Goal: Information Seeking & Learning: Compare options

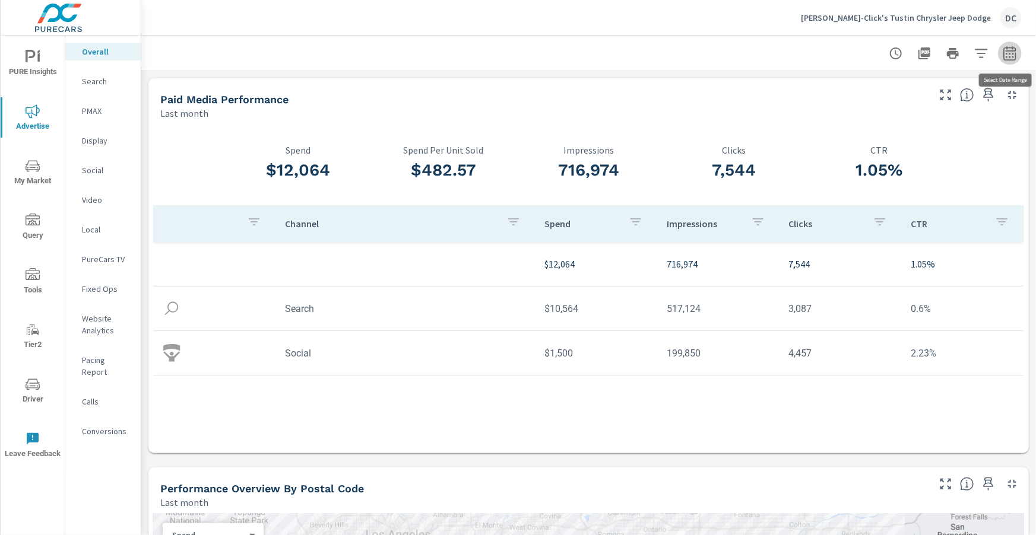
click at [1011, 52] on icon "button" at bounding box center [1010, 53] width 14 height 14
select select "Last month"
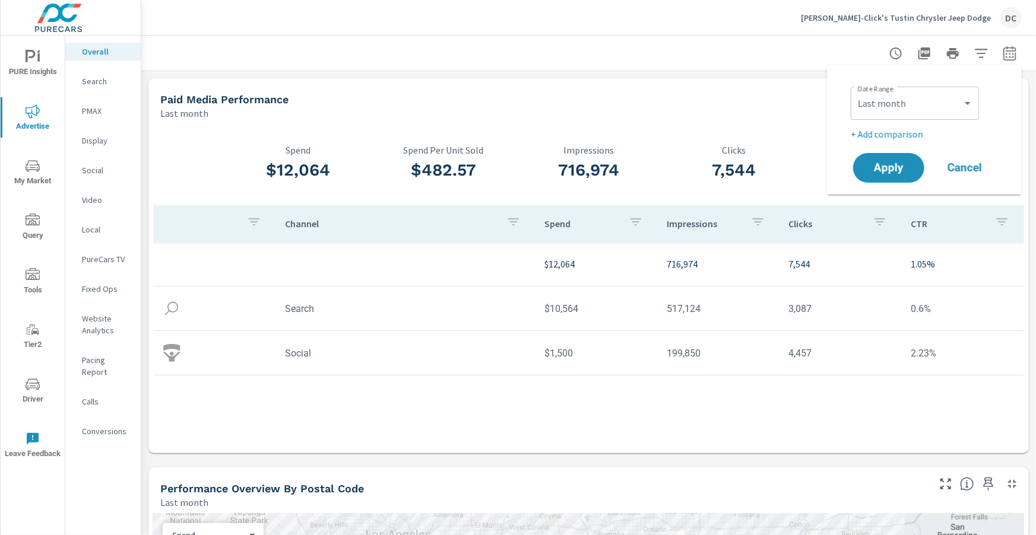
click at [917, 136] on p "+ Add comparison" at bounding box center [927, 134] width 152 height 14
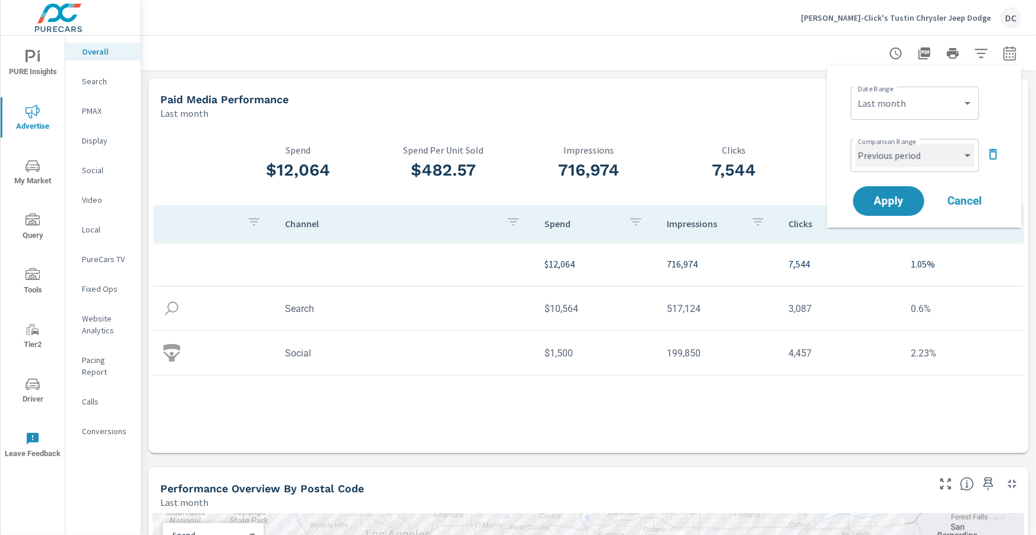
click at [944, 157] on select "Custom Previous period Previous month Previous year" at bounding box center [914, 156] width 119 height 24
click at [855, 144] on select "Custom Previous period Previous month Previous year" at bounding box center [914, 156] width 119 height 24
select select "Previous month"
click at [893, 196] on span "Apply" at bounding box center [888, 201] width 49 height 11
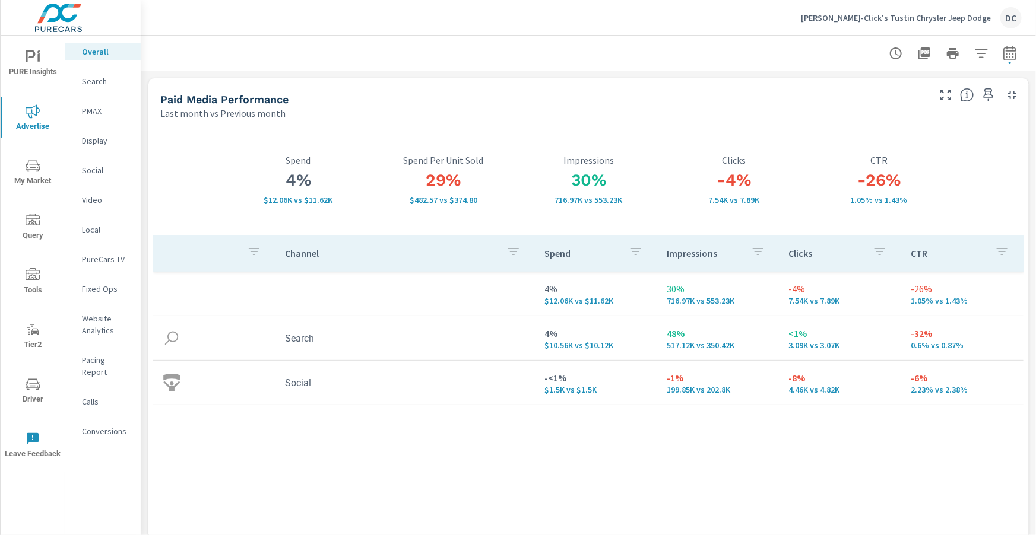
click at [96, 110] on p "PMAX" at bounding box center [106, 111] width 49 height 12
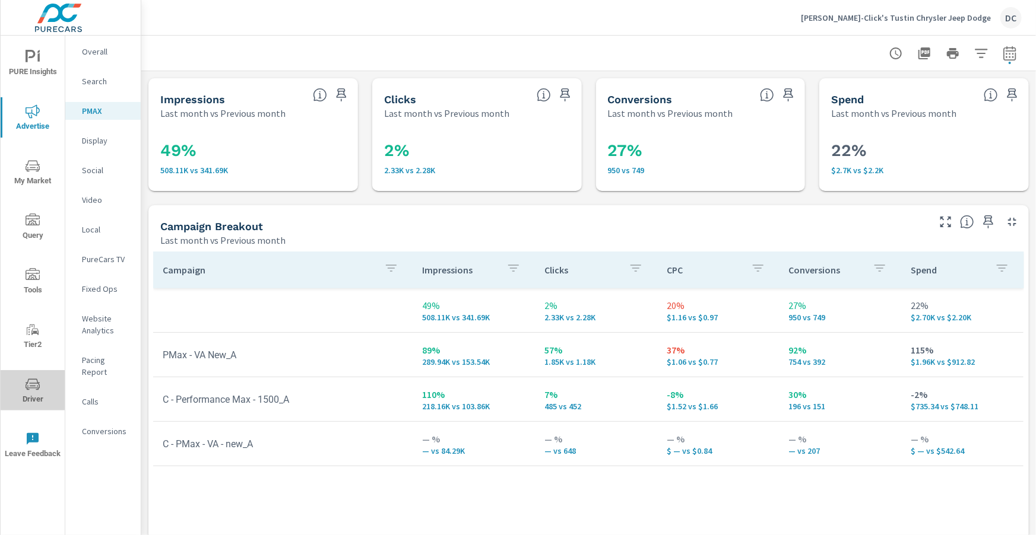
click at [36, 392] on span "Driver" at bounding box center [32, 392] width 57 height 29
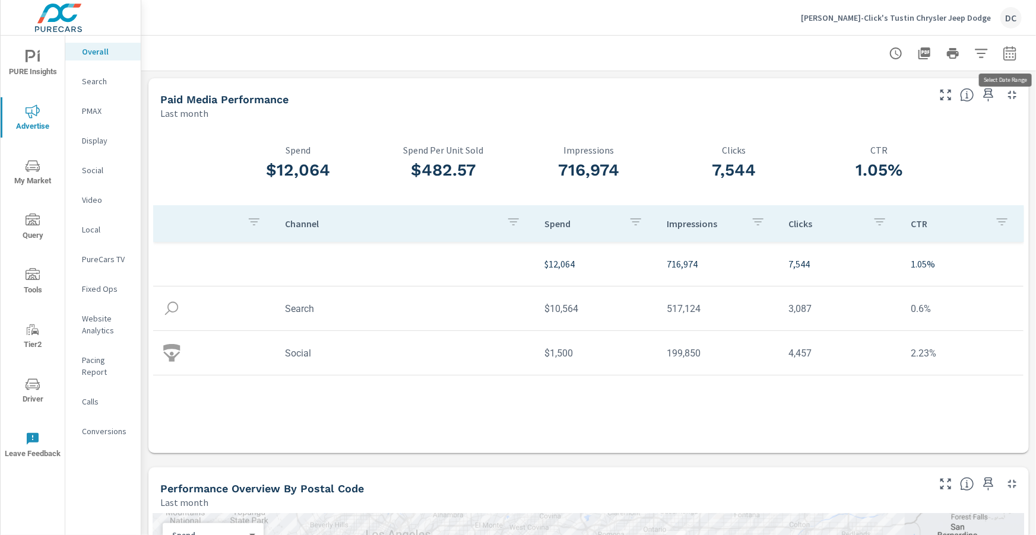
click at [1007, 58] on icon "button" at bounding box center [1010, 53] width 14 height 14
select select "Last month"
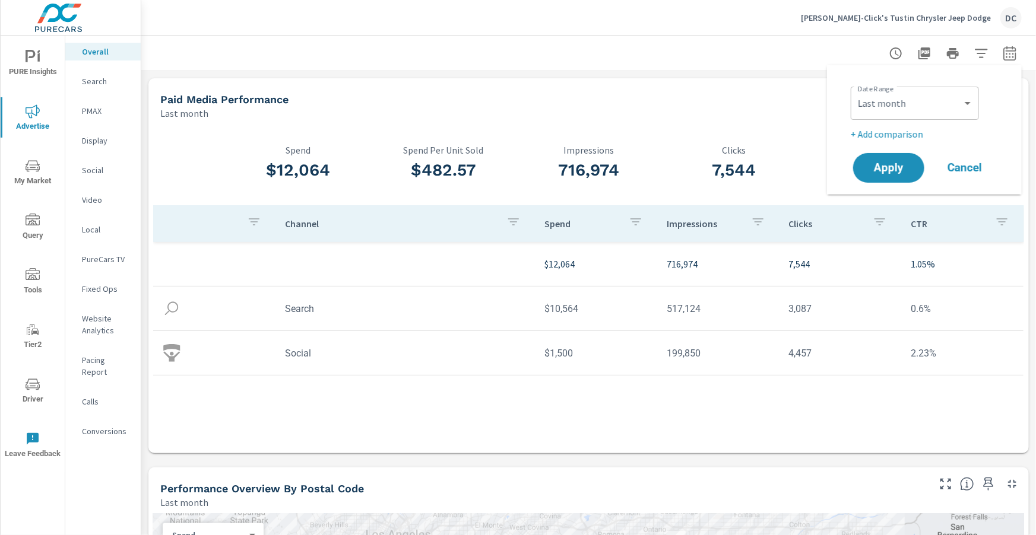
click at [921, 132] on p "+ Add comparison" at bounding box center [927, 134] width 152 height 14
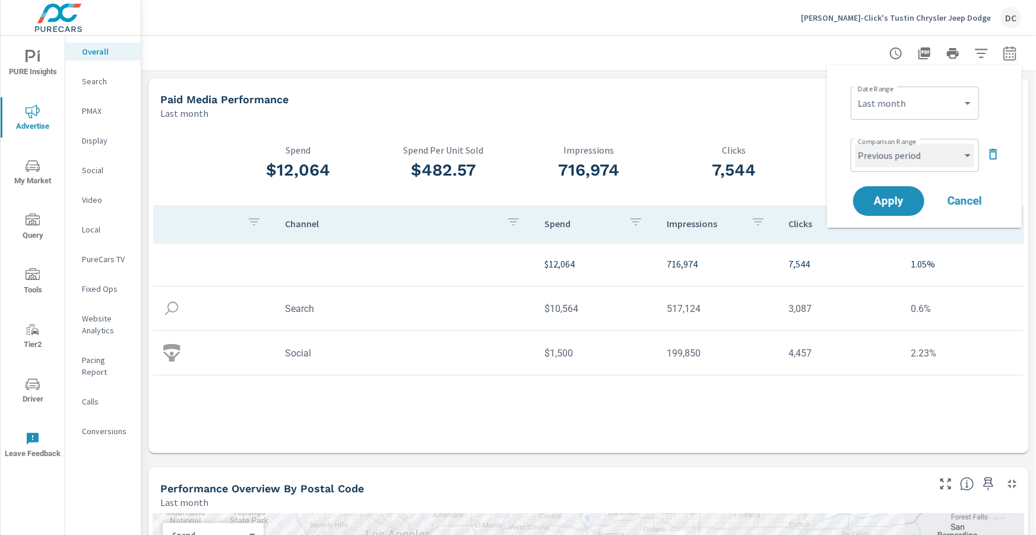
click at [925, 153] on select "Custom Previous period Previous month Previous year" at bounding box center [914, 156] width 119 height 24
click at [855, 144] on select "Custom Previous period Previous month Previous year" at bounding box center [914, 156] width 119 height 24
select select "Previous month"
click at [906, 190] on button "Apply" at bounding box center [889, 201] width 74 height 31
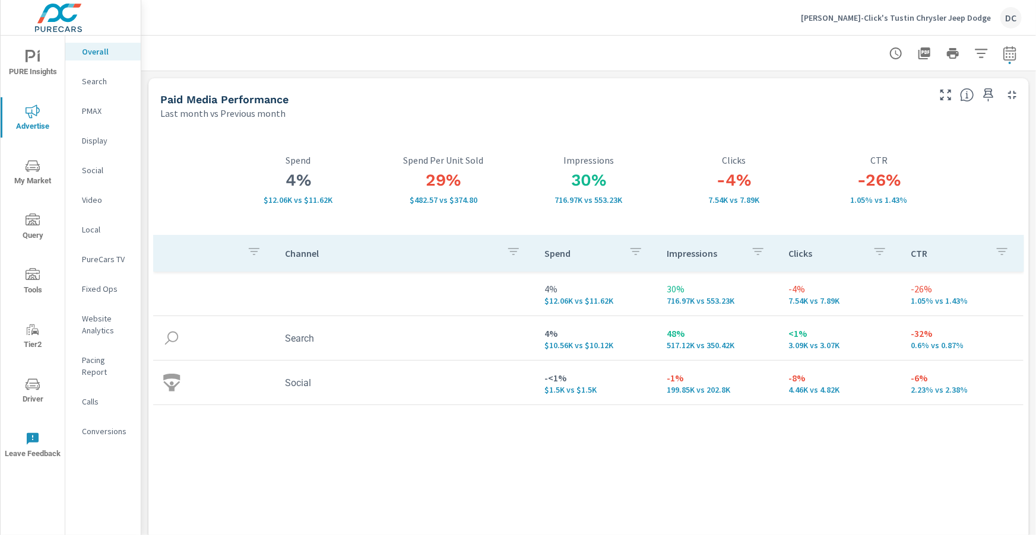
click at [96, 87] on p "Search" at bounding box center [106, 81] width 49 height 12
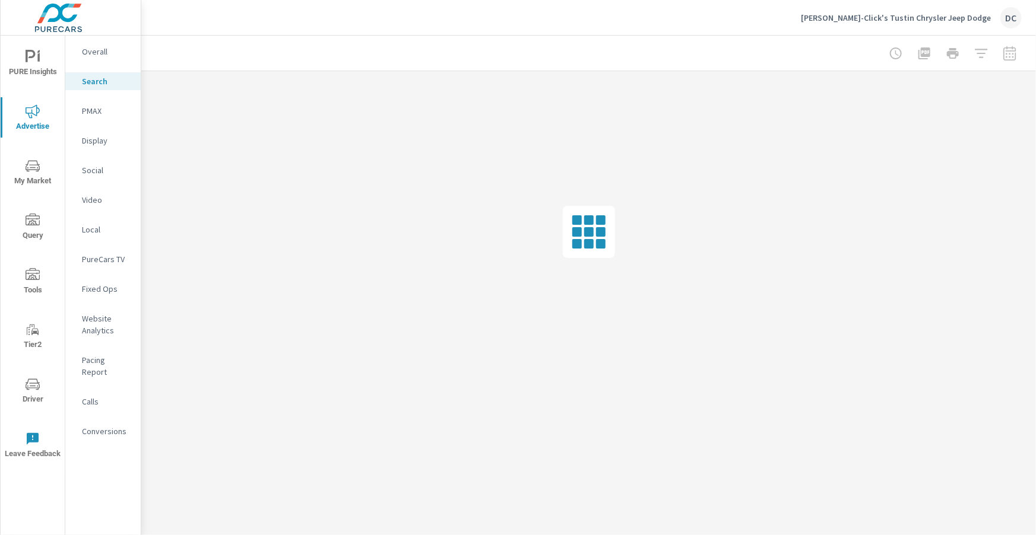
click at [103, 167] on p "Social" at bounding box center [106, 170] width 49 height 12
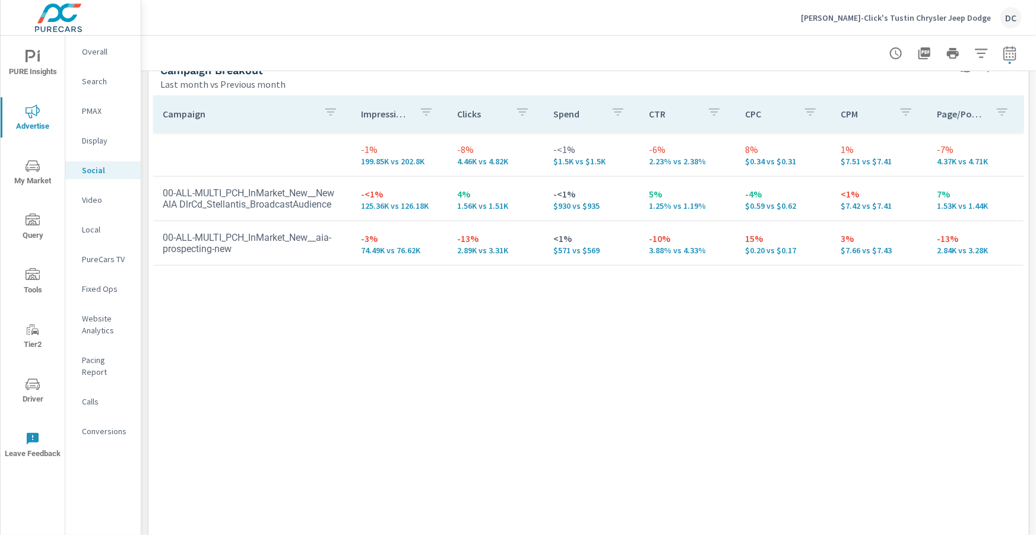
scroll to position [297, 0]
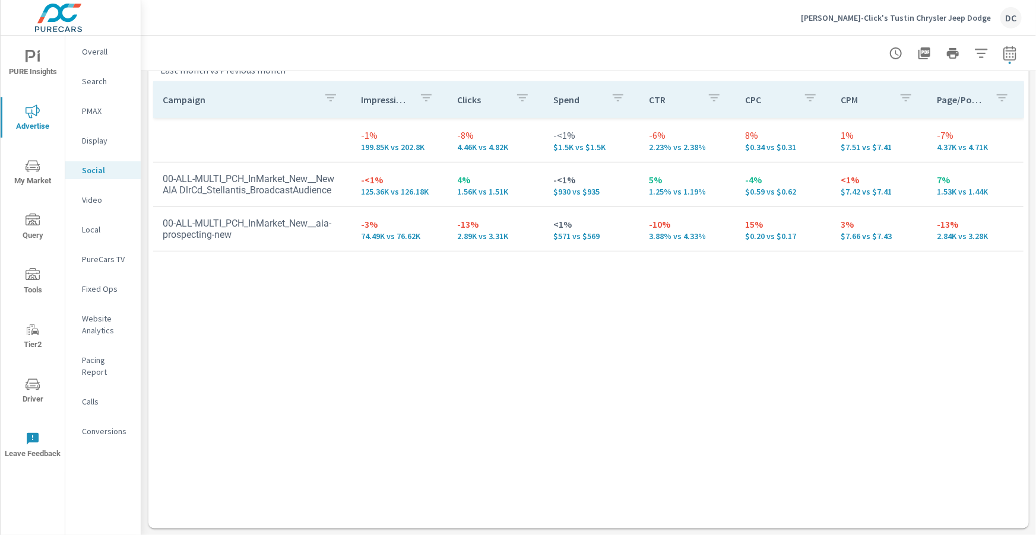
click at [33, 55] on icon "nav menu" at bounding box center [31, 56] width 10 height 12
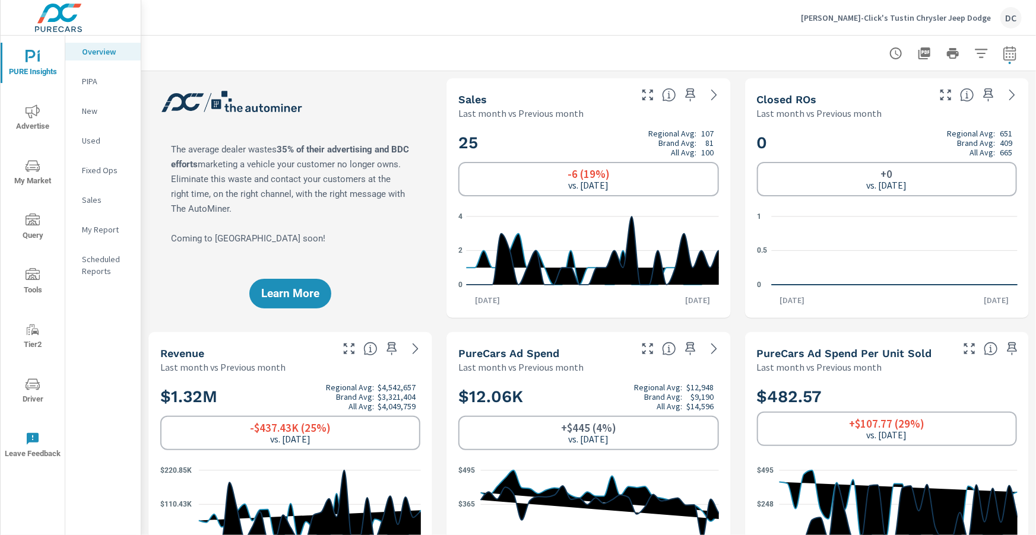
click at [87, 199] on p "Sales" at bounding box center [106, 200] width 49 height 12
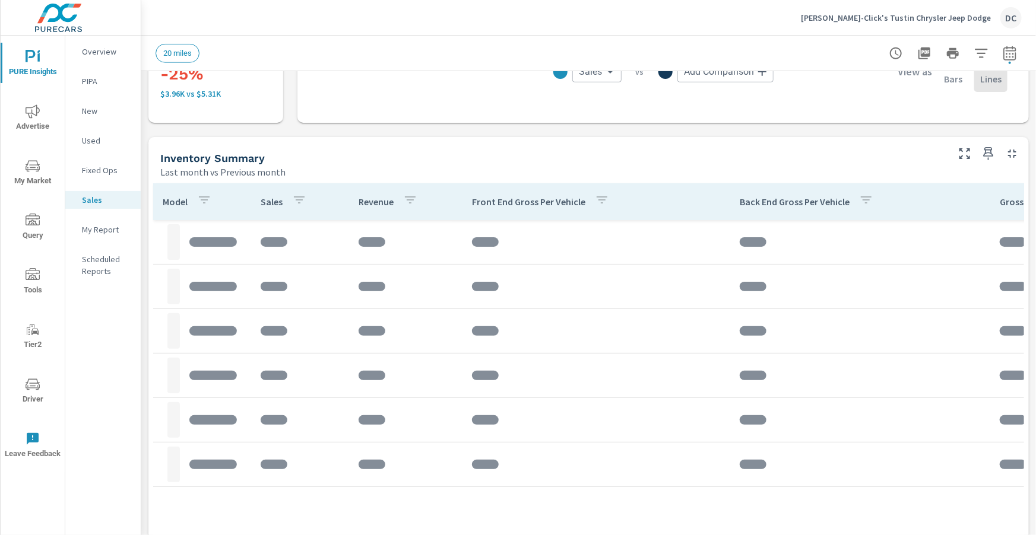
scroll to position [474, 0]
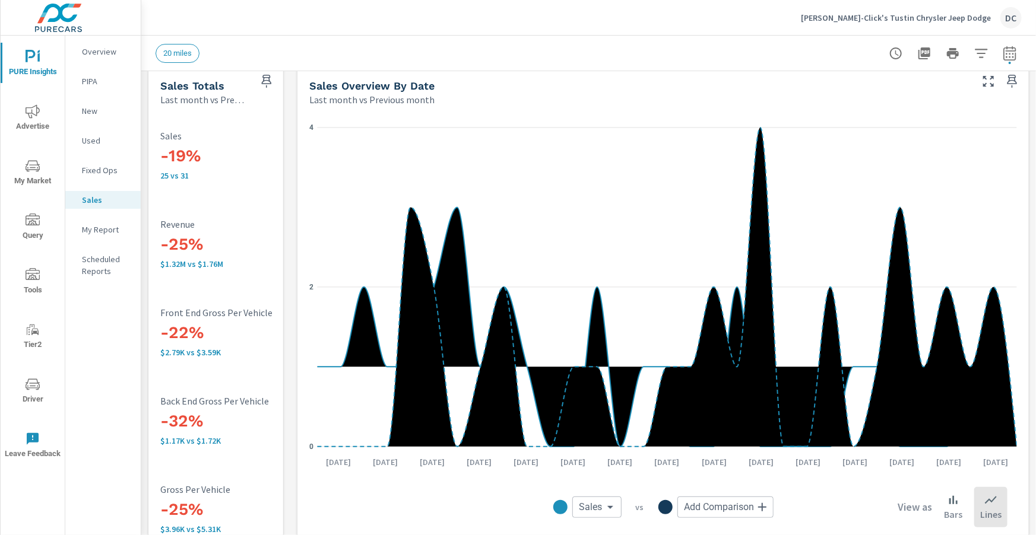
scroll to position [14, 0]
click at [34, 110] on icon "nav menu" at bounding box center [33, 111] width 14 height 14
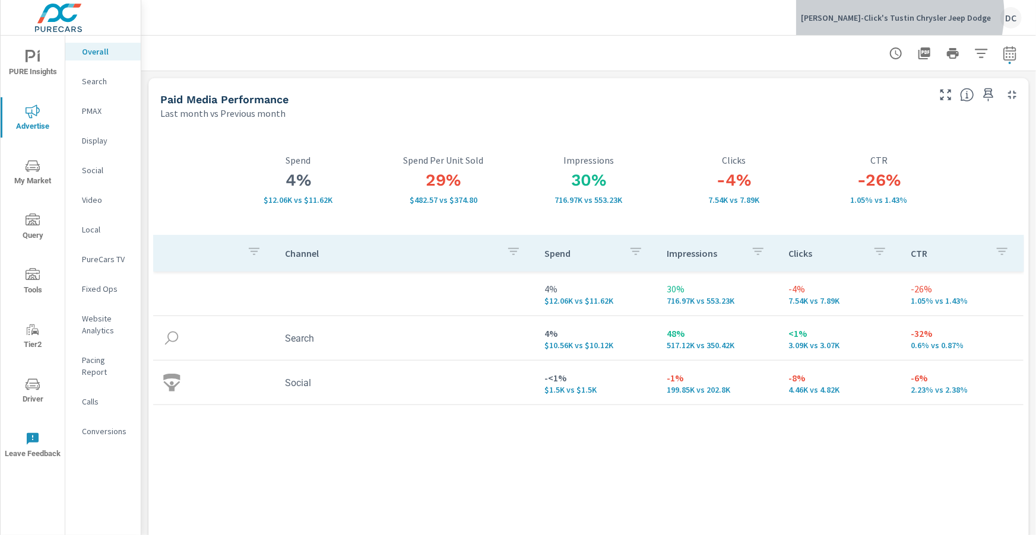
click at [943, 14] on p "Tuttle-Click's Tustin Chrysler Jeep Dodge" at bounding box center [896, 17] width 190 height 11
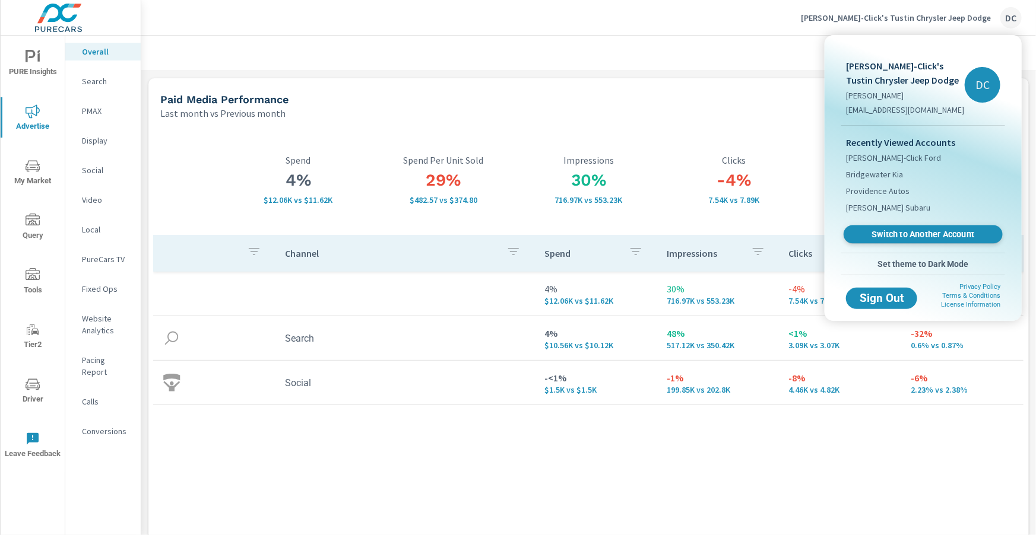
click at [934, 235] on span "Switch to Another Account" at bounding box center [922, 234] width 145 height 11
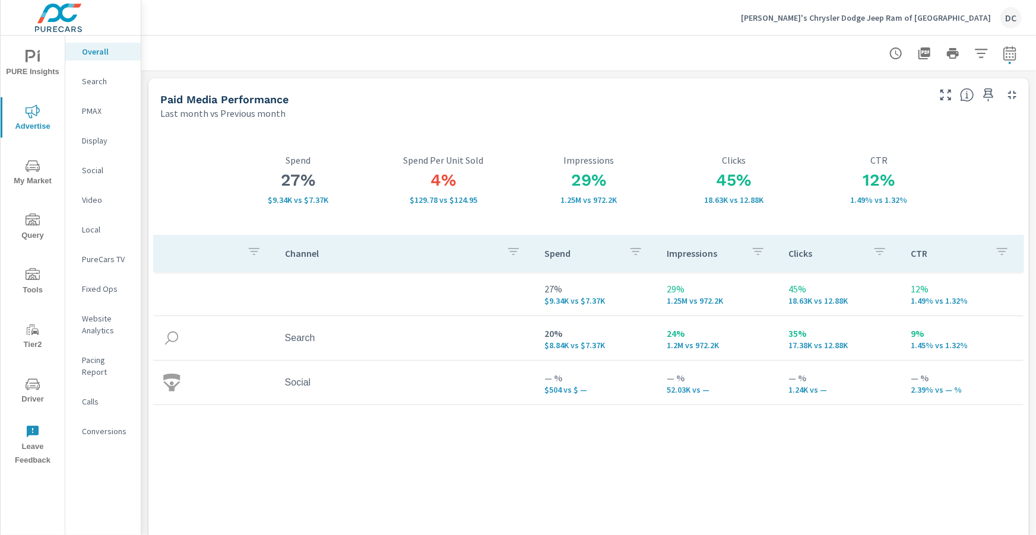
click at [98, 170] on p "Social" at bounding box center [106, 170] width 49 height 12
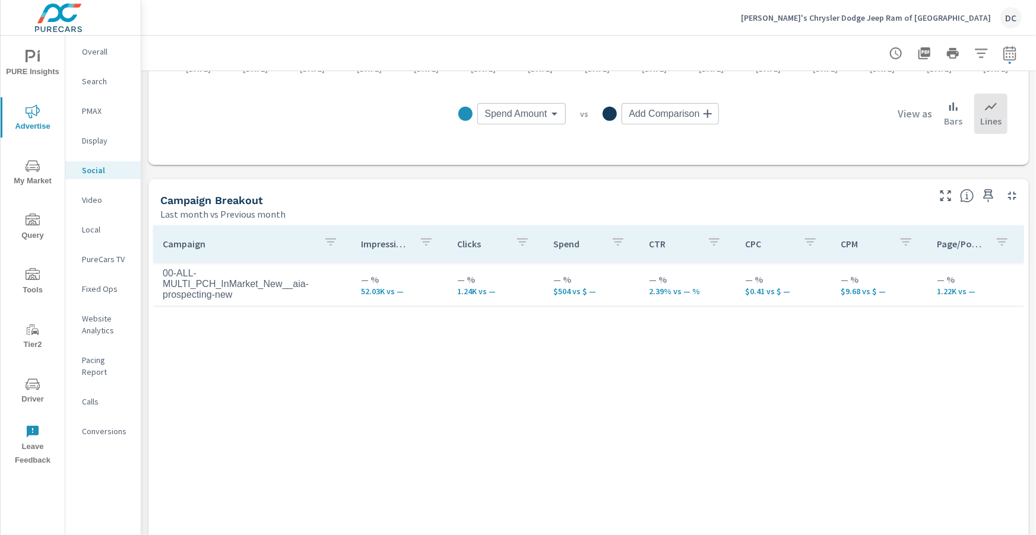
scroll to position [409, 0]
click at [55, 71] on span "PURE Insights" at bounding box center [32, 64] width 57 height 29
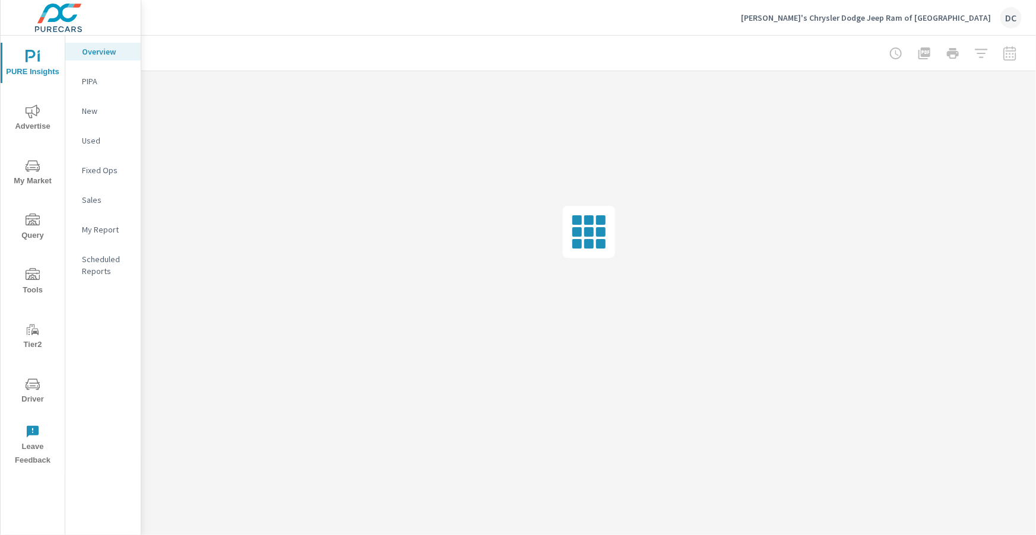
click at [87, 200] on p "Sales" at bounding box center [106, 200] width 49 height 12
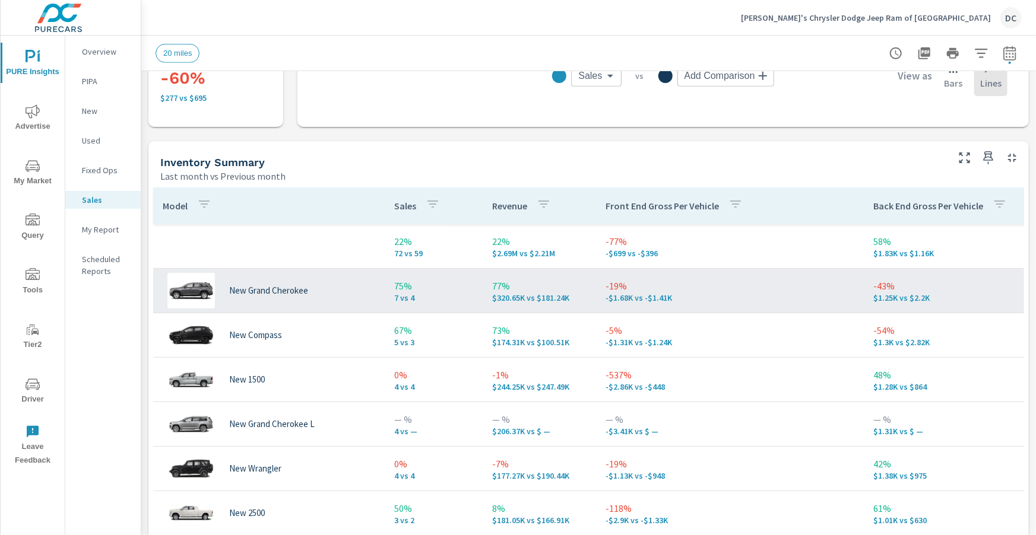
scroll to position [450, 0]
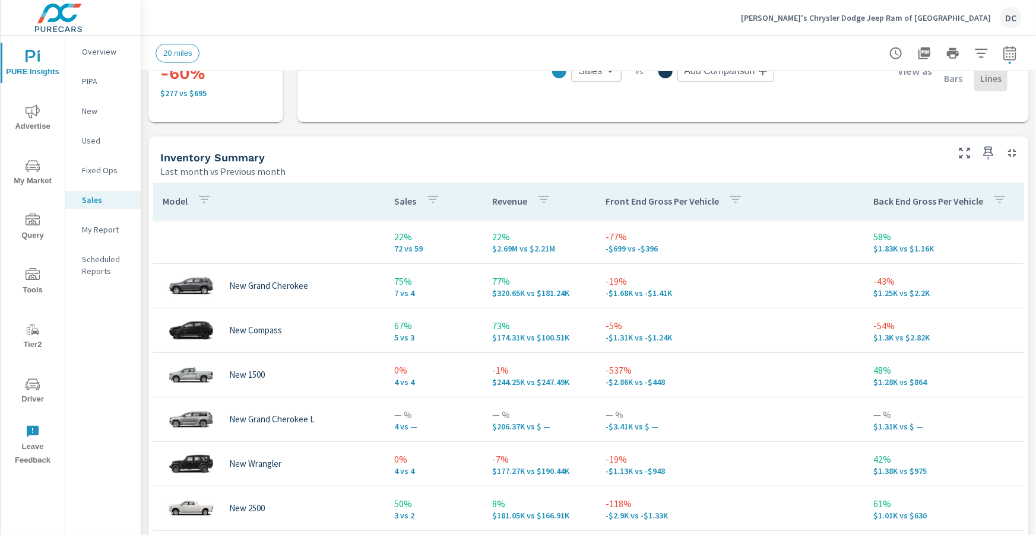
click at [205, 198] on icon "button" at bounding box center [204, 199] width 14 height 14
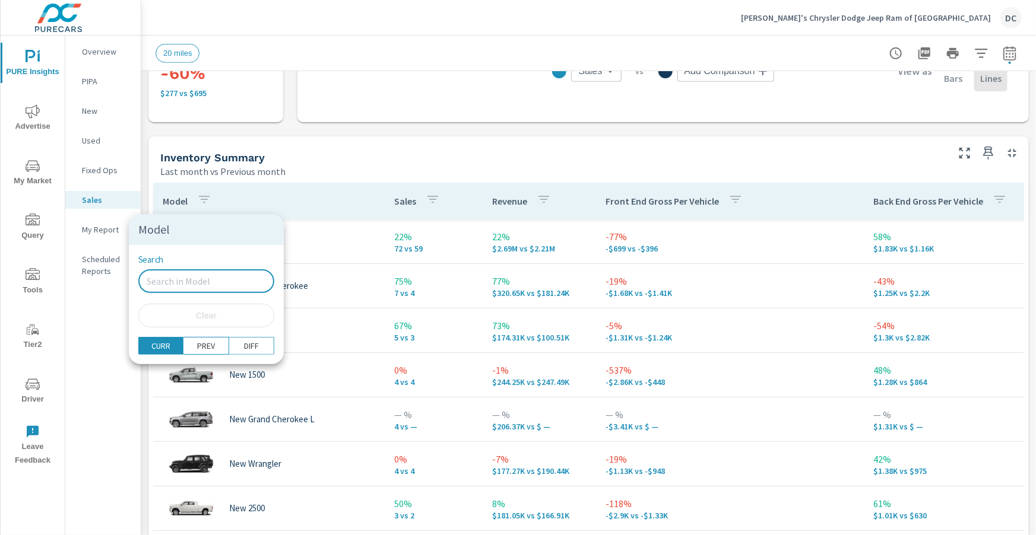
click at [200, 277] on input "Search" at bounding box center [206, 282] width 136 height 24
type input "new"
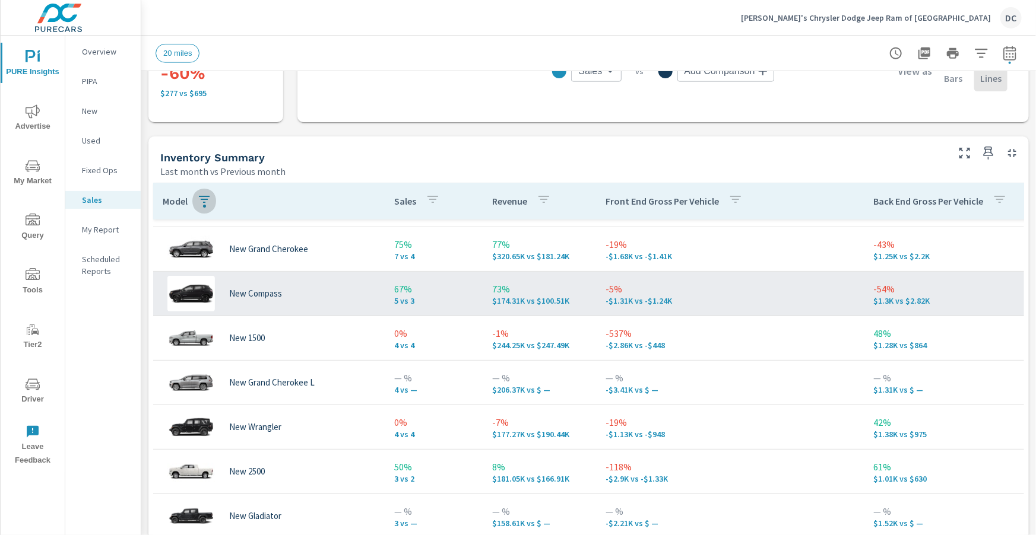
scroll to position [34, 0]
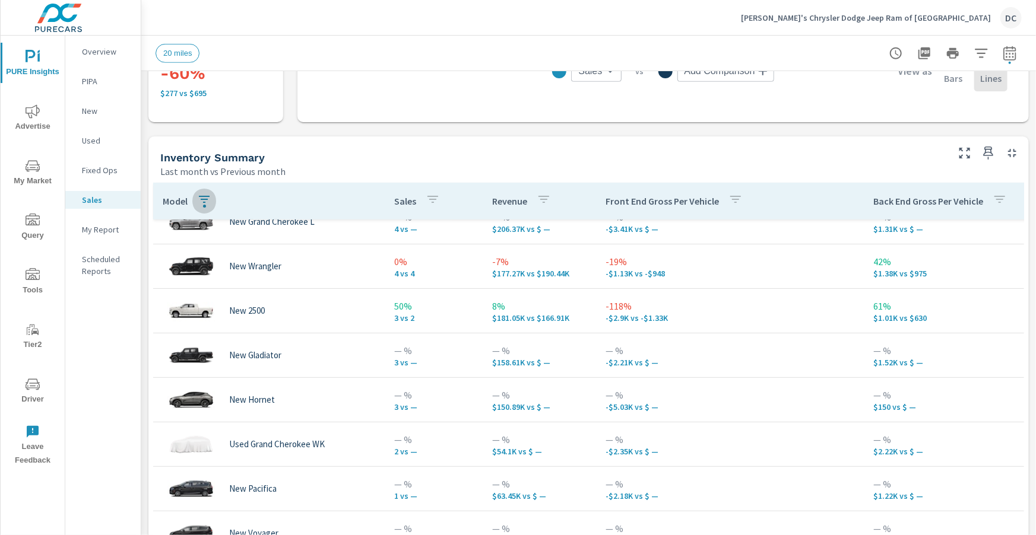
scroll to position [208, 0]
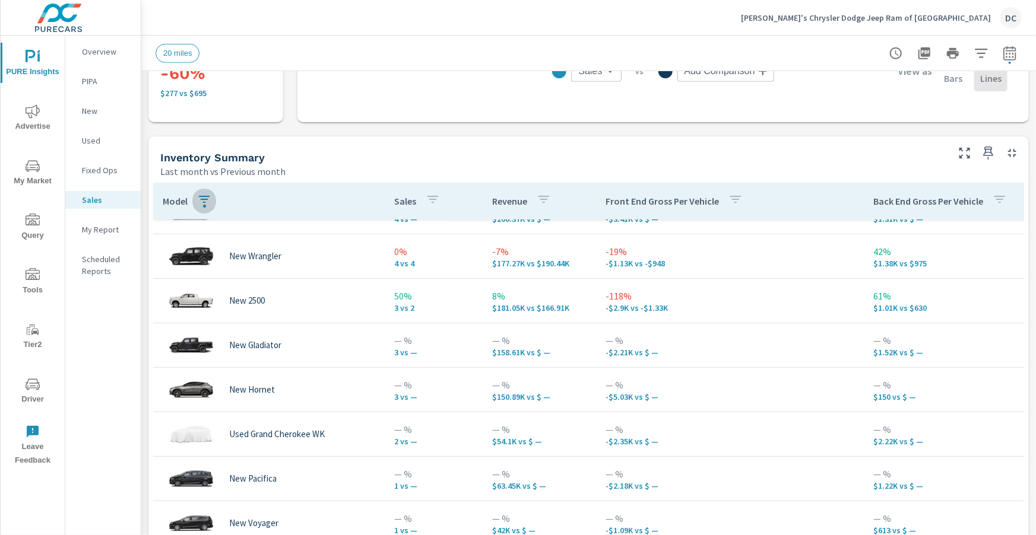
scroll to position [59, 0]
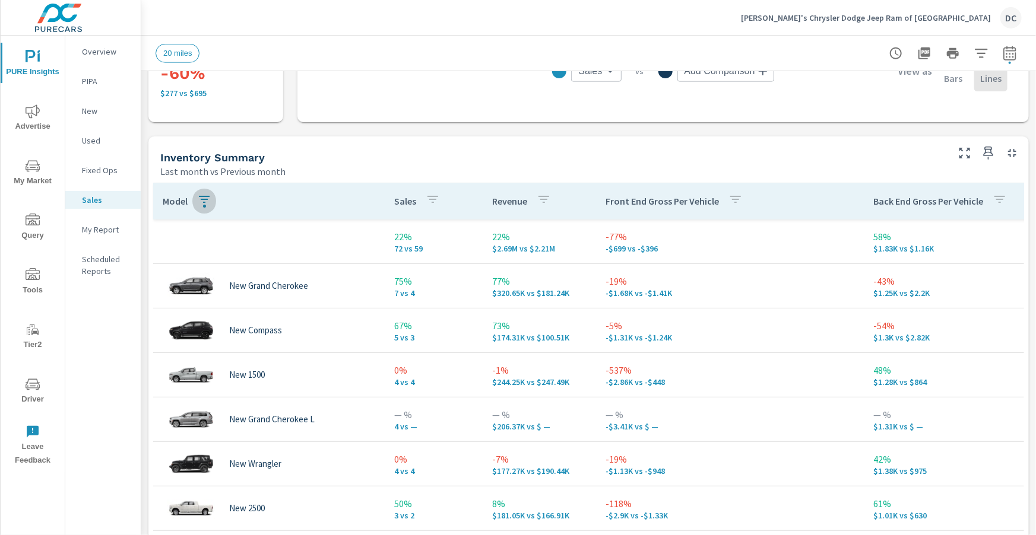
click at [88, 105] on p "New" at bounding box center [106, 111] width 49 height 12
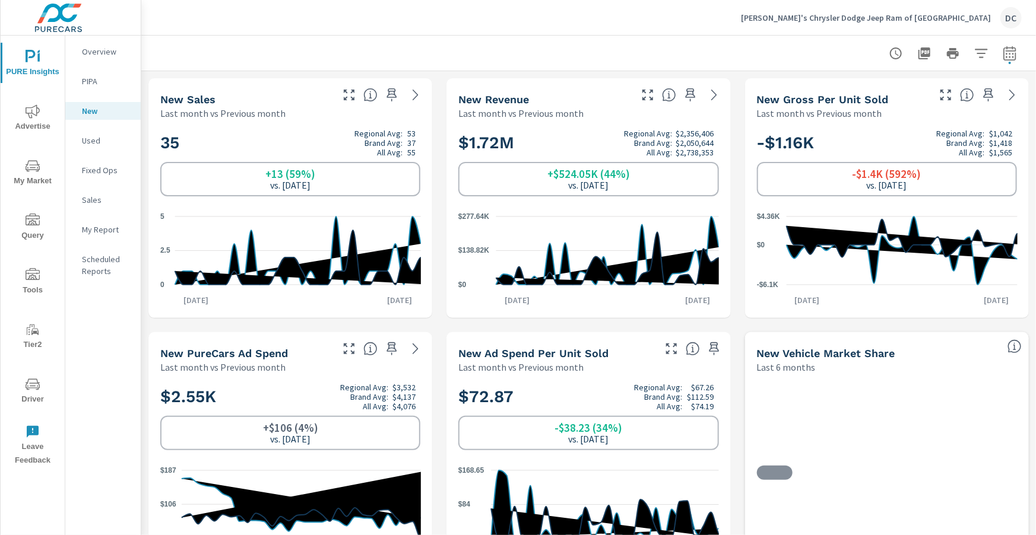
click at [94, 138] on p "Used" at bounding box center [106, 141] width 49 height 12
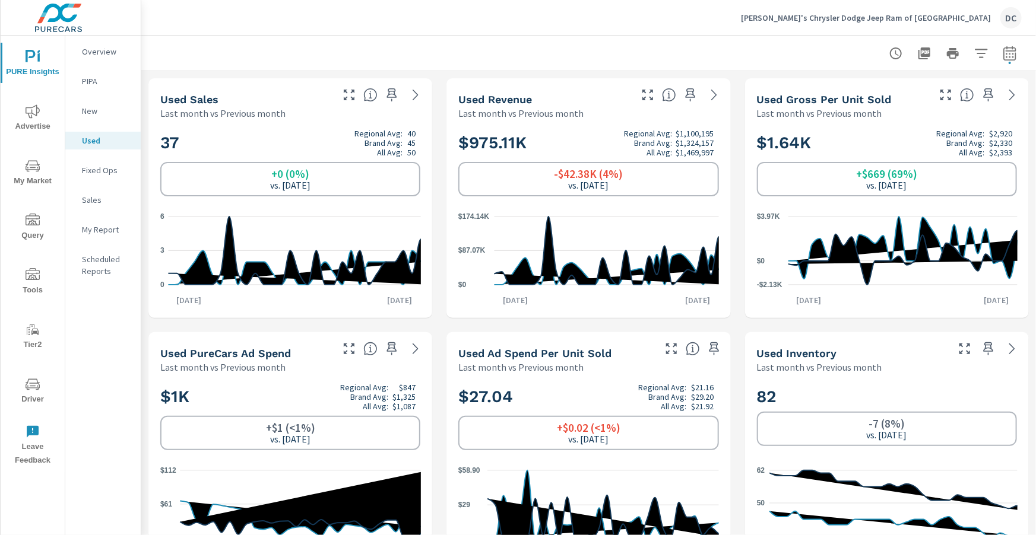
click at [93, 108] on p "New" at bounding box center [106, 111] width 49 height 12
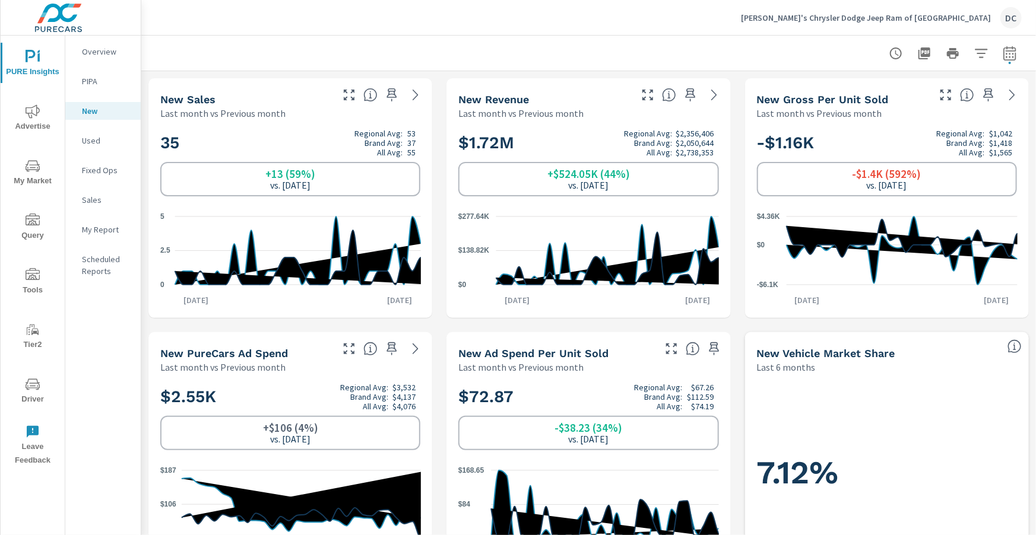
click at [97, 199] on p "Sales" at bounding box center [106, 200] width 49 height 12
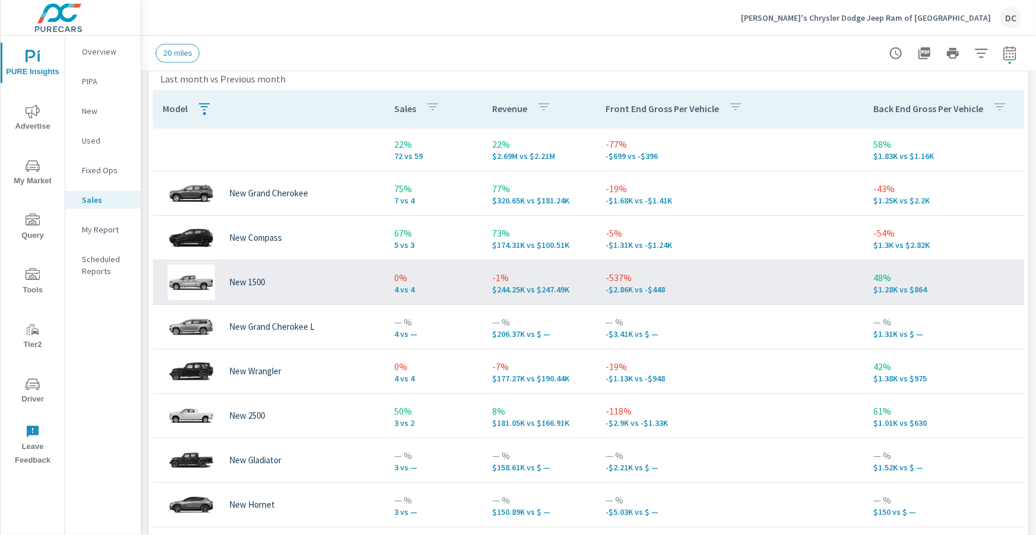
scroll to position [535, 0]
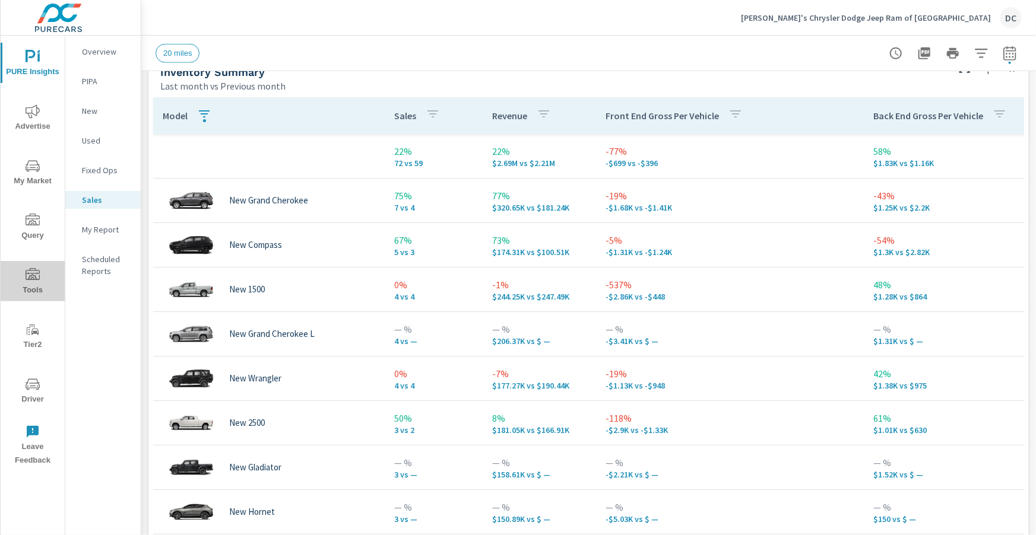
click at [33, 275] on icon "nav menu" at bounding box center [33, 274] width 14 height 12
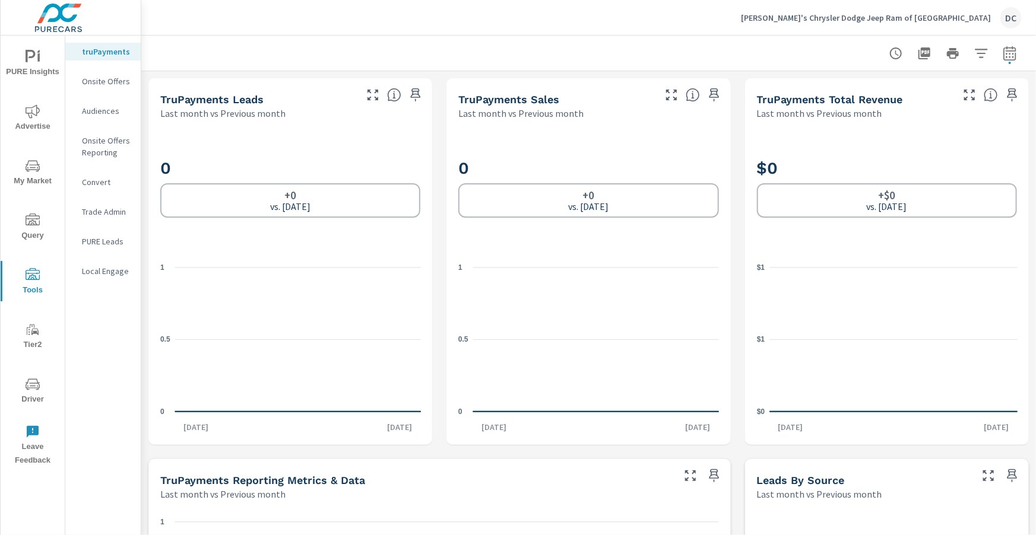
click at [111, 145] on p "Onsite Offers Reporting" at bounding box center [106, 147] width 49 height 24
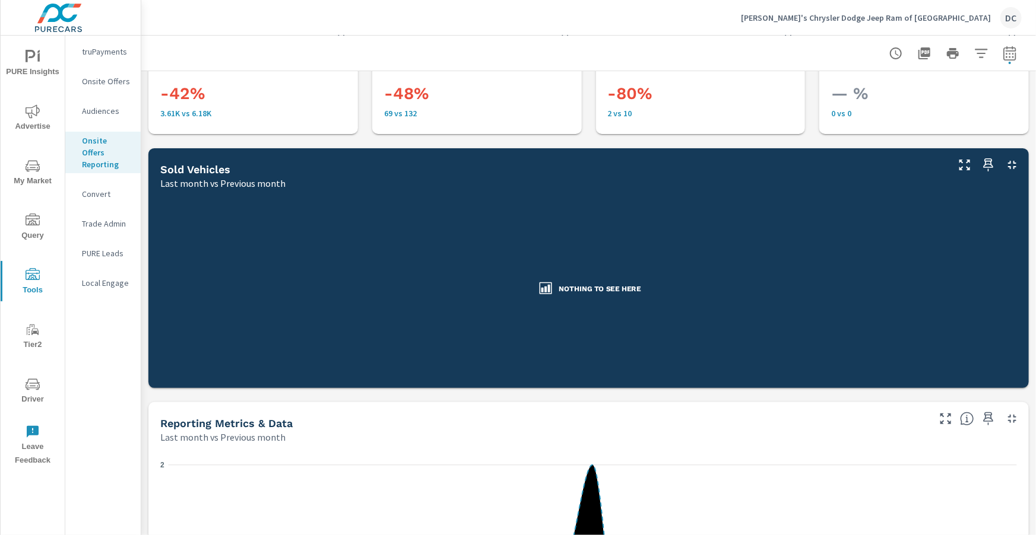
scroll to position [20, 0]
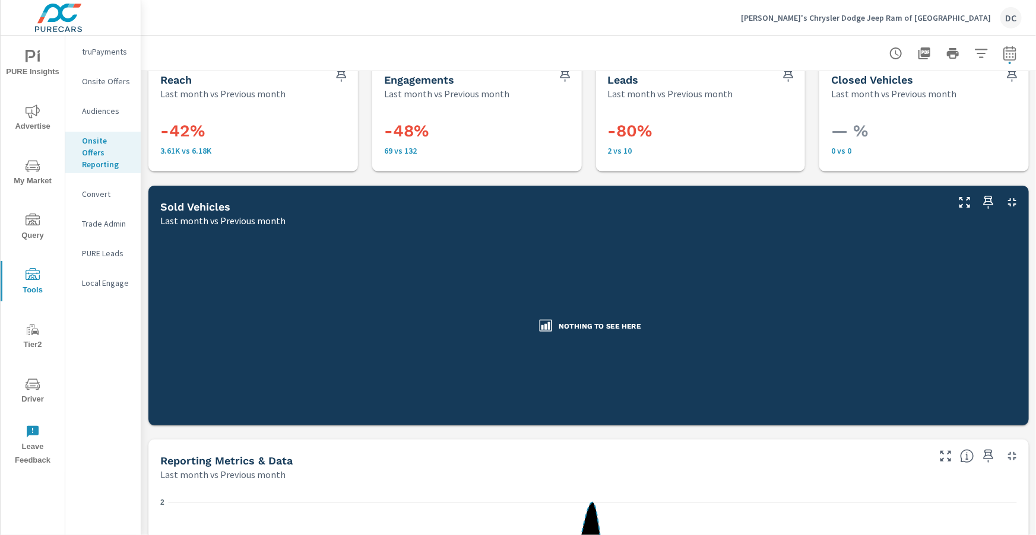
click at [1015, 58] on icon "button" at bounding box center [1010, 53] width 14 height 14
select select "Last month"
select select "Previous month"
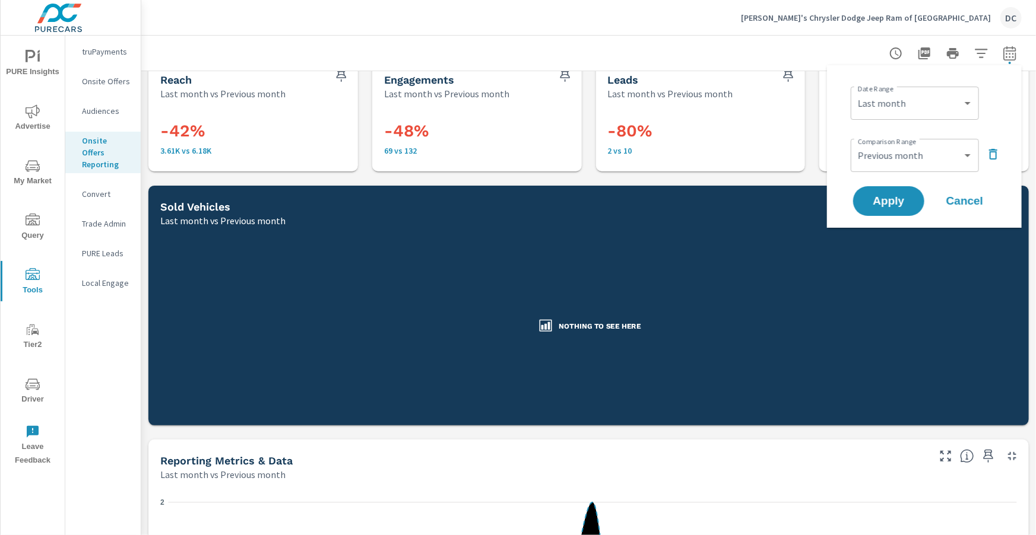
click at [999, 155] on icon "button" at bounding box center [993, 154] width 14 height 14
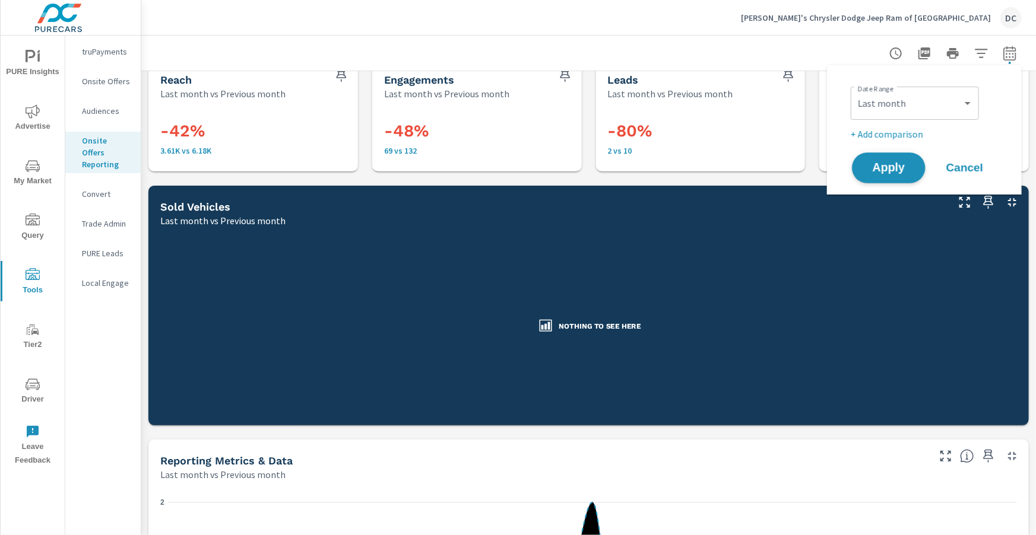
click at [871, 176] on button "Apply" at bounding box center [889, 168] width 74 height 31
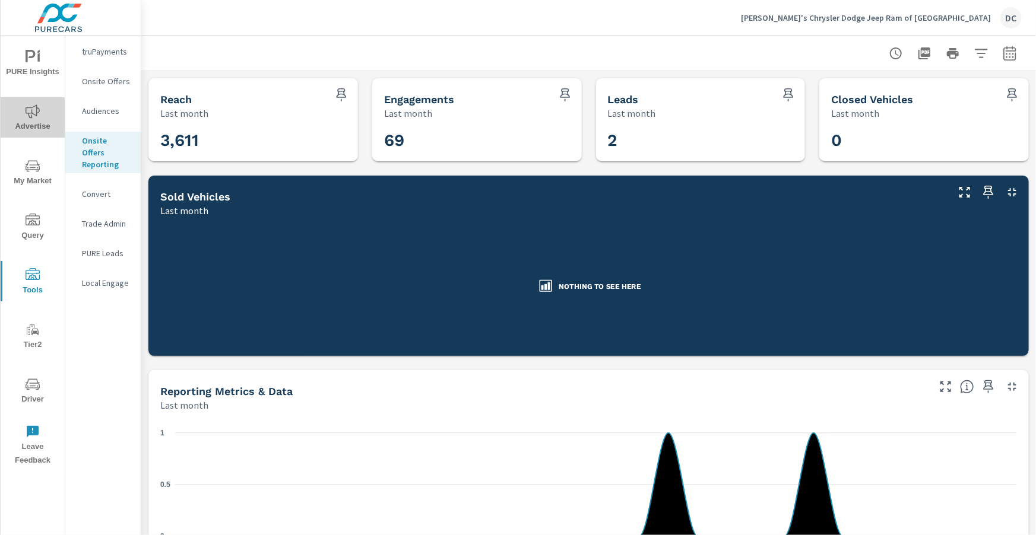
click at [37, 110] on icon "nav menu" at bounding box center [33, 111] width 14 height 14
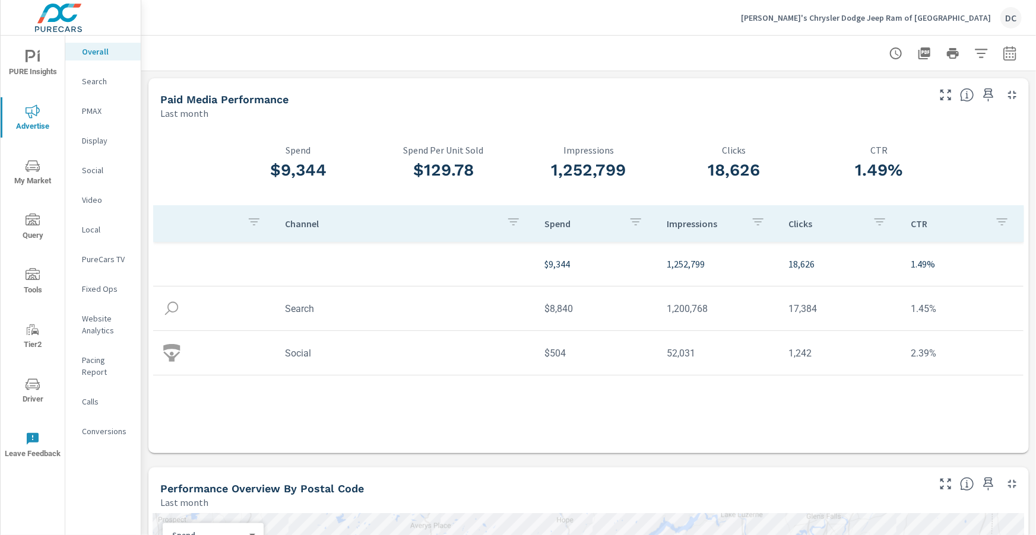
click at [1014, 65] on div at bounding box center [589, 53] width 866 height 35
click at [1012, 57] on icon "button" at bounding box center [1010, 53] width 14 height 14
select select "Last month"
click at [895, 133] on p "+ Add comparison" at bounding box center [927, 134] width 152 height 14
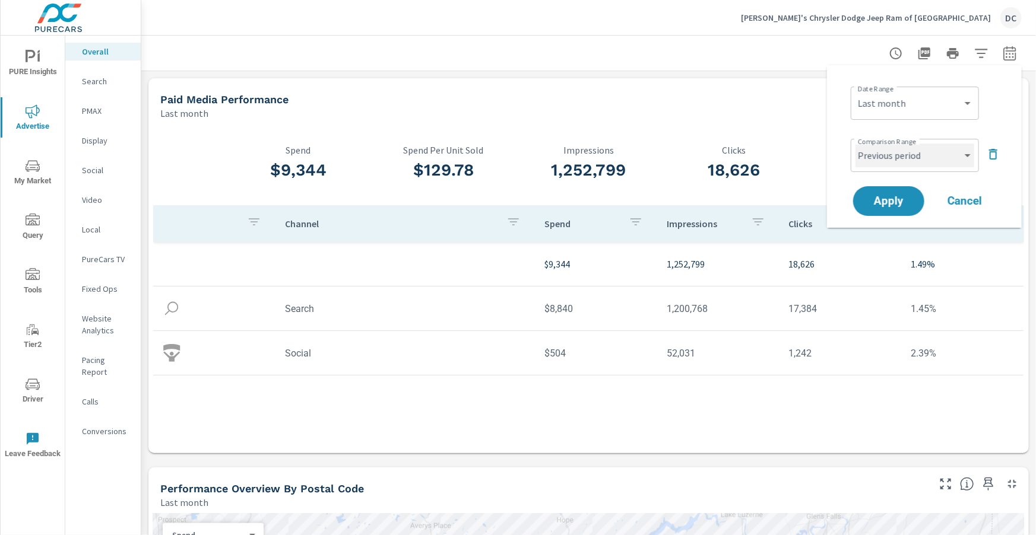
click at [906, 163] on select "Custom Previous period Previous month Previous year" at bounding box center [914, 156] width 119 height 24
click at [855, 144] on select "Custom Previous period Previous month Previous year" at bounding box center [914, 156] width 119 height 24
select select "Previous year"
click at [893, 200] on span "Apply" at bounding box center [888, 201] width 49 height 11
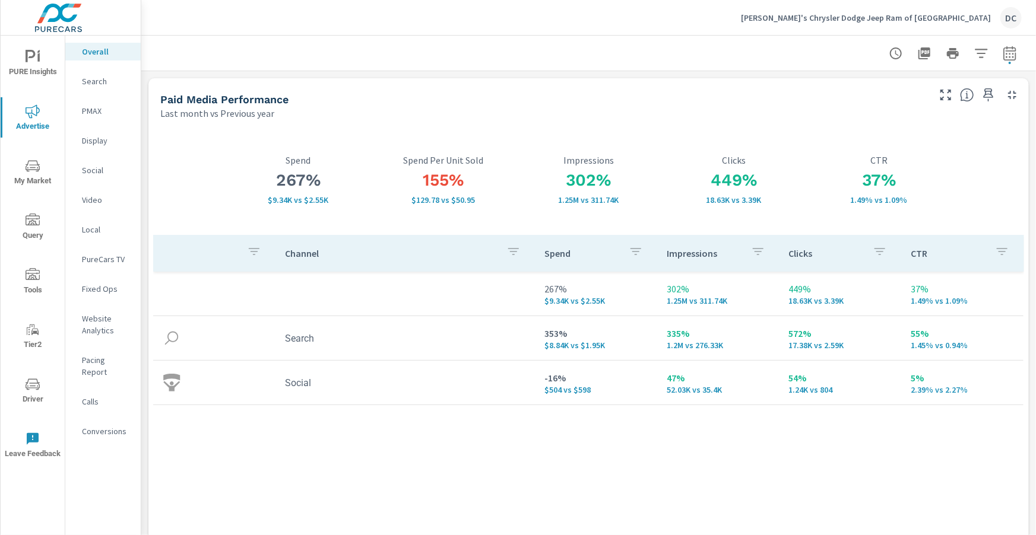
click at [1005, 51] on icon "button" at bounding box center [1010, 53] width 14 height 14
select select "Last month"
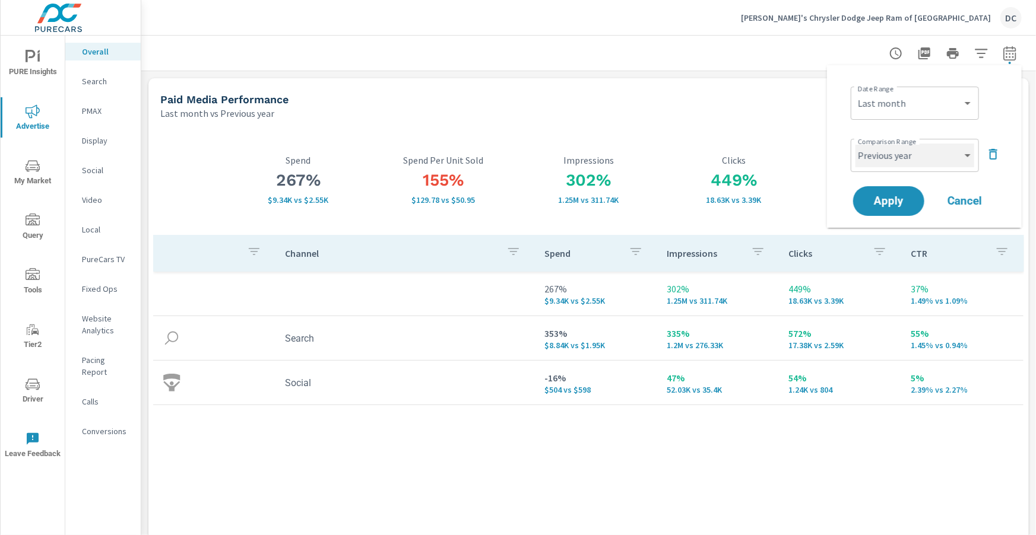
click at [925, 160] on select "Custom Previous period Previous month Previous year" at bounding box center [914, 156] width 119 height 24
click at [855, 144] on select "Custom Previous period Previous month Previous year" at bounding box center [914, 156] width 119 height 24
select select "Previous month"
click at [882, 196] on span "Apply" at bounding box center [888, 201] width 49 height 11
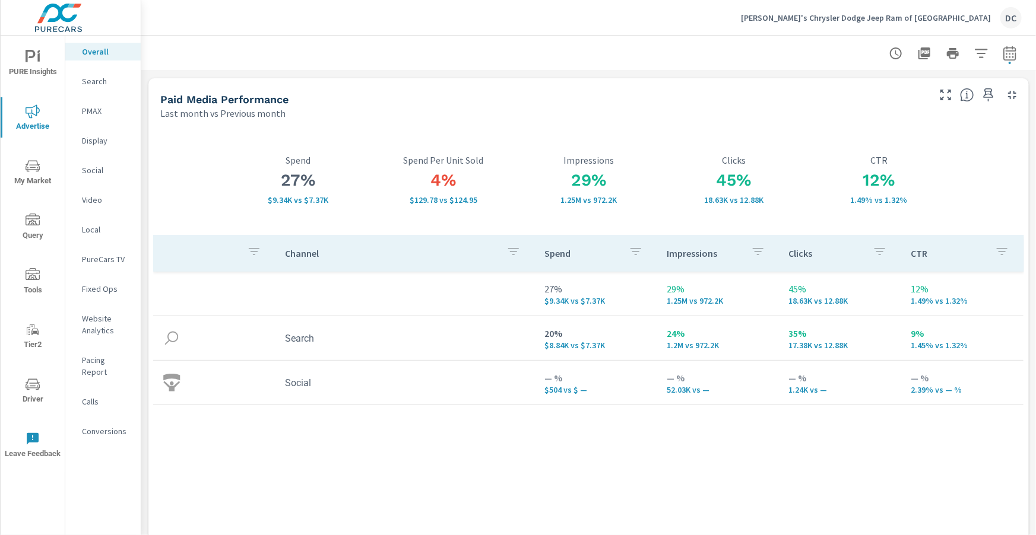
click at [93, 112] on p "PMAX" at bounding box center [106, 111] width 49 height 12
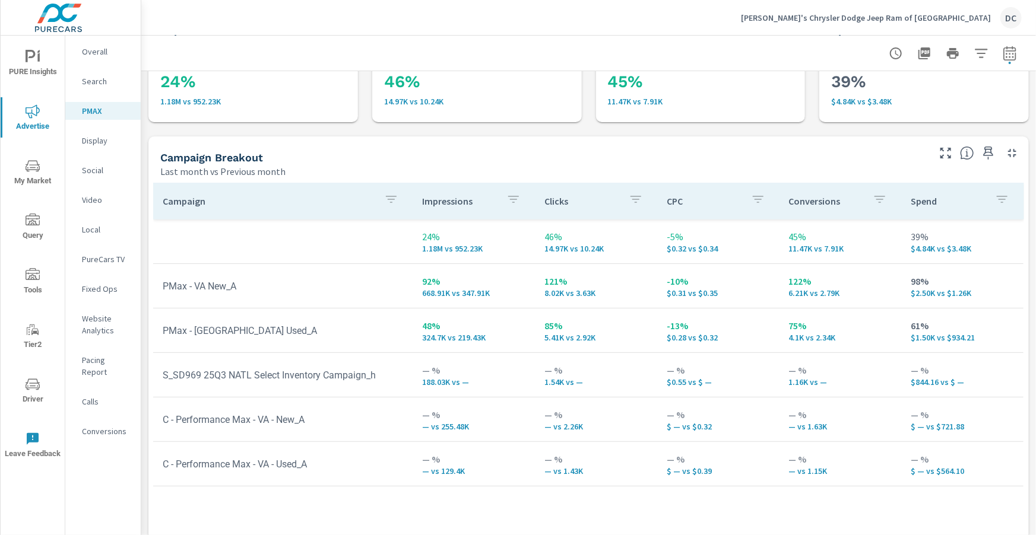
scroll to position [80, 0]
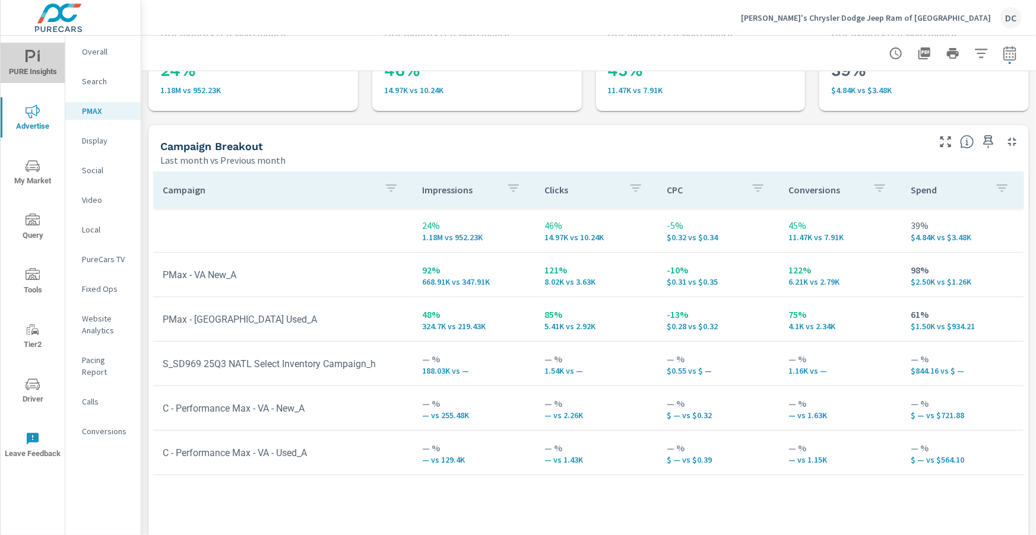
click at [30, 62] on icon "nav menu" at bounding box center [33, 57] width 14 height 14
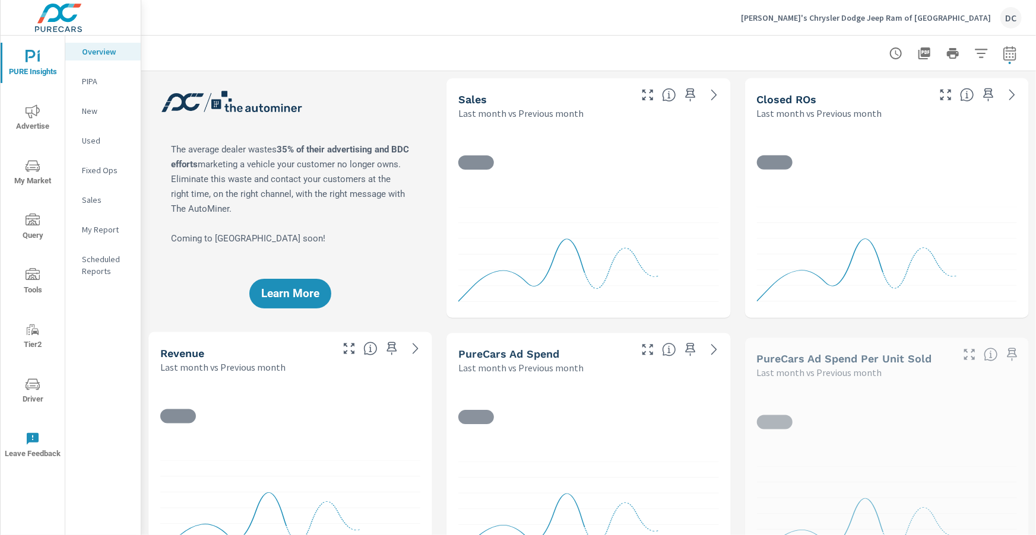
click at [99, 205] on p "Sales" at bounding box center [106, 200] width 49 height 12
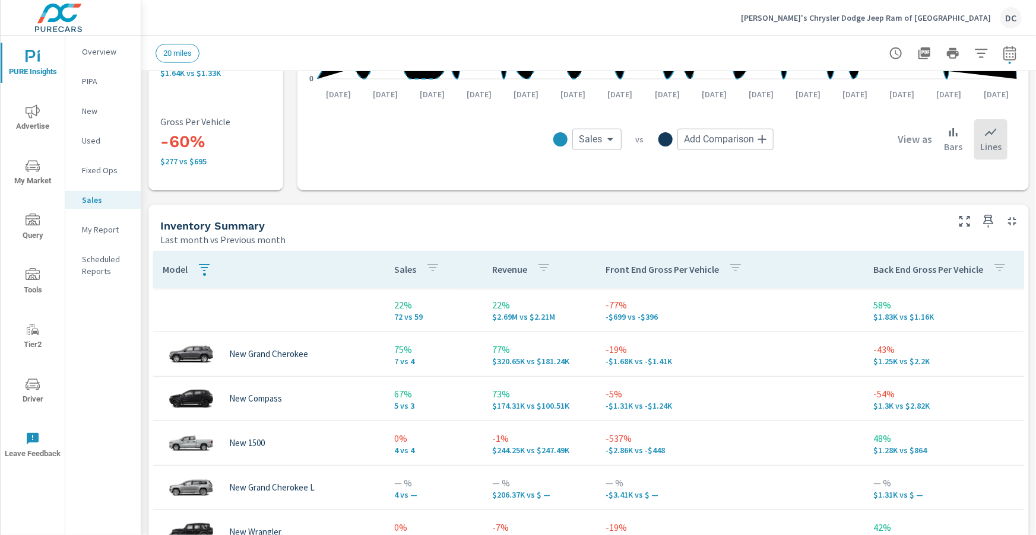
scroll to position [381, 0]
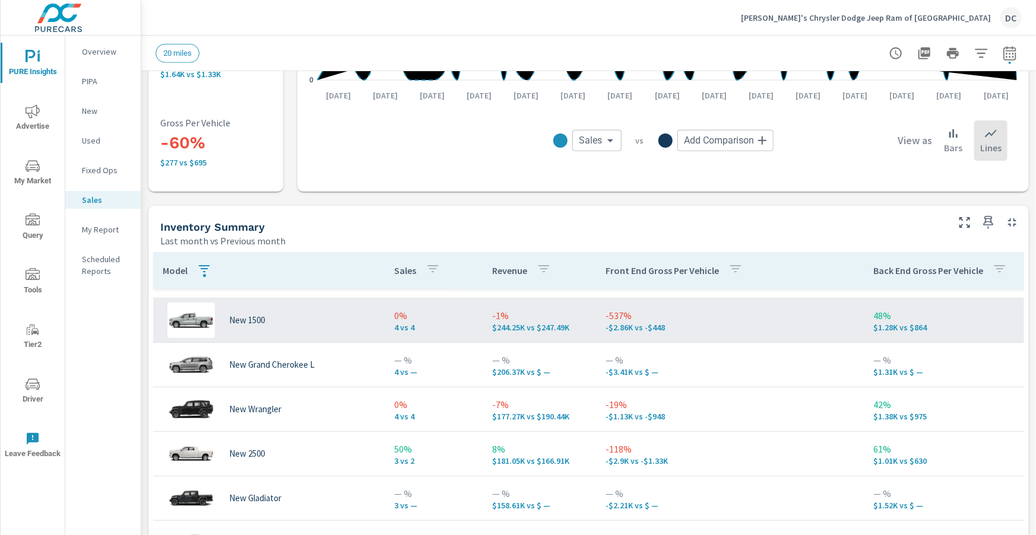
scroll to position [126, 0]
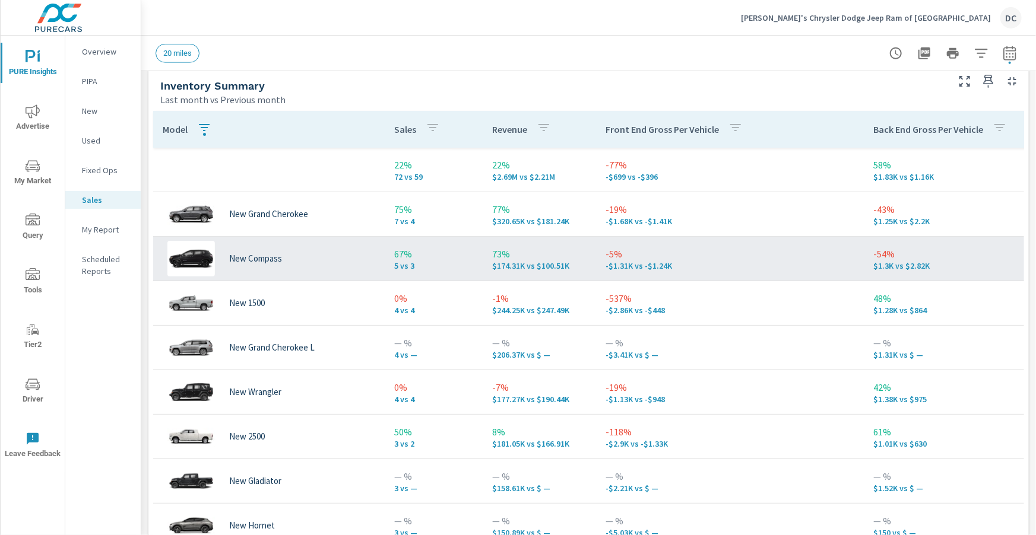
scroll to position [525, 0]
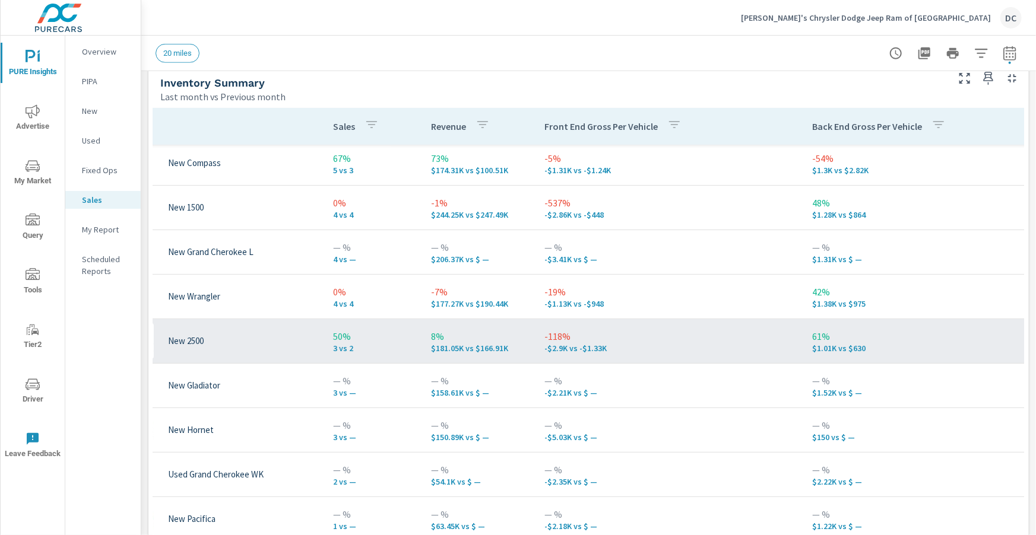
scroll to position [93, 75]
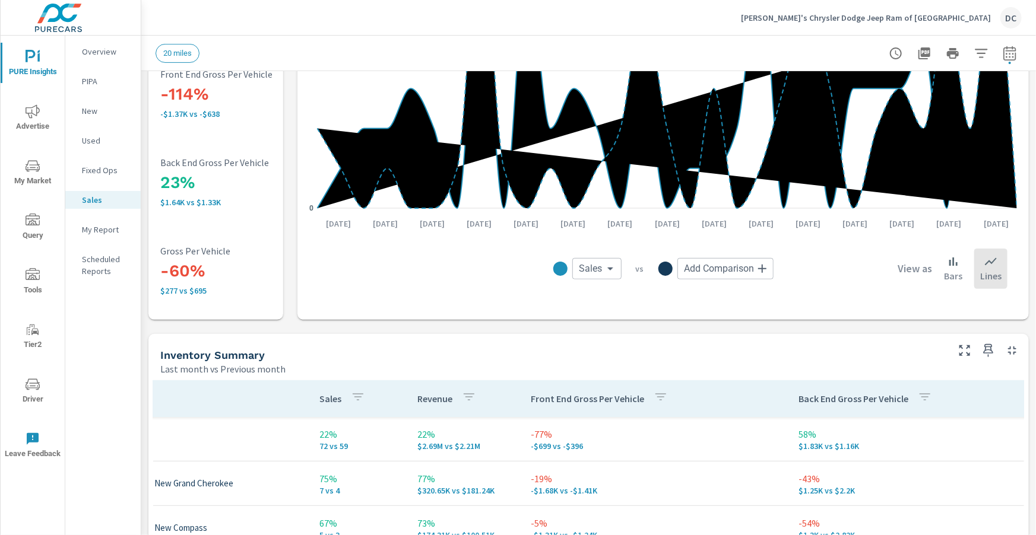
scroll to position [260, 0]
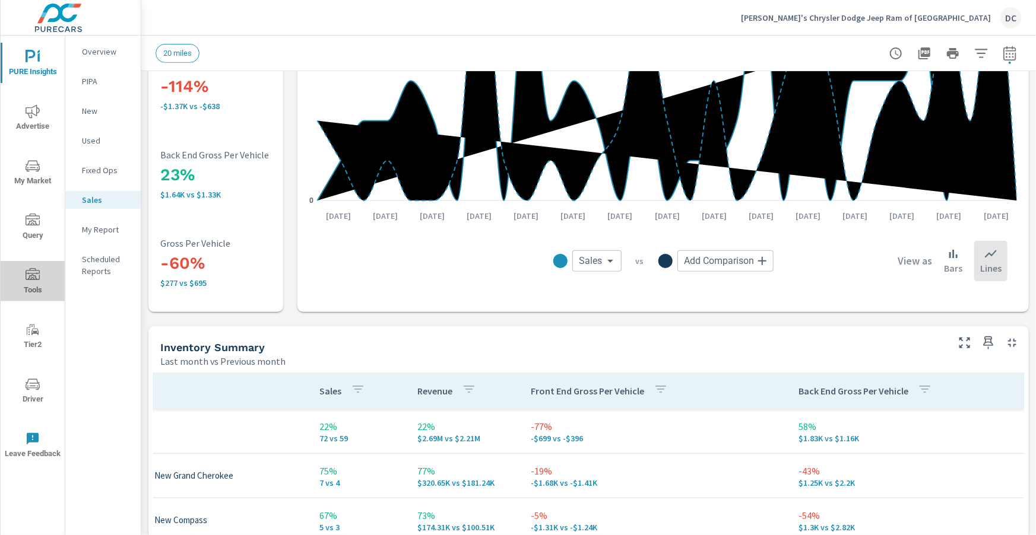
click at [36, 277] on icon "nav menu" at bounding box center [33, 275] width 14 height 14
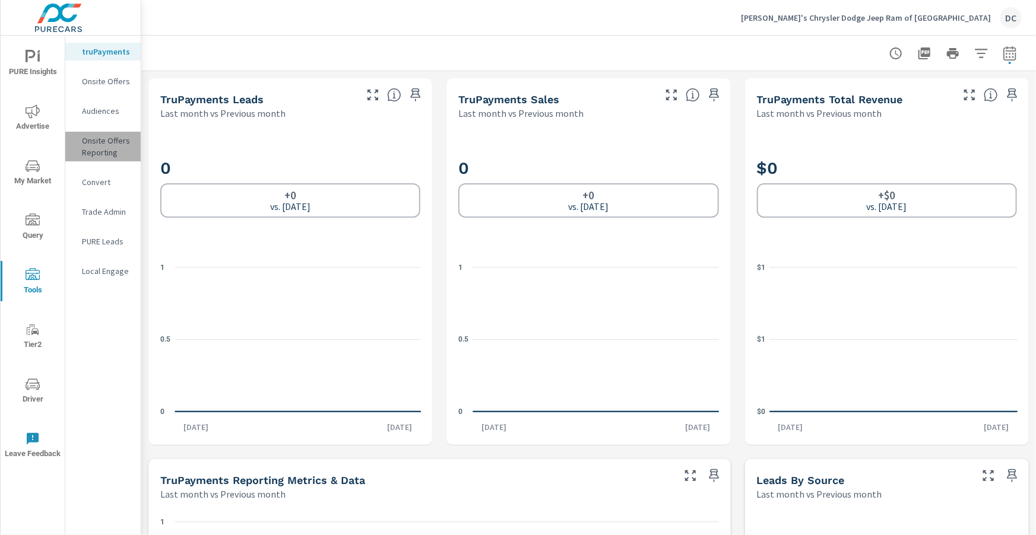
click at [103, 151] on p "Onsite Offers Reporting" at bounding box center [106, 147] width 49 height 24
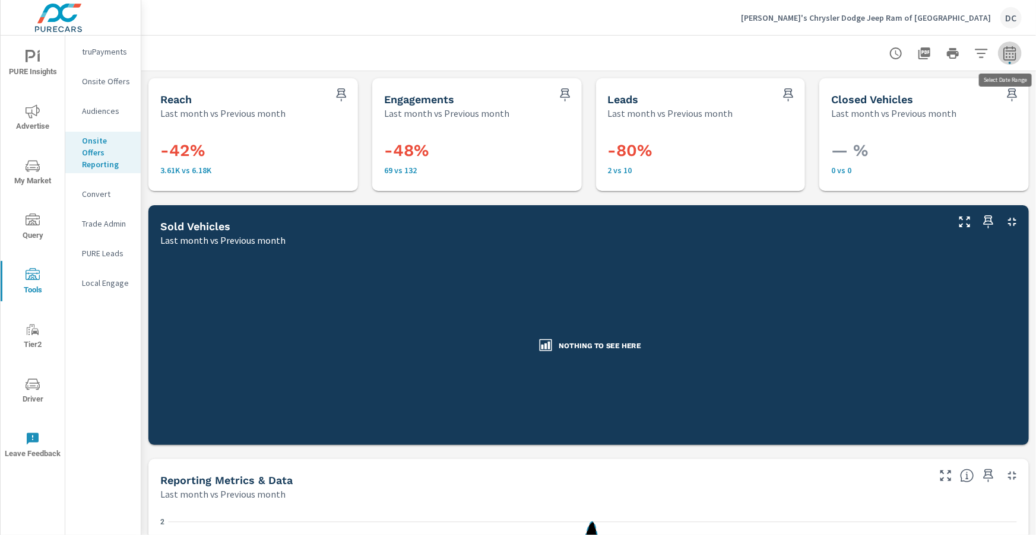
click at [1012, 55] on icon "button" at bounding box center [1010, 53] width 14 height 14
select select "Last month"
select select "Previous month"
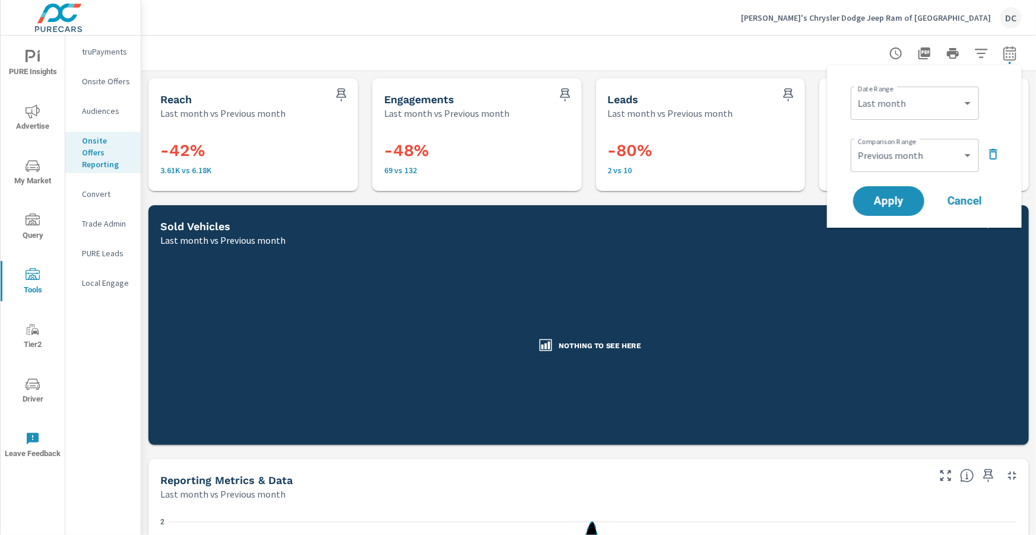
click at [988, 152] on icon "button" at bounding box center [993, 154] width 14 height 14
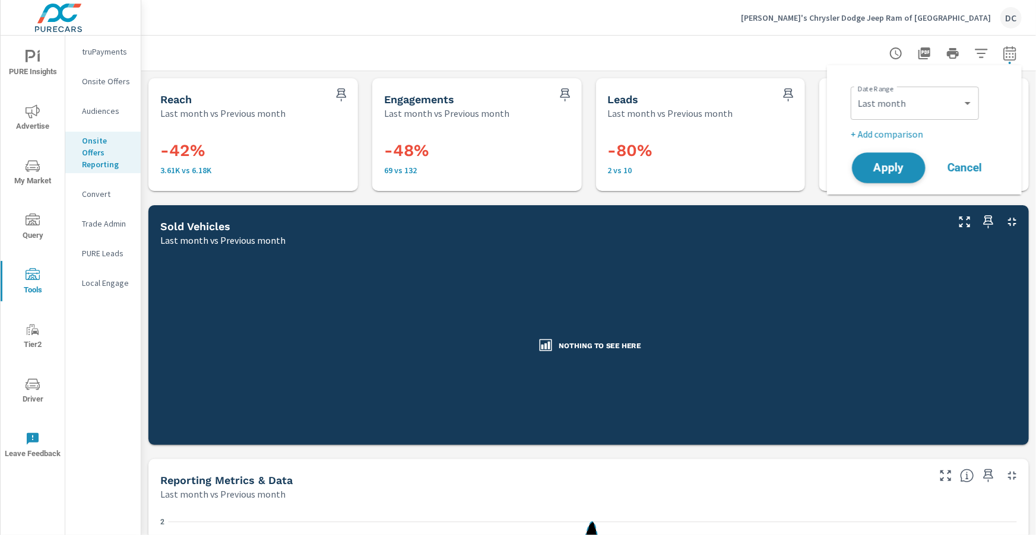
click at [906, 164] on span "Apply" at bounding box center [888, 168] width 49 height 11
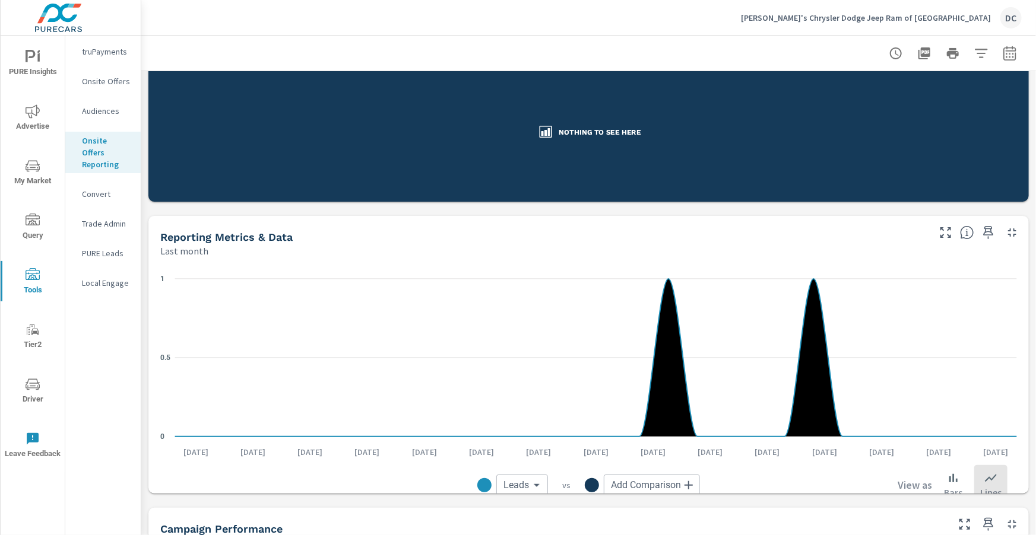
scroll to position [155, 0]
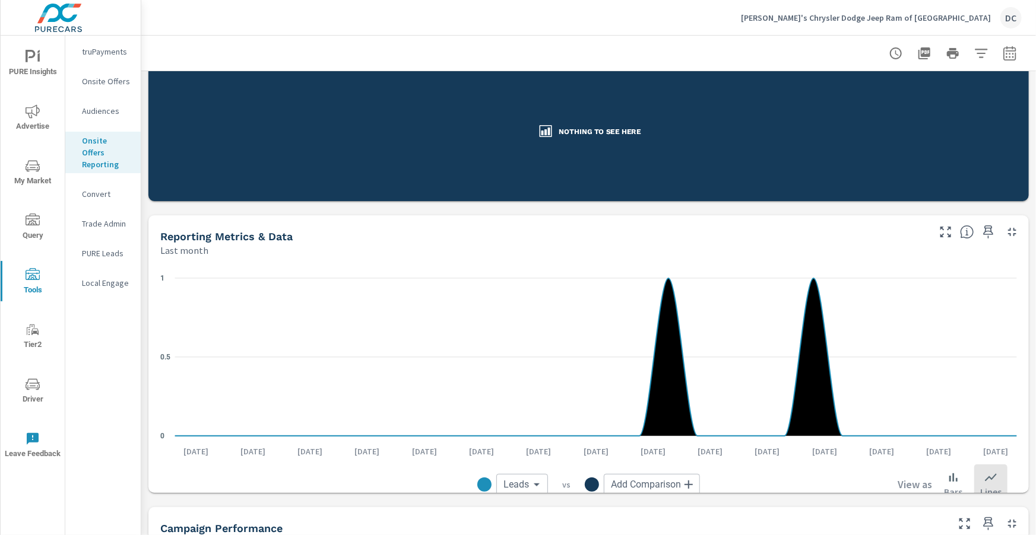
click at [29, 107] on icon "nav menu" at bounding box center [33, 111] width 14 height 14
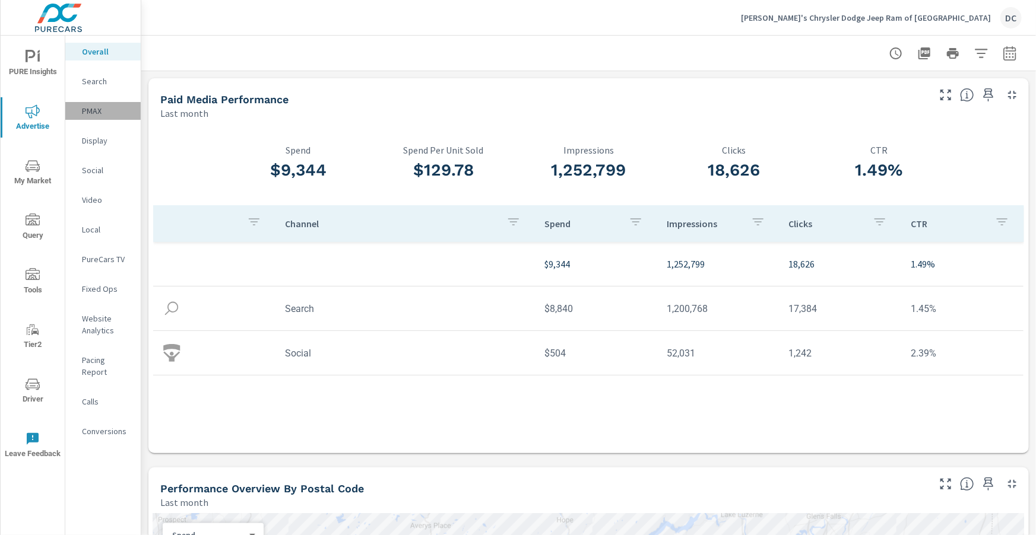
click at [100, 113] on p "PMAX" at bounding box center [106, 111] width 49 height 12
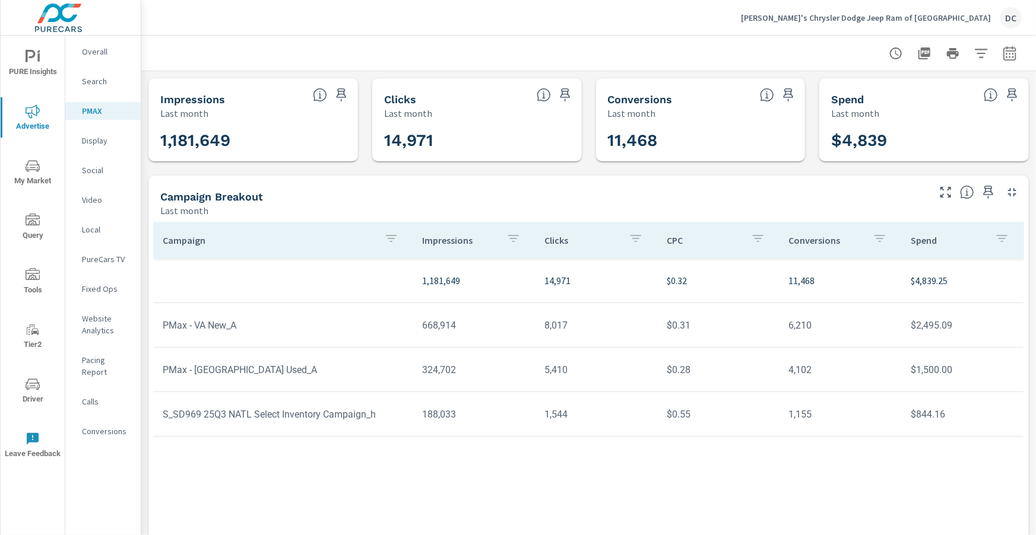
scroll to position [23, 0]
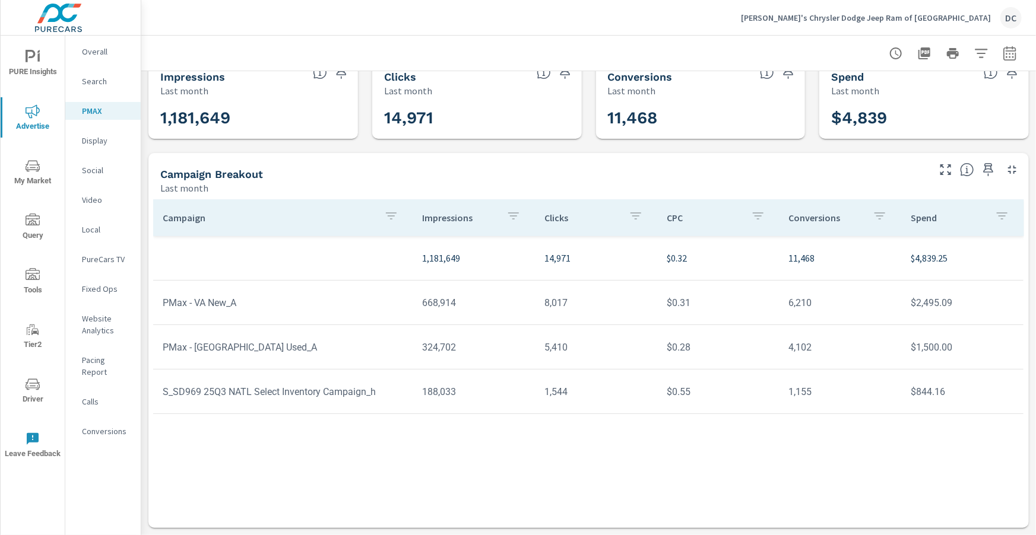
click at [31, 391] on span "Driver" at bounding box center [32, 392] width 57 height 29
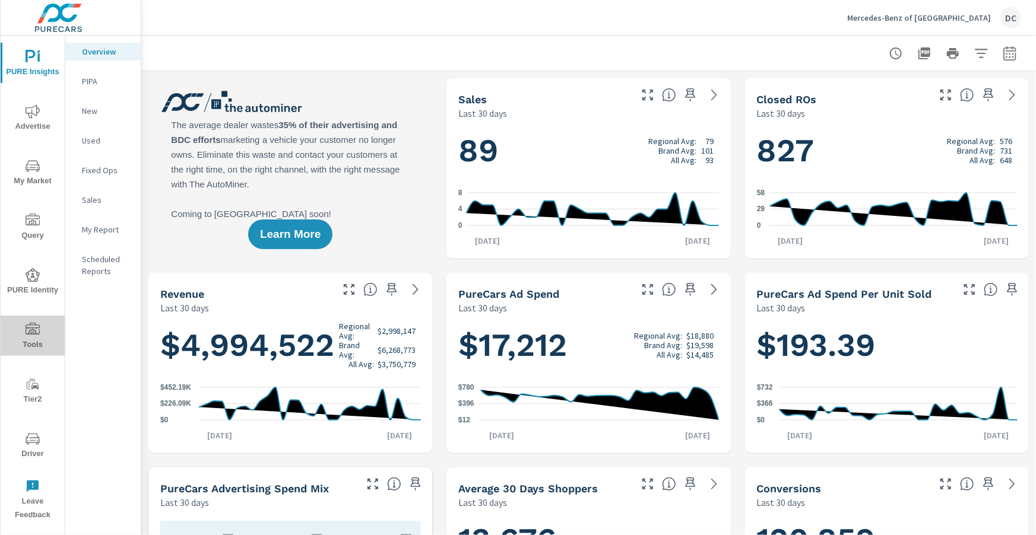
click at [41, 335] on span "Tools" at bounding box center [32, 337] width 57 height 29
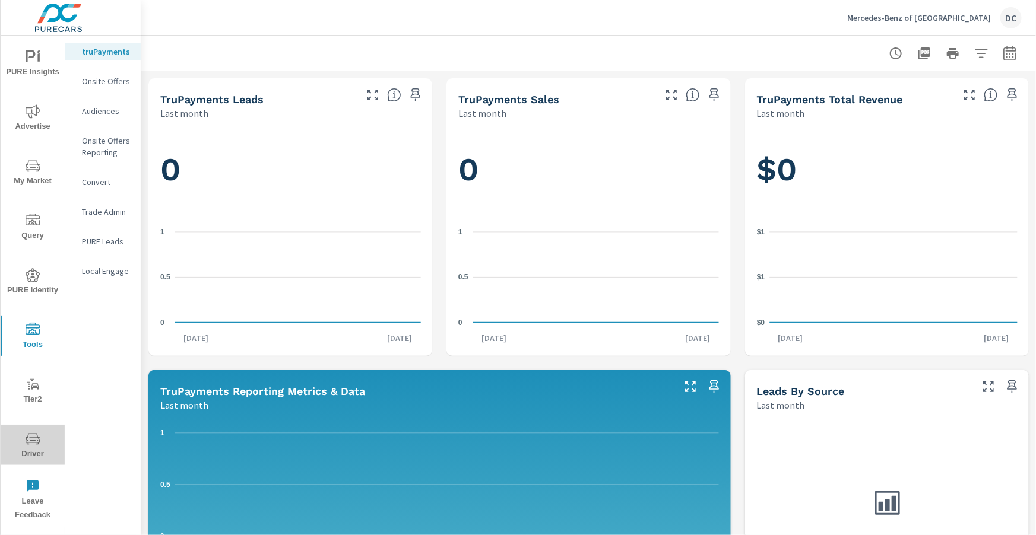
drag, startPoint x: 33, startPoint y: 440, endPoint x: 36, endPoint y: 417, distance: 23.3
click at [33, 440] on icon "nav menu" at bounding box center [33, 440] width 6 height 1
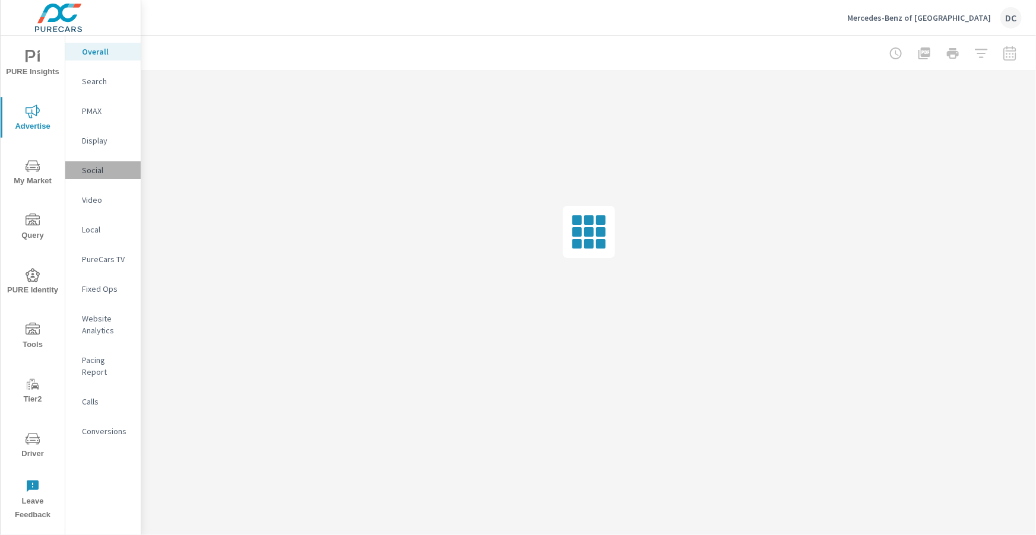
click at [90, 169] on p "Social" at bounding box center [106, 170] width 49 height 12
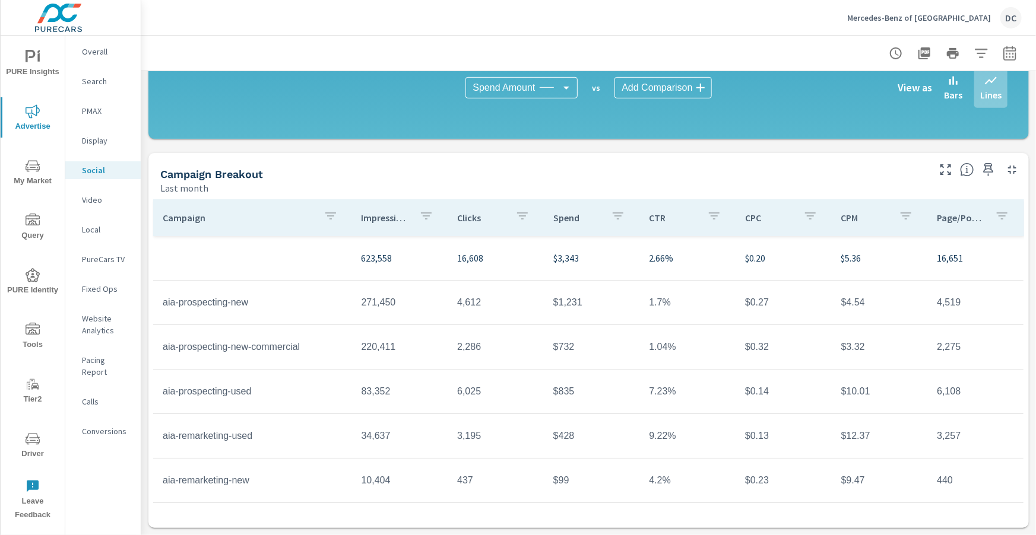
scroll to position [315, 0]
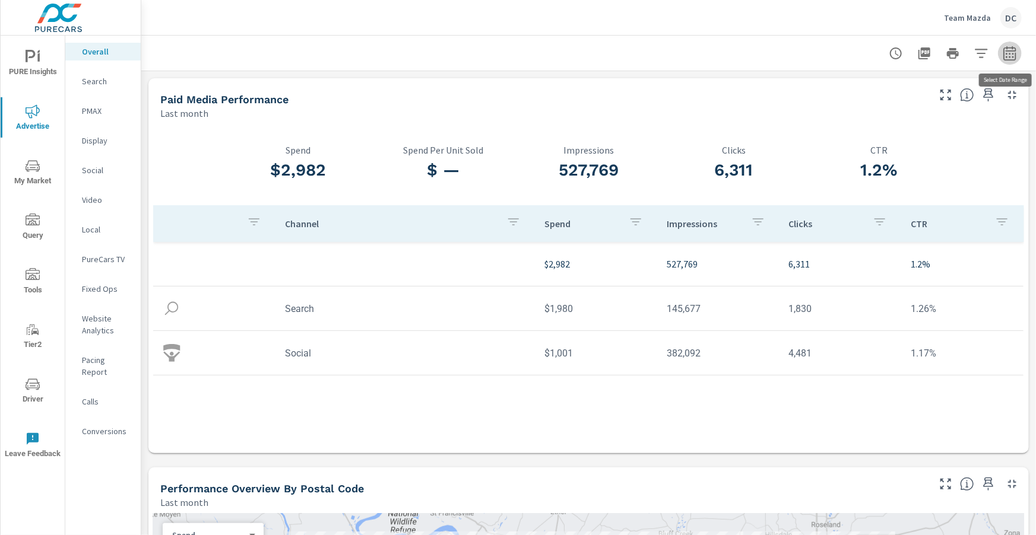
click at [1007, 52] on icon "button" at bounding box center [1010, 53] width 14 height 14
select select "Last month"
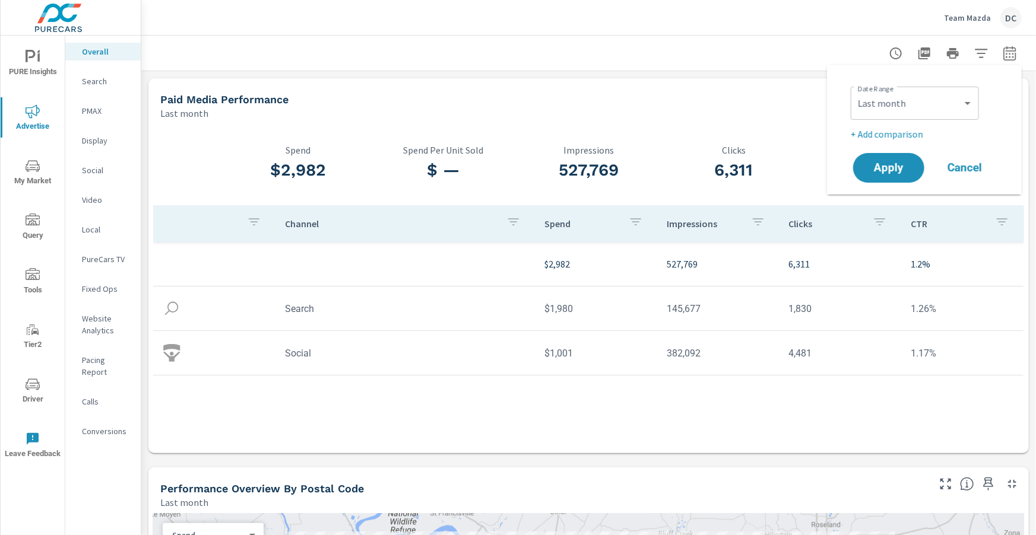
click at [925, 130] on p "+ Add comparison" at bounding box center [927, 134] width 152 height 14
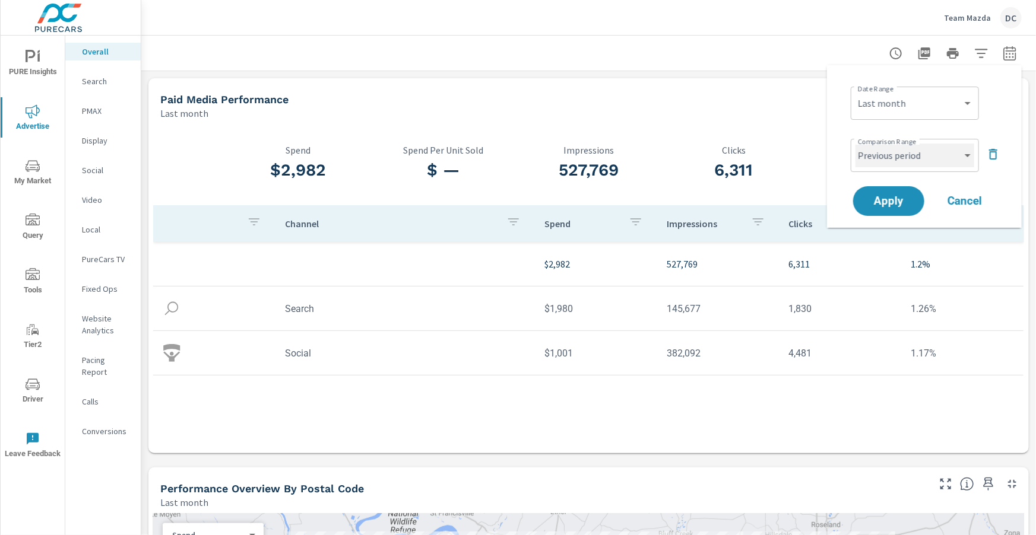
click at [921, 163] on select "Custom Previous period Previous month Previous year" at bounding box center [914, 156] width 119 height 24
click at [855, 144] on select "Custom Previous period Previous month Previous year" at bounding box center [914, 156] width 119 height 24
select select "Previous month"
click at [898, 198] on span "Apply" at bounding box center [888, 201] width 49 height 11
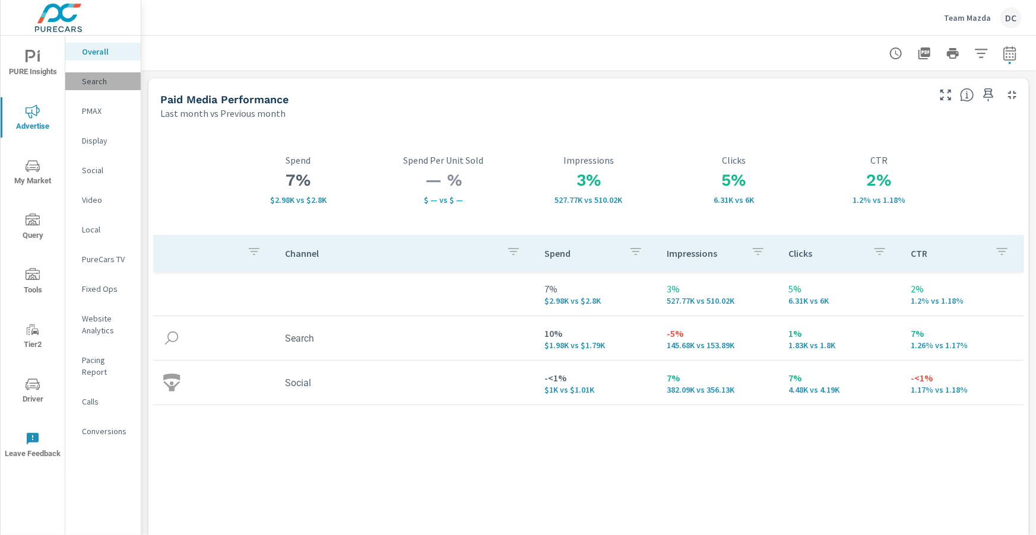
click at [100, 84] on p "Search" at bounding box center [106, 81] width 49 height 12
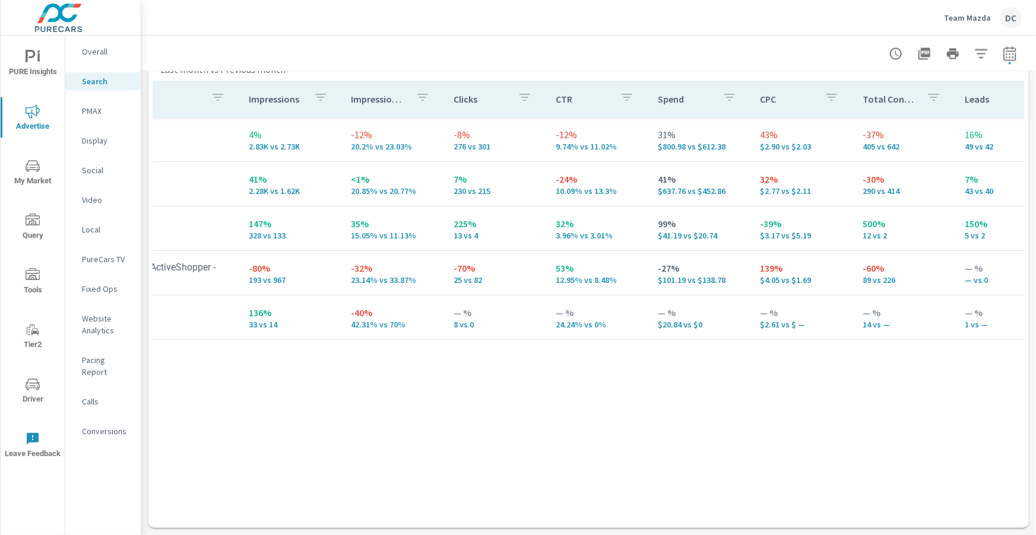
scroll to position [0, 133]
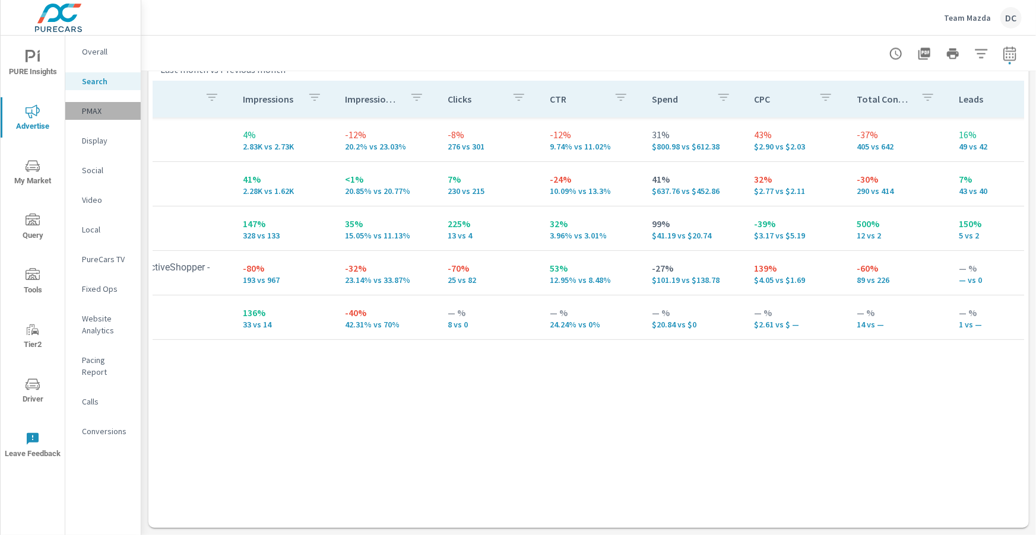
click at [102, 111] on p "PMAX" at bounding box center [106, 111] width 49 height 12
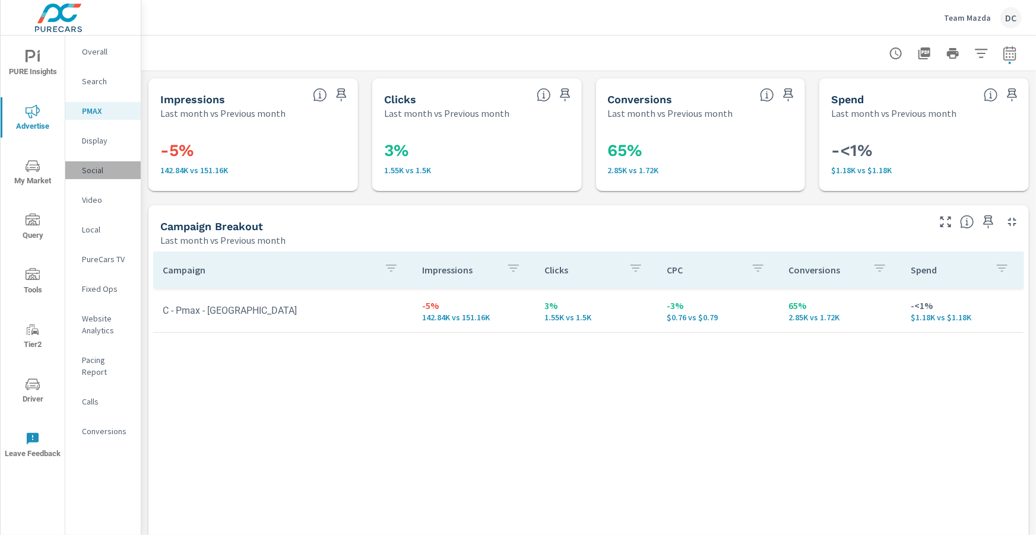
click at [94, 171] on p "Social" at bounding box center [106, 170] width 49 height 12
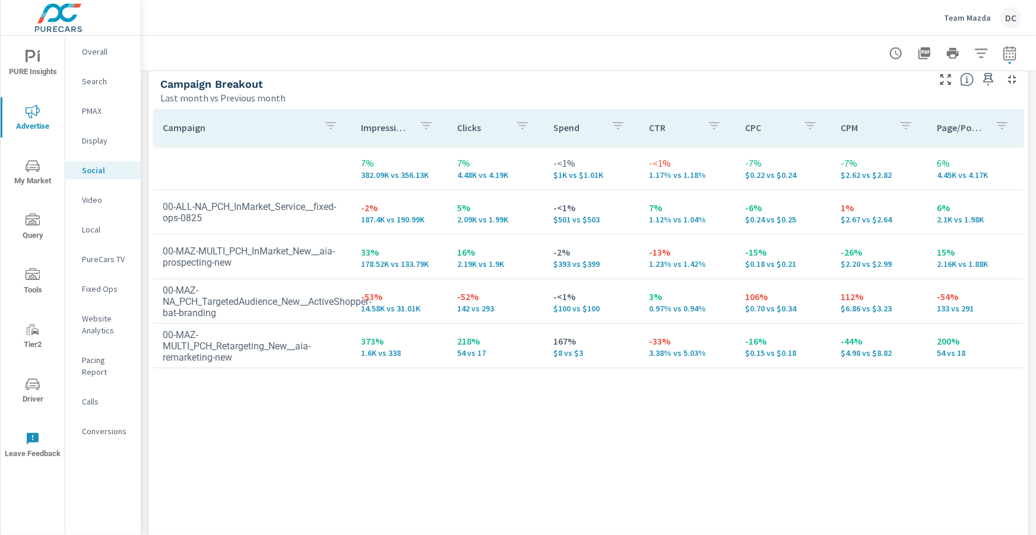
scroll to position [524, 0]
click at [101, 49] on p "Overall" at bounding box center [106, 52] width 49 height 12
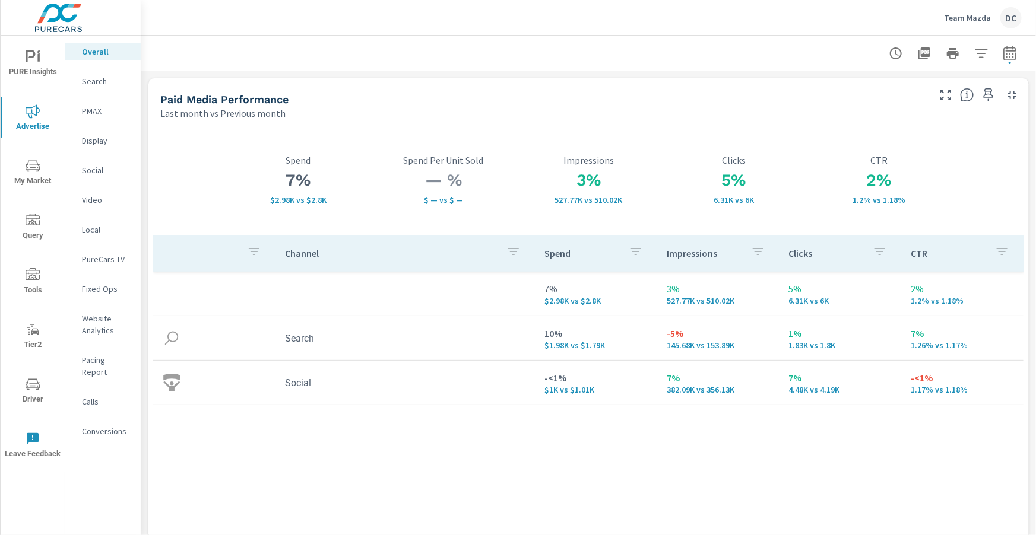
click at [31, 55] on icon "nav menu" at bounding box center [33, 57] width 14 height 14
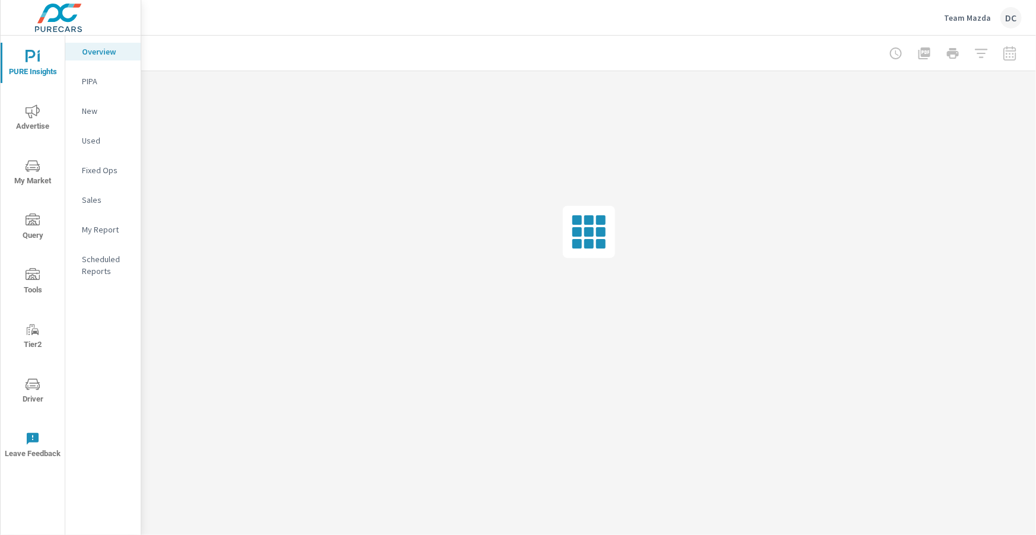
click at [97, 204] on p "Sales" at bounding box center [106, 200] width 49 height 12
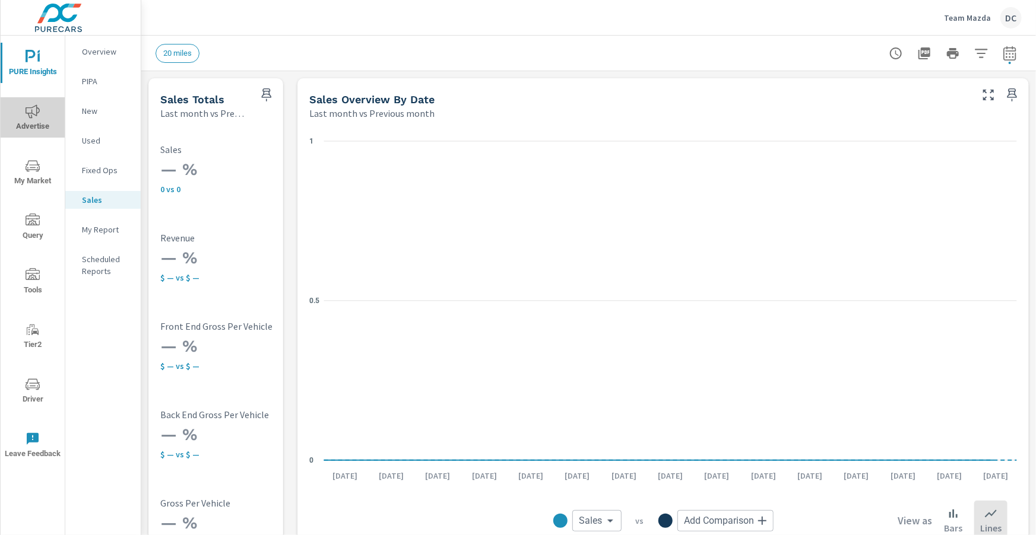
click at [30, 121] on span "Advertise" at bounding box center [32, 118] width 57 height 29
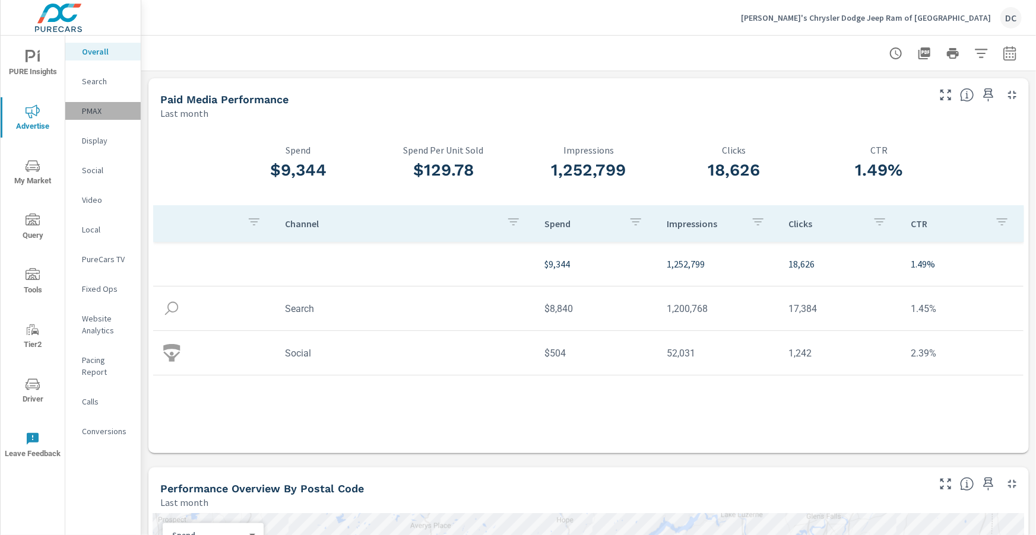
click at [88, 110] on p "PMAX" at bounding box center [106, 111] width 49 height 12
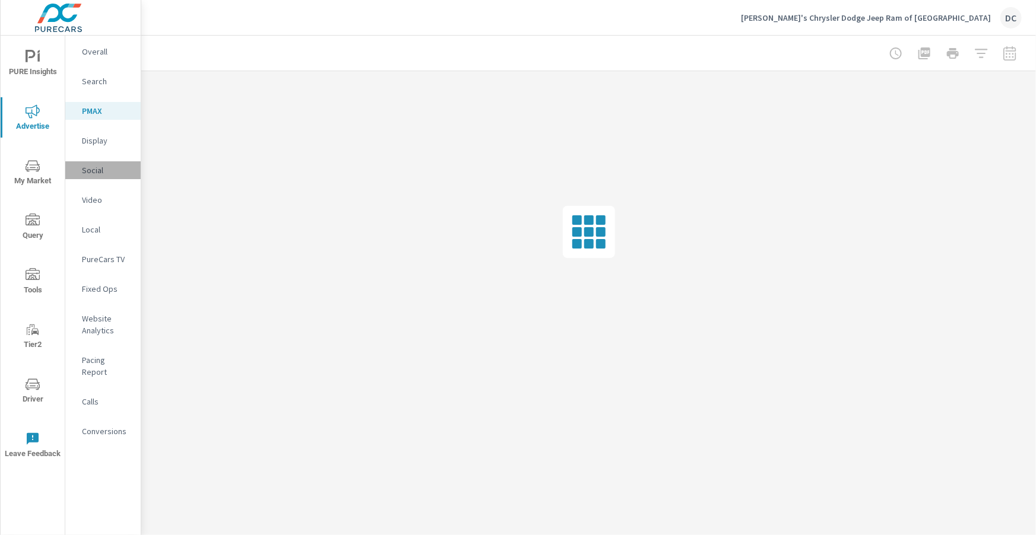
click at [106, 171] on p "Social" at bounding box center [106, 170] width 49 height 12
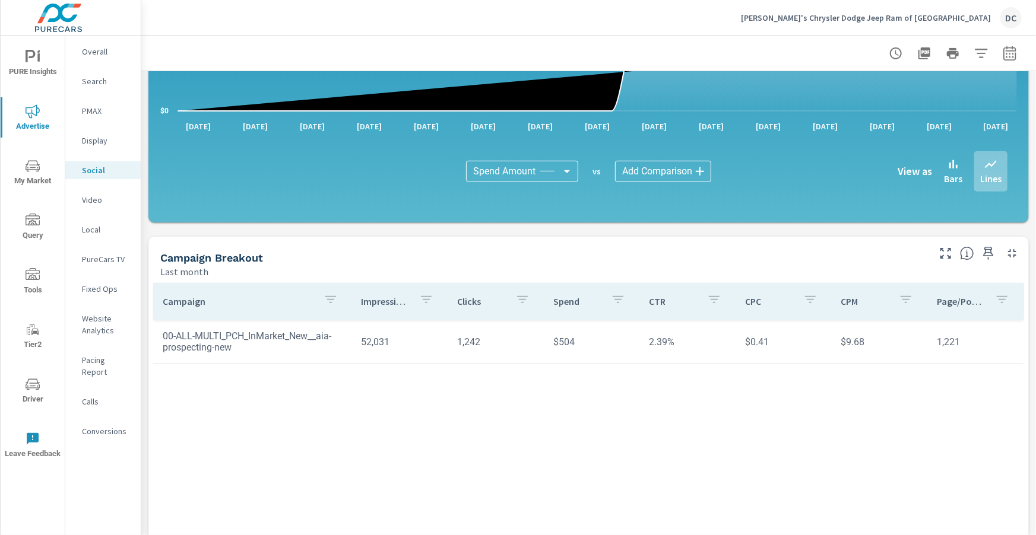
scroll to position [315, 0]
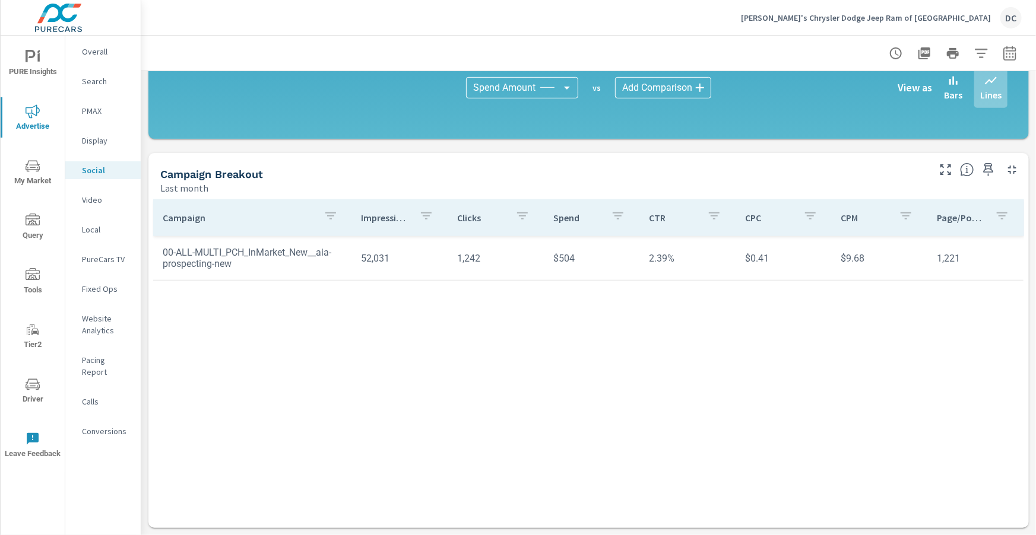
click at [31, 268] on icon "nav menu" at bounding box center [33, 275] width 14 height 14
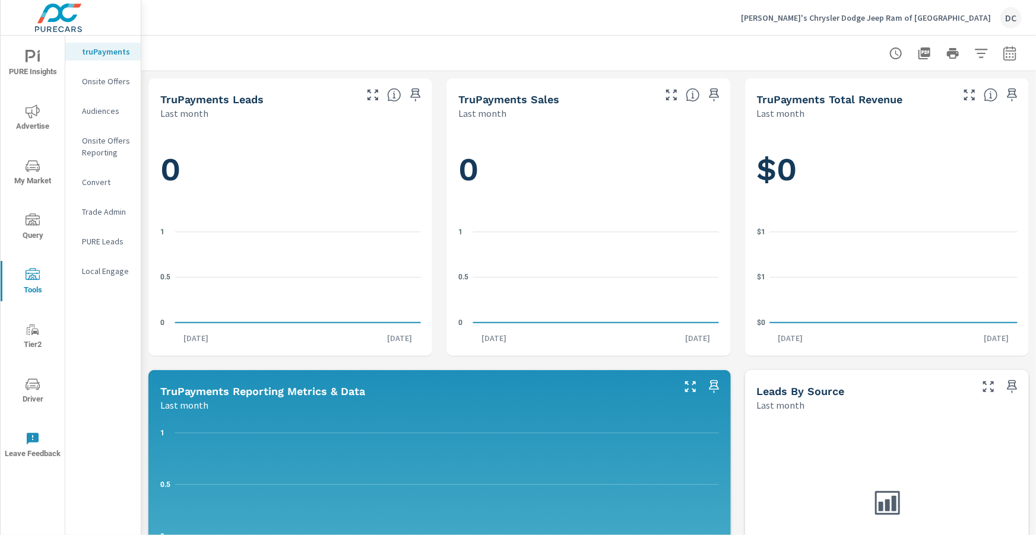
click at [106, 86] on p "Onsite Offers" at bounding box center [106, 81] width 49 height 12
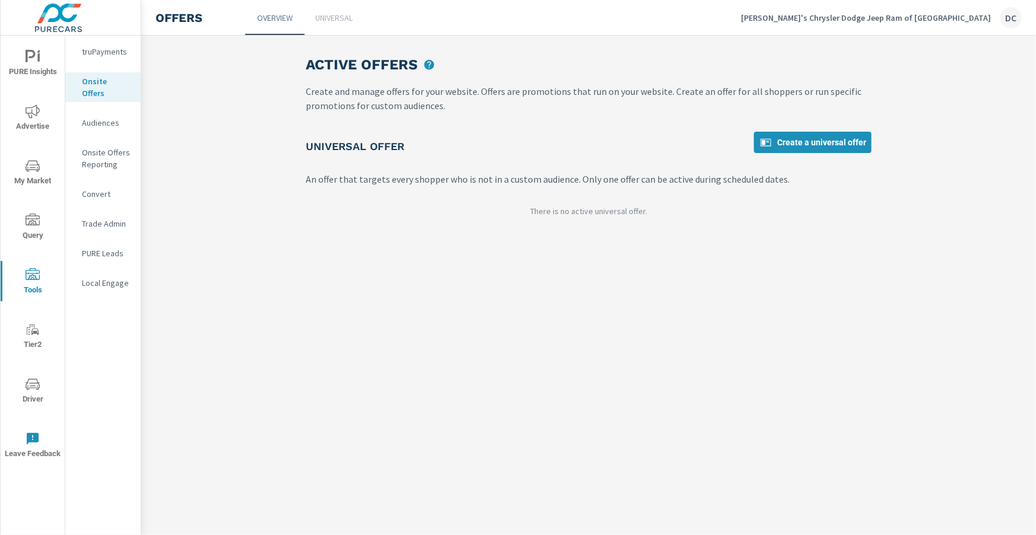
click at [334, 16] on p "Universal" at bounding box center [334, 18] width 37 height 12
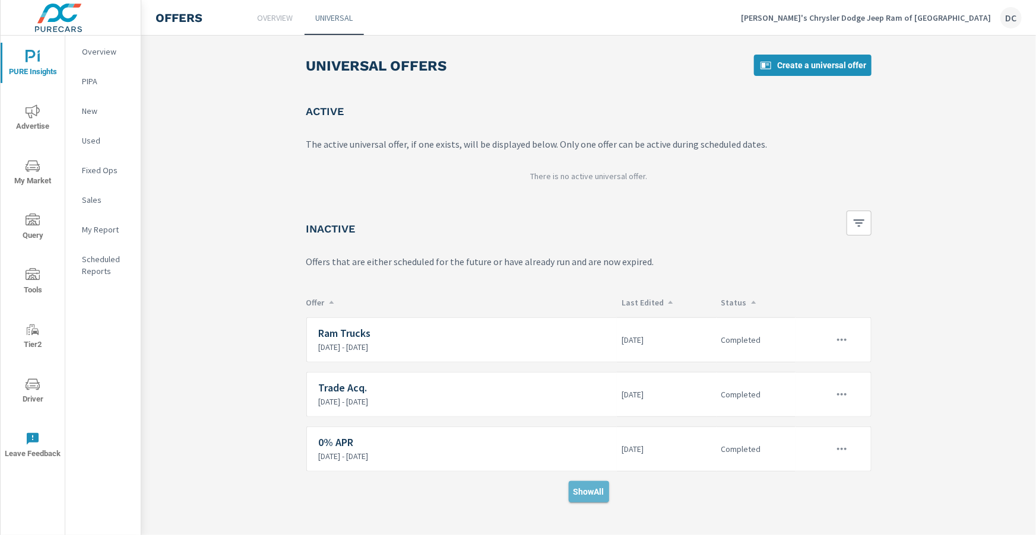
click at [606, 487] on button "Show All" at bounding box center [589, 491] width 40 height 21
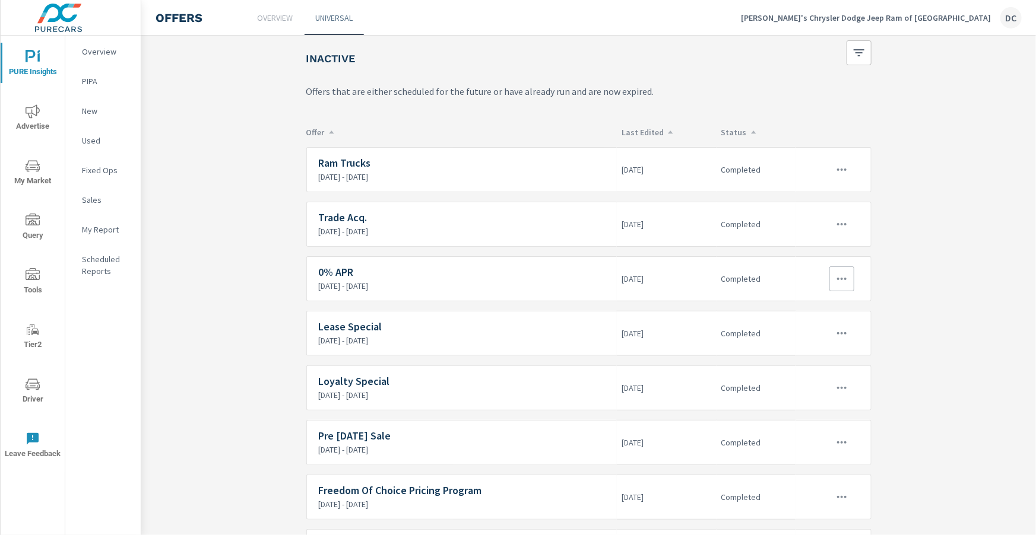
scroll to position [171, 0]
click at [30, 271] on icon "nav menu" at bounding box center [33, 275] width 14 height 14
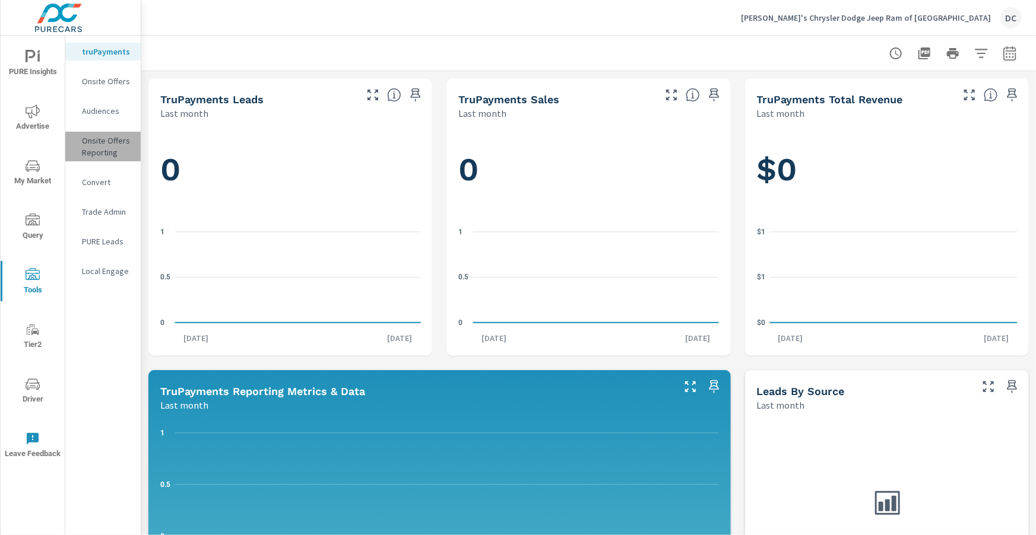
click at [115, 138] on p "Onsite Offers Reporting" at bounding box center [106, 147] width 49 height 24
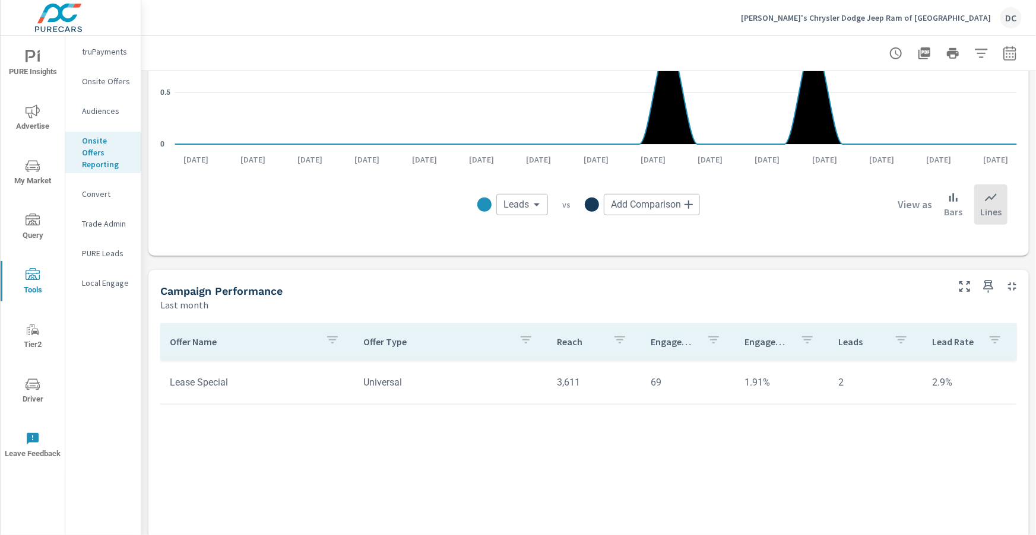
scroll to position [412, 0]
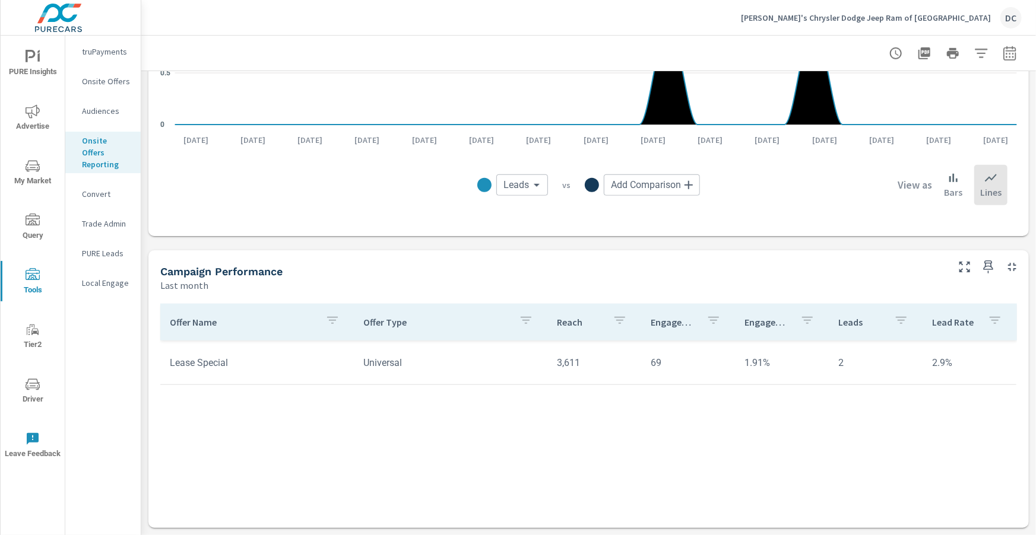
click at [111, 78] on p "Onsite Offers" at bounding box center [106, 81] width 49 height 12
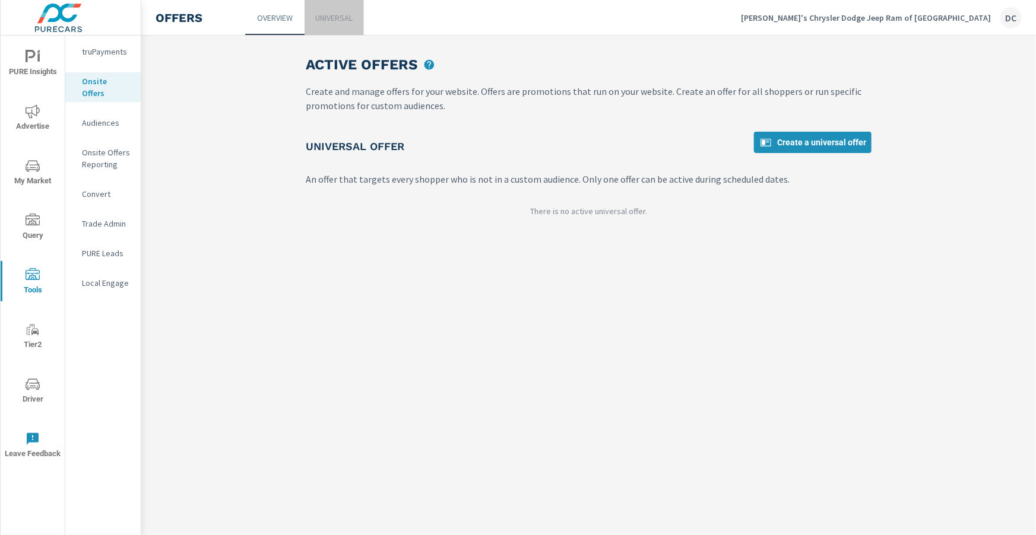
click at [342, 18] on p "Universal" at bounding box center [334, 18] width 37 height 12
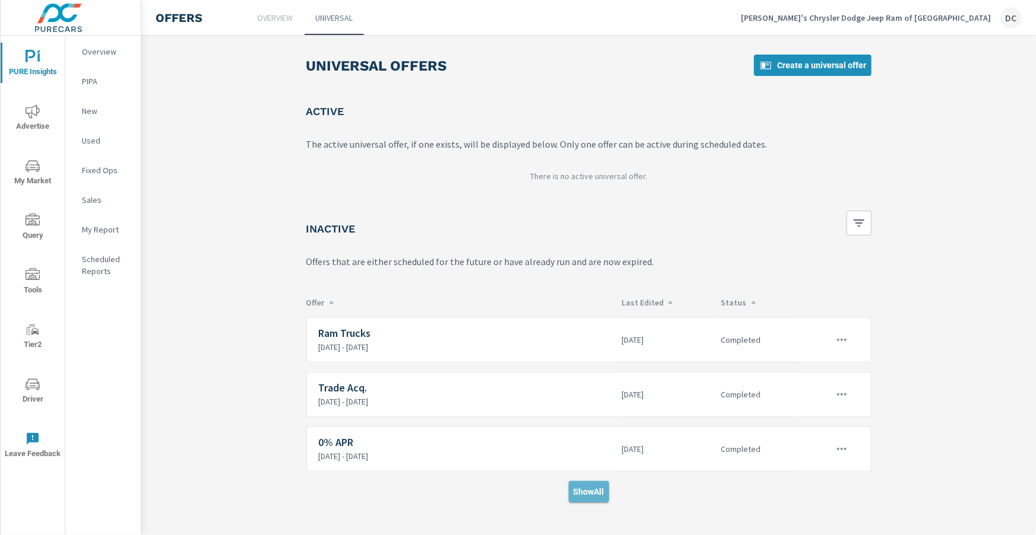
click at [597, 490] on span "Show All" at bounding box center [588, 492] width 31 height 11
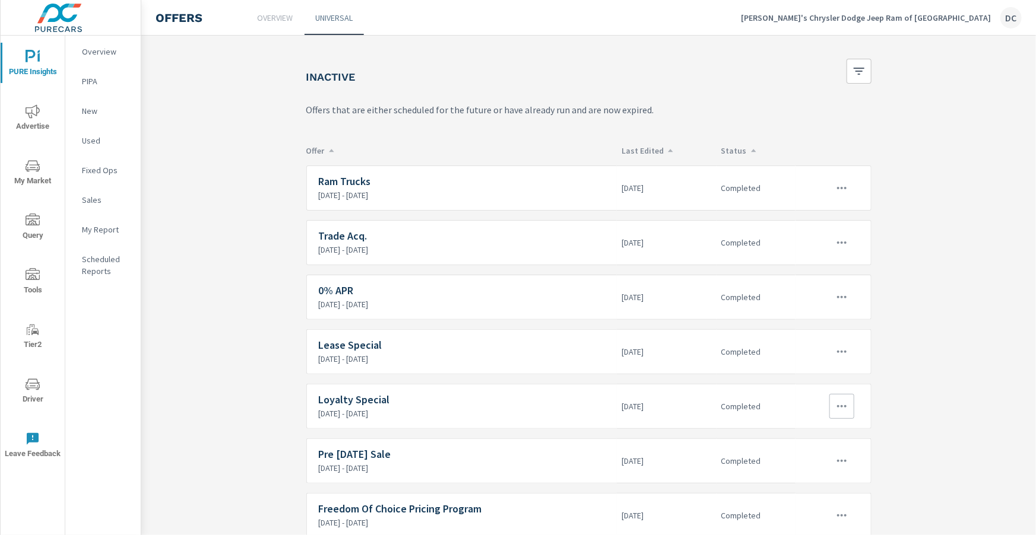
scroll to position [158, 0]
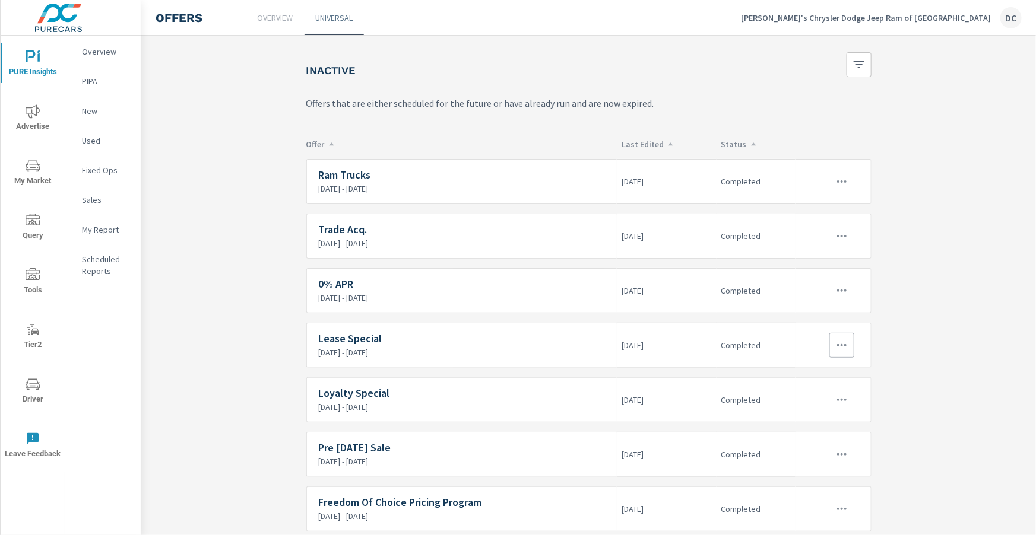
click at [368, 343] on div "Lease Special 9/15/2025 - 9/29/2025" at bounding box center [466, 345] width 294 height 25
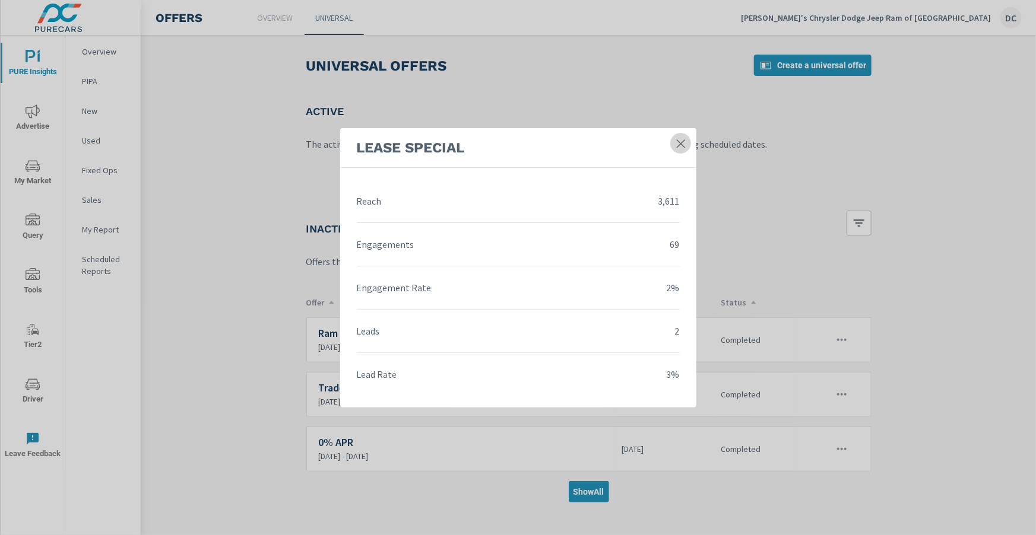
click at [681, 151] on link at bounding box center [680, 143] width 21 height 21
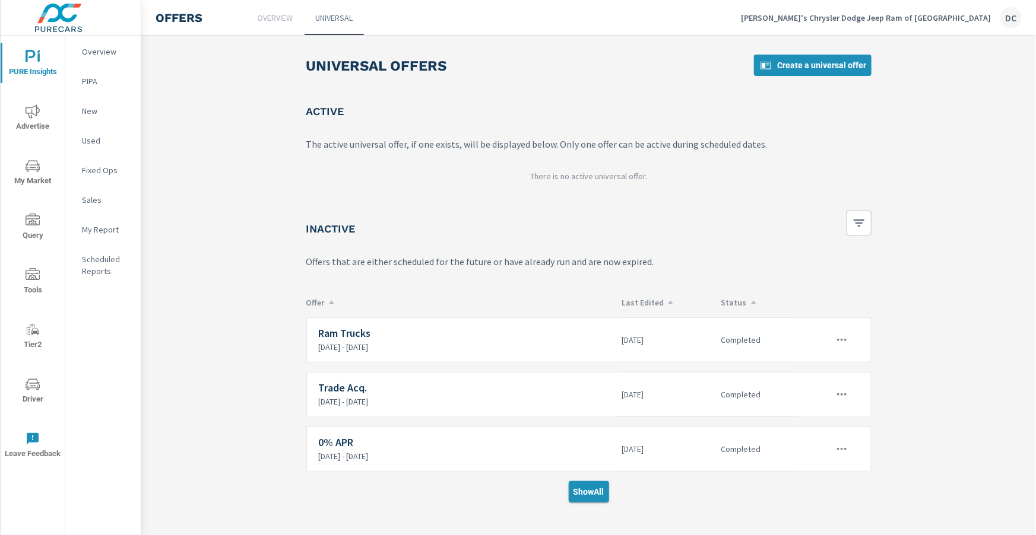
click at [588, 490] on span "Show All" at bounding box center [588, 492] width 31 height 11
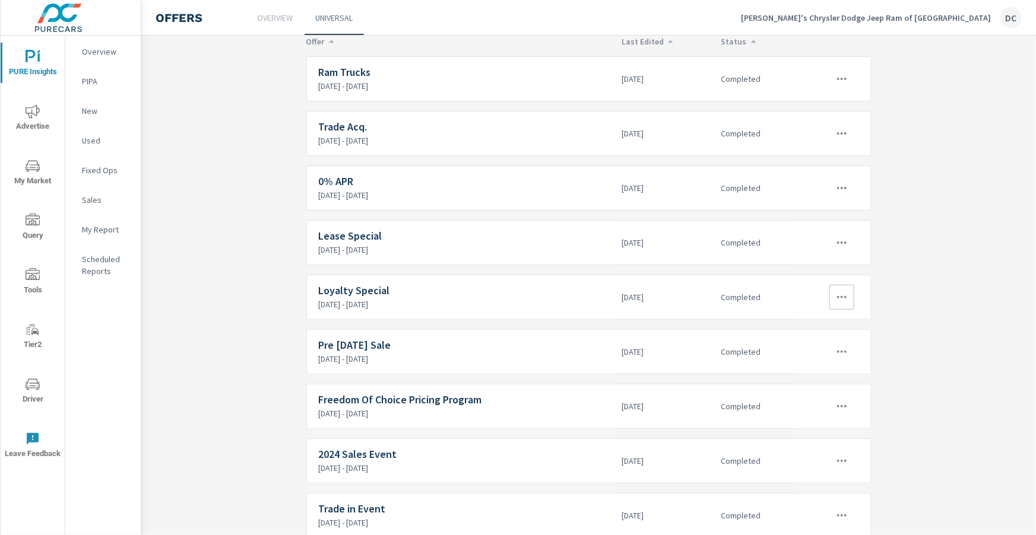
scroll to position [270, 0]
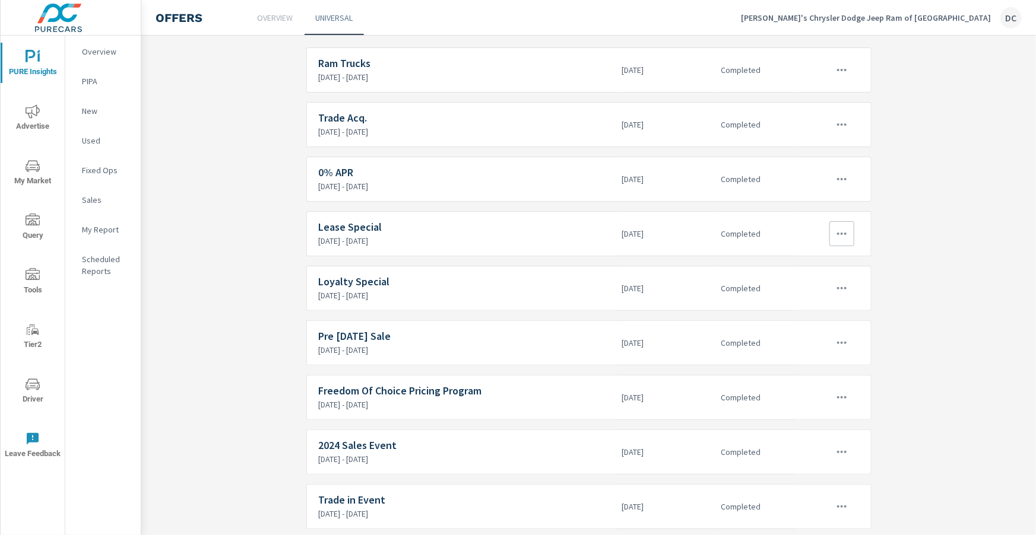
click at [845, 233] on icon "button" at bounding box center [841, 234] width 9 height 2
click at [806, 262] on div "Edit" at bounding box center [802, 259] width 16 height 14
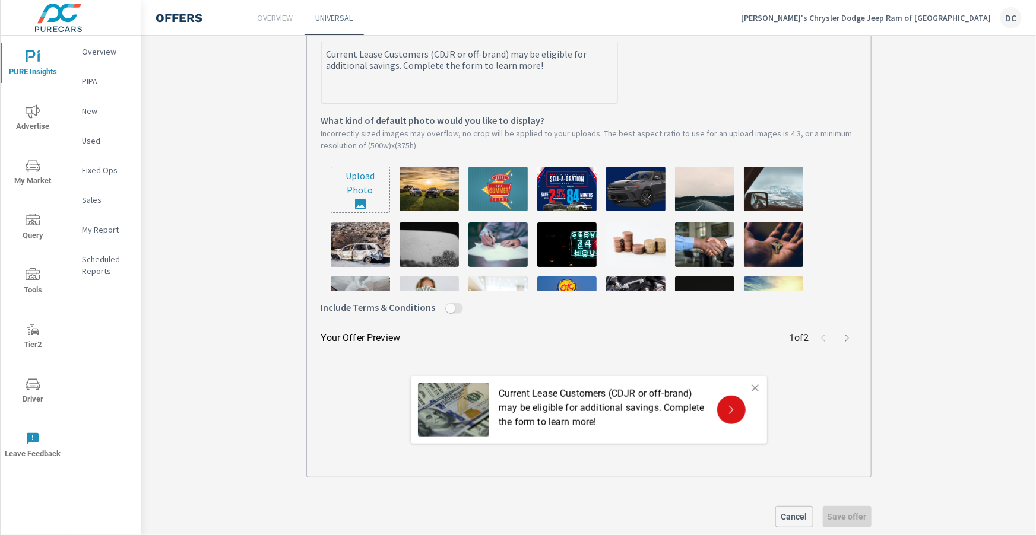
scroll to position [342, 0]
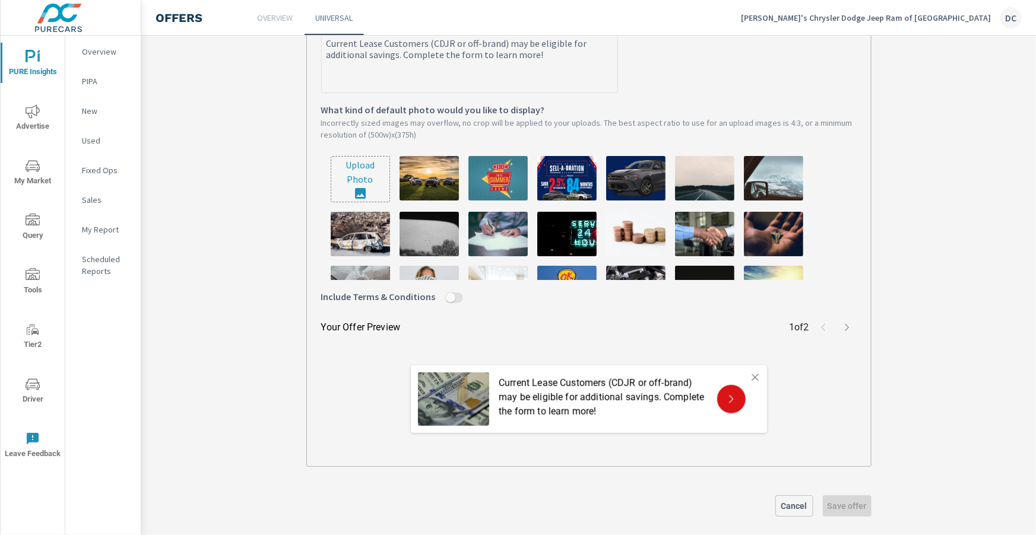
click at [847, 331] on icon "button" at bounding box center [846, 327] width 9 height 9
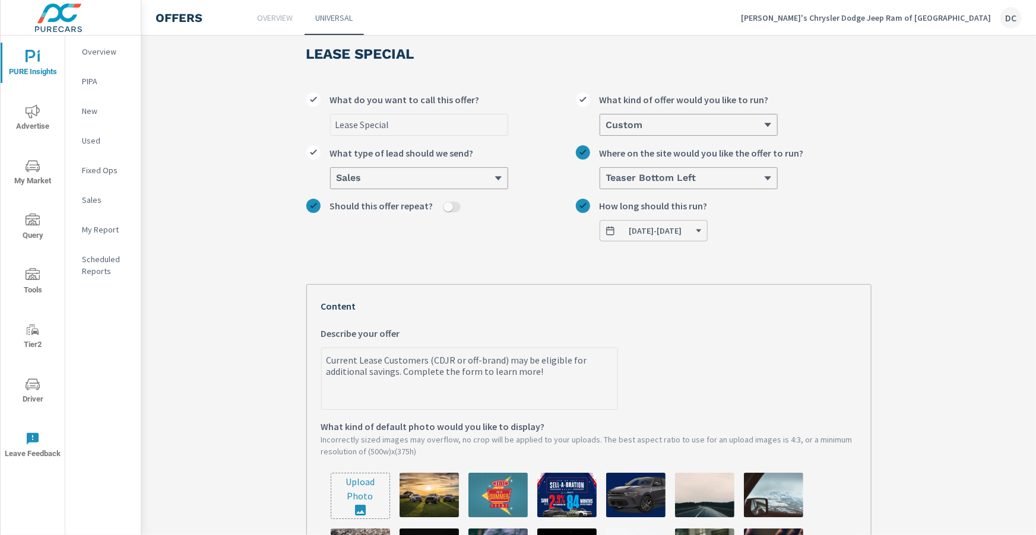
scroll to position [30, 0]
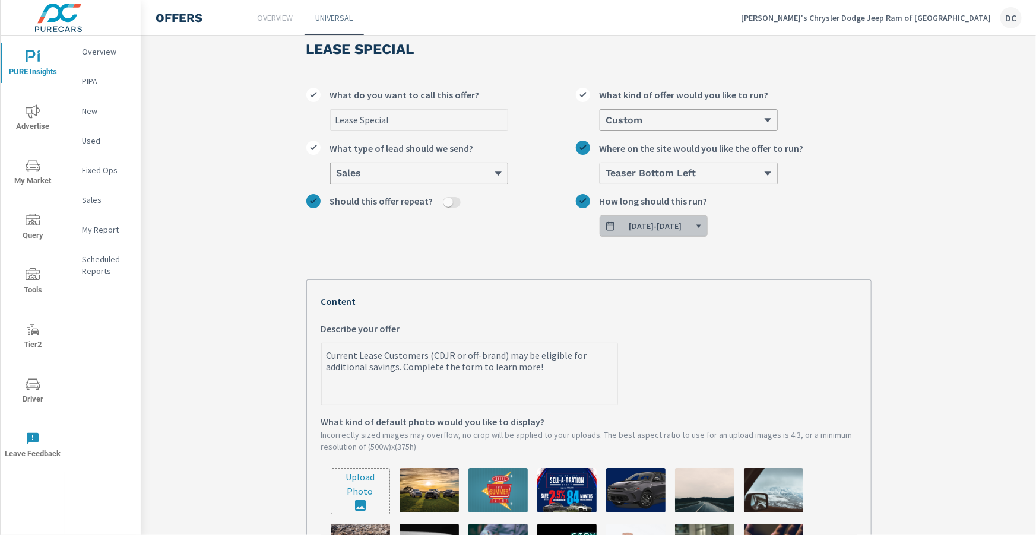
click at [701, 226] on icon "button" at bounding box center [698, 226] width 5 height 3
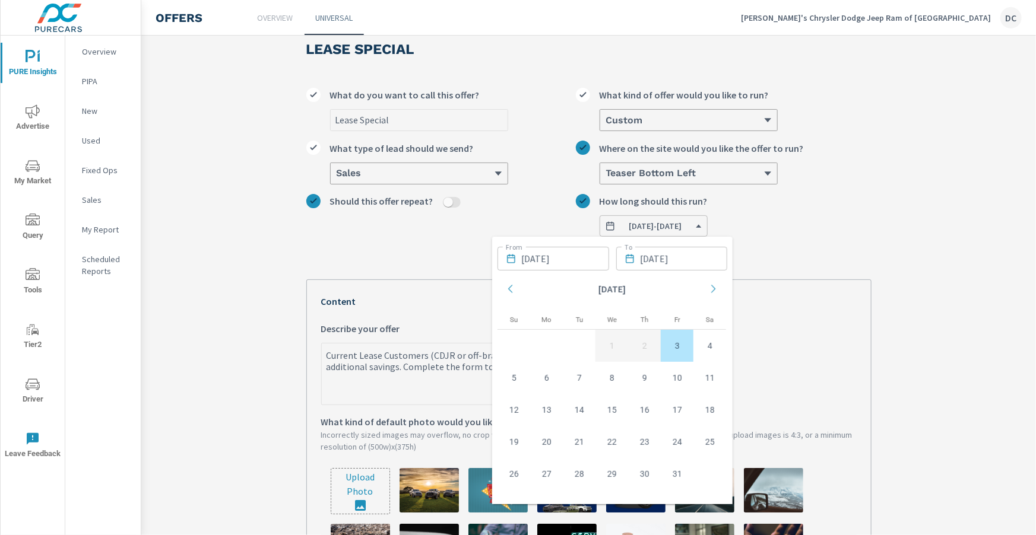
click at [678, 345] on td "3" at bounding box center [677, 346] width 33 height 32
type textarea "x"
type input "10/03/2025"
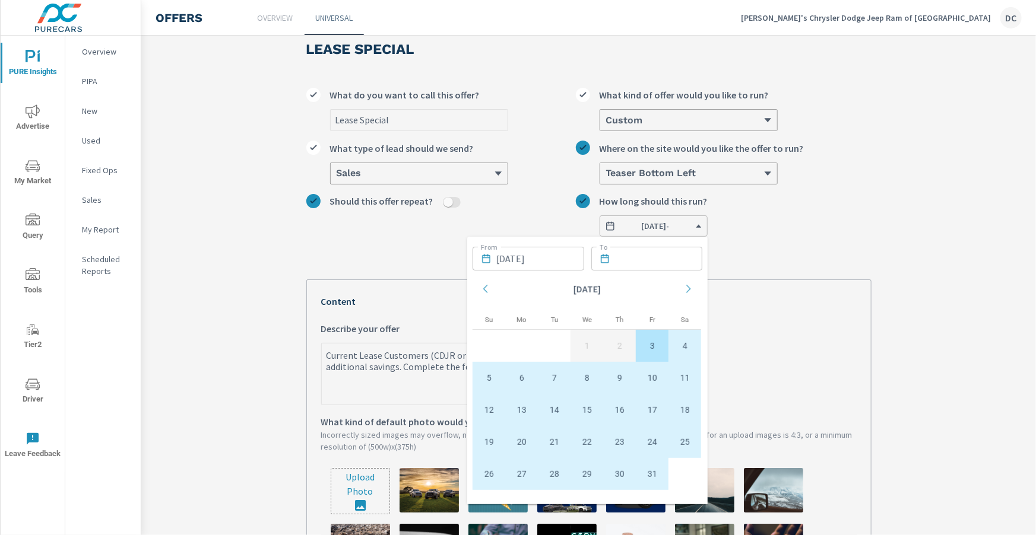
click at [646, 481] on td "31" at bounding box center [652, 474] width 33 height 32
type textarea "x"
type input "10/31/2025"
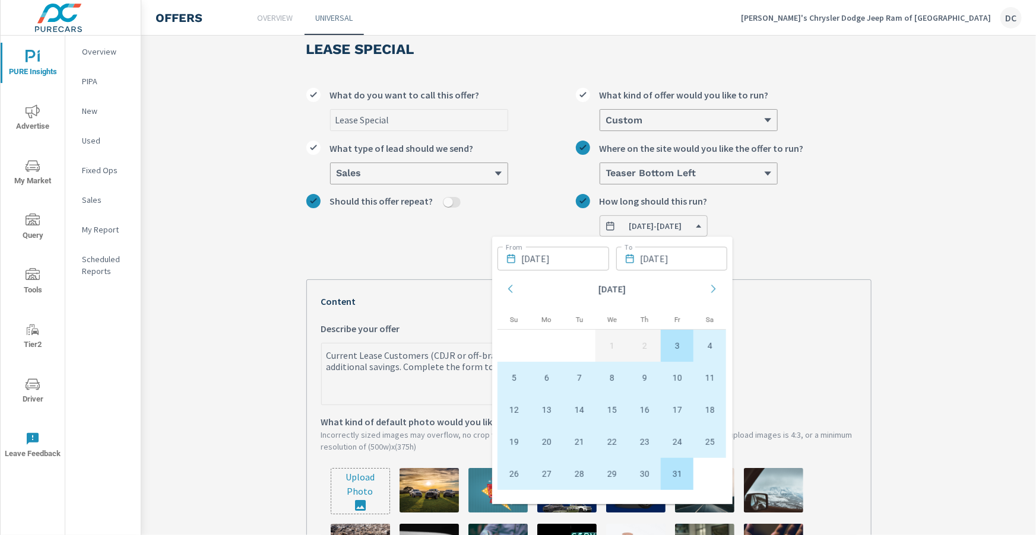
click at [794, 264] on div "Lease Special What do you want to call this offer? Custom What kind of offer wo…" at bounding box center [588, 504] width 565 height 852
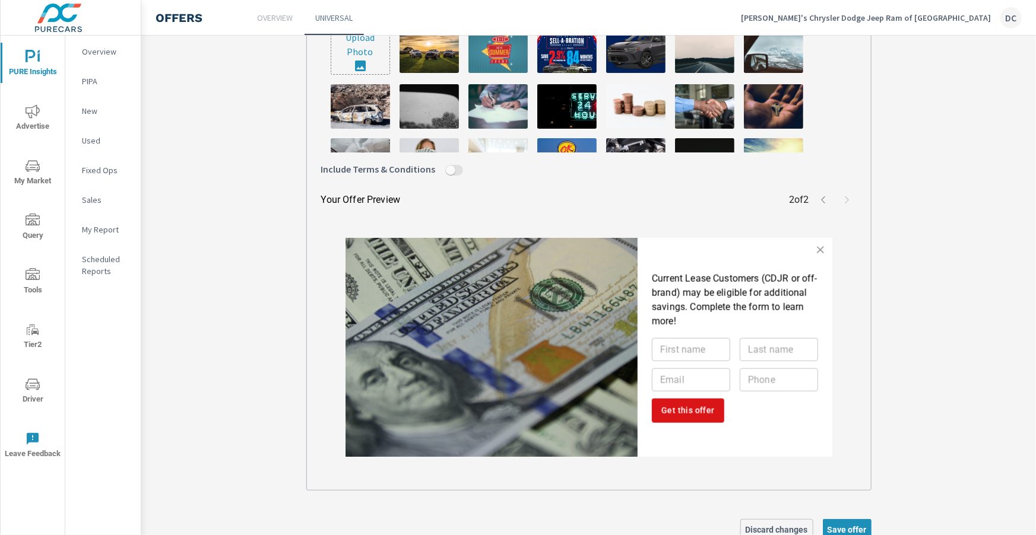
scroll to position [503, 0]
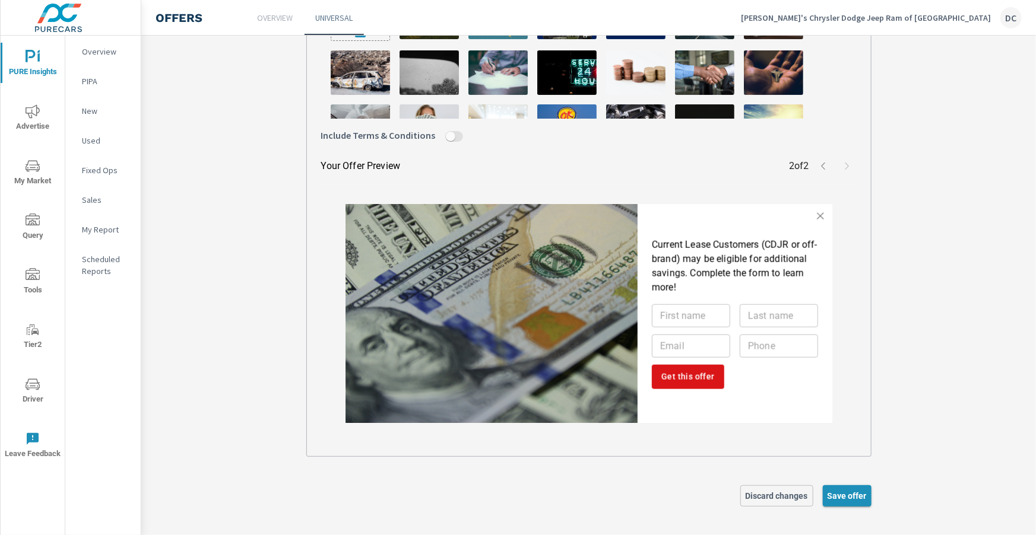
click at [858, 487] on button "Save offer" at bounding box center [847, 496] width 49 height 21
type textarea "x"
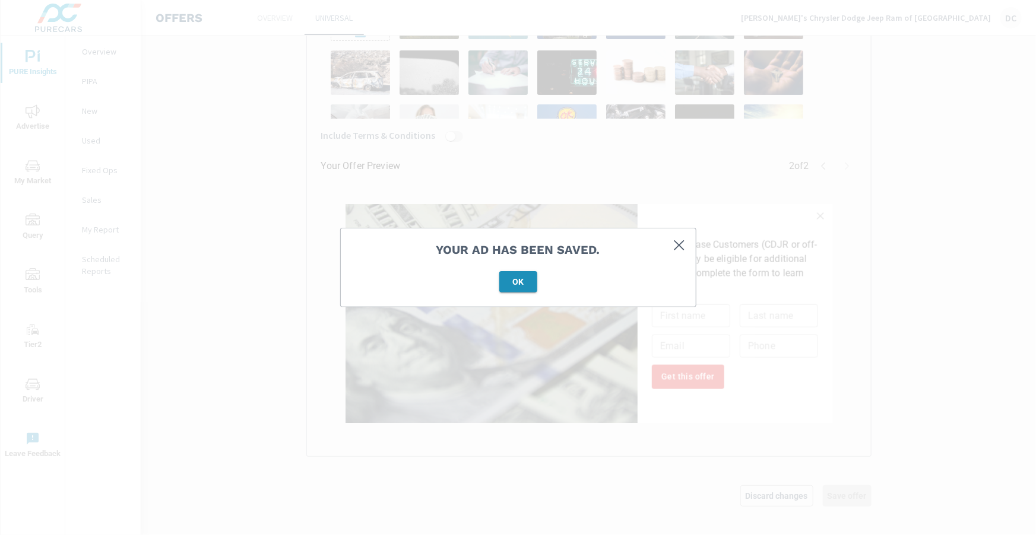
click at [515, 284] on span "OK" at bounding box center [518, 282] width 28 height 11
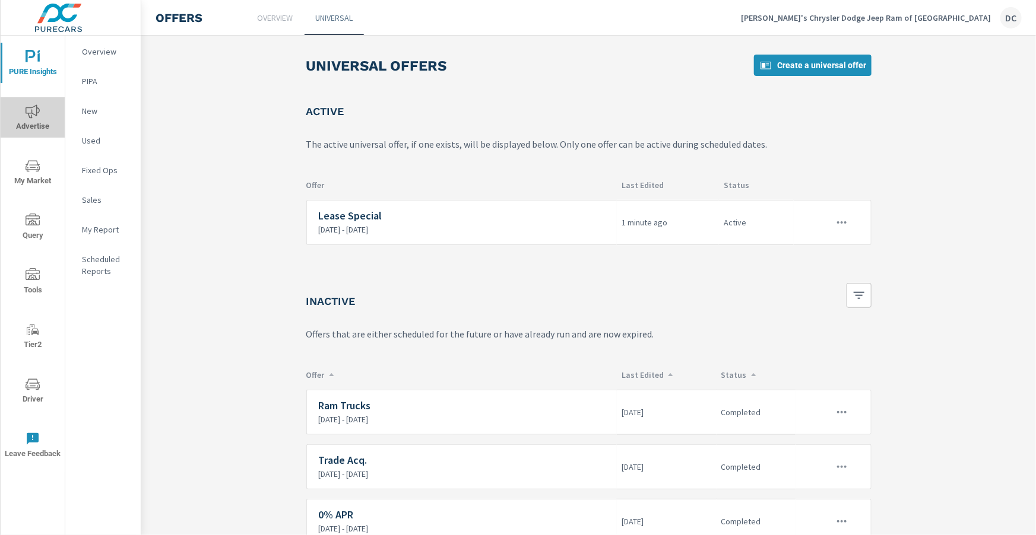
click at [40, 118] on span "Advertise" at bounding box center [32, 118] width 57 height 29
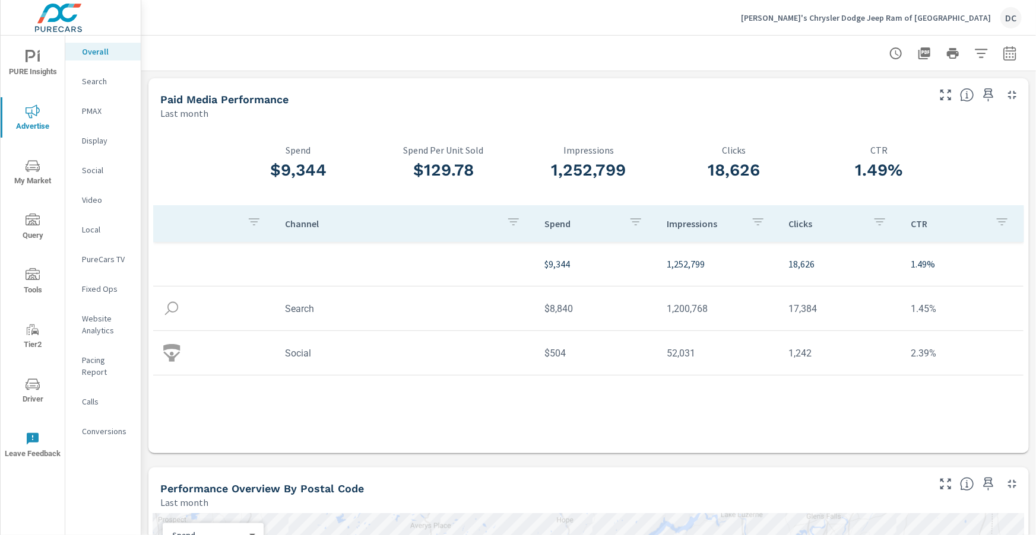
click at [98, 85] on p "Search" at bounding box center [106, 81] width 49 height 12
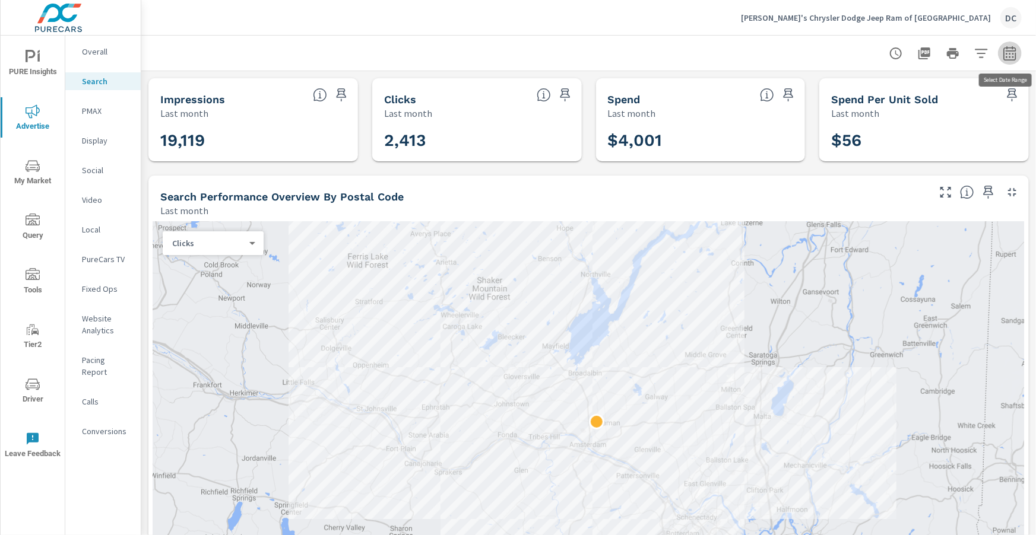
click at [1008, 59] on icon "button" at bounding box center [1009, 53] width 12 height 14
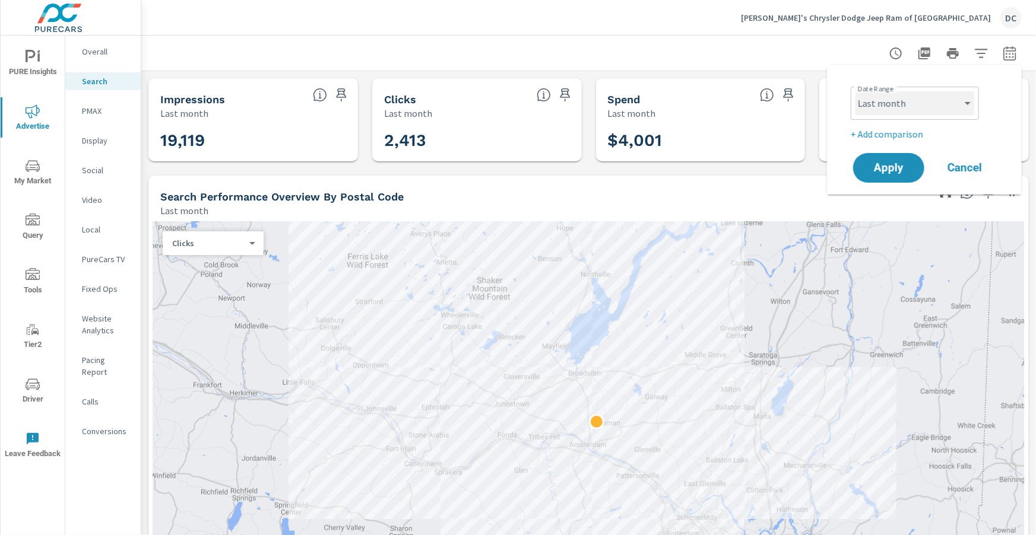
click at [906, 111] on select "Custom Yesterday Last week Last 7 days Last 14 days Last 30 days Last 45 days L…" at bounding box center [914, 103] width 119 height 24
click at [855, 91] on select "Custom Yesterday Last week Last 7 days Last 14 days Last 30 days Last 45 days L…" at bounding box center [914, 103] width 119 height 24
select select "Month to date"
click at [901, 160] on button "Apply" at bounding box center [889, 168] width 74 height 31
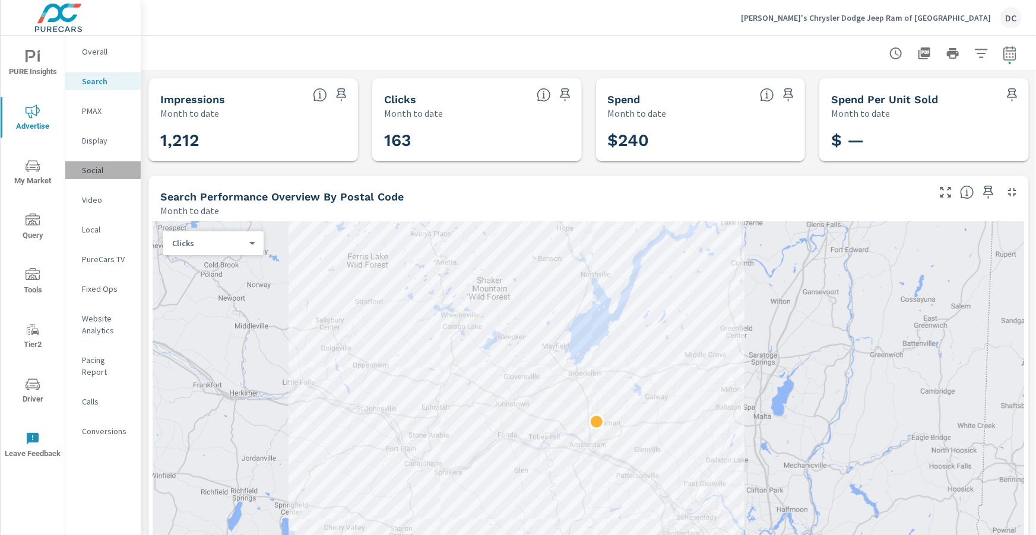
click at [93, 172] on p "Social" at bounding box center [106, 170] width 49 height 12
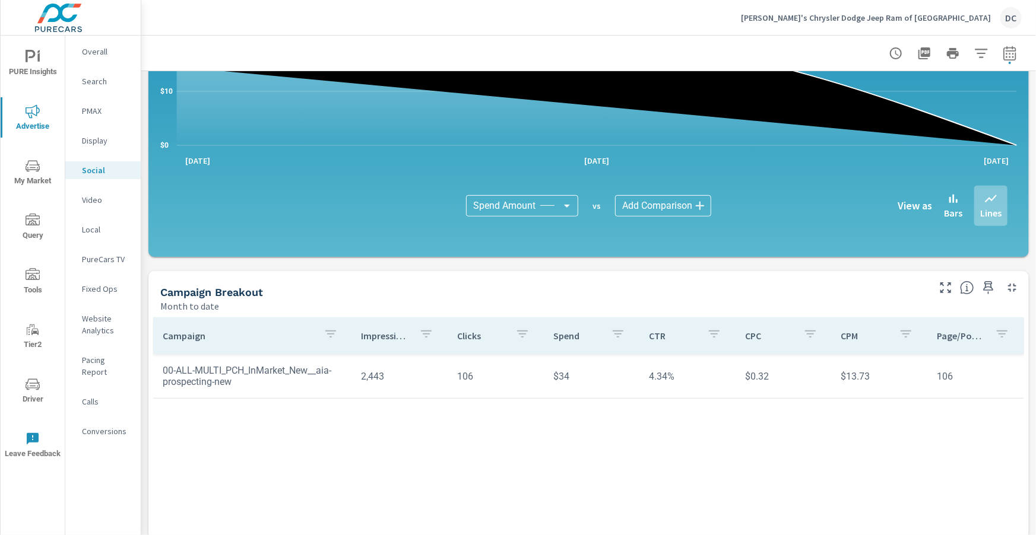
scroll to position [200, 0]
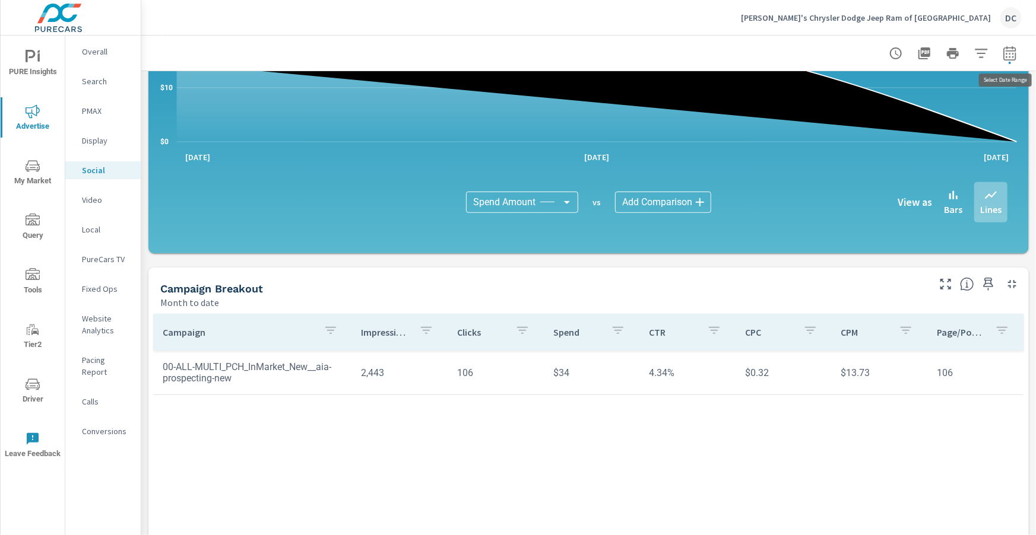
click at [1015, 57] on icon "button" at bounding box center [1010, 53] width 14 height 14
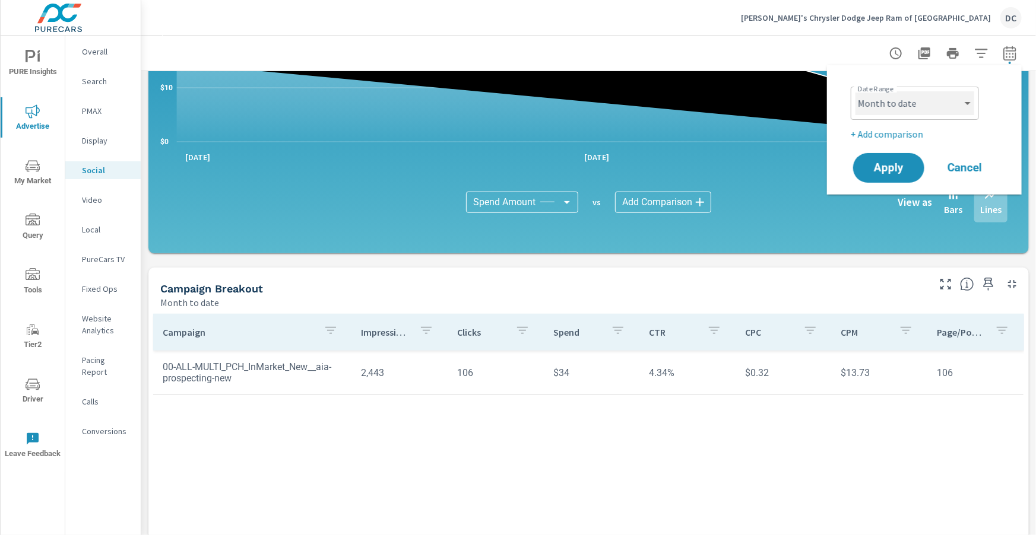
click at [956, 97] on select "Custom Yesterday Last week Last 7 days Last 14 days Last 30 days Last 45 days L…" at bounding box center [914, 103] width 119 height 24
click at [855, 91] on select "Custom Yesterday Last week Last 7 days Last 14 days Last 30 days Last 45 days L…" at bounding box center [914, 103] width 119 height 24
select select "Last month"
click at [908, 164] on span "Apply" at bounding box center [888, 168] width 49 height 11
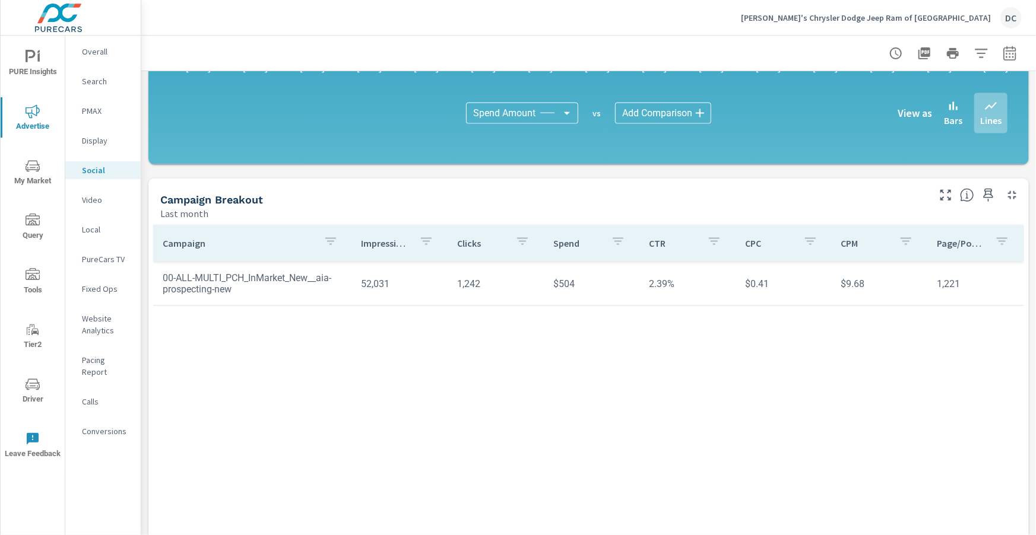
scroll to position [315, 0]
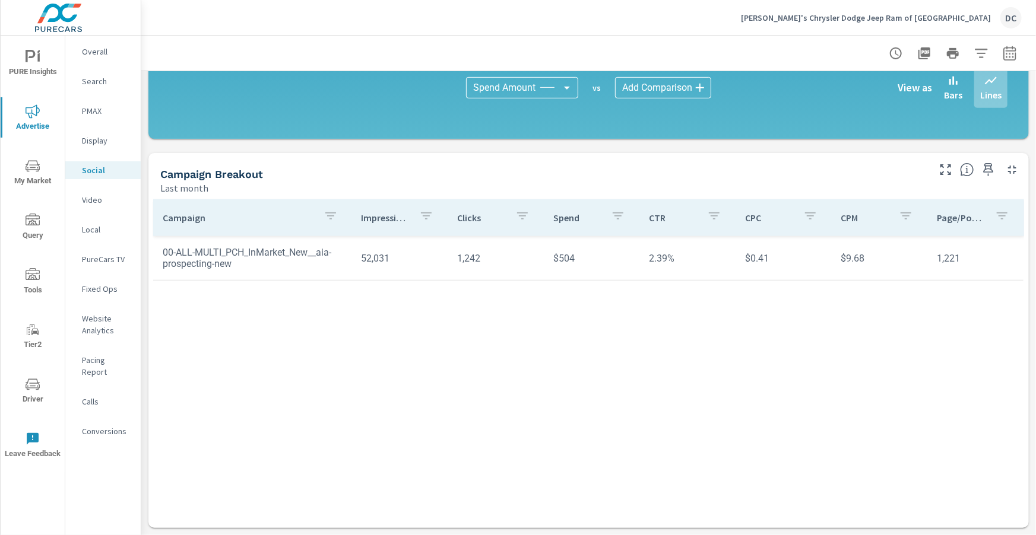
click at [85, 114] on p "PMAX" at bounding box center [106, 111] width 49 height 12
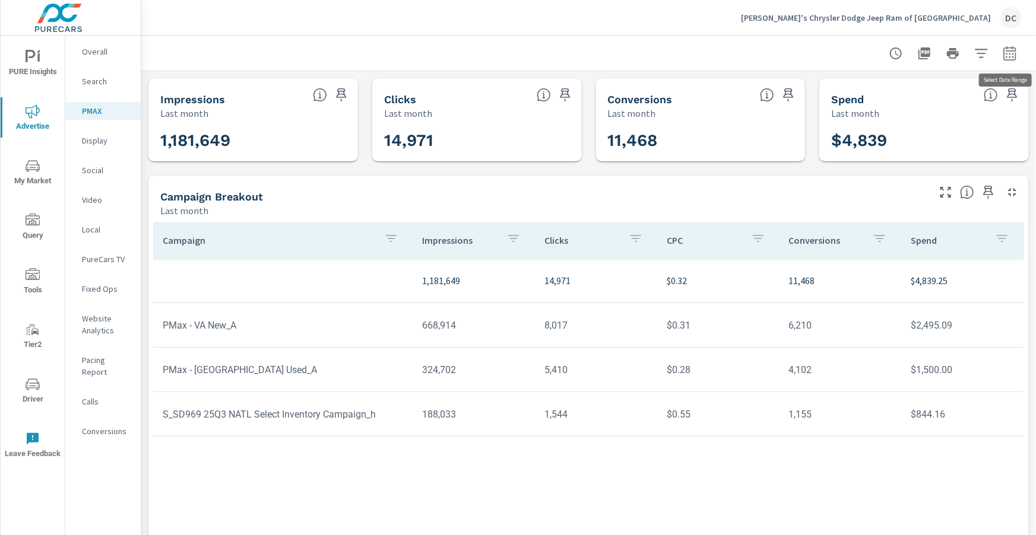
click at [1009, 51] on icon "button" at bounding box center [1010, 53] width 14 height 14
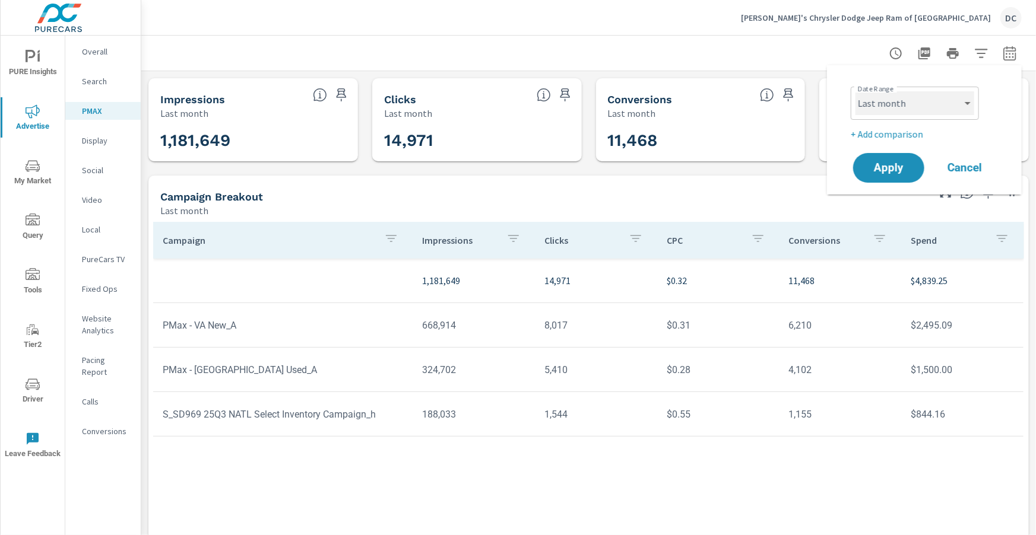
click at [927, 110] on select "Custom Yesterday Last week Last 7 days Last 14 days Last 30 days Last 45 days L…" at bounding box center [914, 103] width 119 height 24
click at [855, 91] on select "Custom Yesterday Last week Last 7 days Last 14 days Last 30 days Last 45 days L…" at bounding box center [914, 103] width 119 height 24
select select "Month to date"
click at [901, 158] on button "Apply" at bounding box center [889, 168] width 74 height 31
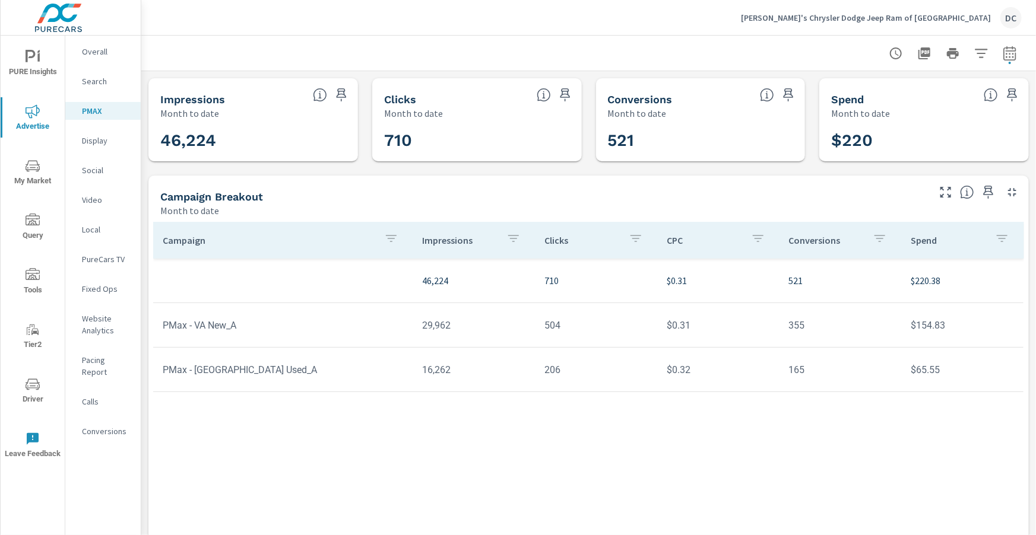
click at [30, 394] on span "Driver" at bounding box center [32, 392] width 57 height 29
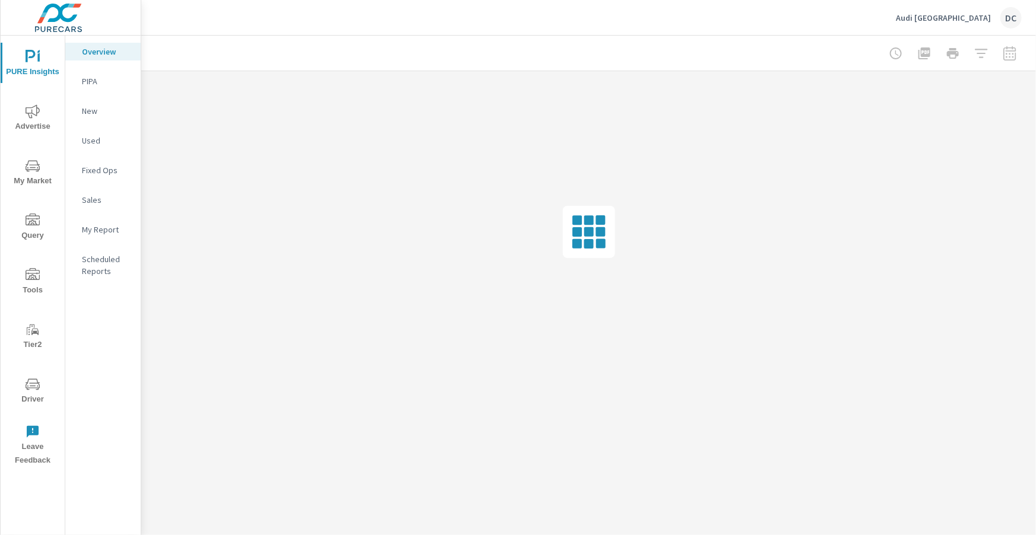
click at [37, 127] on span "Advertise" at bounding box center [32, 118] width 57 height 29
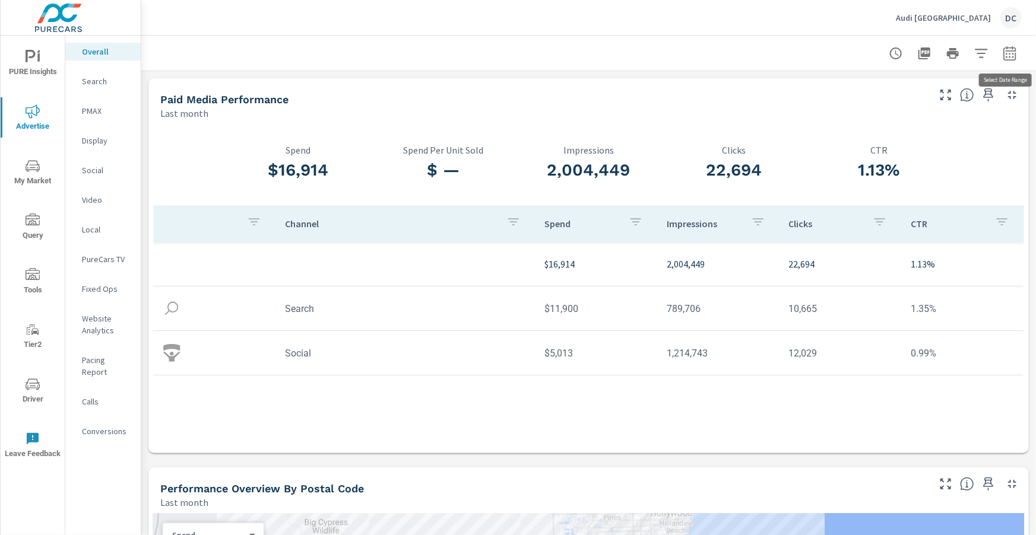
click at [1003, 56] on icon "button" at bounding box center [1010, 53] width 14 height 14
select select "Last month"
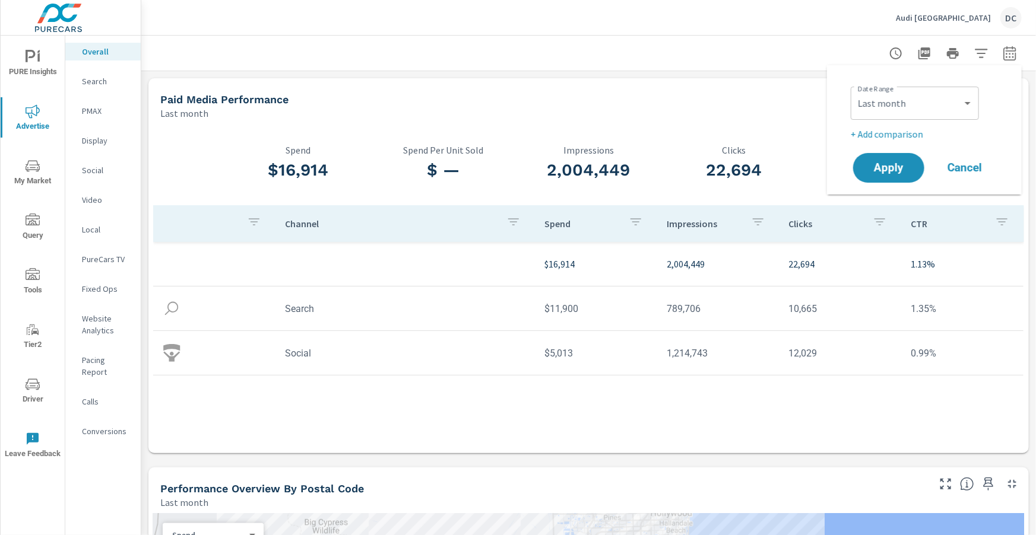
click at [911, 129] on p "+ Add comparison" at bounding box center [927, 134] width 152 height 14
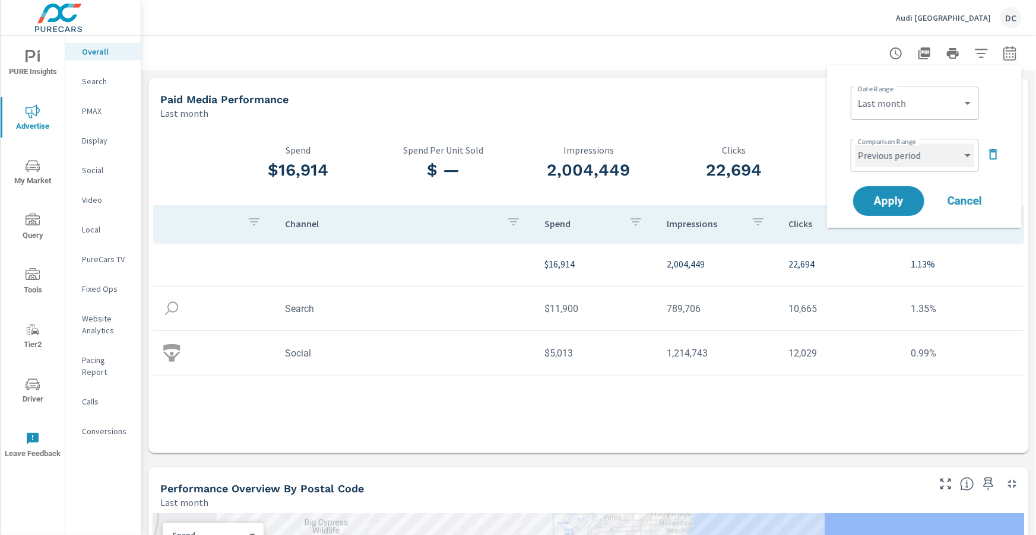
click at [905, 148] on select "Custom Previous period Previous month Previous year" at bounding box center [914, 156] width 119 height 24
click at [855, 144] on select "Custom Previous period Previous month Previous year" at bounding box center [914, 156] width 119 height 24
select select "Previous month"
click at [905, 189] on button "Apply" at bounding box center [889, 201] width 74 height 31
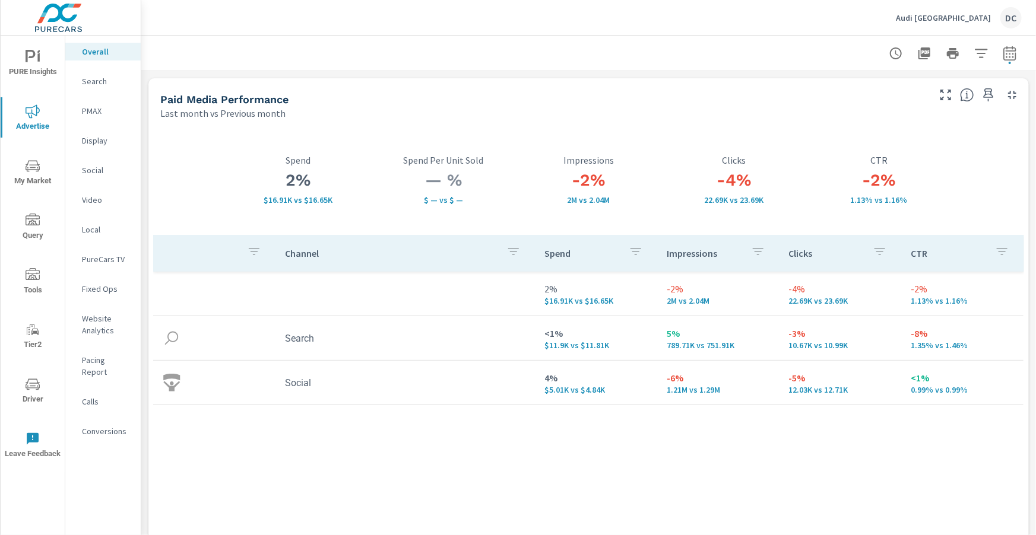
click at [94, 83] on p "Search" at bounding box center [106, 81] width 49 height 12
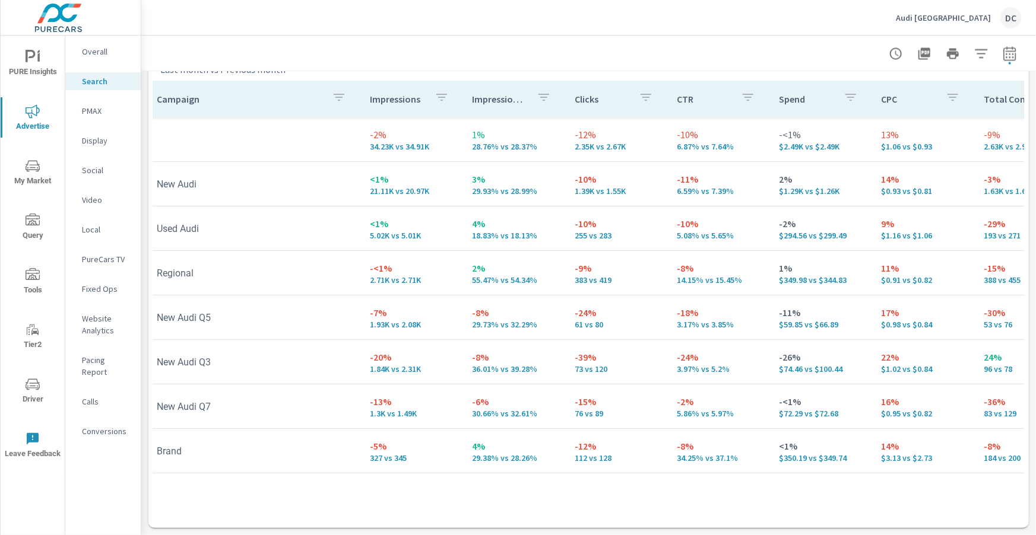
scroll to position [0, 9]
click at [97, 112] on p "PMAX" at bounding box center [106, 111] width 49 height 12
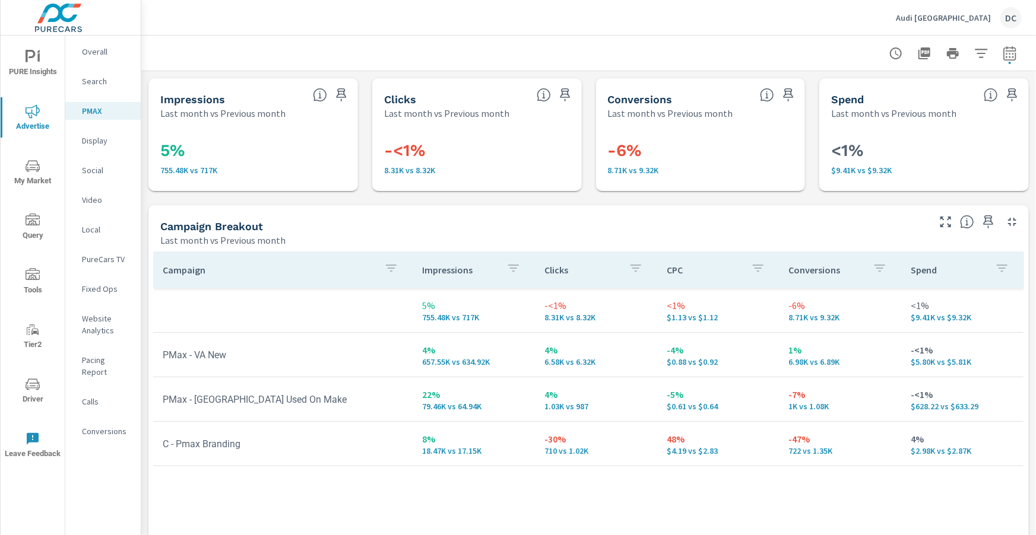
scroll to position [5, 0]
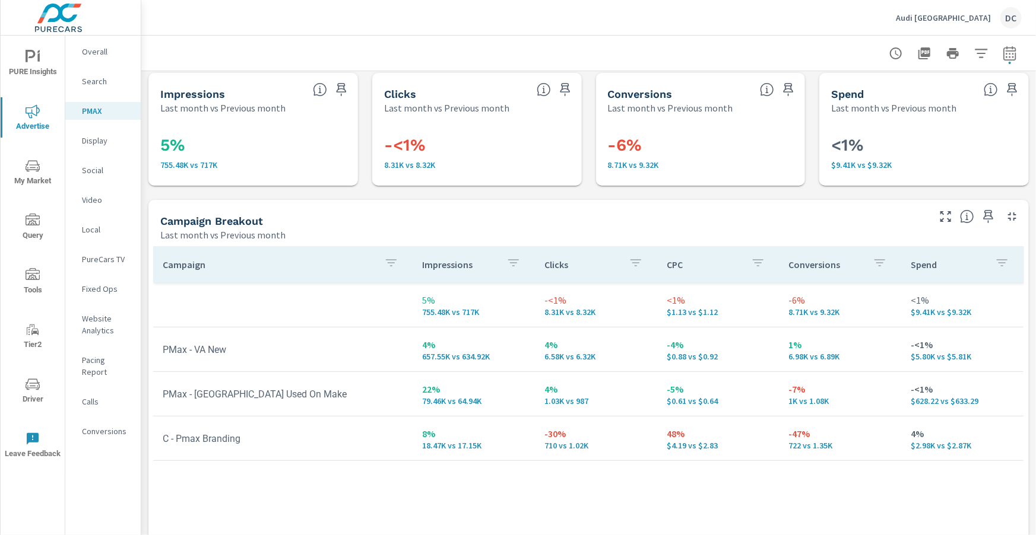
click at [95, 166] on p "Social" at bounding box center [106, 170] width 49 height 12
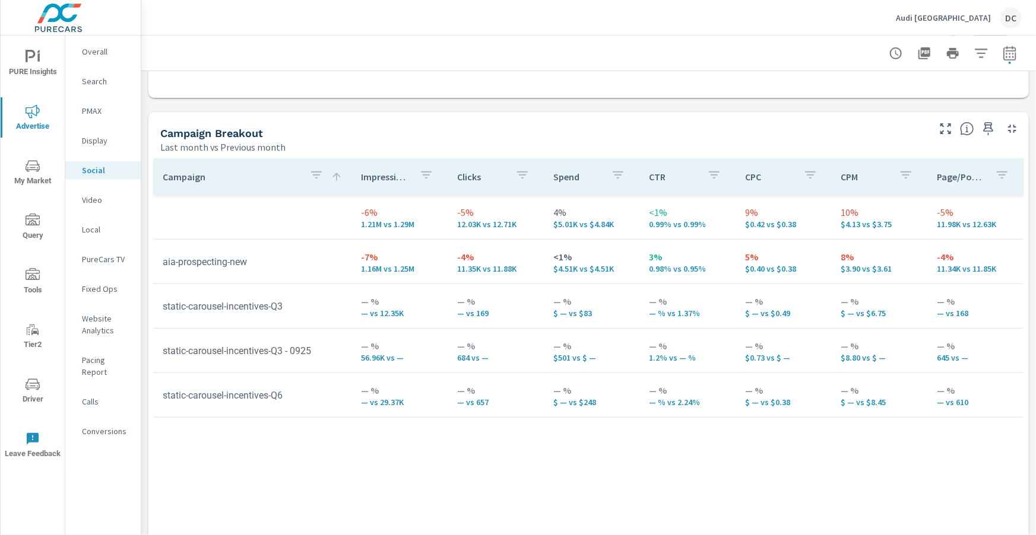
scroll to position [478, 0]
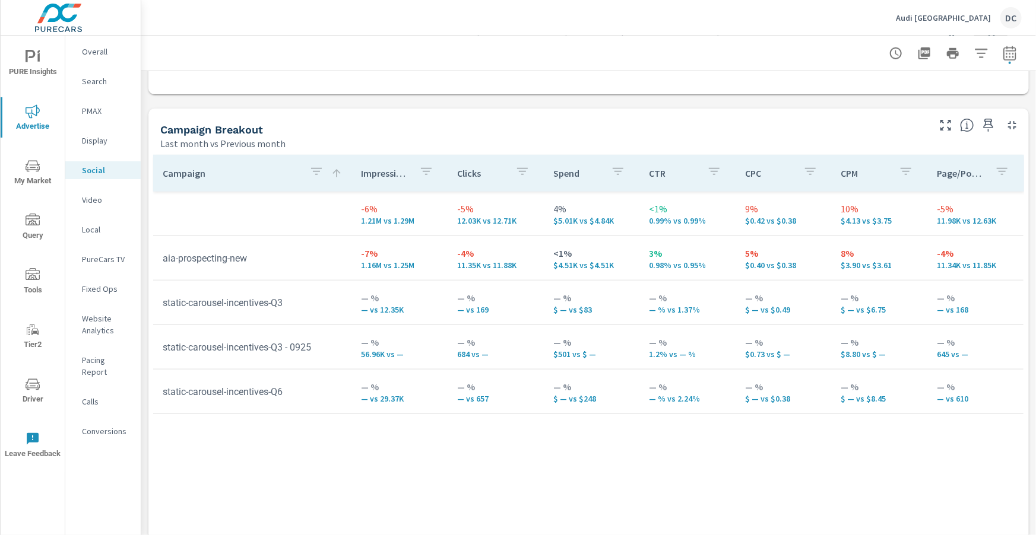
click at [46, 52] on span "PURE Insights" at bounding box center [32, 64] width 57 height 29
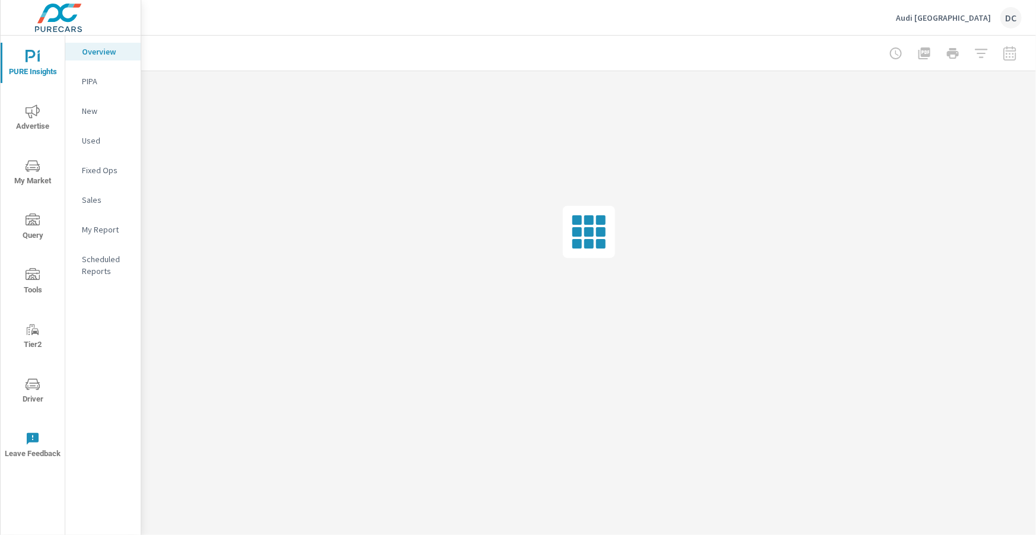
click at [98, 192] on div "Sales" at bounding box center [102, 200] width 75 height 18
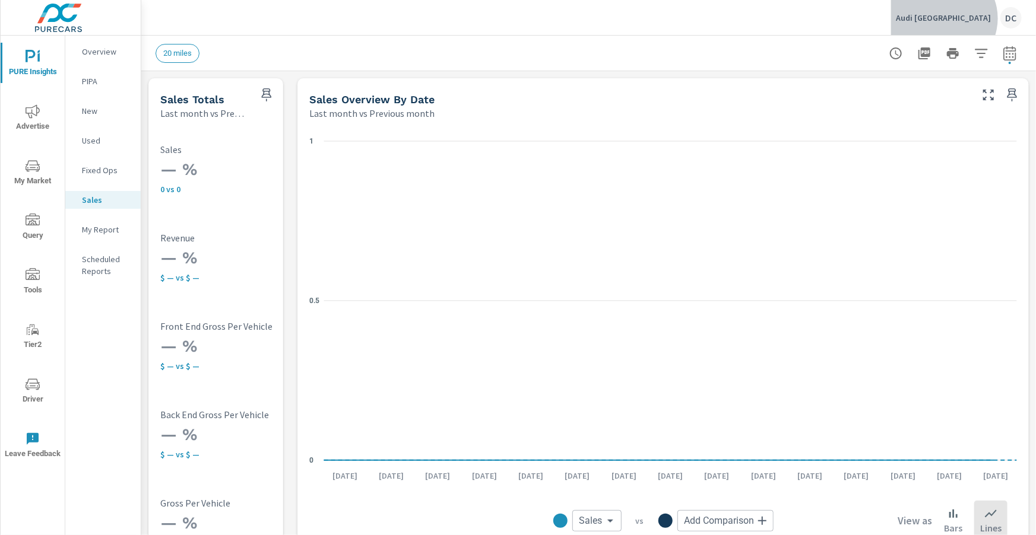
click at [975, 18] on p "Audi Miami South" at bounding box center [943, 17] width 95 height 11
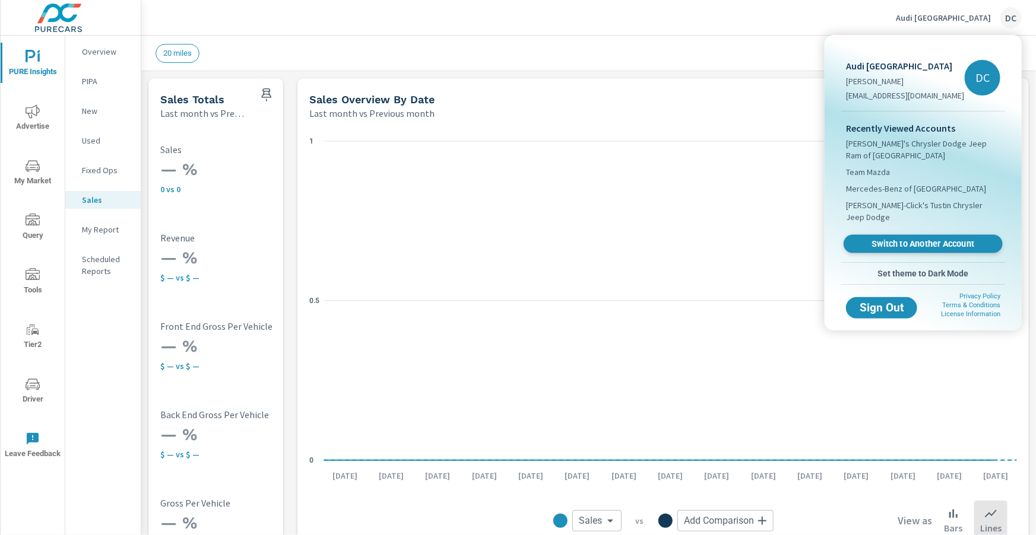
click at [917, 239] on span "Switch to Another Account" at bounding box center [922, 244] width 145 height 11
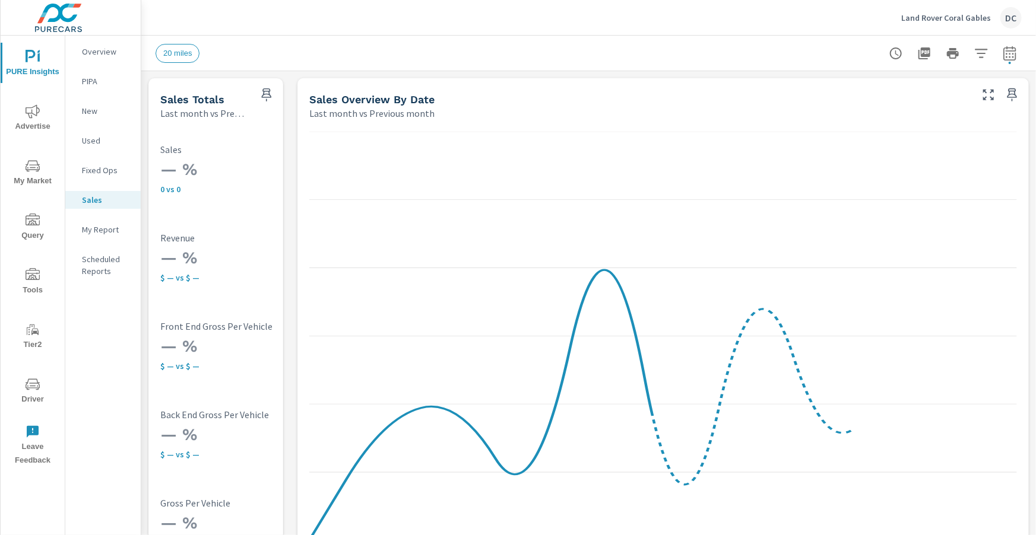
click at [32, 119] on span "Advertise" at bounding box center [32, 118] width 57 height 29
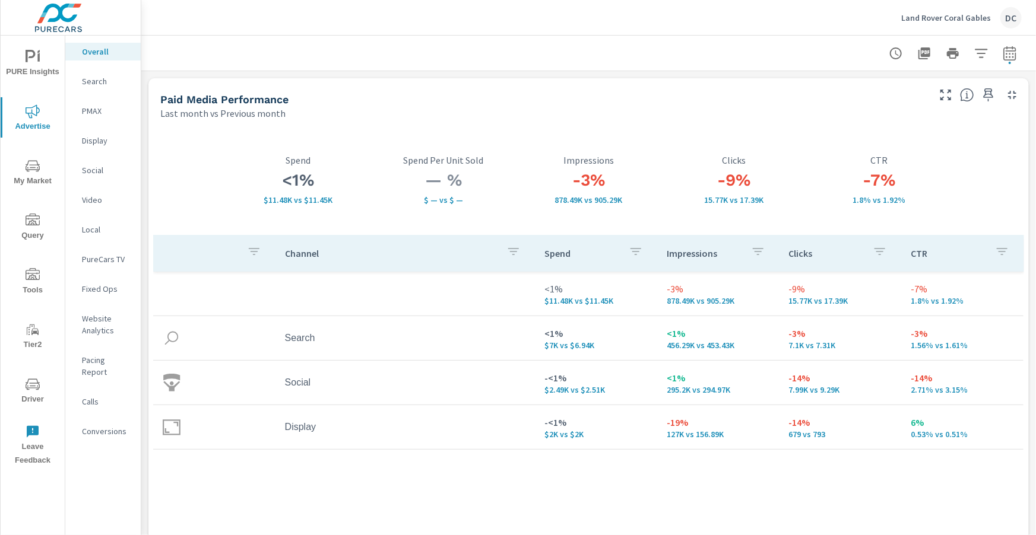
click at [97, 142] on p "Display" at bounding box center [106, 141] width 49 height 12
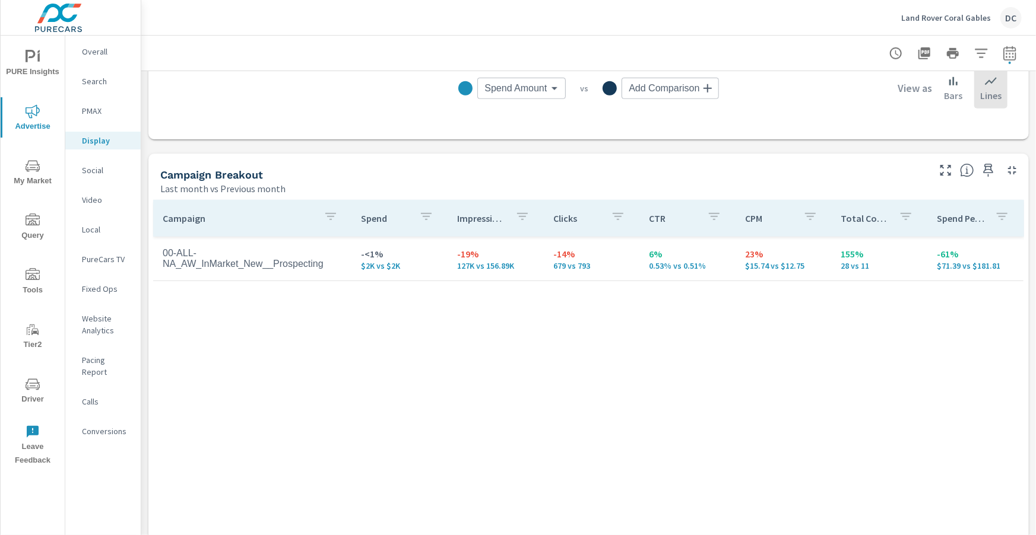
scroll to position [455, 0]
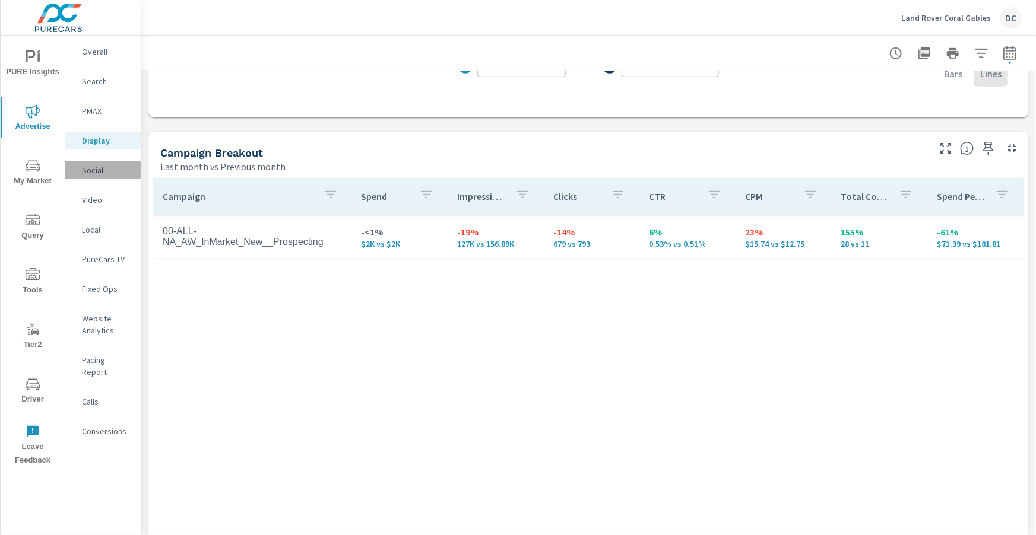
click at [108, 166] on p "Social" at bounding box center [106, 170] width 49 height 12
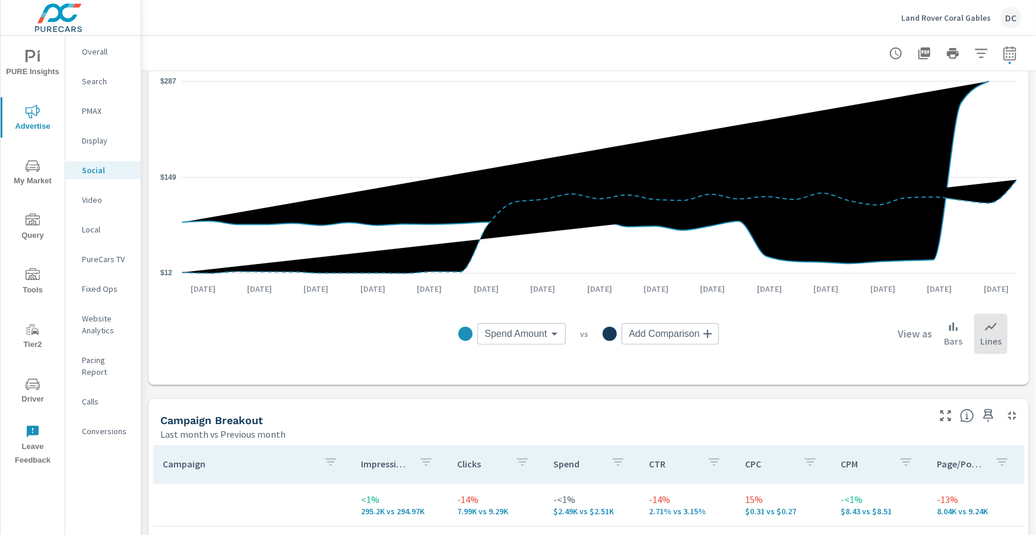
scroll to position [69, 0]
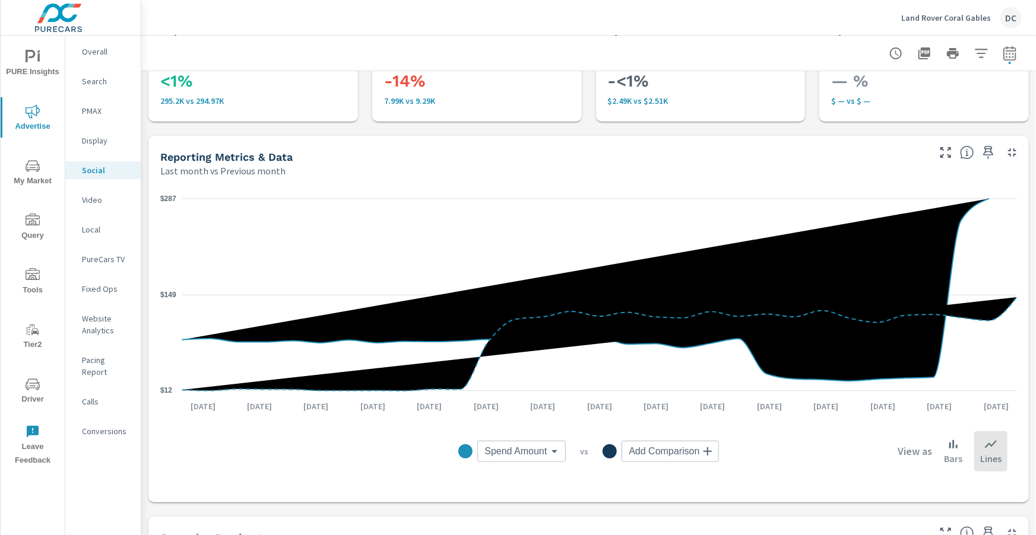
click at [965, 20] on p "Land Rover Coral Gables" at bounding box center [946, 17] width 90 height 11
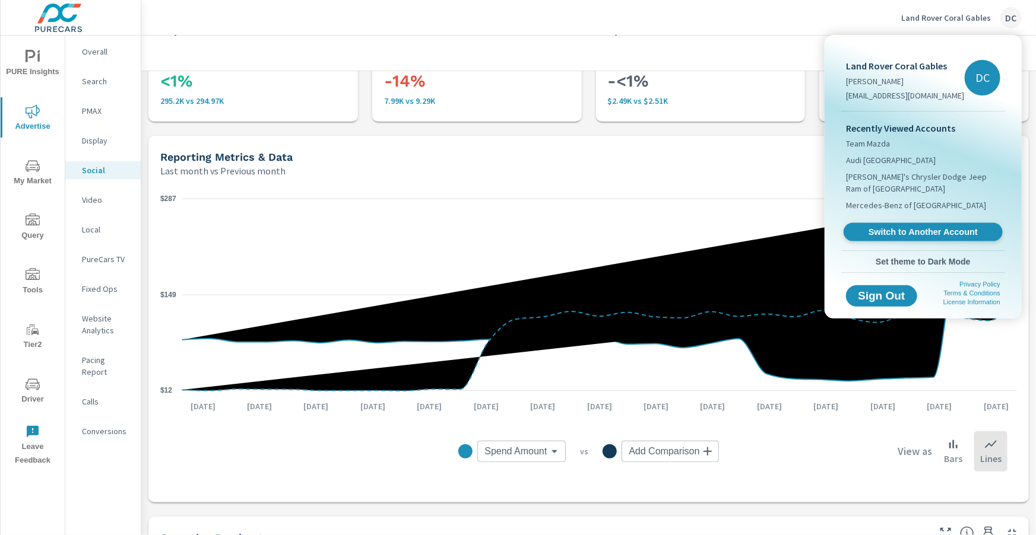
click at [928, 233] on span "Switch to Another Account" at bounding box center [922, 232] width 145 height 11
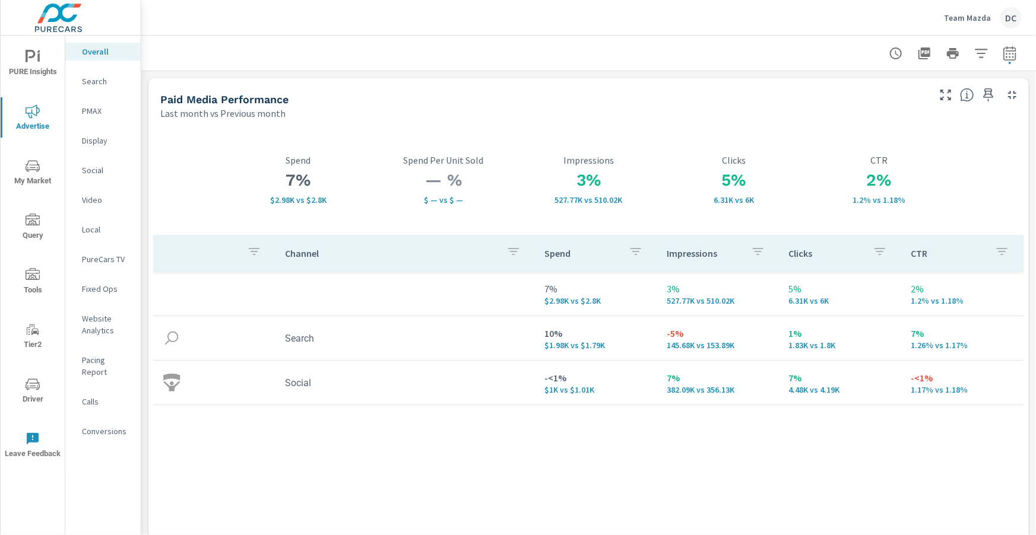
click at [94, 85] on p "Search" at bounding box center [106, 81] width 49 height 12
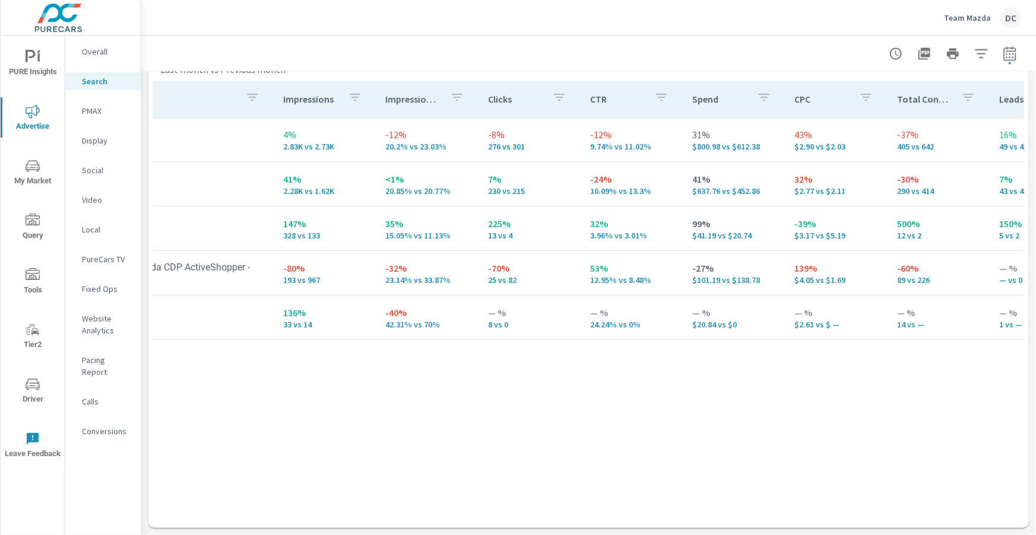
scroll to position [0, 92]
click at [91, 53] on p "Overall" at bounding box center [106, 52] width 49 height 12
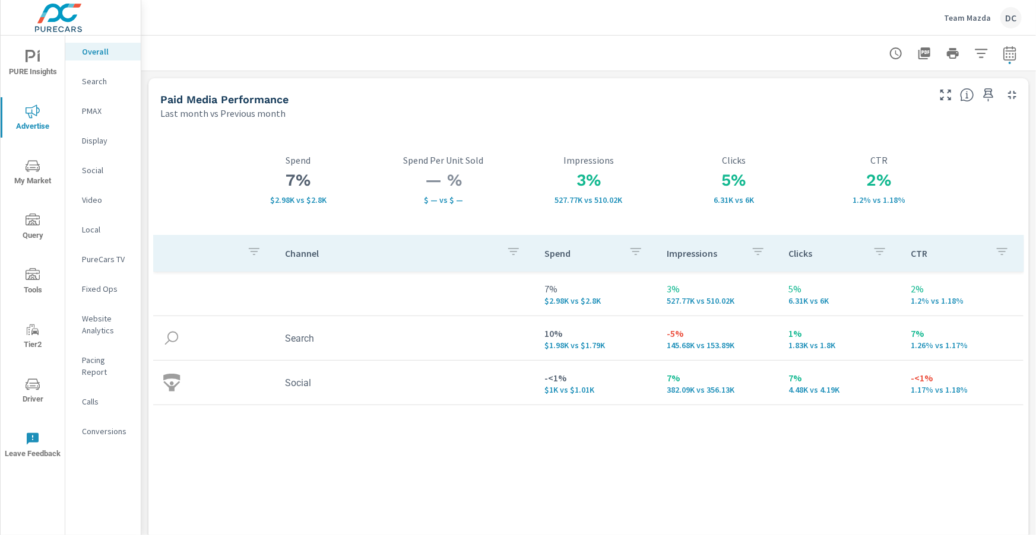
click at [102, 83] on p "Search" at bounding box center [106, 81] width 49 height 12
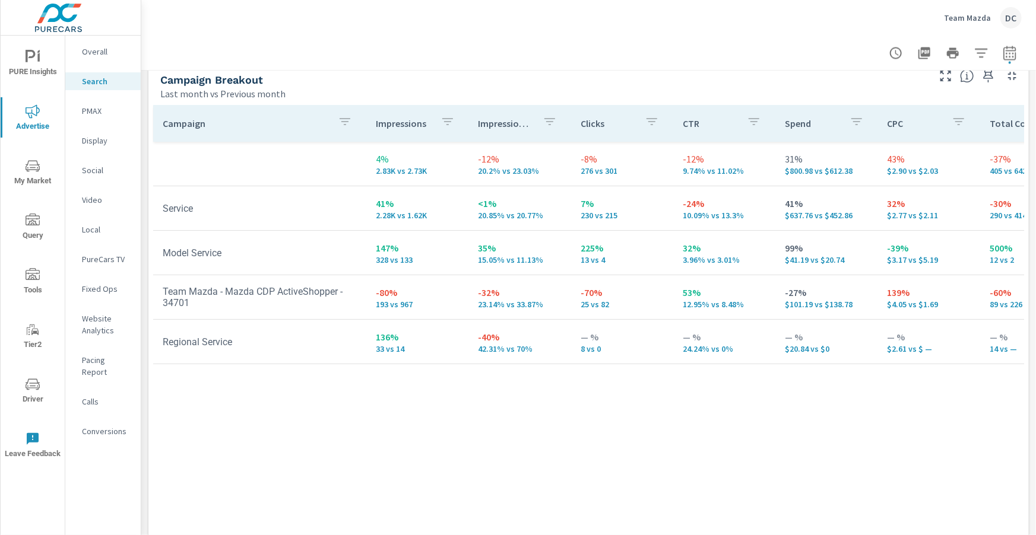
scroll to position [0, 1]
click at [97, 112] on p "PMAX" at bounding box center [106, 111] width 49 height 12
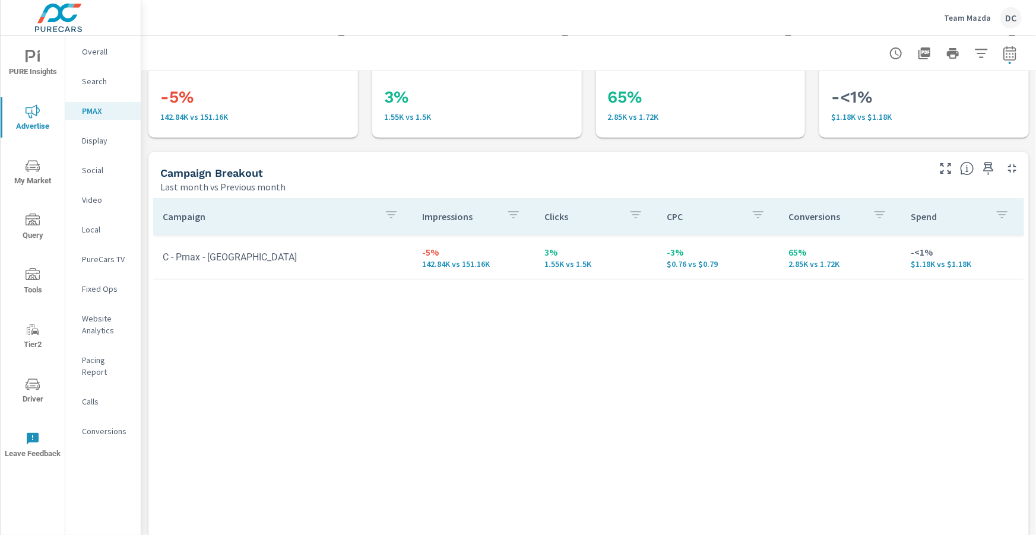
scroll to position [53, 0]
click at [96, 167] on p "Social" at bounding box center [106, 170] width 49 height 12
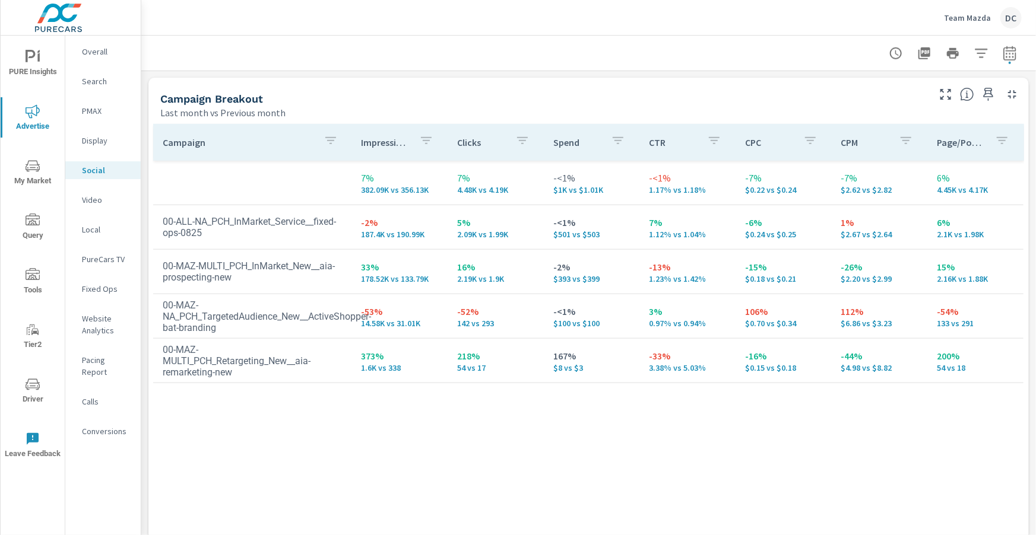
scroll to position [518, 0]
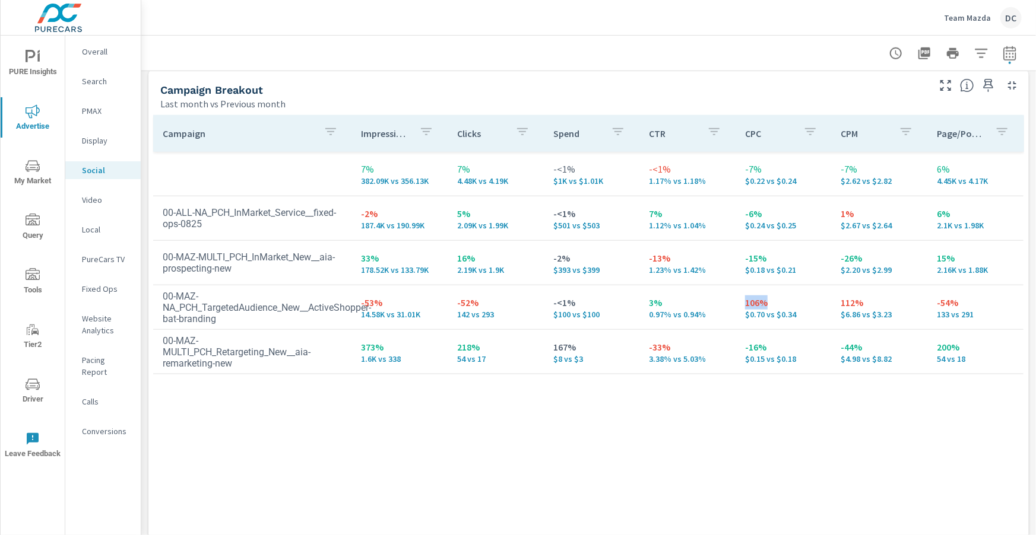
drag, startPoint x: 744, startPoint y: 308, endPoint x: 768, endPoint y: 306, distance: 23.9
click at [768, 306] on td "106% $0.70 vs $0.34" at bounding box center [783, 307] width 96 height 43
drag, startPoint x: 838, startPoint y: 304, endPoint x: 832, endPoint y: 310, distance: 8.4
click at [864, 304] on td "112% $6.86 vs $3.23" at bounding box center [880, 307] width 96 height 43
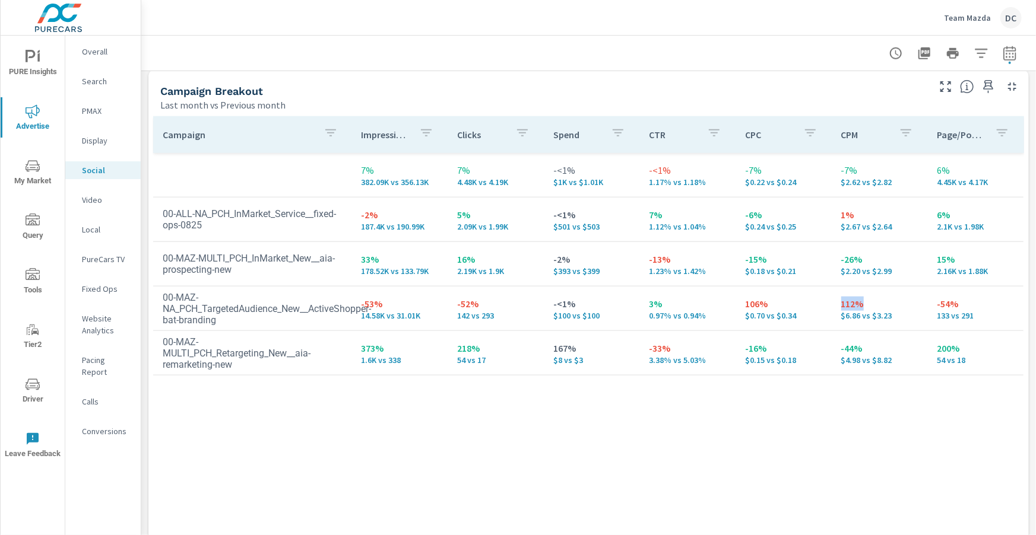
click at [96, 82] on p "Search" at bounding box center [106, 81] width 49 height 12
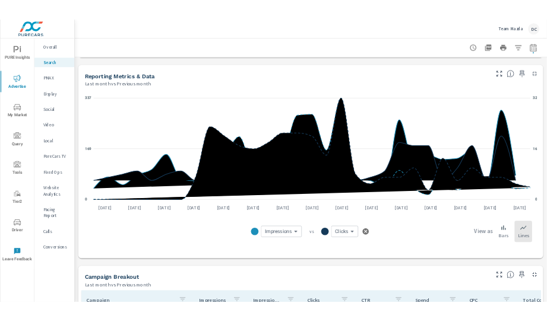
scroll to position [756, 0]
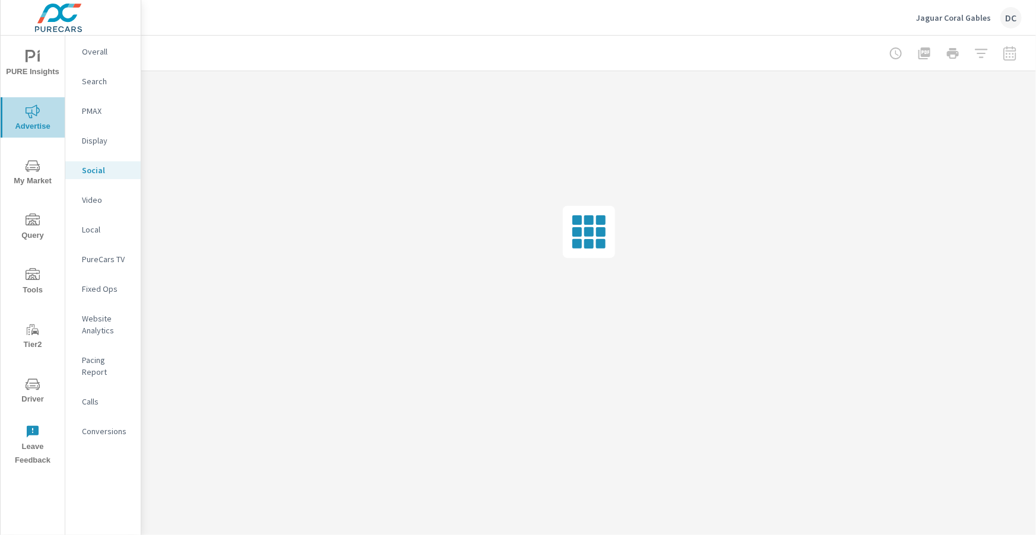
click at [40, 110] on span "Advertise" at bounding box center [32, 118] width 57 height 29
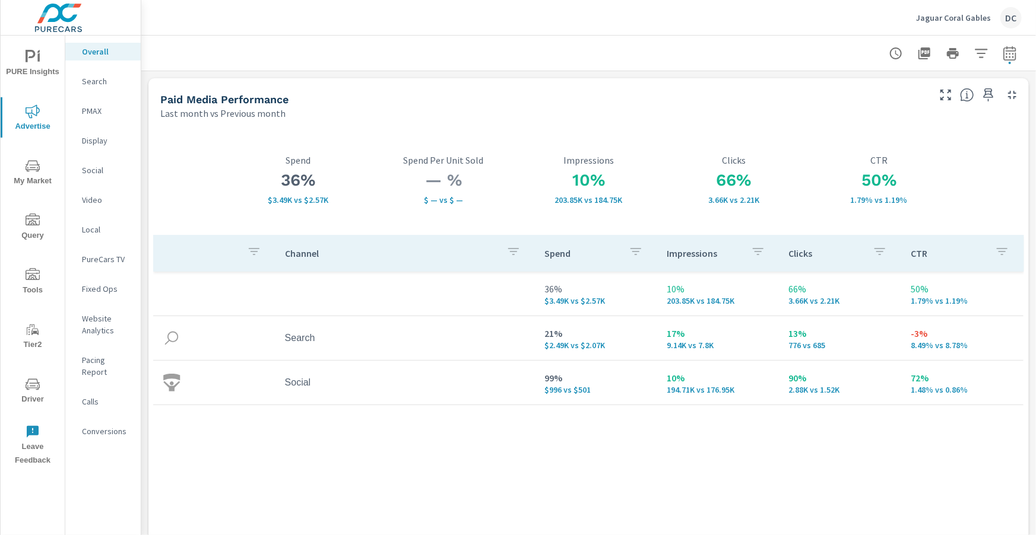
click at [43, 61] on span "PURE Insights" at bounding box center [32, 64] width 57 height 29
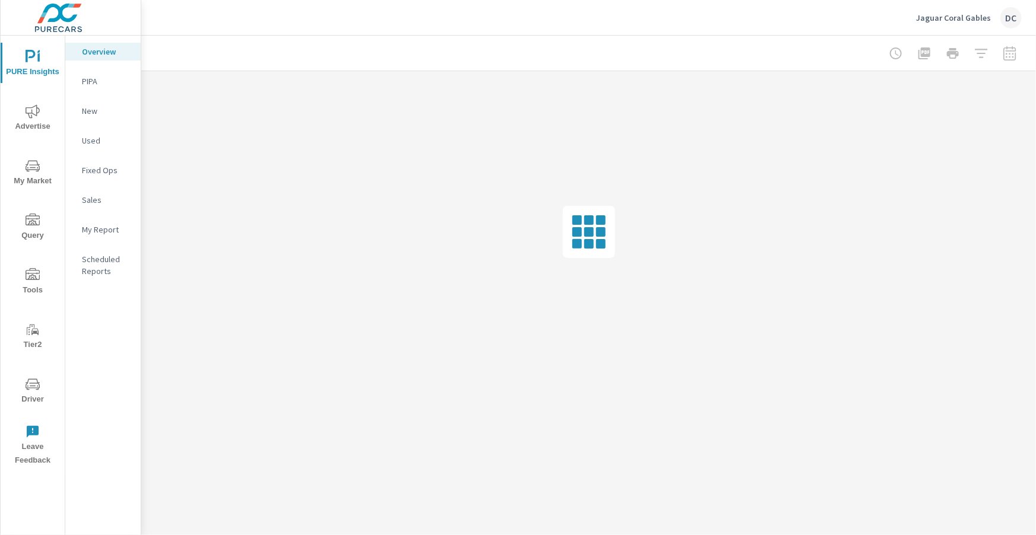
click at [97, 204] on p "Sales" at bounding box center [106, 200] width 49 height 12
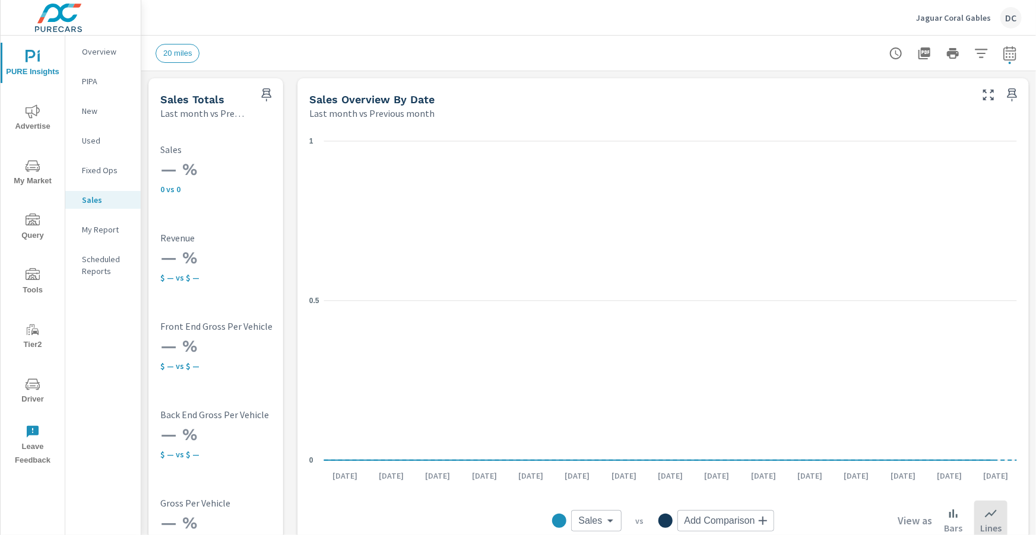
click at [26, 125] on span "Advertise" at bounding box center [32, 118] width 57 height 29
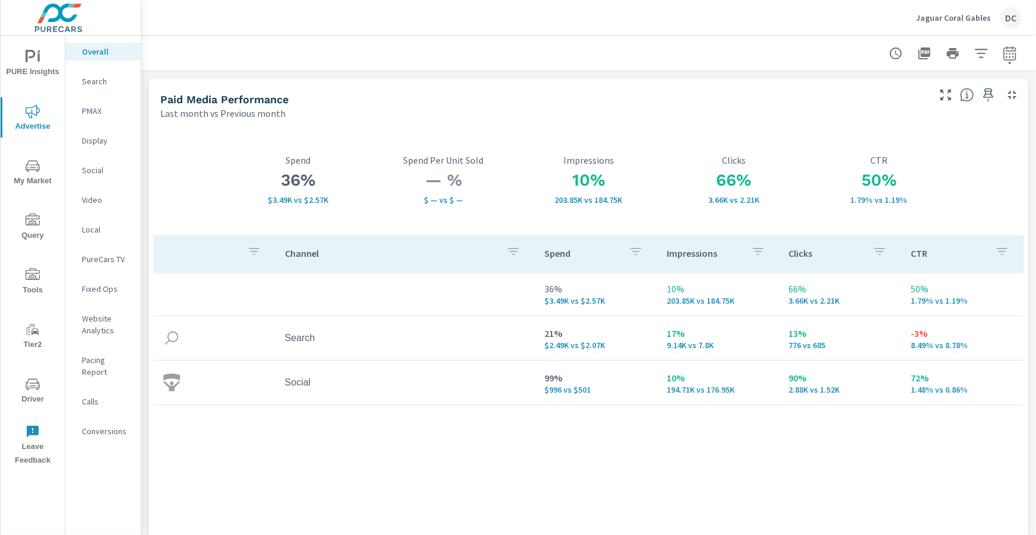
click at [97, 81] on p "Search" at bounding box center [106, 81] width 49 height 12
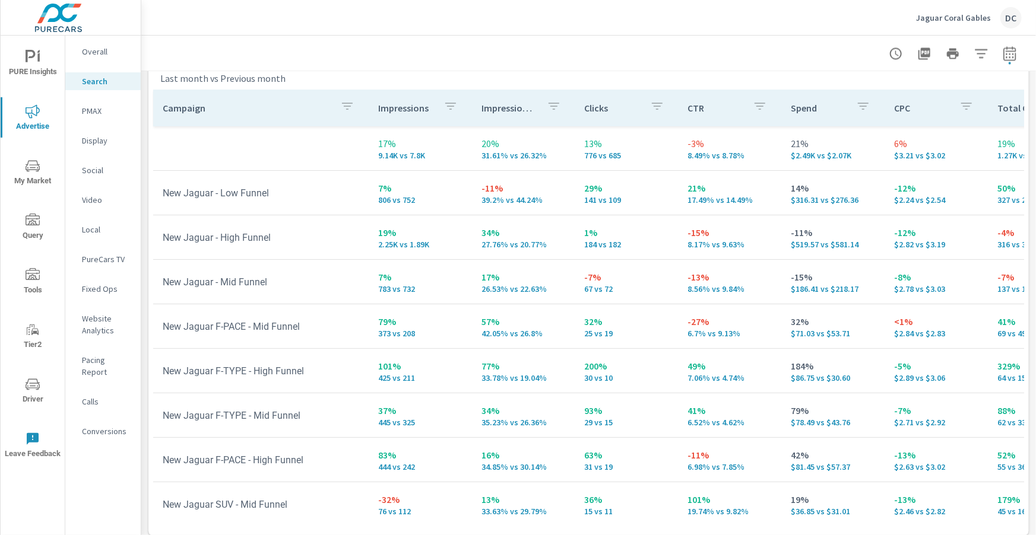
scroll to position [1187, 0]
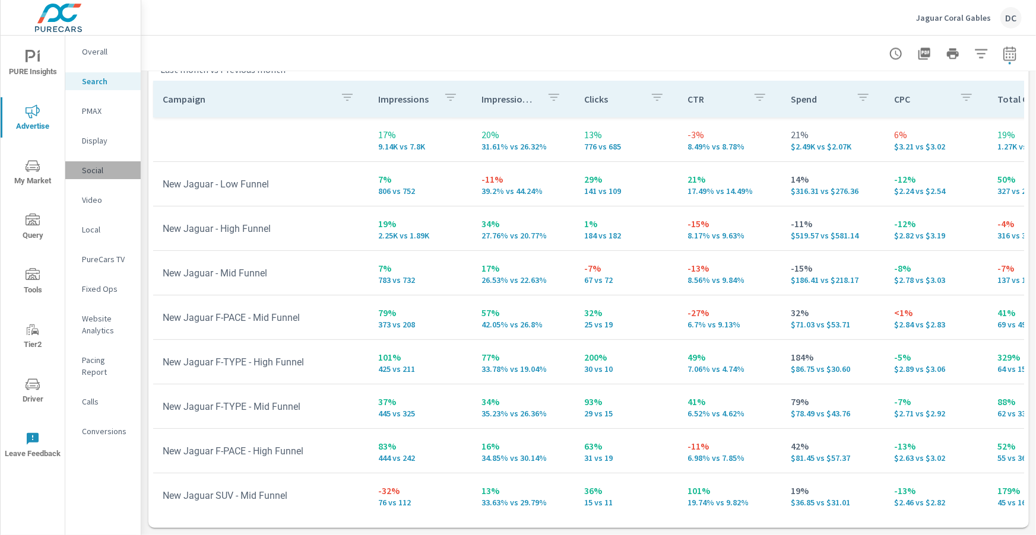
click at [99, 171] on p "Social" at bounding box center [106, 170] width 49 height 12
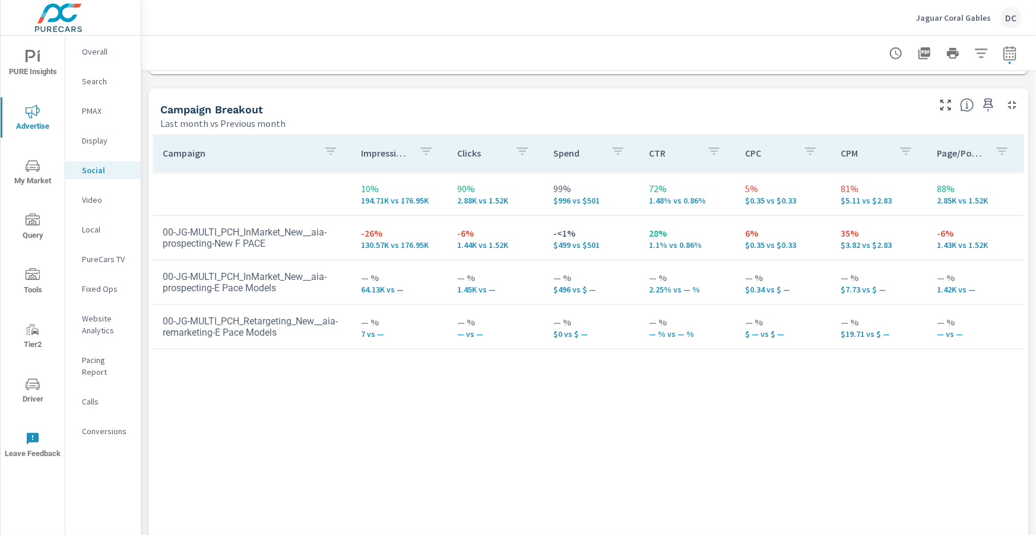
scroll to position [552, 0]
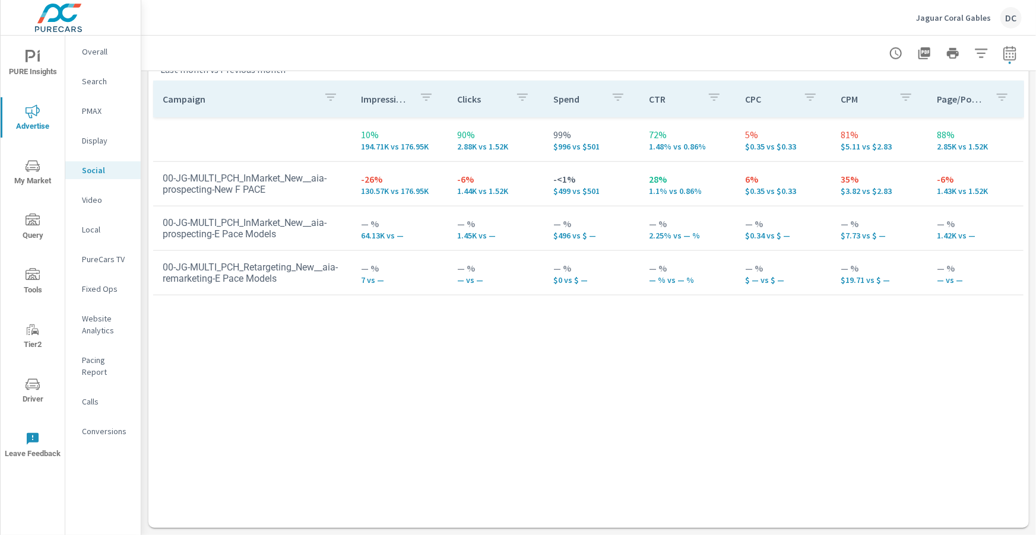
click at [950, 14] on p "Jaguar Coral Gables" at bounding box center [953, 17] width 75 height 11
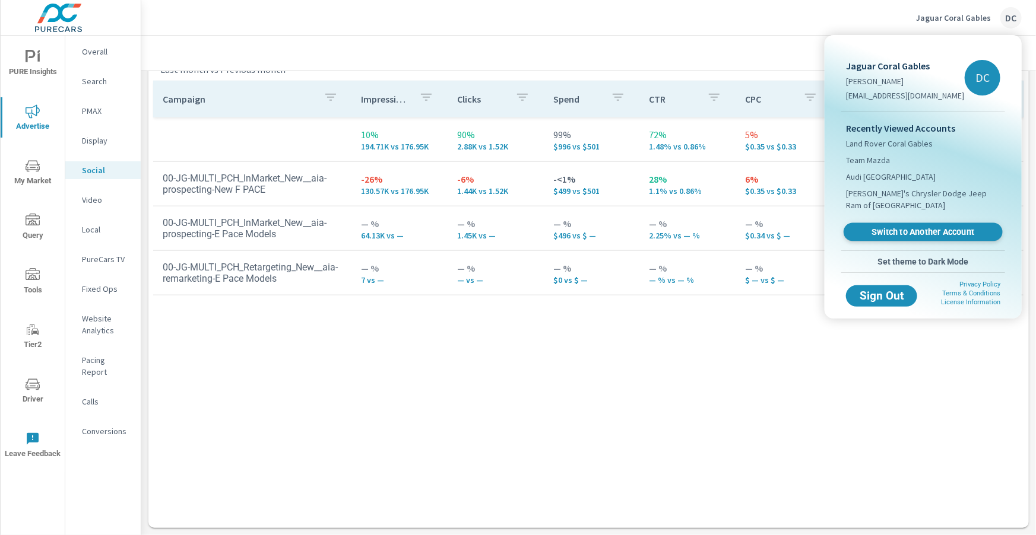
click at [896, 232] on span "Switch to Another Account" at bounding box center [922, 232] width 145 height 11
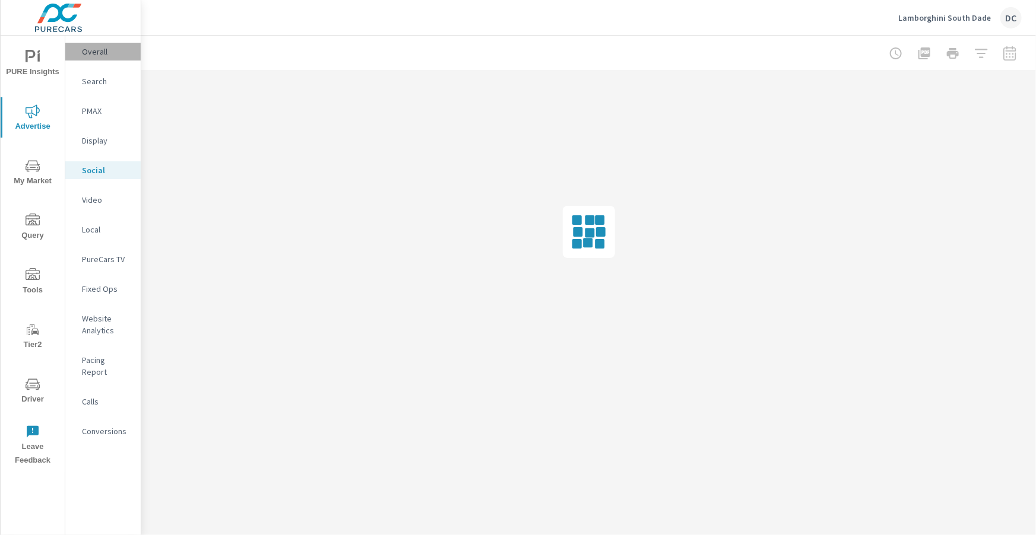
click at [90, 58] on div "Overall" at bounding box center [102, 52] width 75 height 18
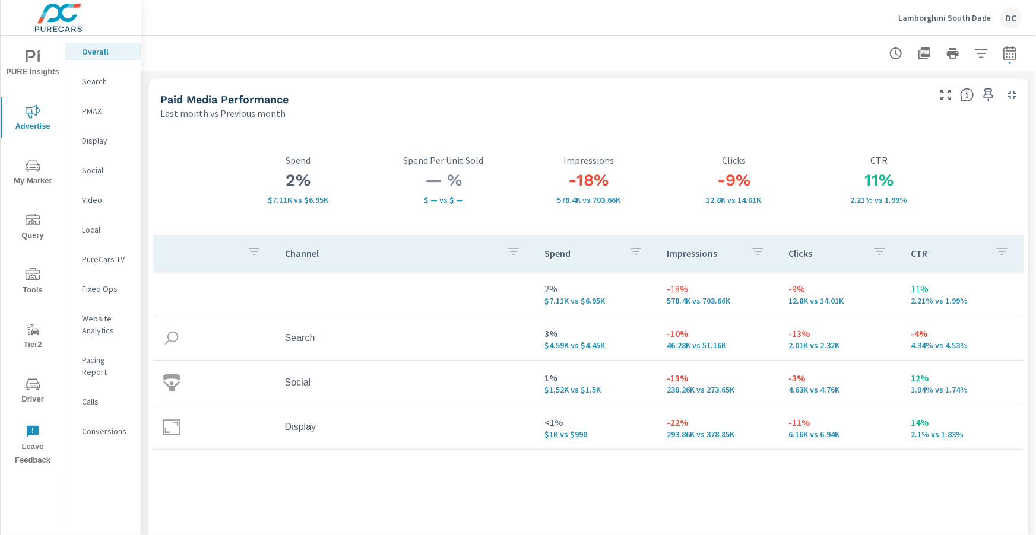
click at [97, 83] on p "Search" at bounding box center [106, 81] width 49 height 12
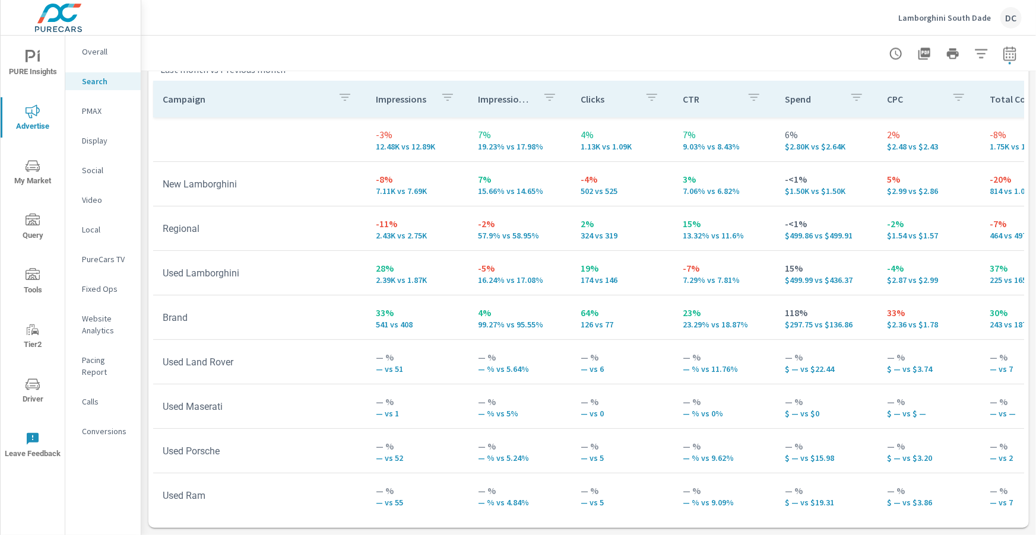
click at [88, 106] on p "PMAX" at bounding box center [106, 111] width 49 height 12
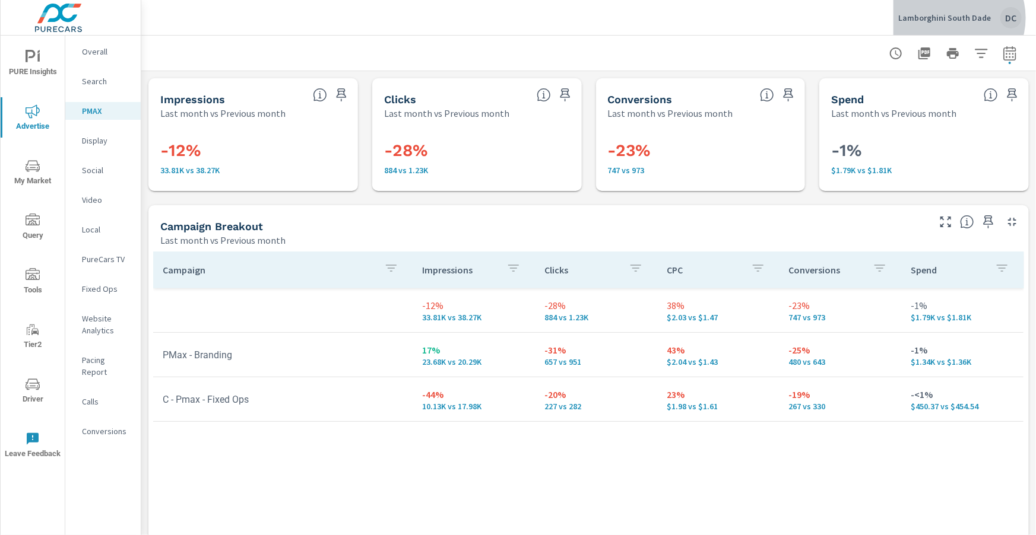
click at [955, 18] on p "Lamborghini South Dade" at bounding box center [944, 17] width 93 height 11
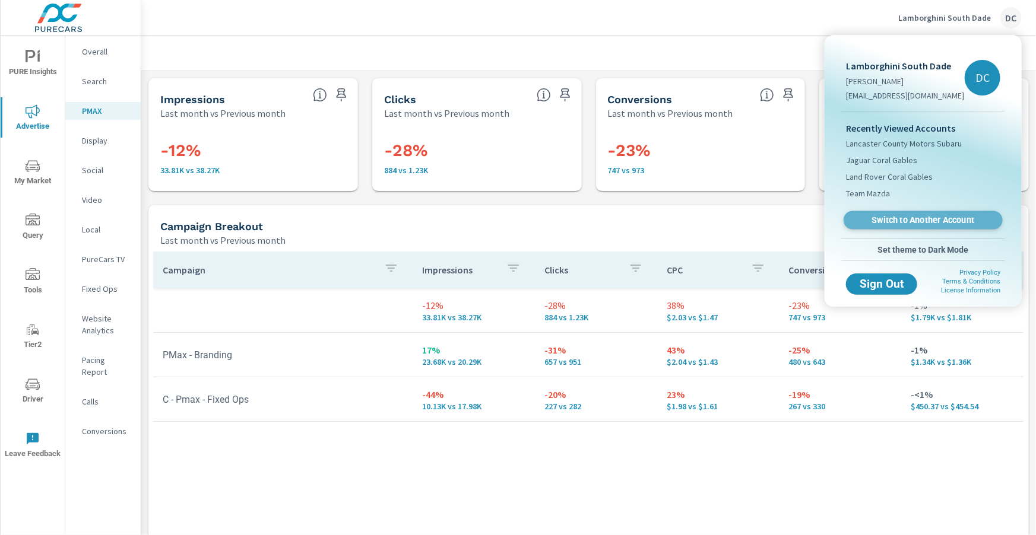
click at [922, 215] on span "Switch to Another Account" at bounding box center [922, 220] width 145 height 11
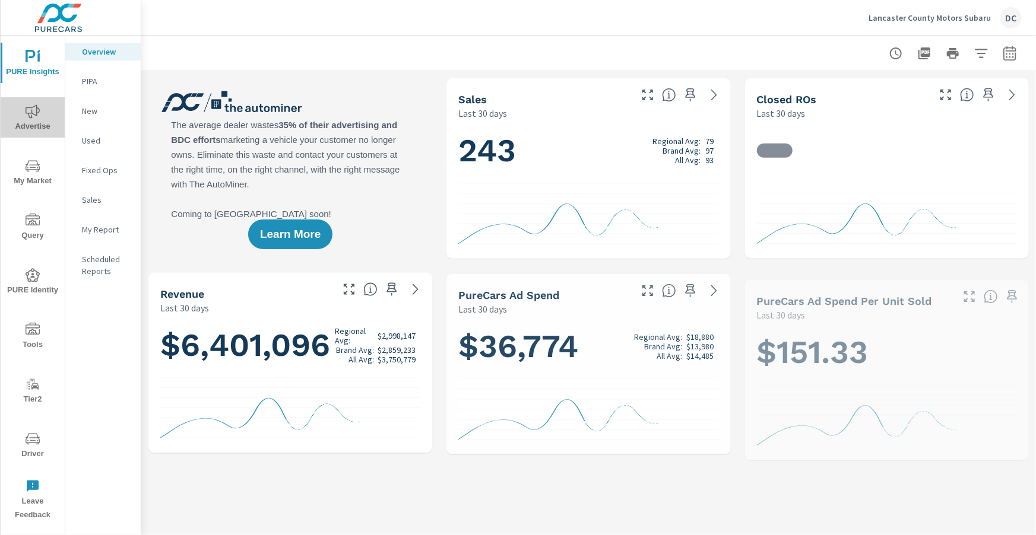
click at [39, 115] on icon "nav menu" at bounding box center [33, 111] width 14 height 14
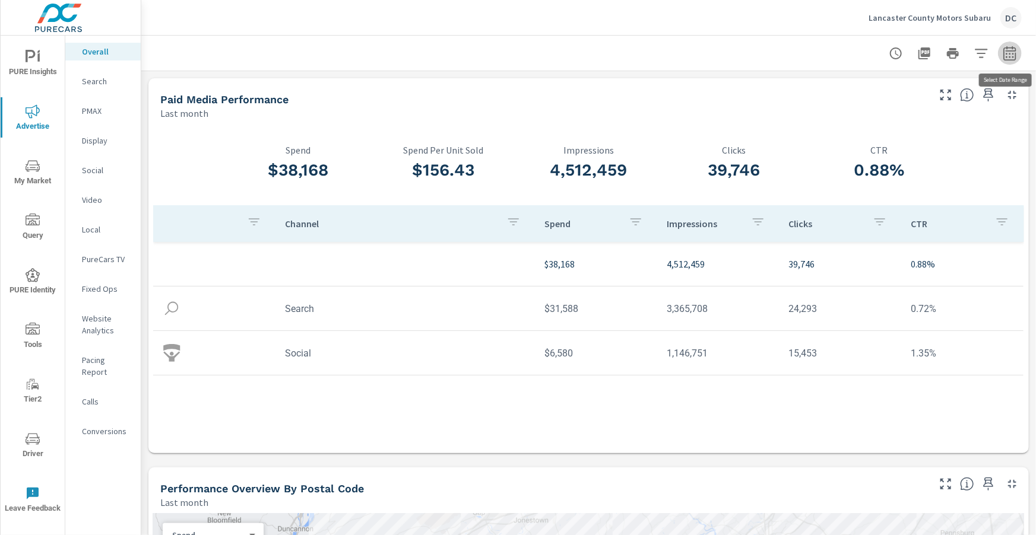
click at [1010, 53] on icon "button" at bounding box center [1010, 55] width 8 height 5
select select "Last month"
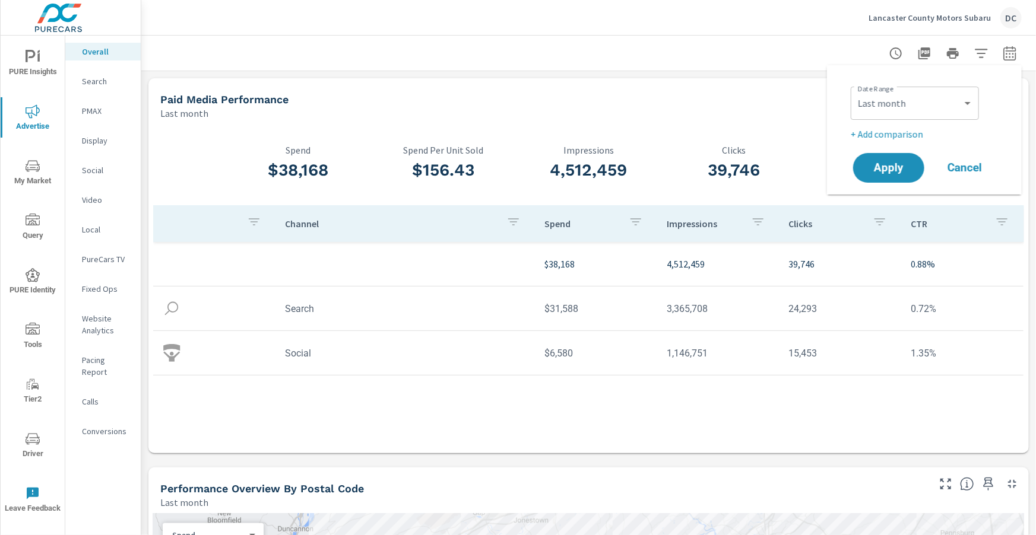
click at [906, 133] on p "+ Add comparison" at bounding box center [927, 134] width 152 height 14
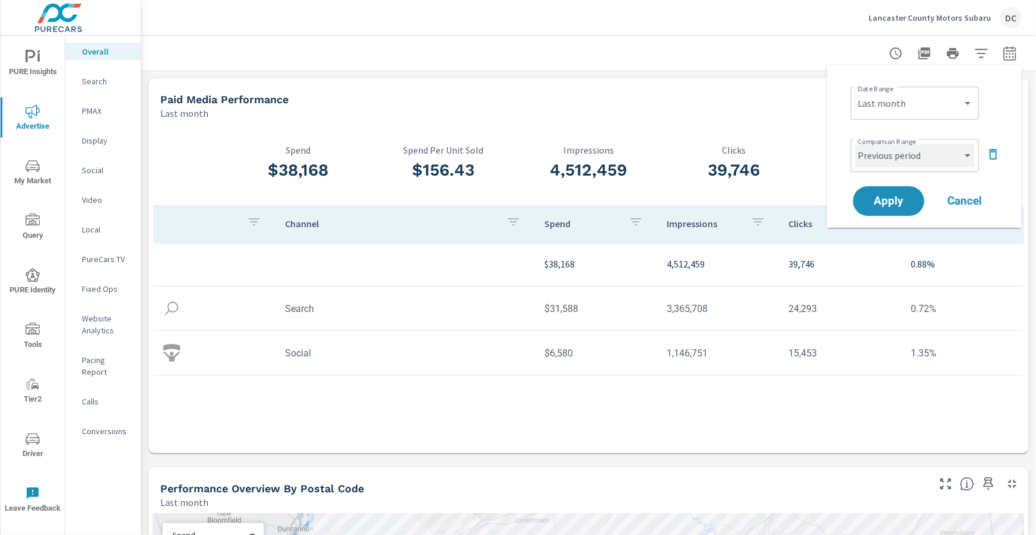
click at [914, 154] on select "Custom Previous period Previous month Previous year" at bounding box center [914, 156] width 119 height 24
click at [855, 144] on select "Custom Previous period Previous month Previous year" at bounding box center [914, 156] width 119 height 24
select select "Previous month"
click at [911, 200] on span "Apply" at bounding box center [888, 201] width 49 height 11
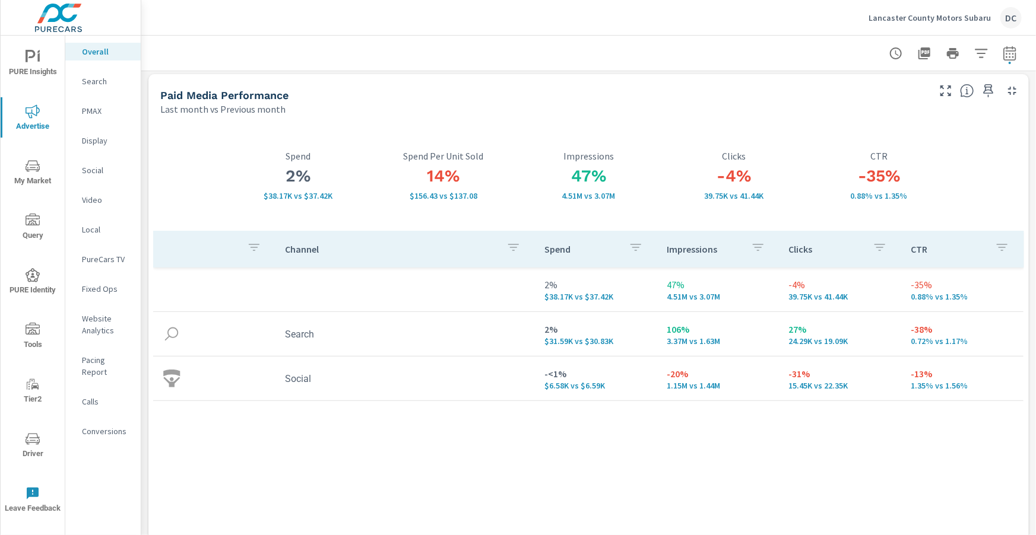
scroll to position [6, 0]
click at [93, 176] on div "Social" at bounding box center [102, 170] width 75 height 18
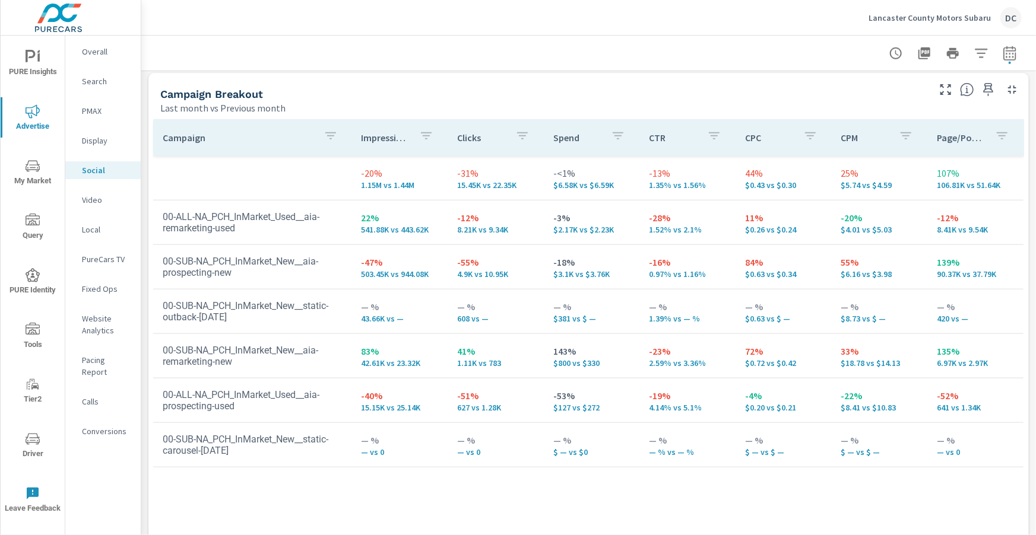
scroll to position [530, 0]
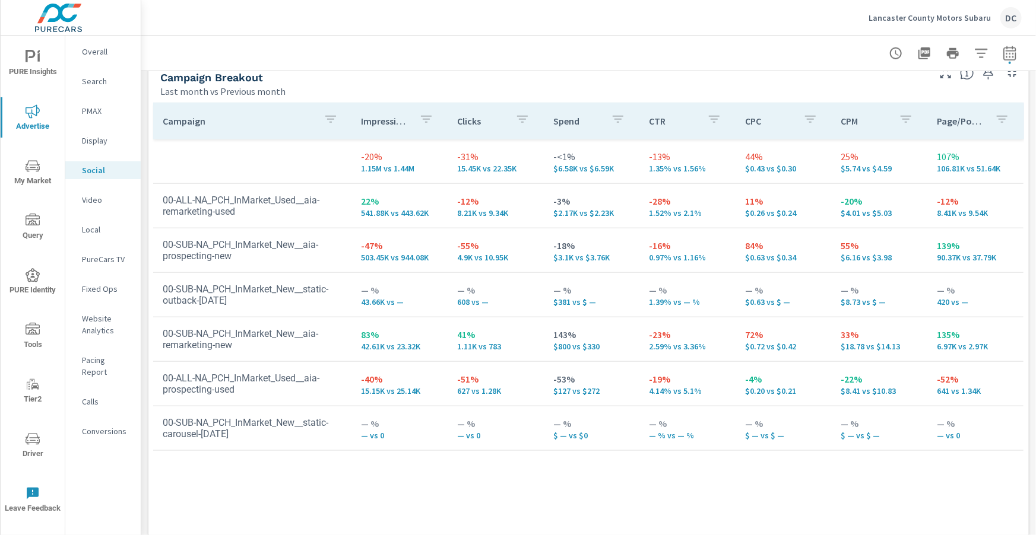
click at [100, 83] on p "Search" at bounding box center [106, 81] width 49 height 12
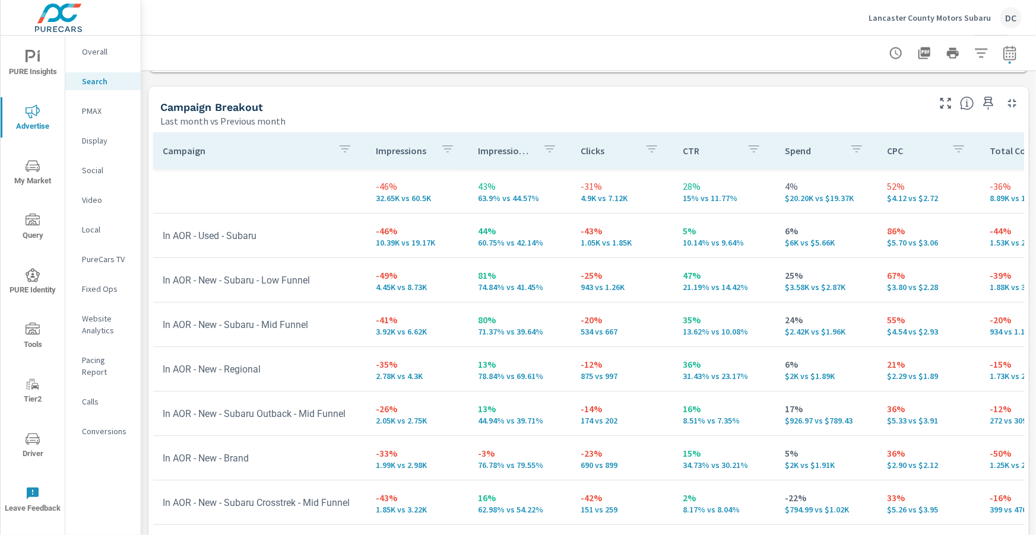
scroll to position [1187, 0]
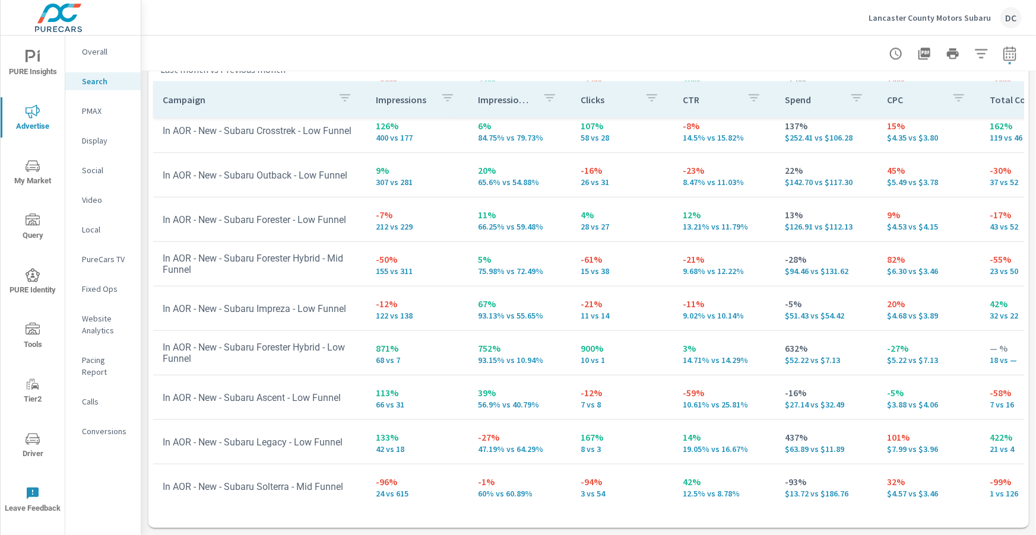
scroll to position [635, 0]
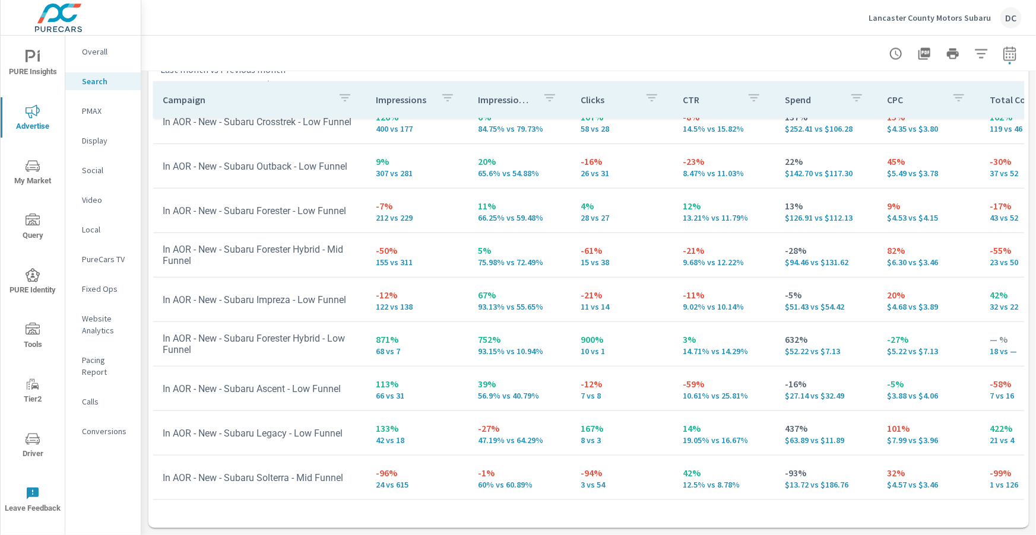
scroll to position [552, 0]
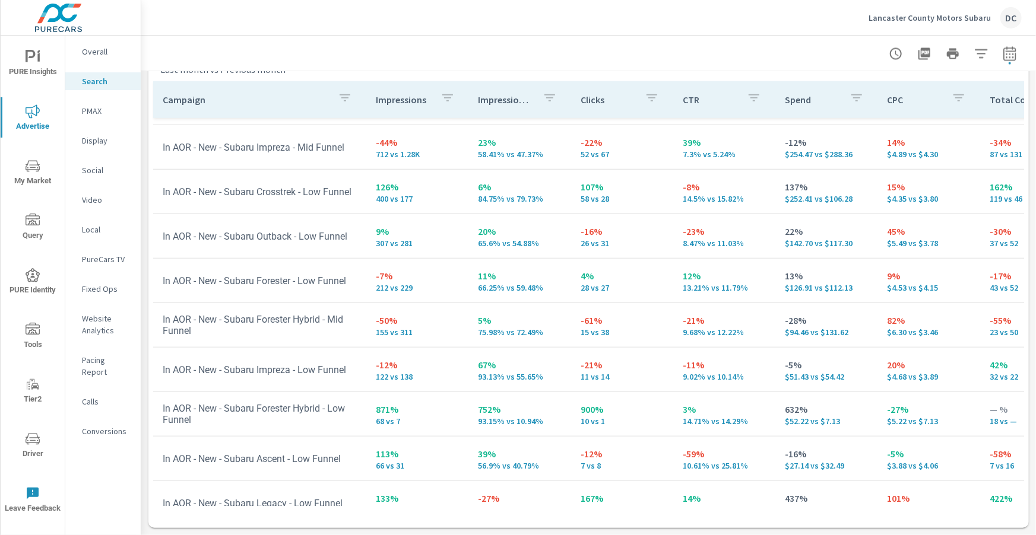
scroll to position [481, 0]
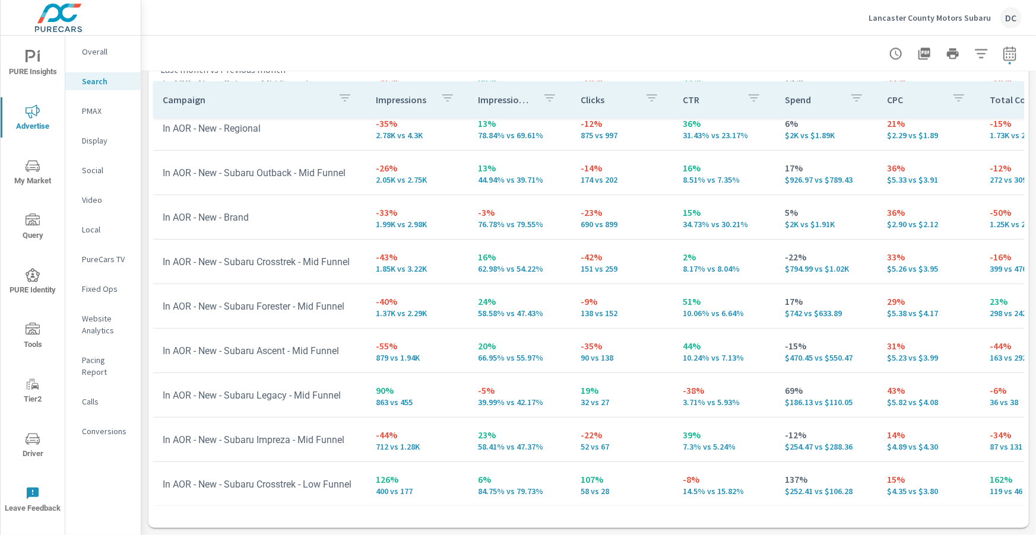
scroll to position [190, 0]
click at [34, 51] on icon "nav menu" at bounding box center [31, 56] width 10 height 12
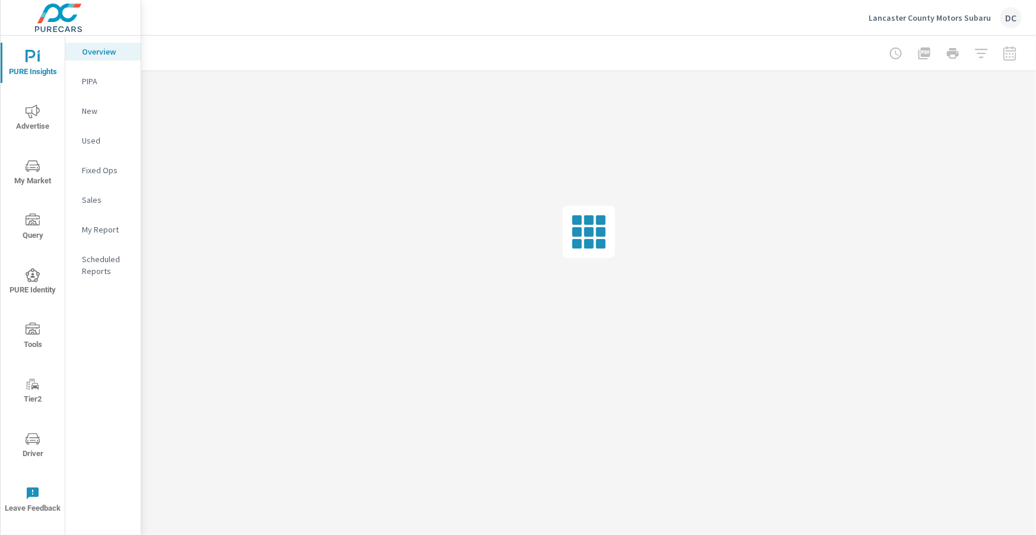
click at [94, 196] on p "Sales" at bounding box center [106, 200] width 49 height 12
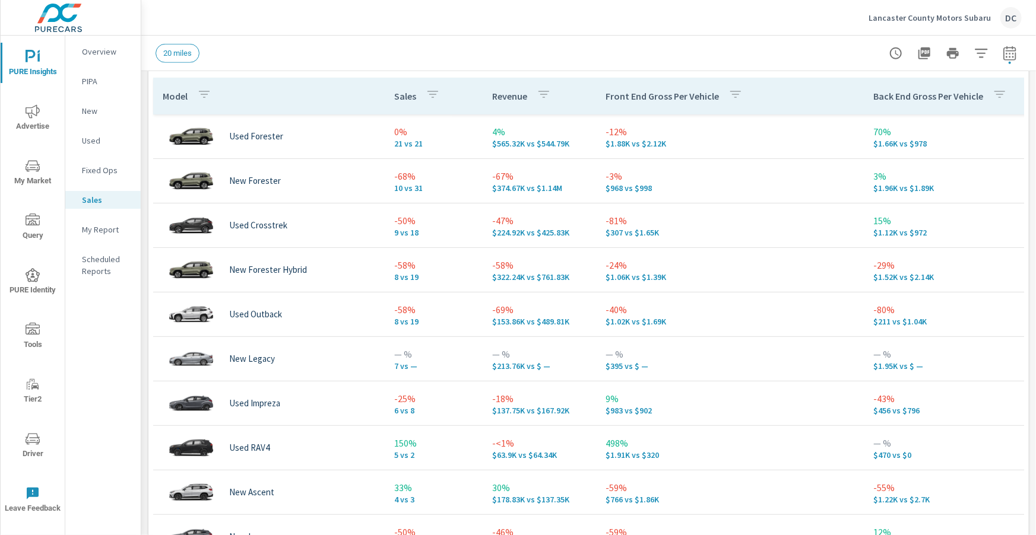
scroll to position [562, 0]
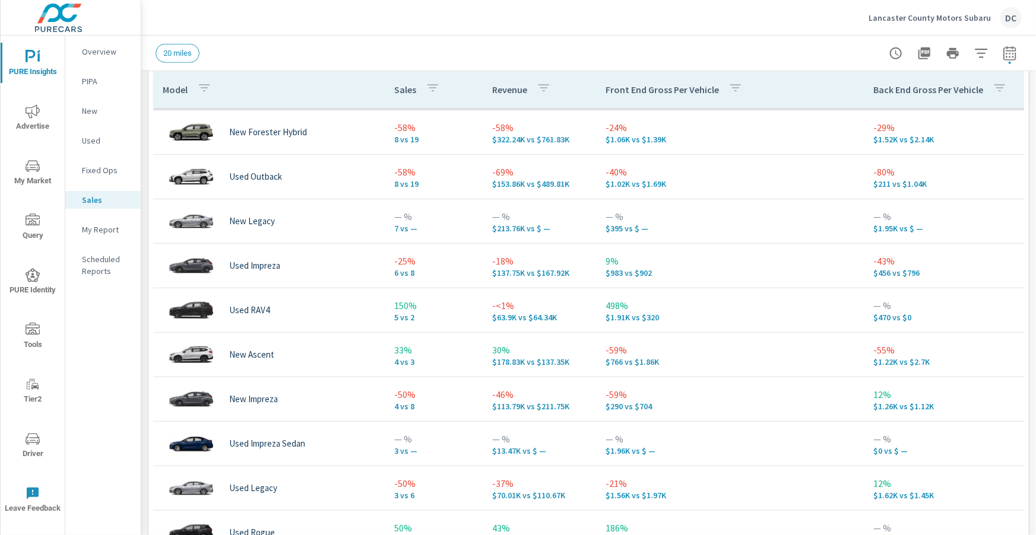
scroll to position [339, 0]
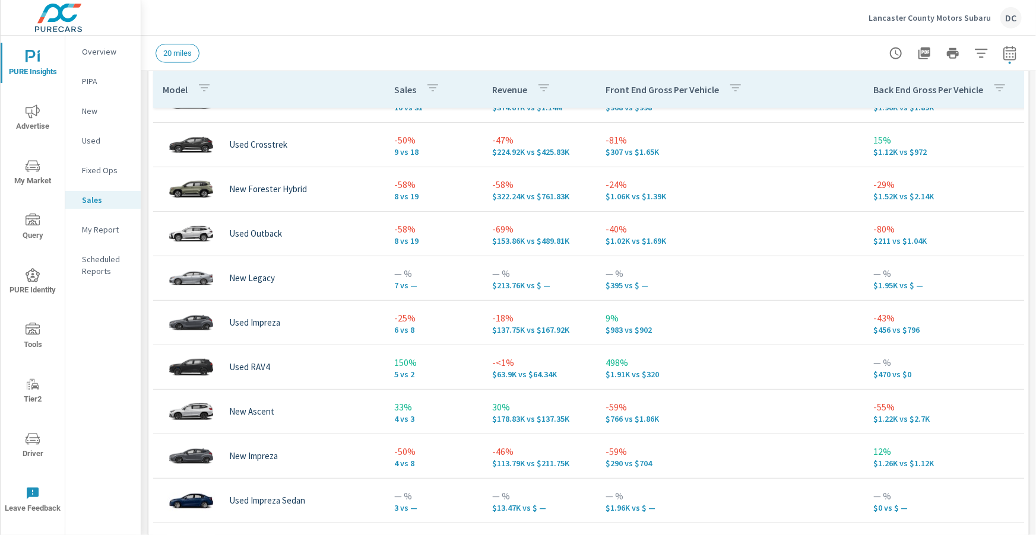
scroll to position [96, 0]
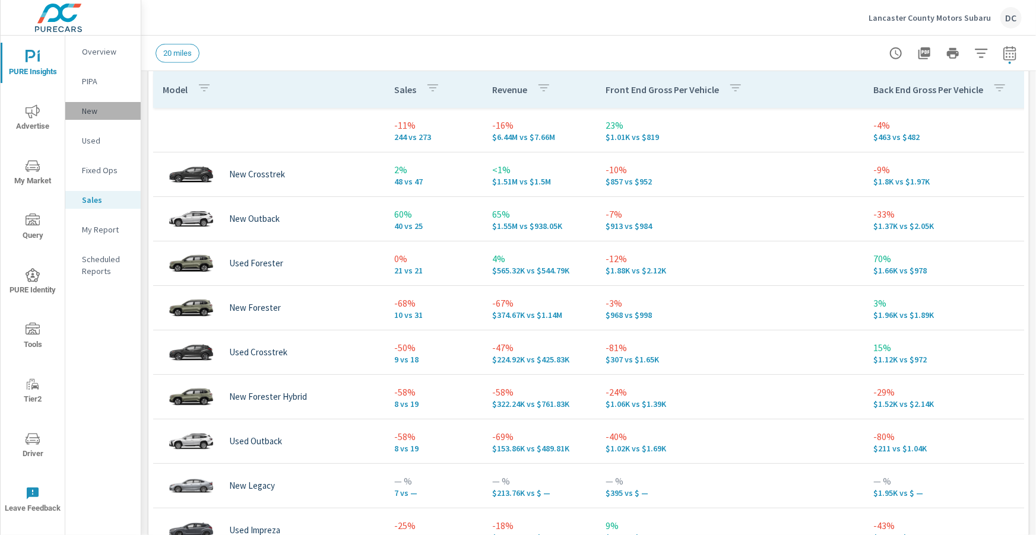
click at [93, 107] on p "New" at bounding box center [106, 111] width 49 height 12
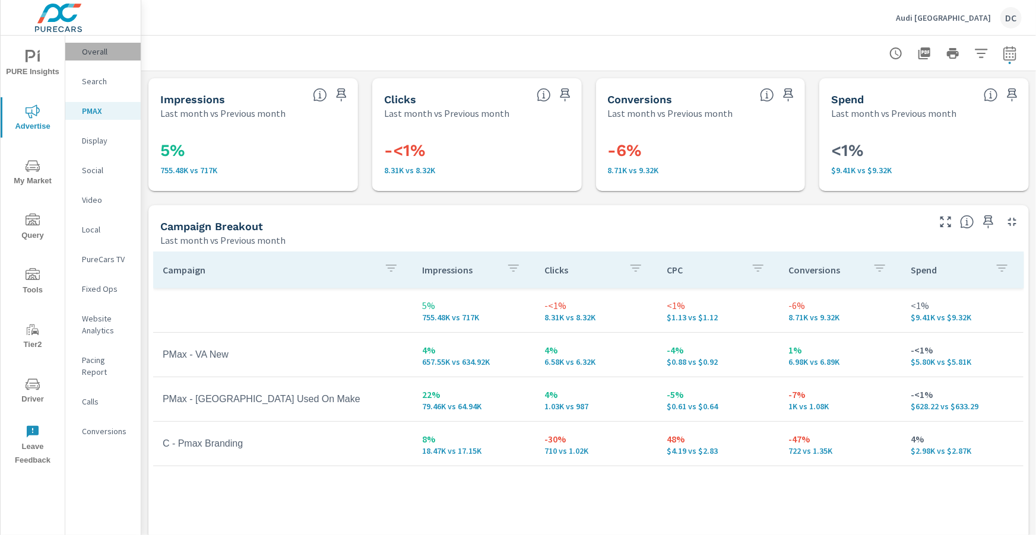
click at [85, 51] on p "Overall" at bounding box center [106, 52] width 49 height 12
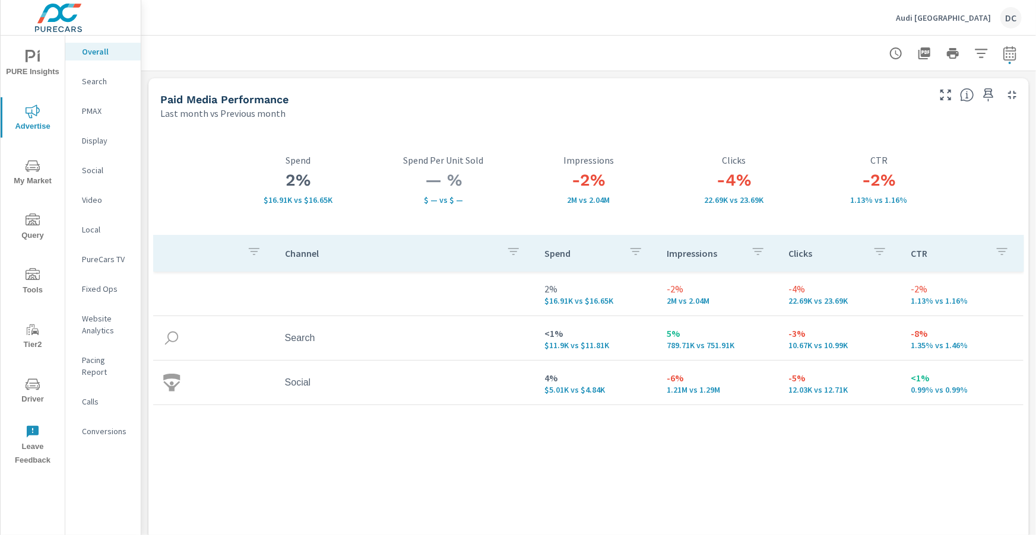
click at [104, 84] on p "Search" at bounding box center [106, 81] width 49 height 12
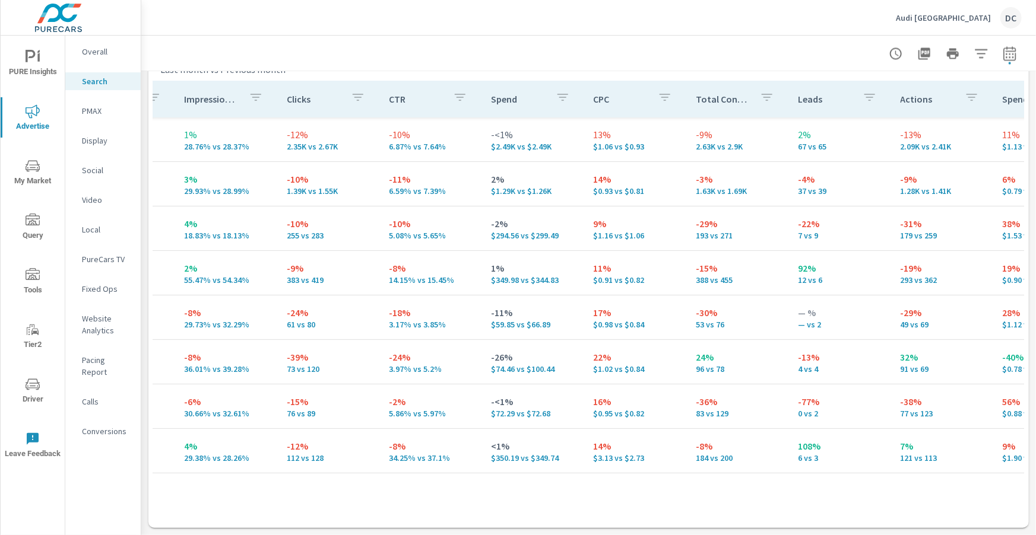
scroll to position [0, 359]
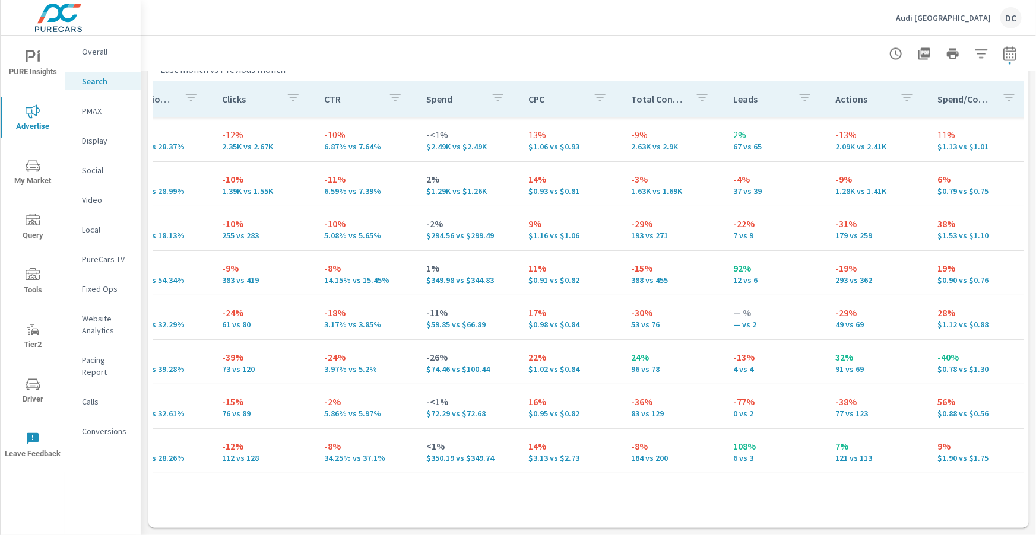
click at [102, 113] on p "PMAX" at bounding box center [106, 111] width 49 height 12
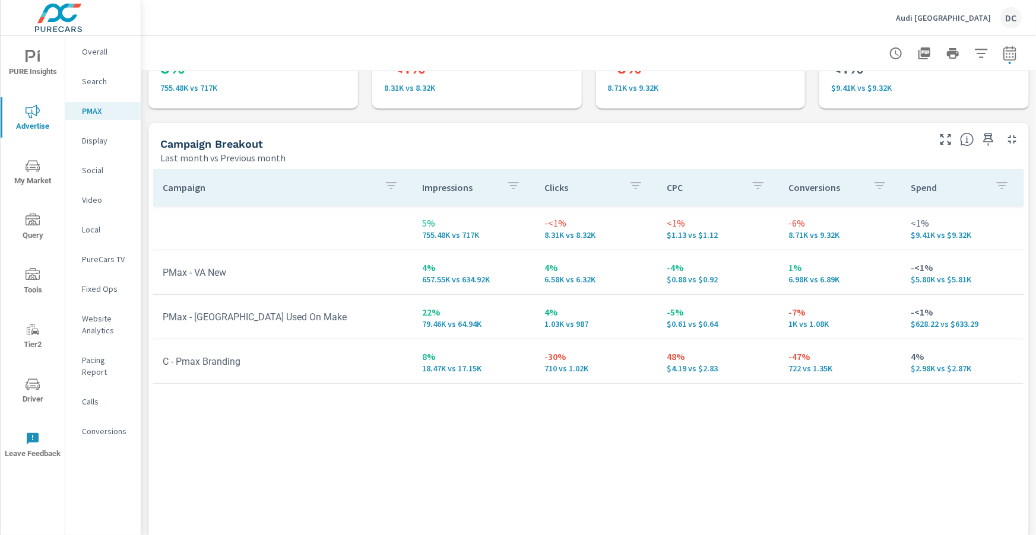
scroll to position [87, 0]
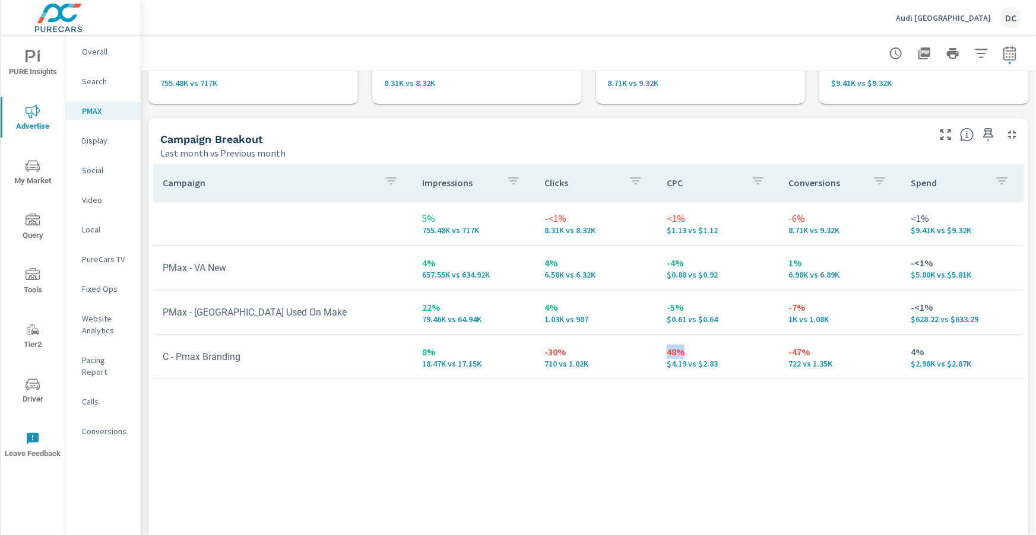
drag, startPoint x: 668, startPoint y: 349, endPoint x: 709, endPoint y: 351, distance: 41.6
click at [709, 351] on p "48%" at bounding box center [718, 352] width 103 height 14
drag, startPoint x: 679, startPoint y: 366, endPoint x: 688, endPoint y: 366, distance: 9.5
click at [688, 366] on p "$4.19 vs $2.83" at bounding box center [718, 363] width 103 height 9
click at [87, 167] on p "Social" at bounding box center [106, 170] width 49 height 12
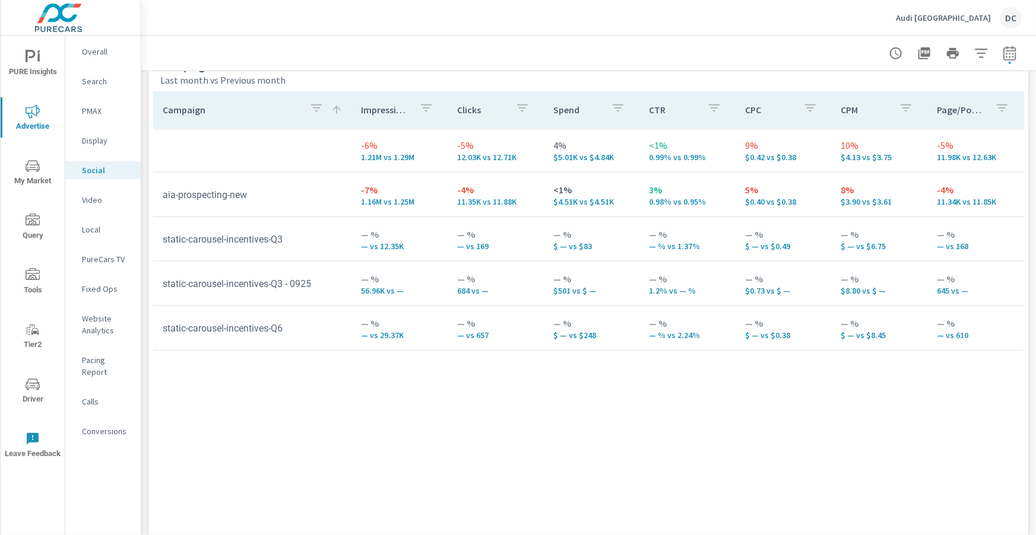
scroll to position [552, 0]
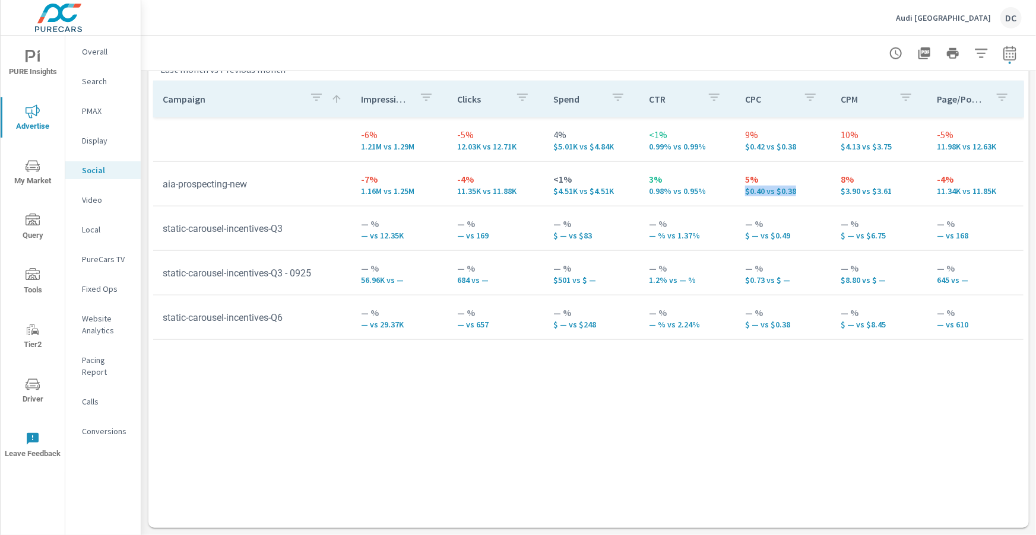
drag, startPoint x: 740, startPoint y: 188, endPoint x: 798, endPoint y: 192, distance: 57.7
click at [798, 192] on td "5% $0.40 vs $0.38" at bounding box center [783, 184] width 96 height 43
click at [959, 20] on p "Audi Miami South" at bounding box center [943, 17] width 95 height 11
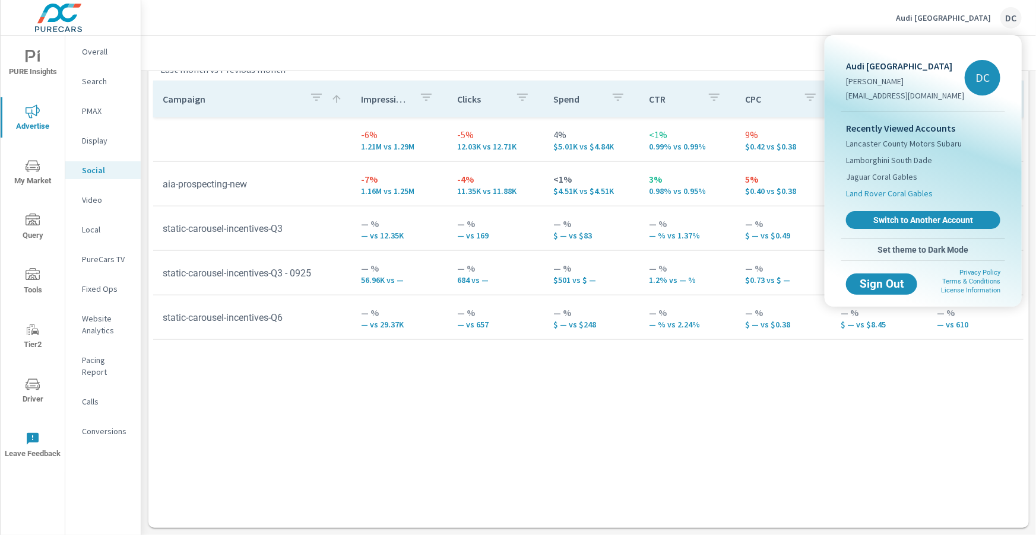
click at [903, 189] on span "Land Rover Coral Gables" at bounding box center [889, 194] width 87 height 12
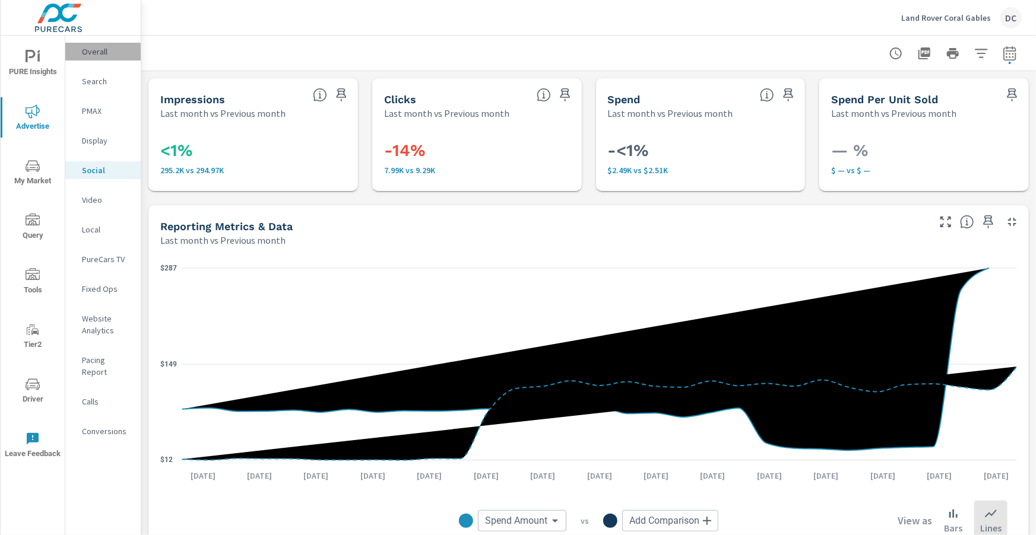
drag, startPoint x: 105, startPoint y: 54, endPoint x: 99, endPoint y: 55, distance: 6.1
click at [104, 54] on p "Overall" at bounding box center [106, 52] width 49 height 12
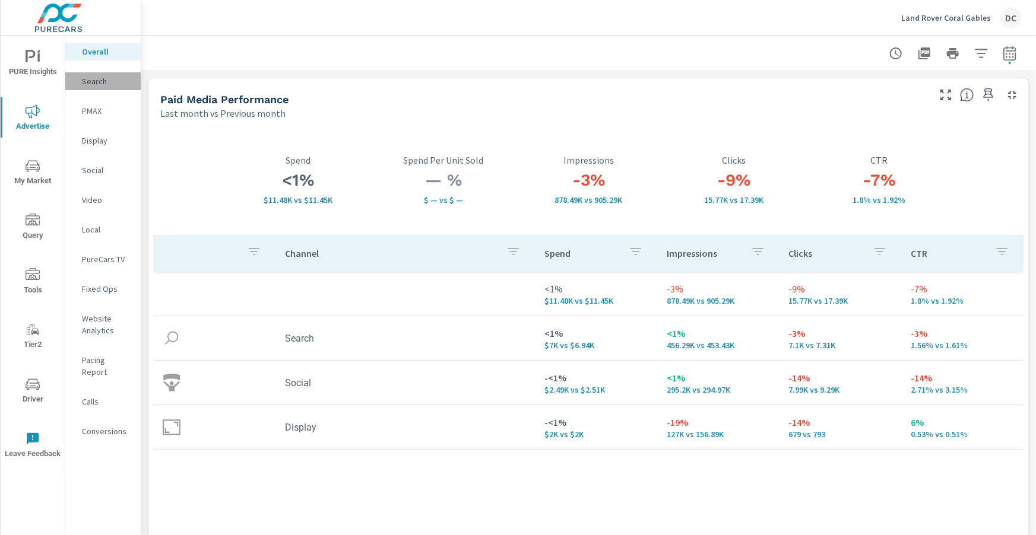
click at [93, 80] on p "Search" at bounding box center [106, 81] width 49 height 12
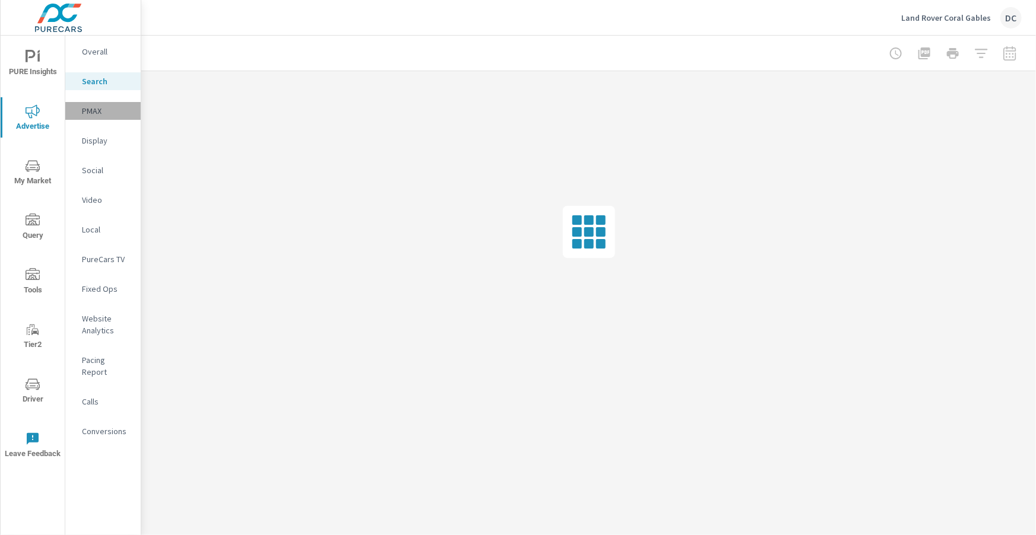
click at [100, 110] on p "PMAX" at bounding box center [106, 111] width 49 height 12
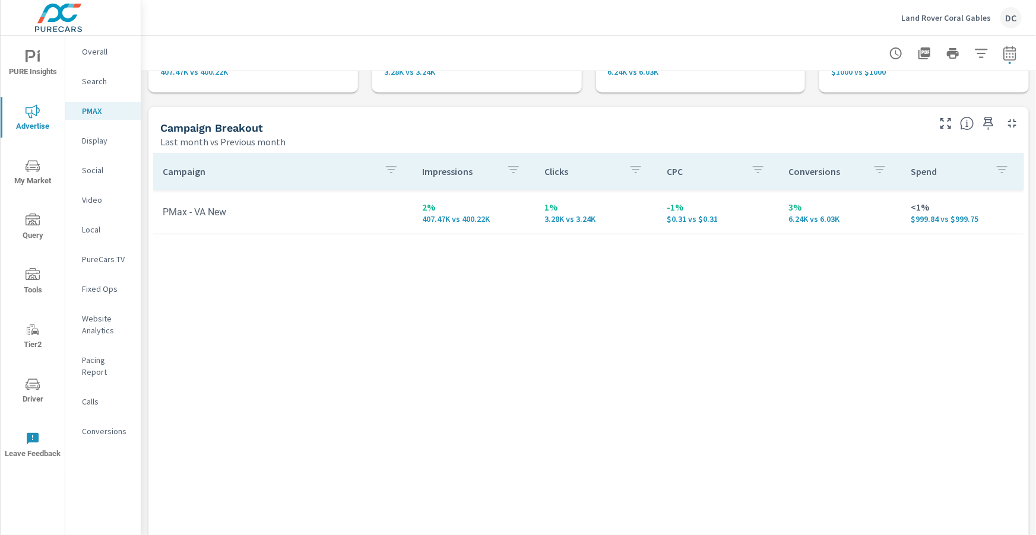
scroll to position [104, 0]
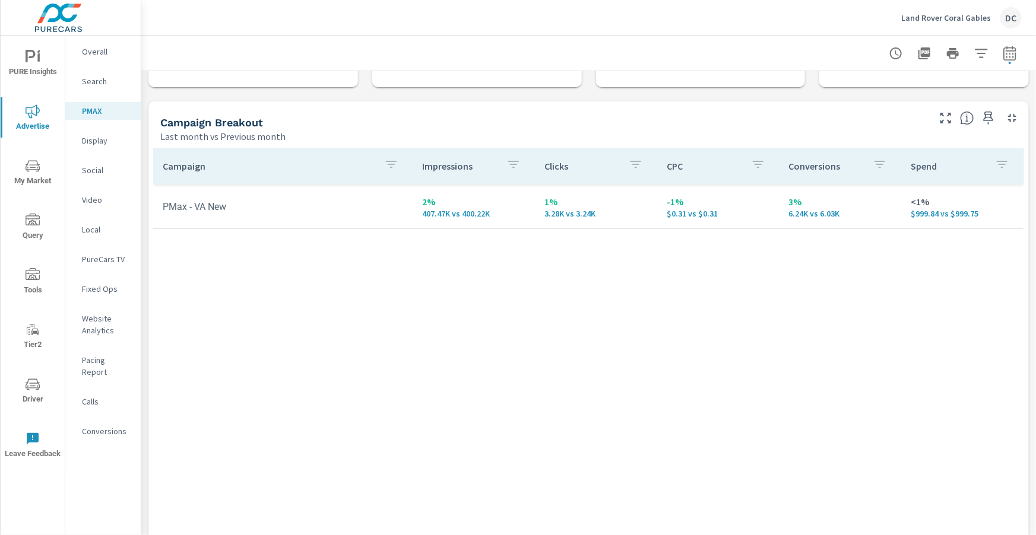
click at [93, 171] on p "Social" at bounding box center [106, 170] width 49 height 12
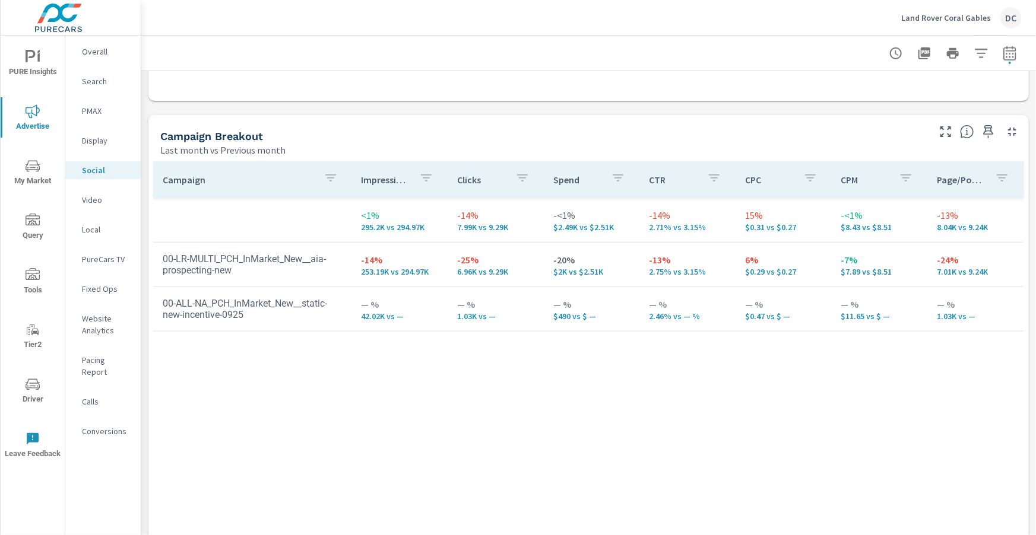
scroll to position [537, 0]
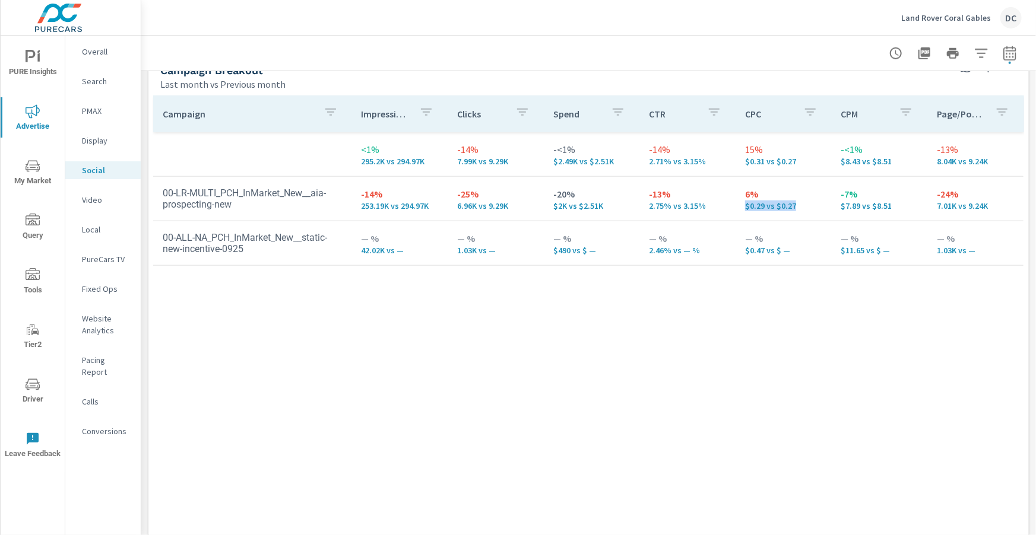
drag, startPoint x: 744, startPoint y: 202, endPoint x: 801, endPoint y: 207, distance: 57.1
click at [801, 207] on p "$0.29 vs $0.27" at bounding box center [783, 205] width 77 height 9
drag, startPoint x: 740, startPoint y: 191, endPoint x: 770, endPoint y: 193, distance: 29.8
click at [770, 193] on td "6% $0.29 vs $0.27" at bounding box center [783, 198] width 96 height 43
drag, startPoint x: 744, startPoint y: 206, endPoint x: 790, endPoint y: 211, distance: 45.4
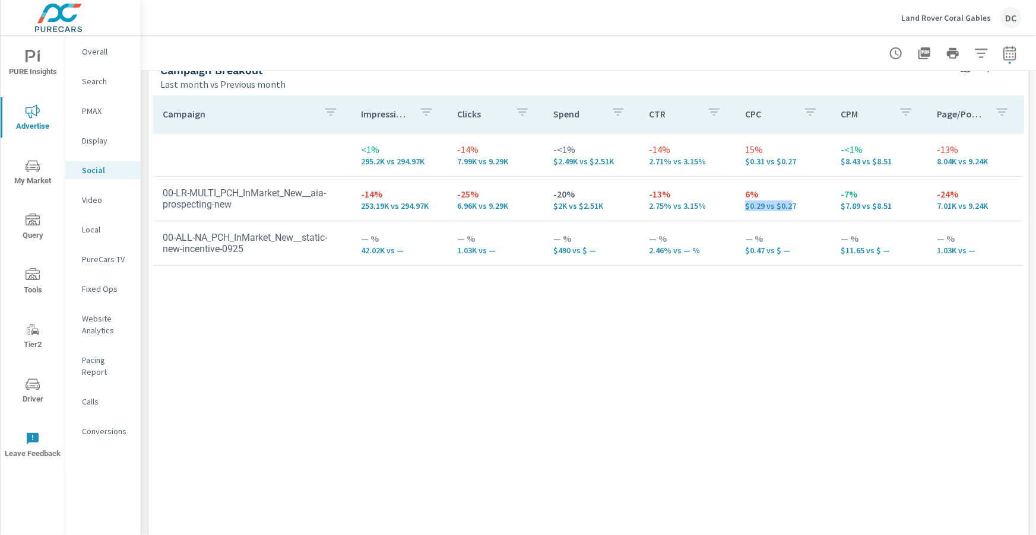
click at [790, 211] on td "6% $0.29 vs $0.27" at bounding box center [783, 198] width 96 height 43
drag, startPoint x: 458, startPoint y: 202, endPoint x: 516, endPoint y: 205, distance: 57.7
click at [516, 205] on p "6.96K vs 9.29K" at bounding box center [495, 205] width 77 height 9
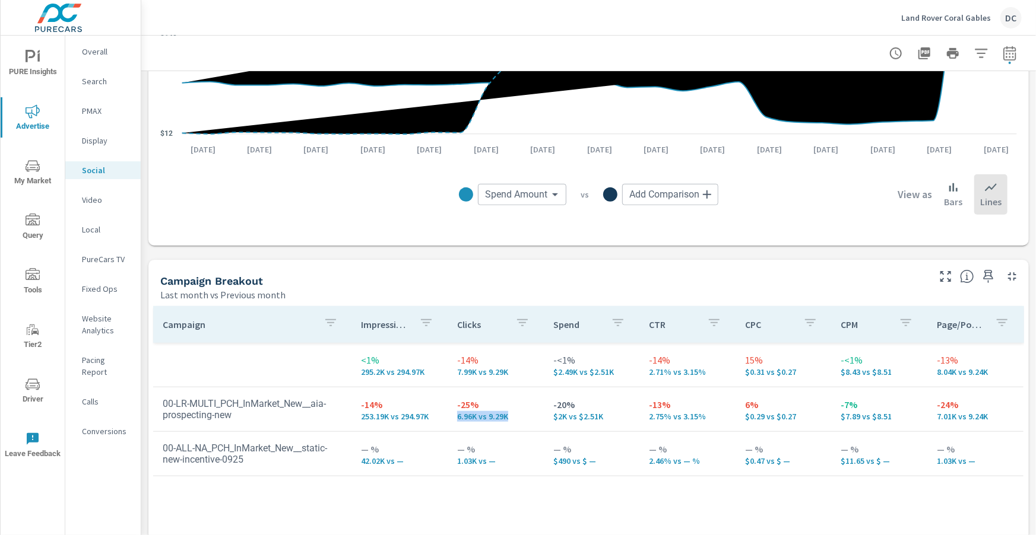
scroll to position [0, 0]
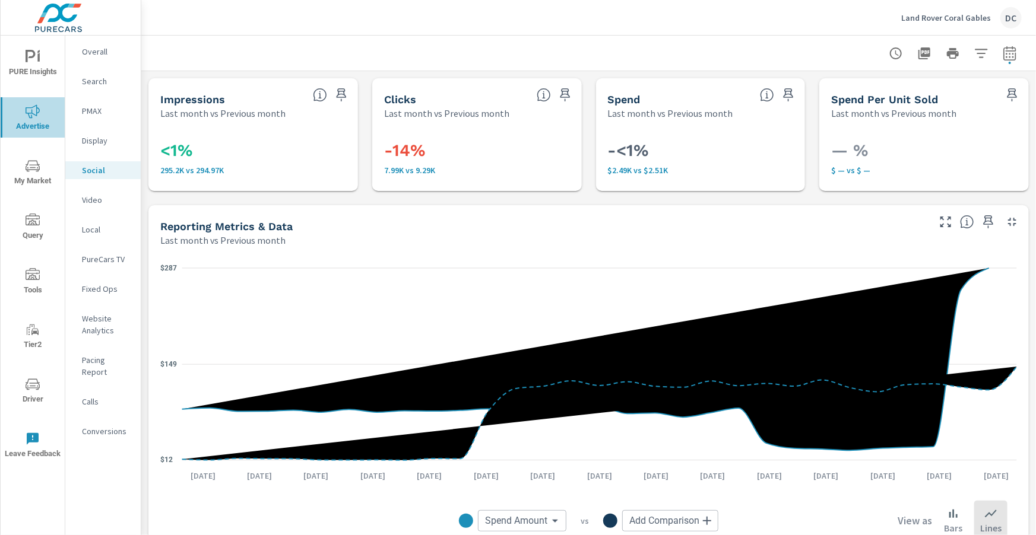
click at [27, 111] on icon "nav menu" at bounding box center [33, 111] width 14 height 14
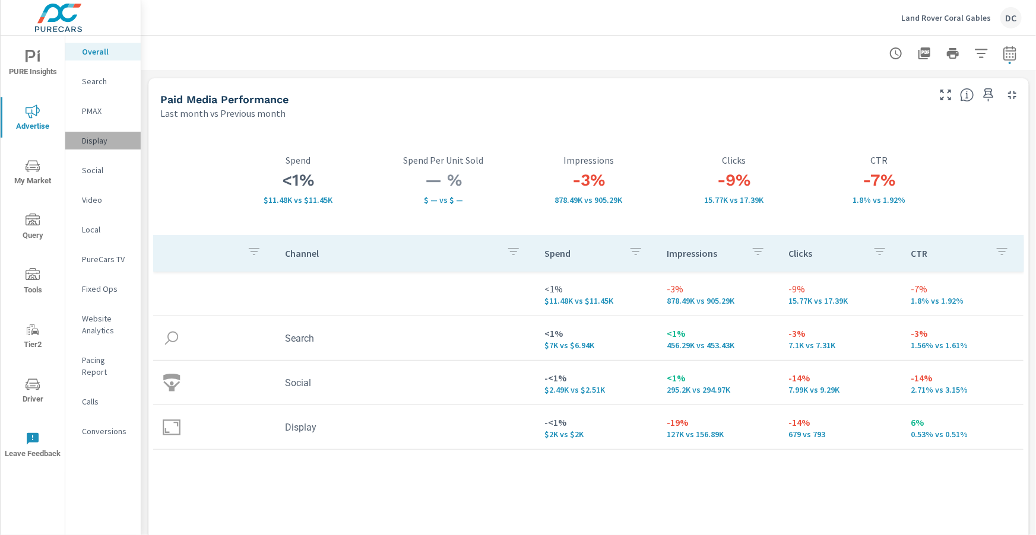
click at [91, 137] on p "Display" at bounding box center [106, 141] width 49 height 12
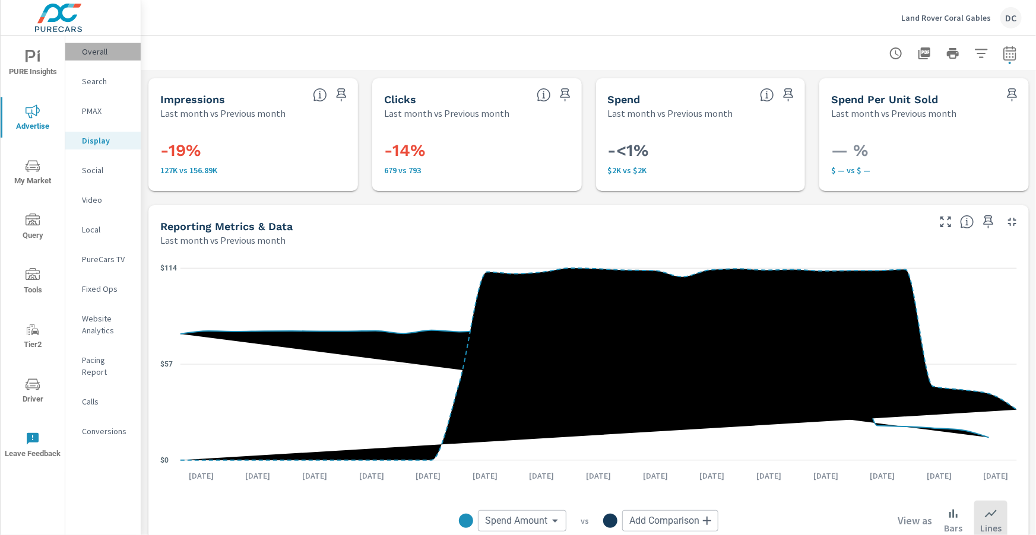
click at [105, 51] on p "Overall" at bounding box center [106, 52] width 49 height 12
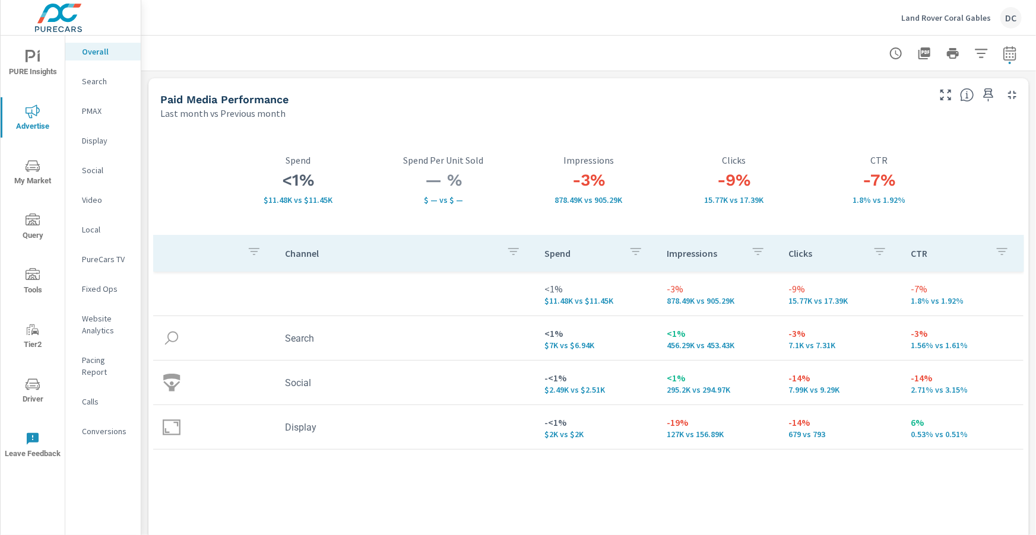
click at [88, 86] on p "Search" at bounding box center [106, 81] width 49 height 12
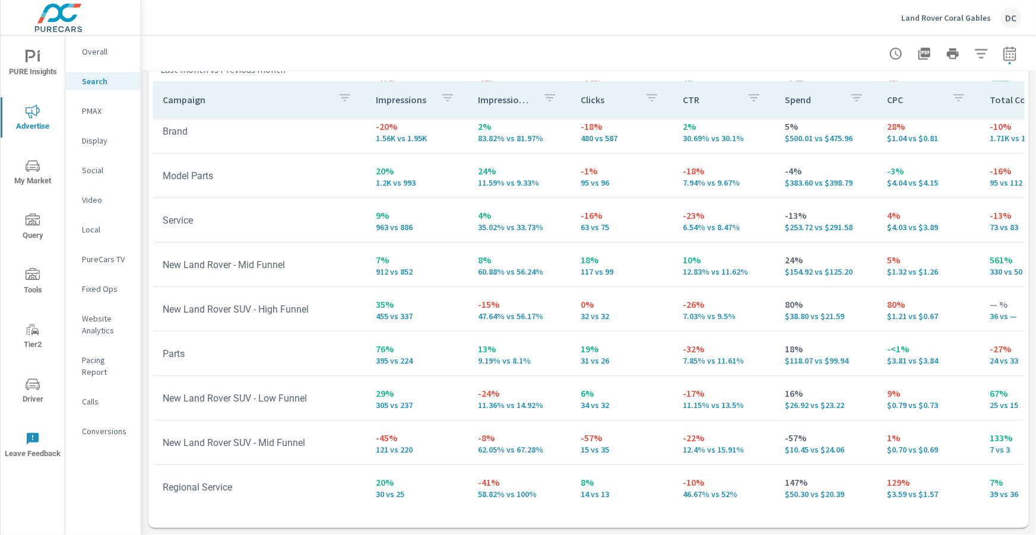
scroll to position [413, 0]
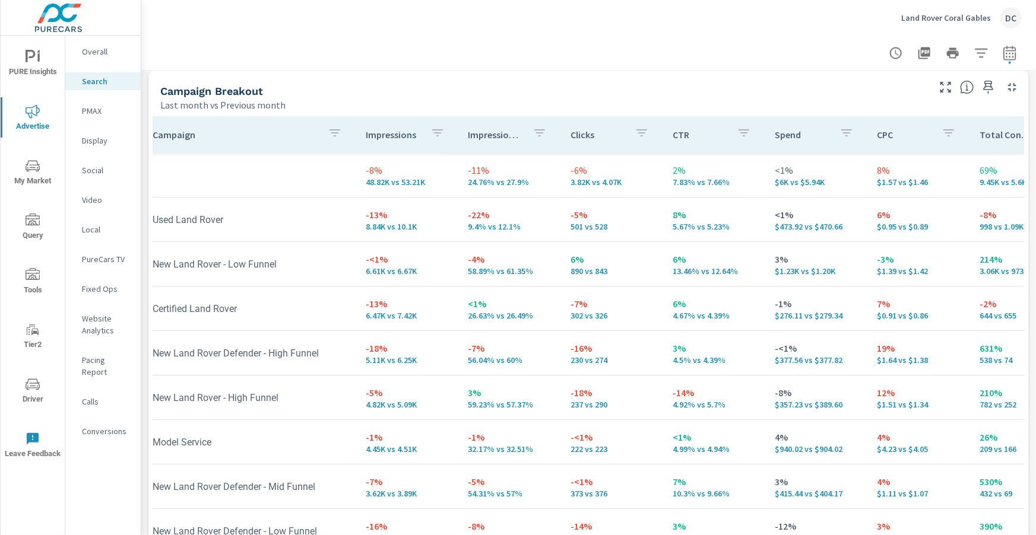
scroll to position [1155, 0]
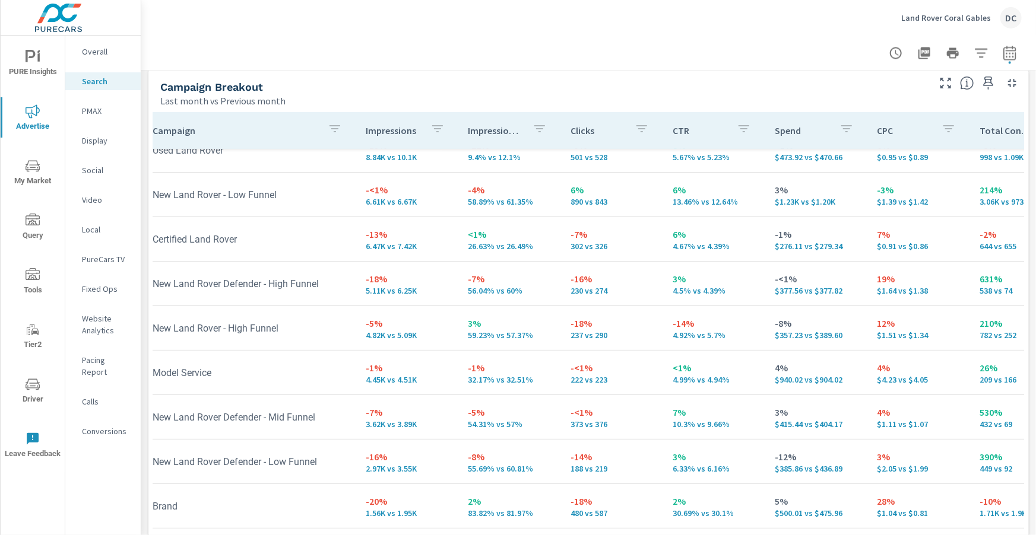
scroll to position [87, 10]
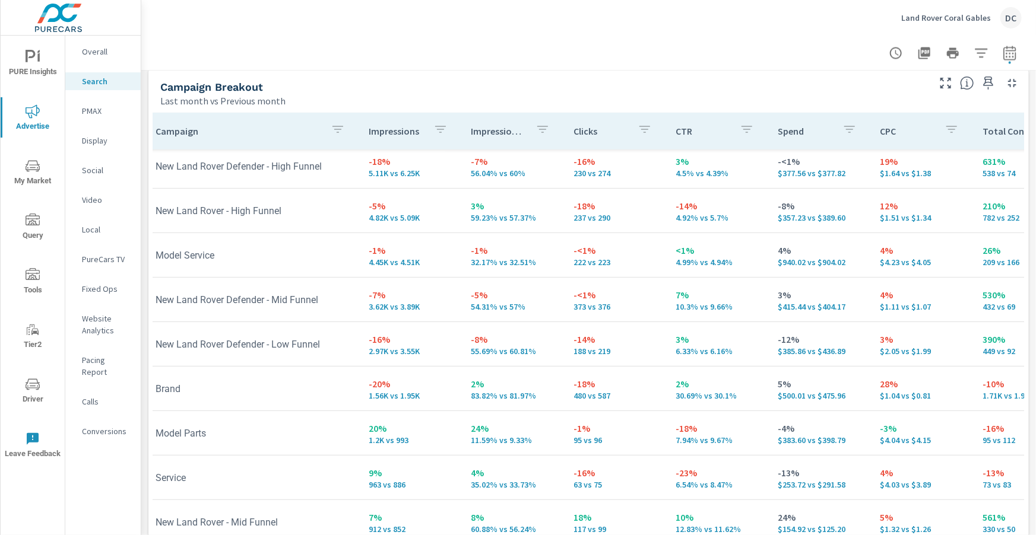
scroll to position [184, 0]
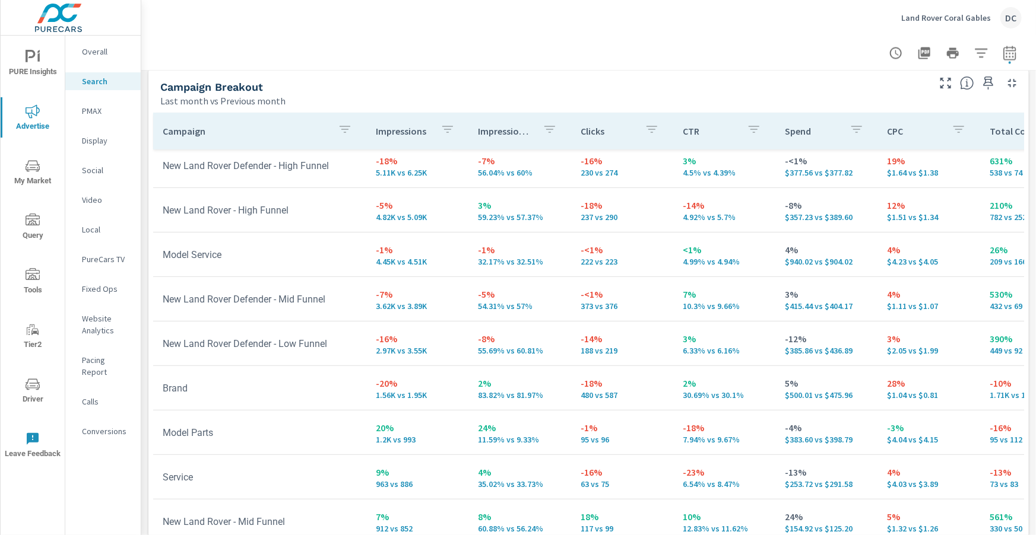
click at [963, 18] on p "Land Rover Coral Gables" at bounding box center [946, 17] width 90 height 11
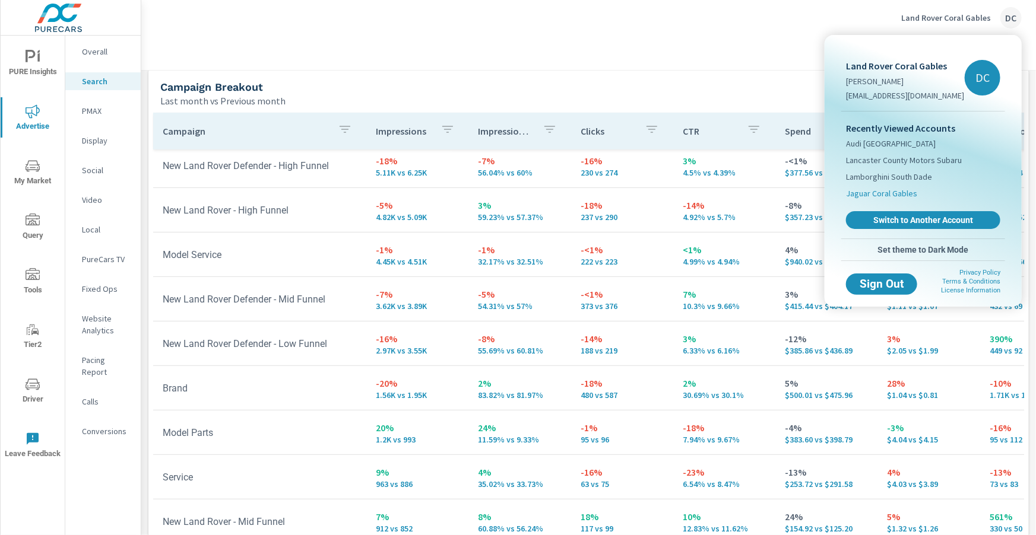
click at [894, 190] on span "Jaguar Coral Gables" at bounding box center [881, 194] width 71 height 12
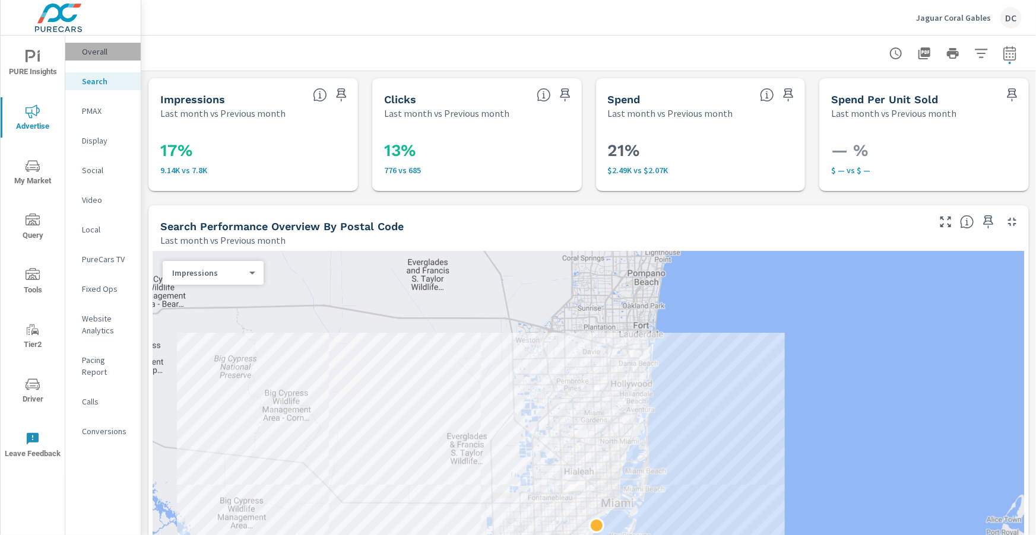
click at [86, 49] on p "Overall" at bounding box center [106, 52] width 49 height 12
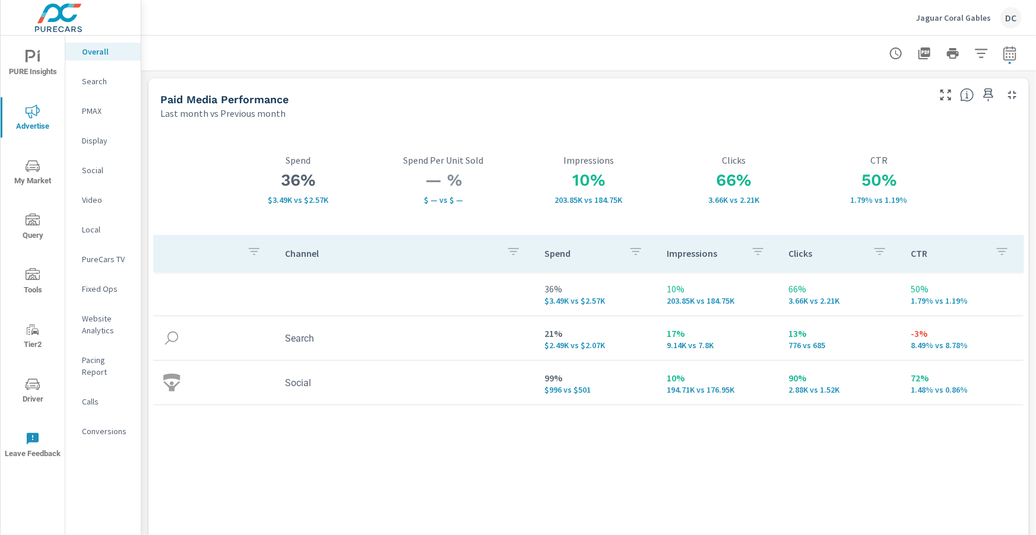
click at [96, 160] on nav "Overall Search PMAX Display Social Video Local PureCars TV Fixed Ops Website An…" at bounding box center [102, 246] width 75 height 421
click at [97, 172] on p "Social" at bounding box center [106, 170] width 49 height 12
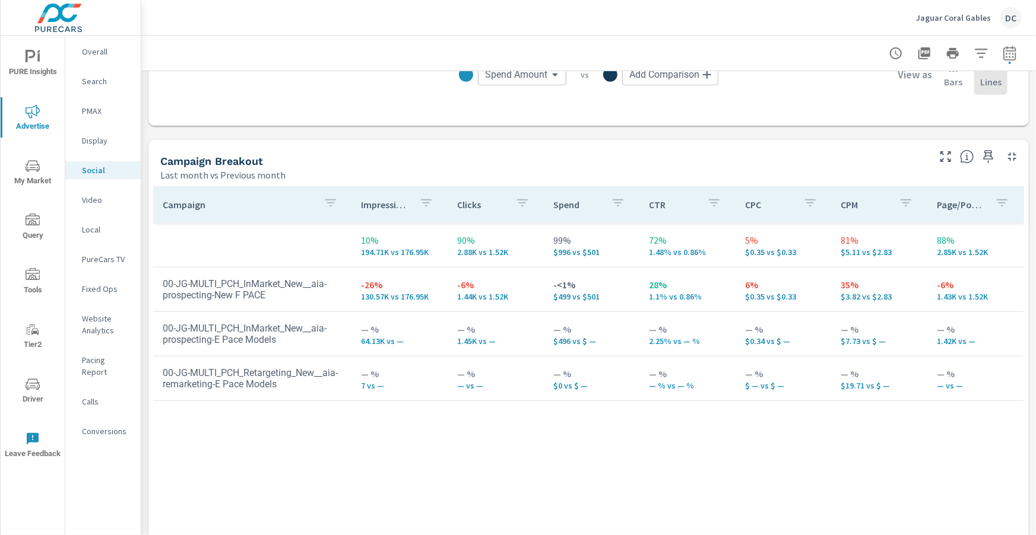
scroll to position [445, 0]
drag, startPoint x: 838, startPoint y: 341, endPoint x: 885, endPoint y: 342, distance: 46.9
click at [885, 342] on td "— % $7.73 vs $ —" at bounding box center [880, 335] width 96 height 43
drag, startPoint x: 844, startPoint y: 294, endPoint x: 915, endPoint y: 296, distance: 71.2
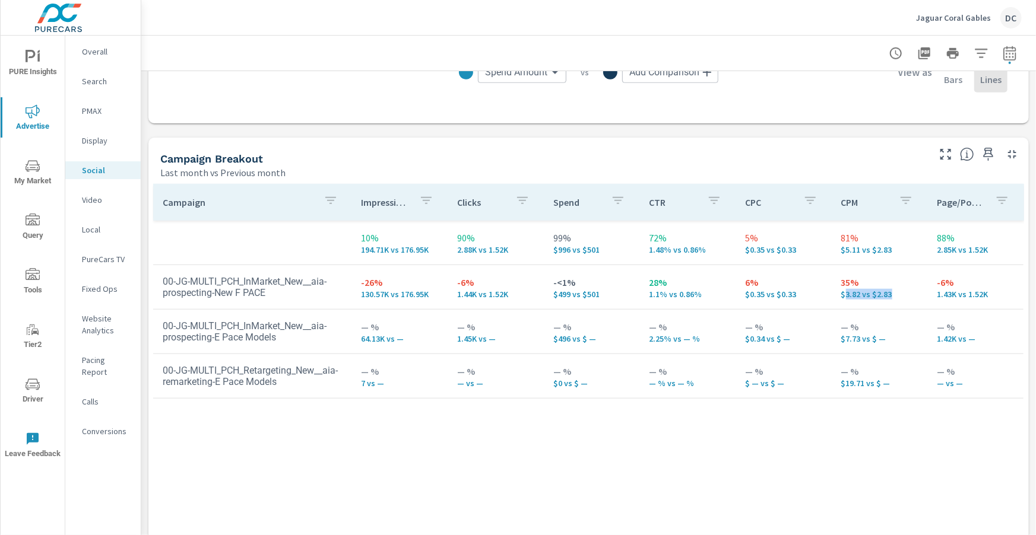
click at [915, 296] on p "$3.82 vs $2.83" at bounding box center [879, 294] width 77 height 9
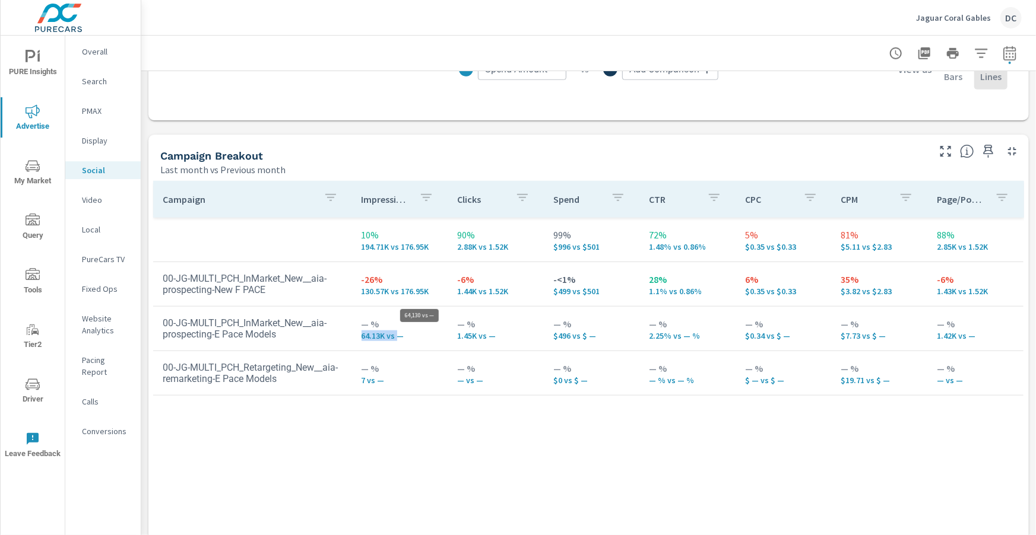
drag, startPoint x: 351, startPoint y: 334, endPoint x: 397, endPoint y: 338, distance: 45.9
click at [397, 338] on td "— % 64.13K vs —" at bounding box center [400, 328] width 96 height 43
drag, startPoint x: 356, startPoint y: 290, endPoint x: 407, endPoint y: 294, distance: 51.2
click at [407, 294] on td "-26% 130.57K vs 176.95K" at bounding box center [400, 283] width 96 height 43
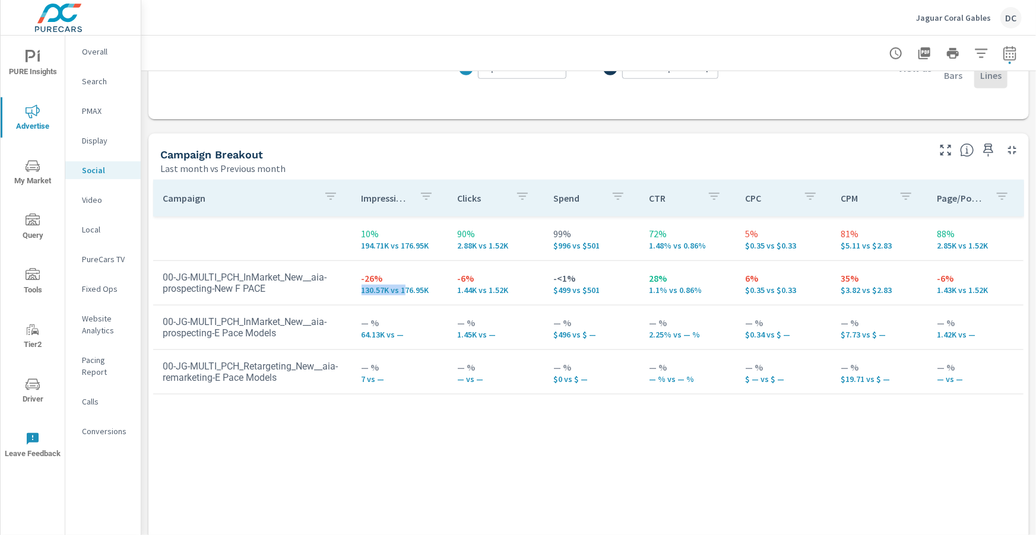
click at [95, 81] on p "Search" at bounding box center [106, 81] width 49 height 12
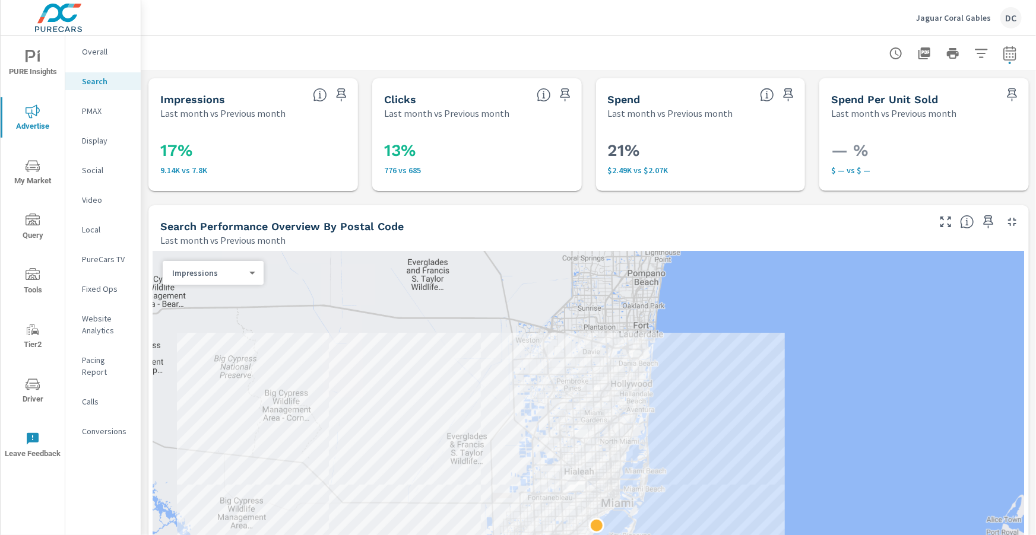
click at [103, 110] on p "PMAX" at bounding box center [106, 111] width 49 height 12
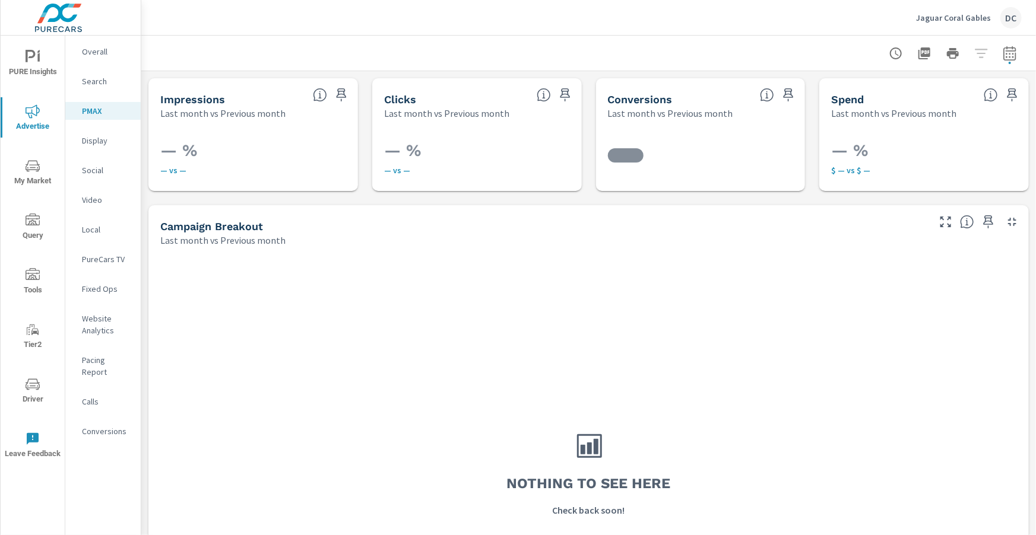
click at [92, 75] on div "Search" at bounding box center [102, 81] width 75 height 18
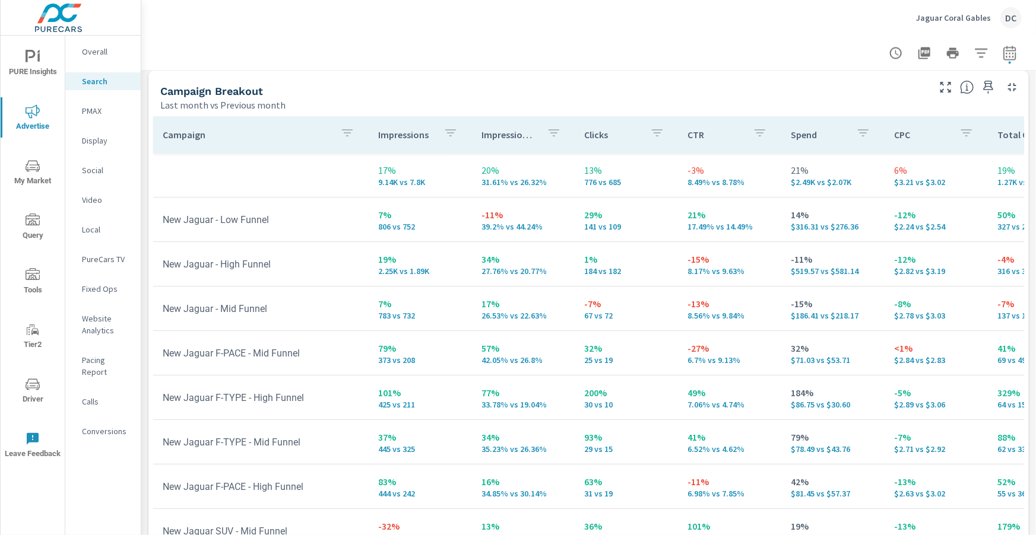
scroll to position [1187, 0]
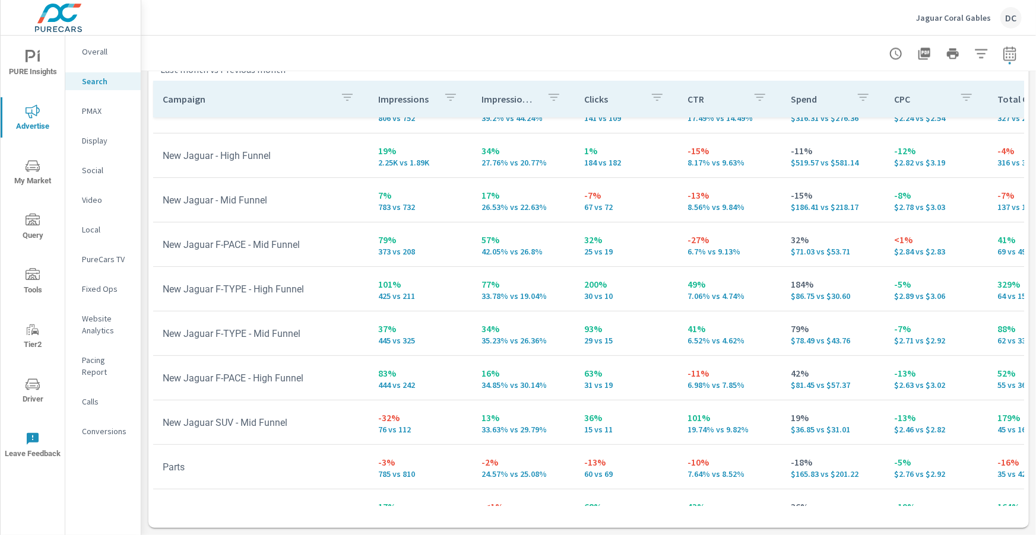
scroll to position [74, 0]
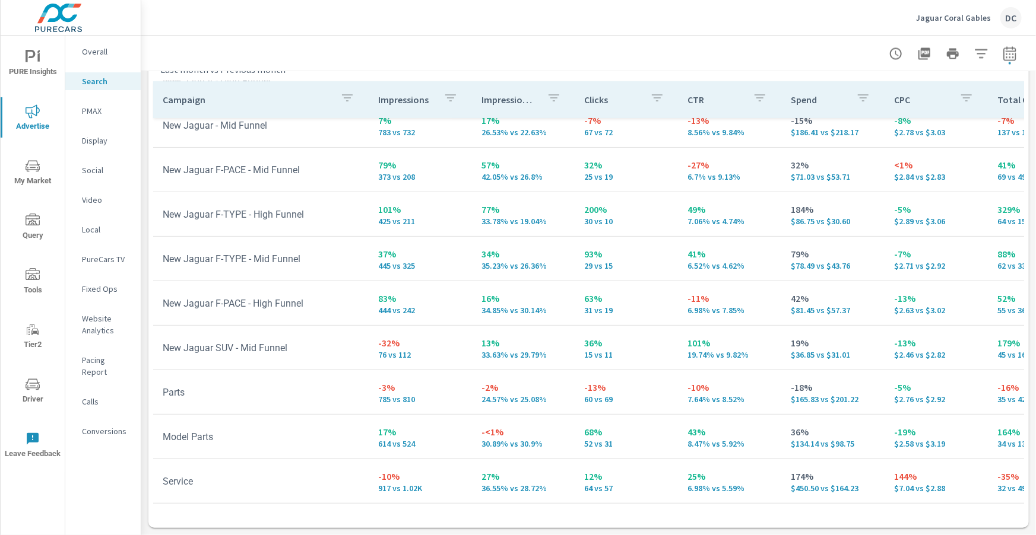
scroll to position [150, 0]
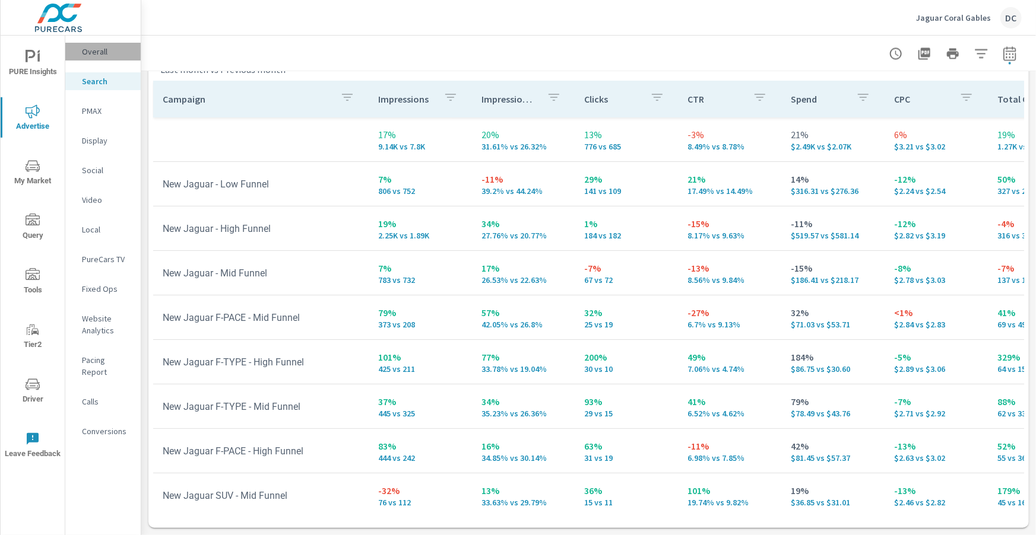
click at [99, 47] on p "Overall" at bounding box center [106, 52] width 49 height 12
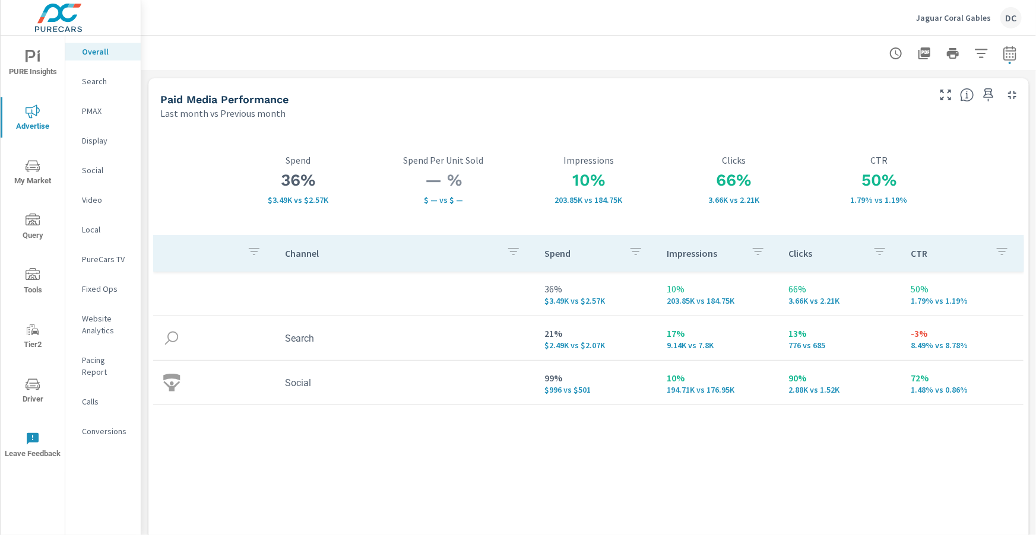
click at [94, 82] on p "Search" at bounding box center [106, 81] width 49 height 12
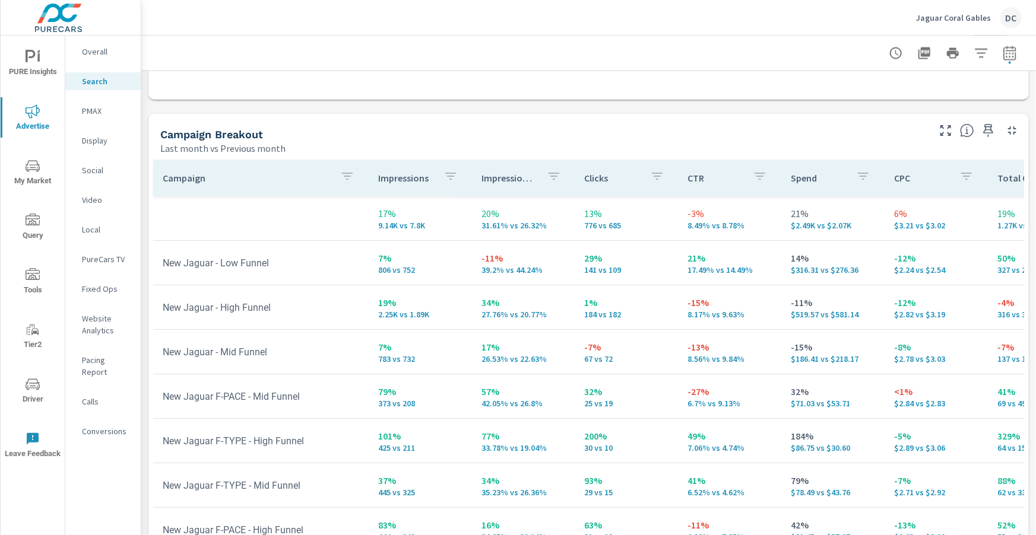
scroll to position [1187, 0]
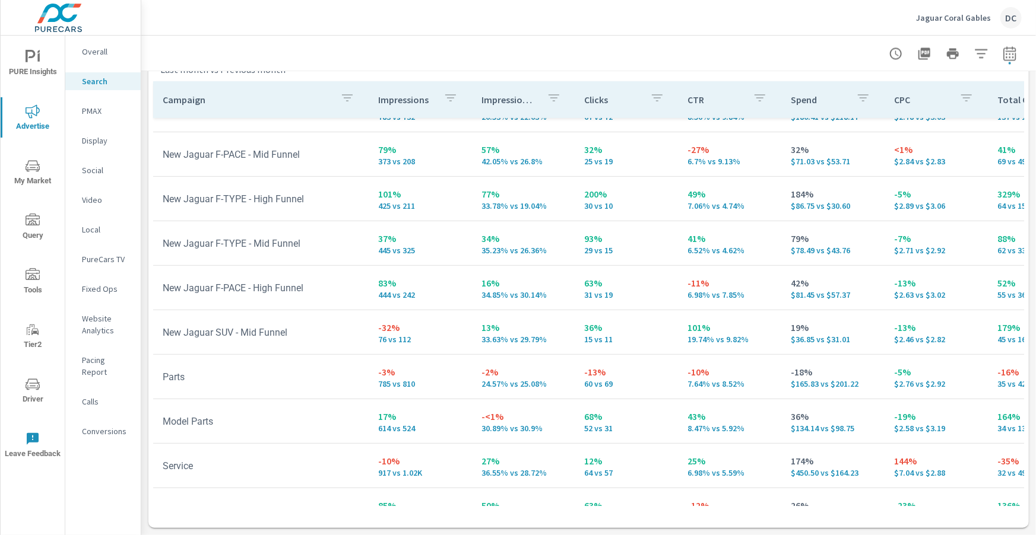
scroll to position [164, 0]
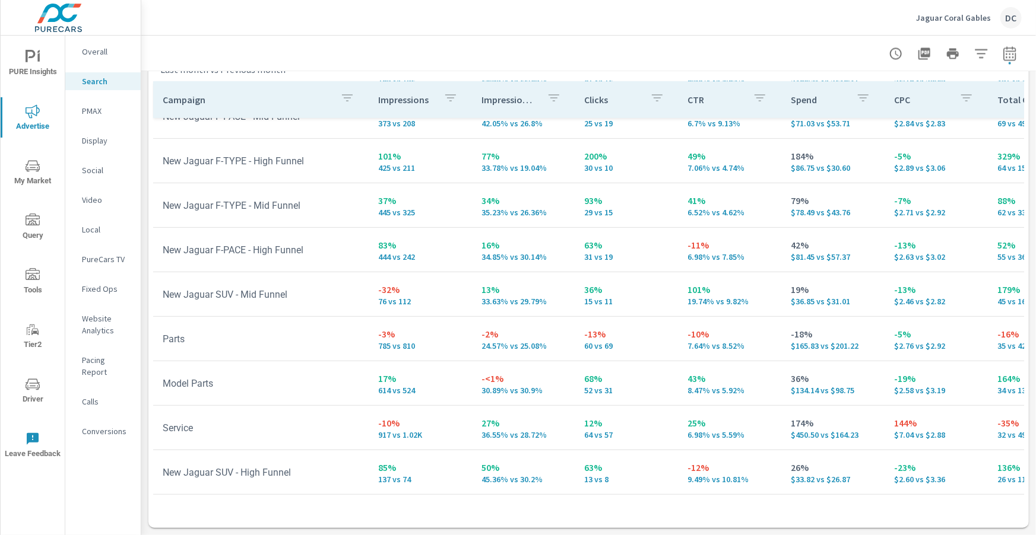
scroll to position [204, 0]
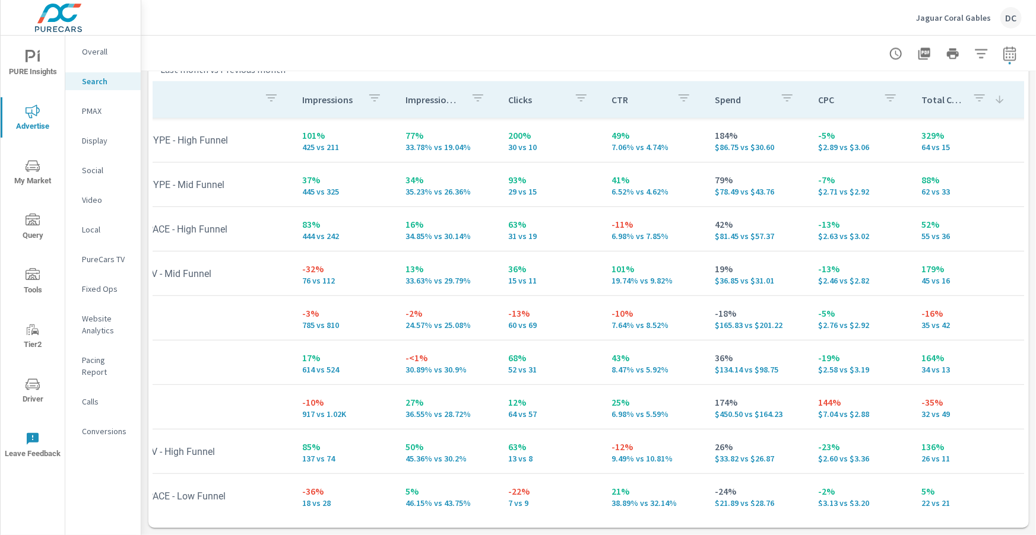
scroll to position [223, 73]
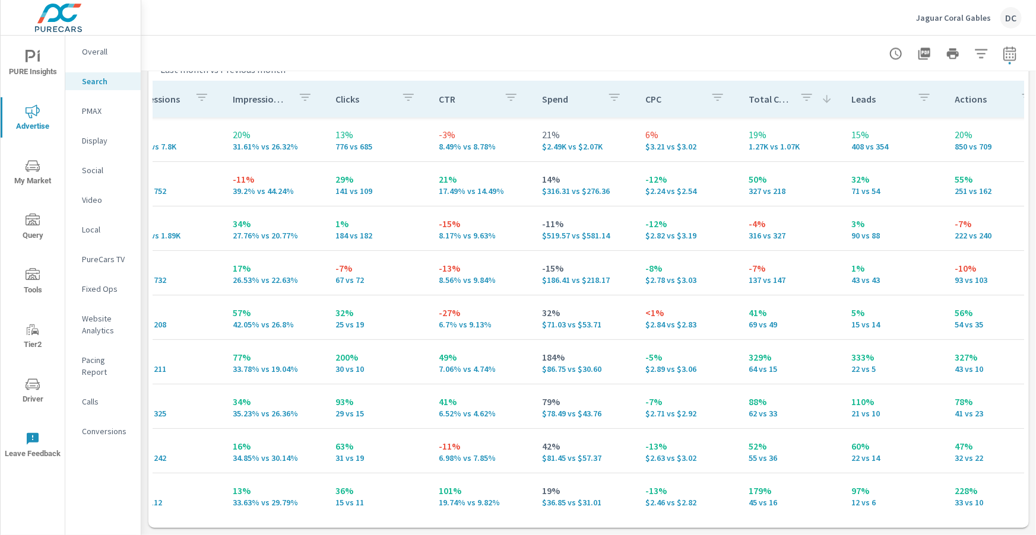
scroll to position [0, 249]
click at [102, 169] on p "Social" at bounding box center [106, 170] width 49 height 12
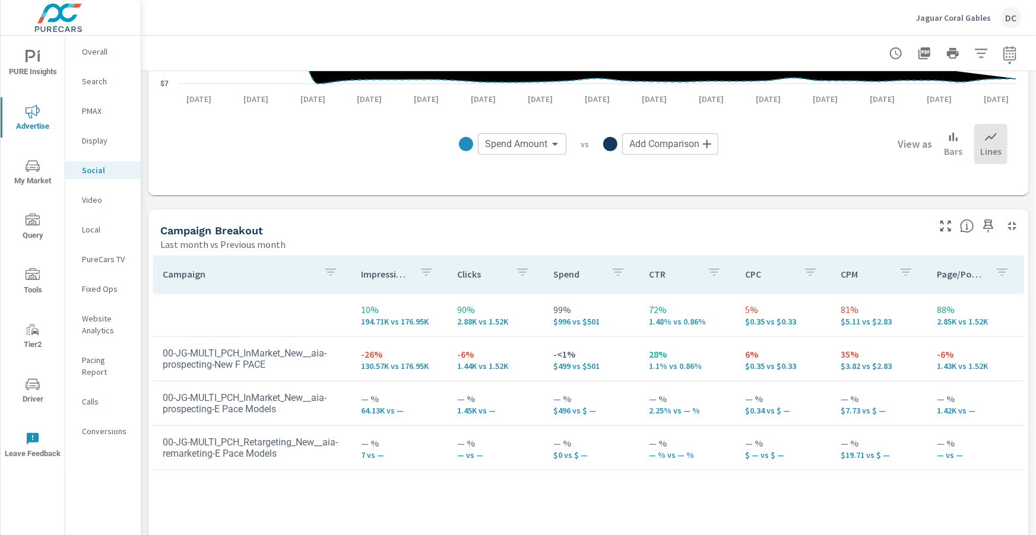
scroll to position [382, 0]
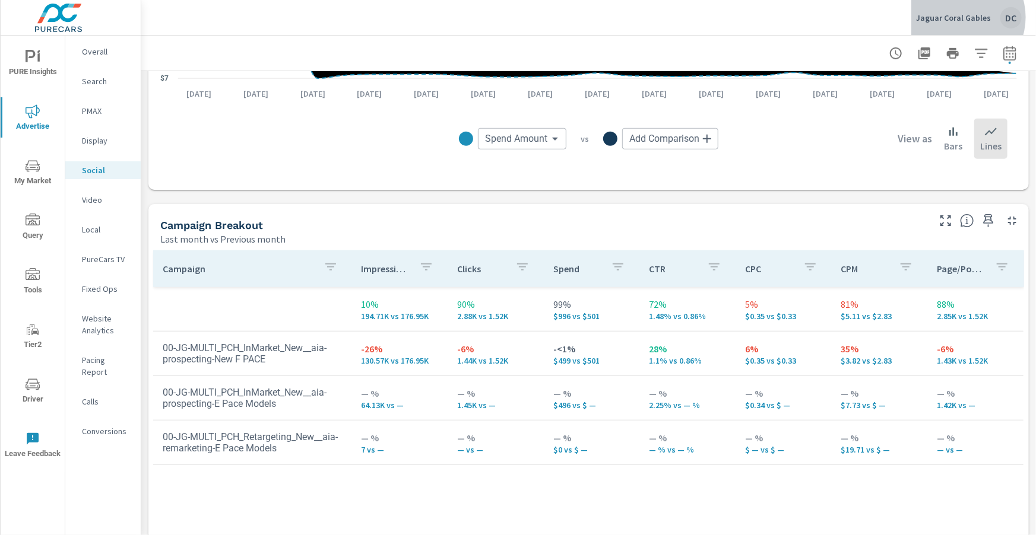
click at [963, 17] on p "Jaguar Coral Gables" at bounding box center [953, 17] width 75 height 11
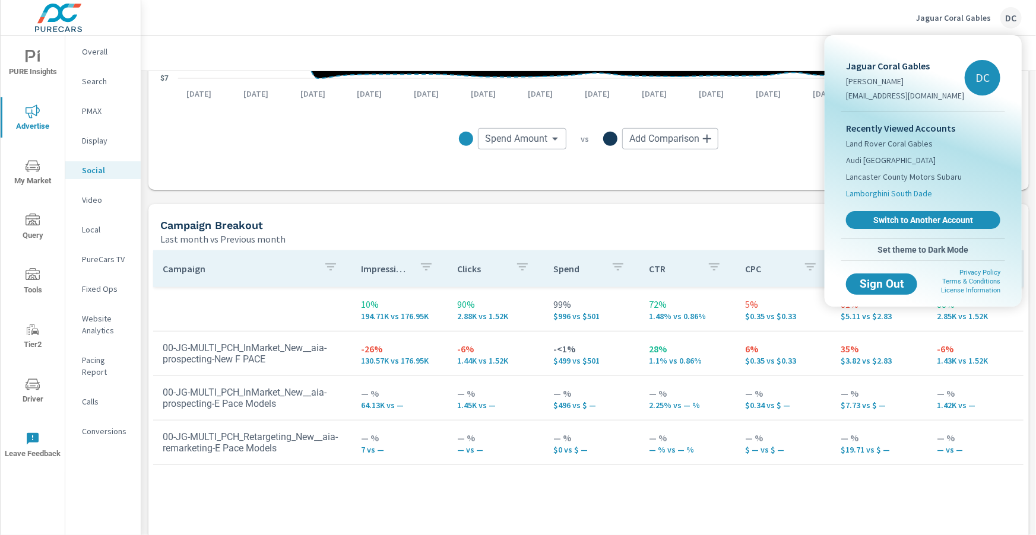
click at [893, 192] on span "Lamborghini South Dade" at bounding box center [889, 194] width 86 height 12
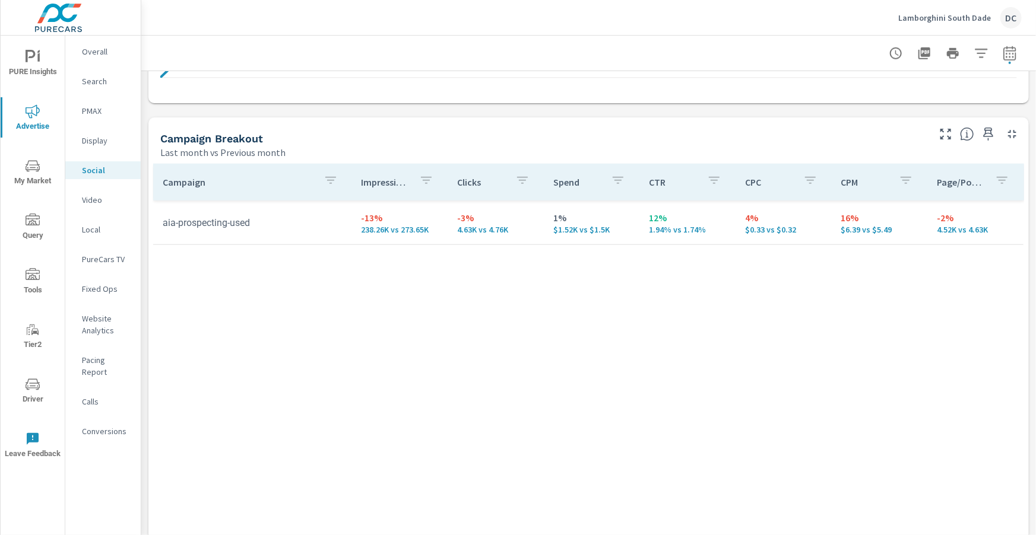
scroll to position [471, 0]
drag, startPoint x: 748, startPoint y: 227, endPoint x: 809, endPoint y: 230, distance: 60.6
click at [810, 230] on p "$0.33 vs $0.32" at bounding box center [783, 227] width 77 height 9
drag, startPoint x: 844, startPoint y: 221, endPoint x: 889, endPoint y: 226, distance: 45.9
click at [889, 226] on div "16% $6.39 vs $5.49" at bounding box center [879, 221] width 77 height 24
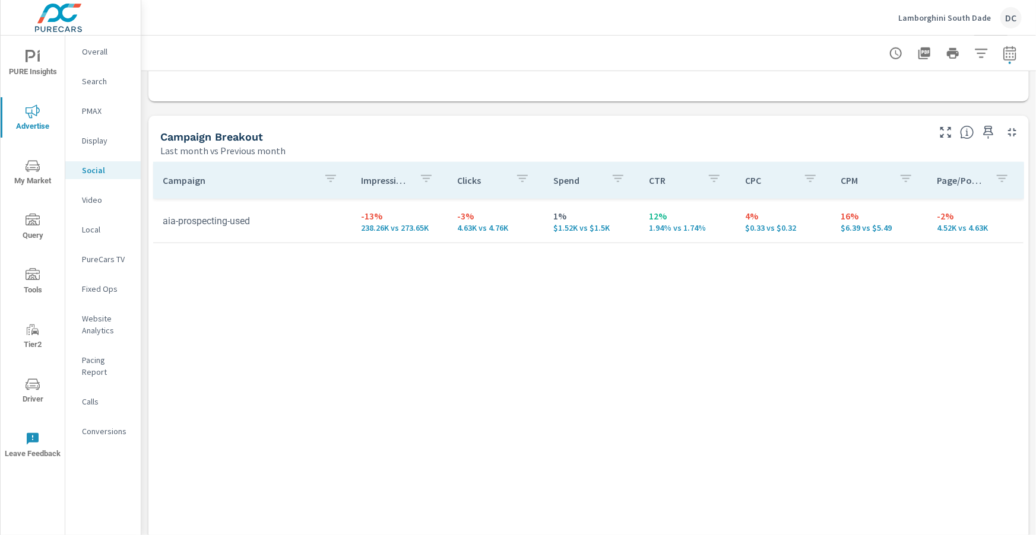
click at [97, 109] on p "PMAX" at bounding box center [106, 111] width 49 height 12
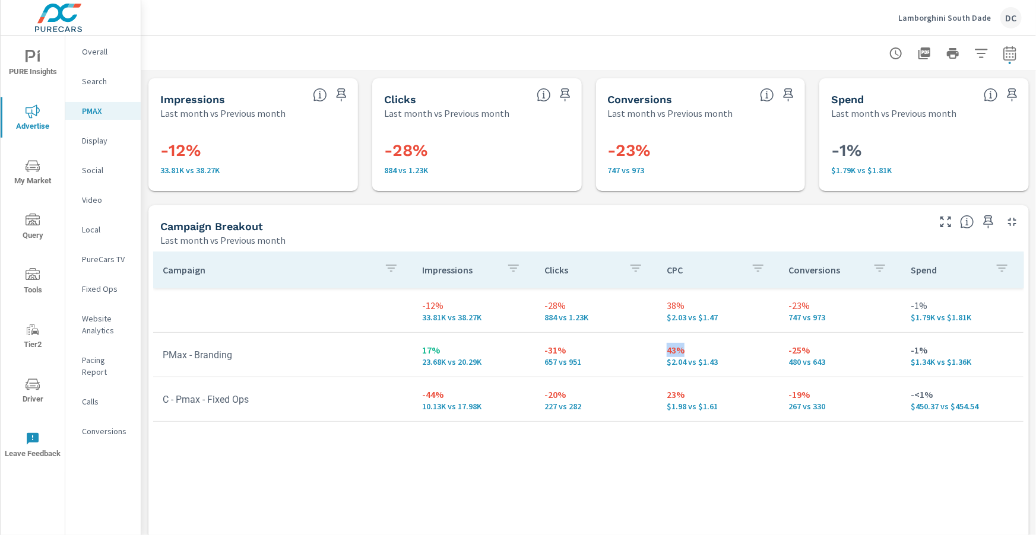
drag, startPoint x: 664, startPoint y: 353, endPoint x: 700, endPoint y: 356, distance: 36.4
click at [699, 353] on td "43% $2.04 vs $1.43" at bounding box center [718, 355] width 122 height 43
drag, startPoint x: 660, startPoint y: 395, endPoint x: 695, endPoint y: 396, distance: 35.6
click at [695, 396] on td "23% $1.98 vs $1.61" at bounding box center [718, 399] width 122 height 43
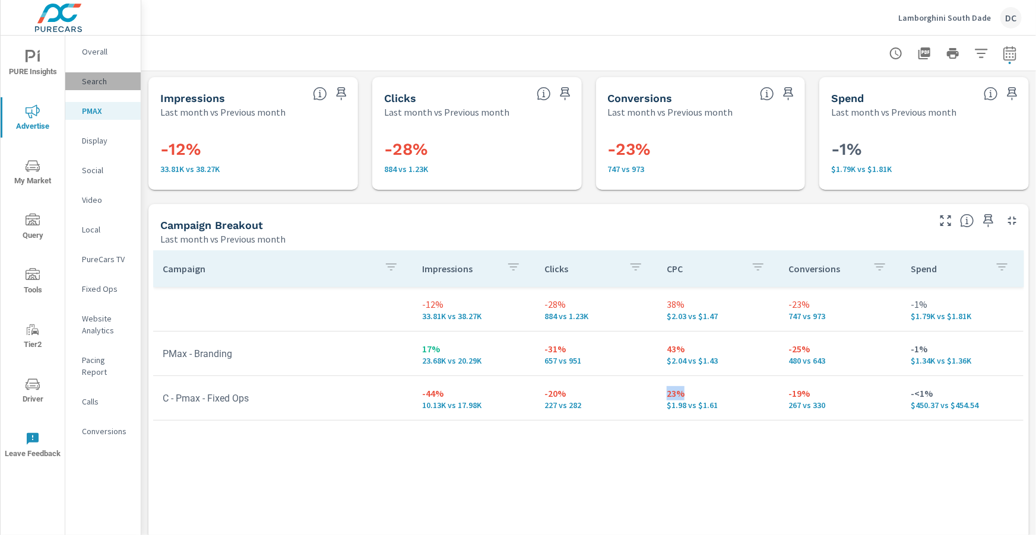
click at [91, 80] on p "Search" at bounding box center [106, 81] width 49 height 12
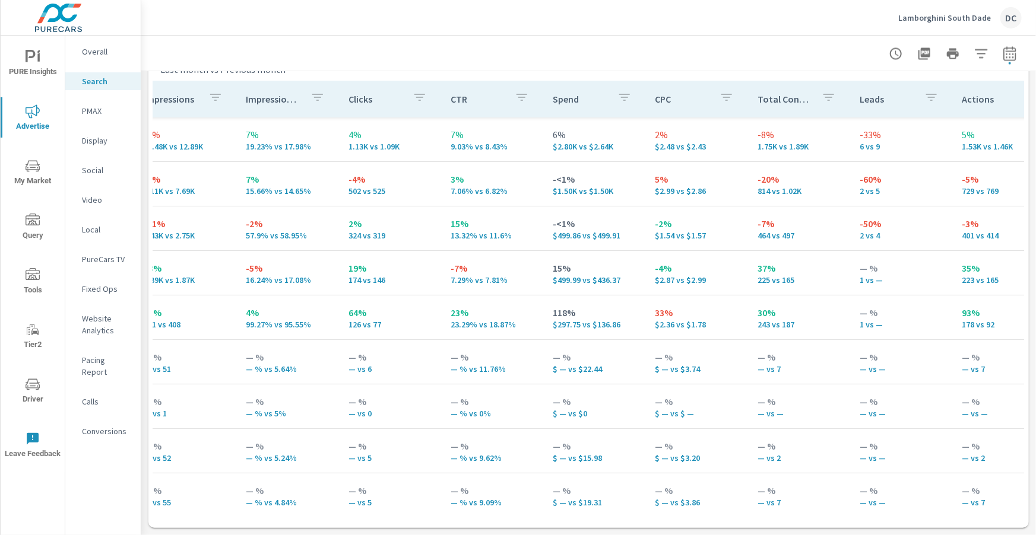
scroll to position [0, 293]
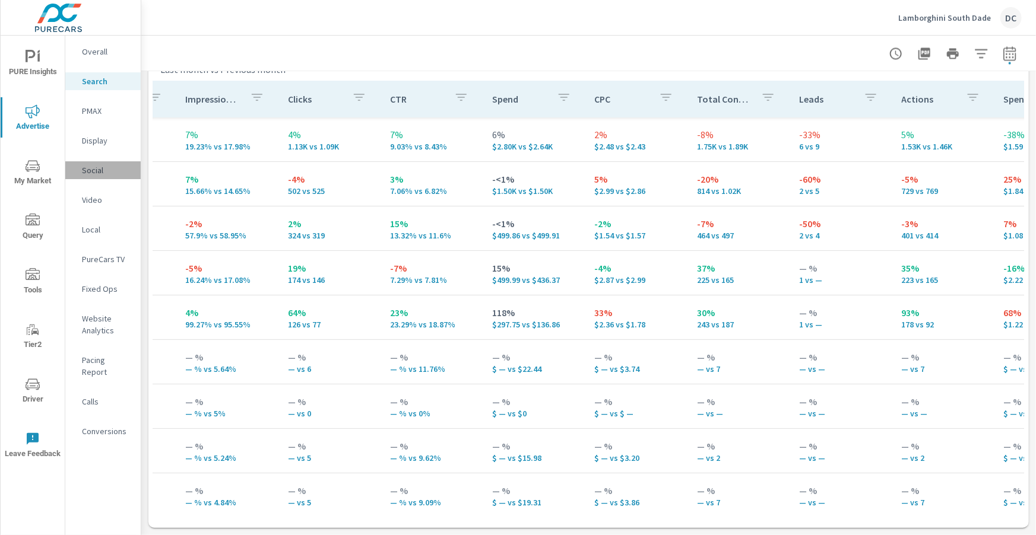
click at [98, 174] on p "Social" at bounding box center [106, 170] width 49 height 12
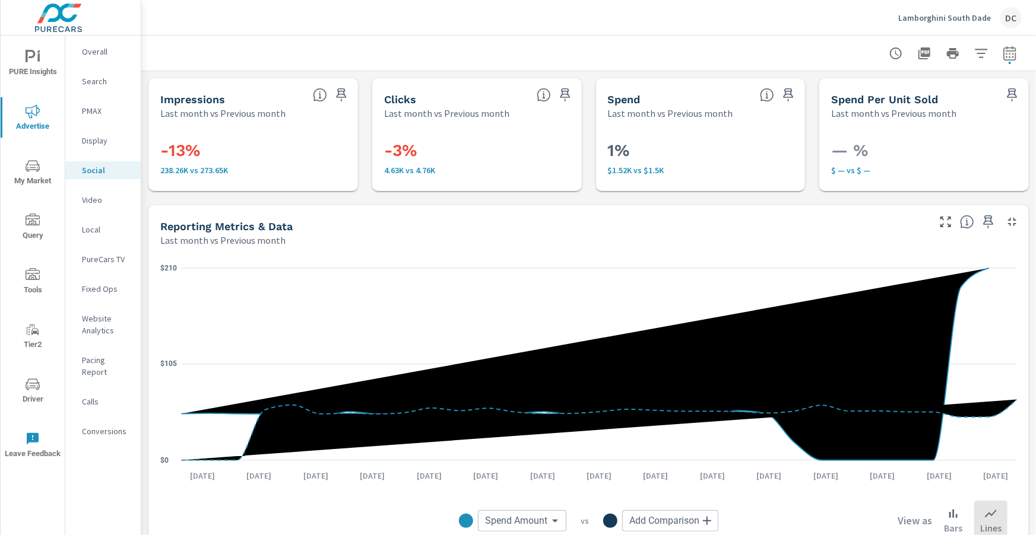
click at [37, 389] on icon "nav menu" at bounding box center [33, 384] width 14 height 11
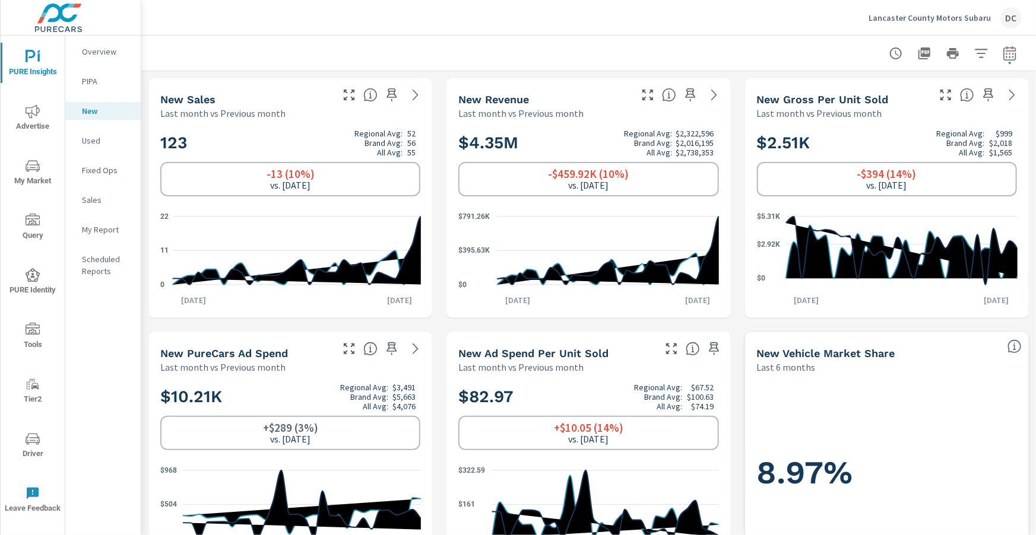
click at [42, 112] on span "Advertise" at bounding box center [32, 118] width 57 height 29
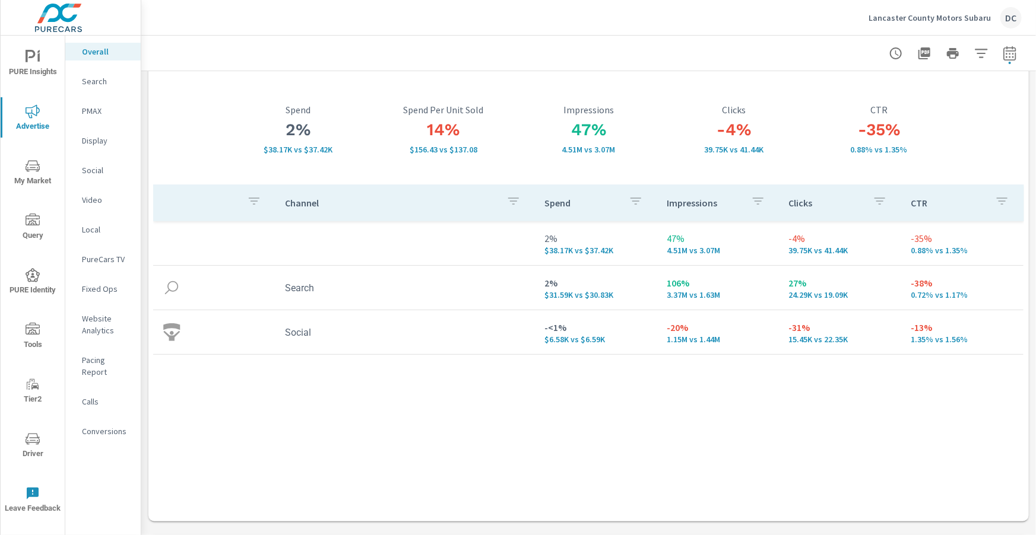
scroll to position [51, 0]
click at [94, 169] on p "Social" at bounding box center [106, 170] width 49 height 12
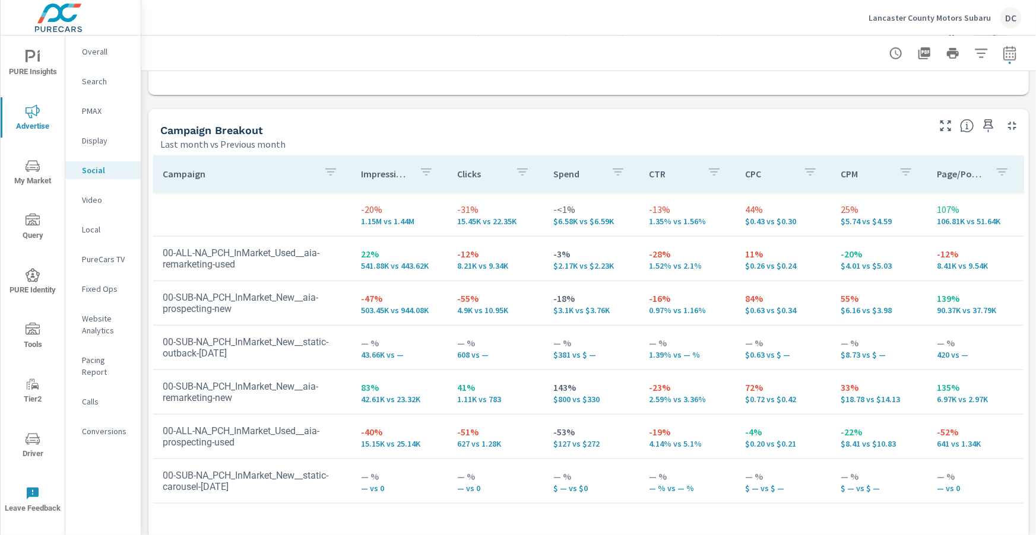
scroll to position [479, 0]
click at [40, 68] on span "PURE Insights" at bounding box center [32, 64] width 57 height 29
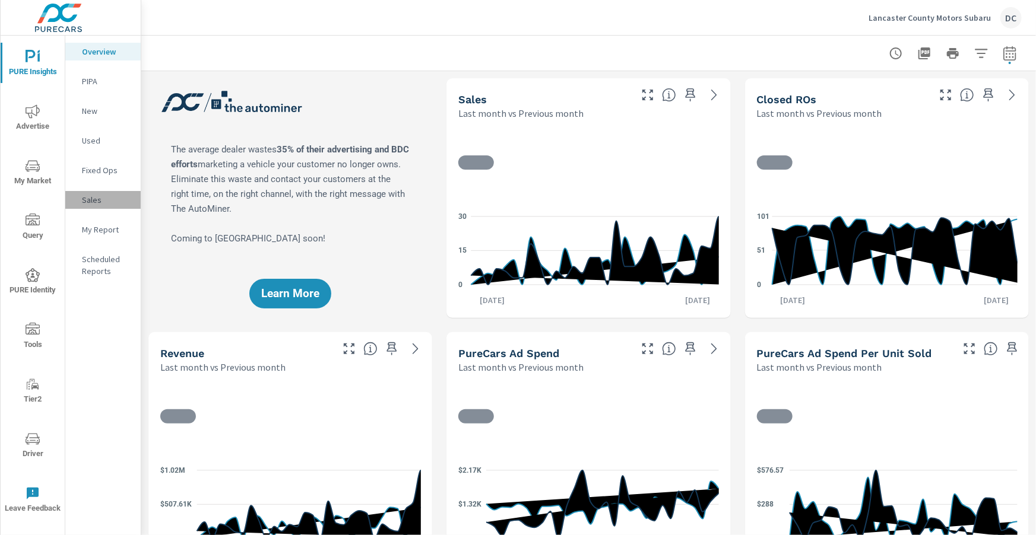
click at [100, 197] on p "Sales" at bounding box center [106, 200] width 49 height 12
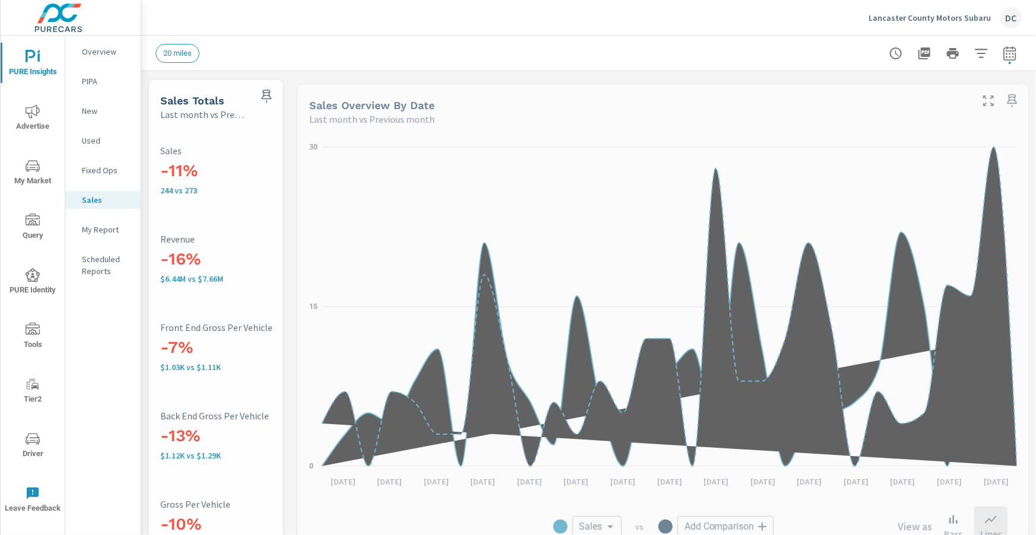
scroll to position [89, 0]
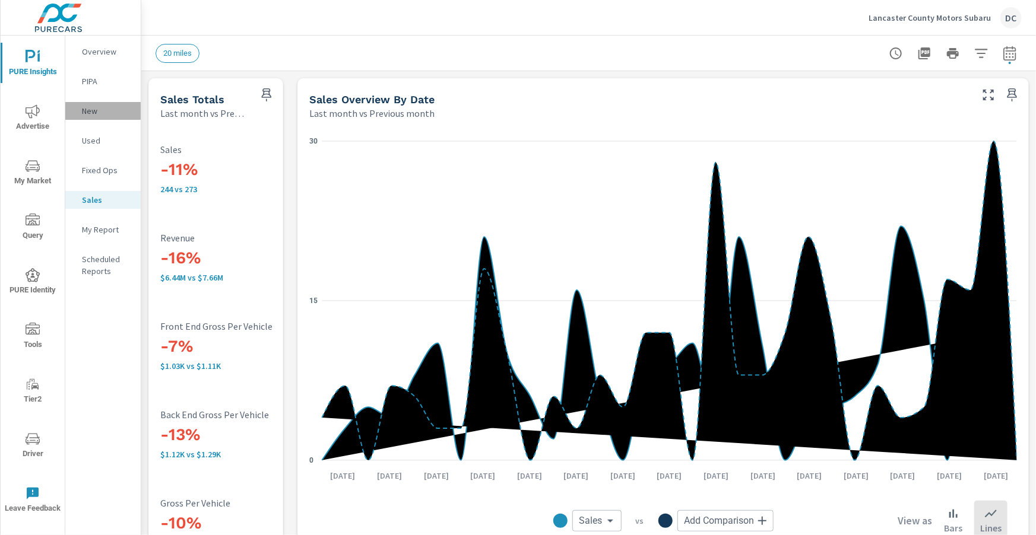
click at [94, 106] on p "New" at bounding box center [106, 111] width 49 height 12
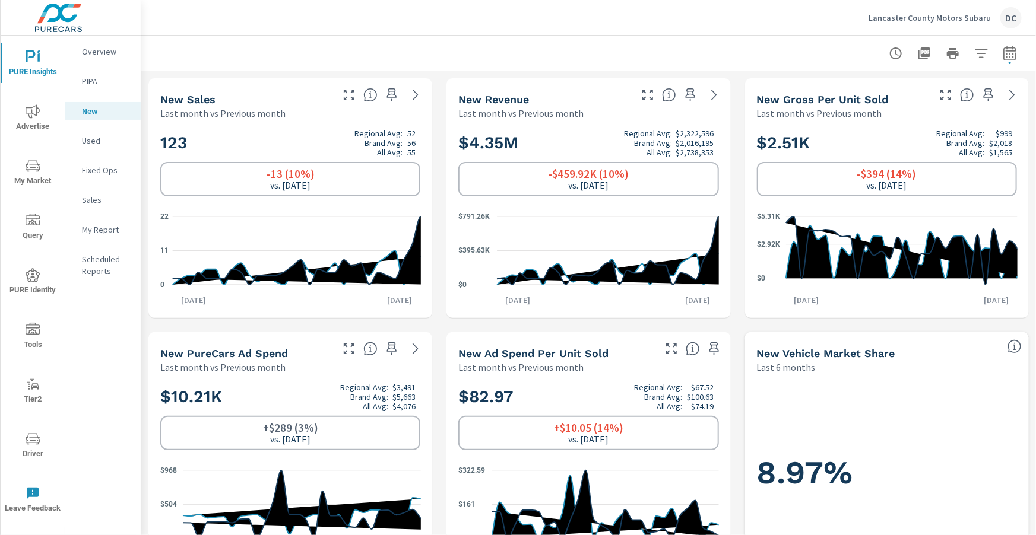
click at [97, 135] on p "Used" at bounding box center [106, 141] width 49 height 12
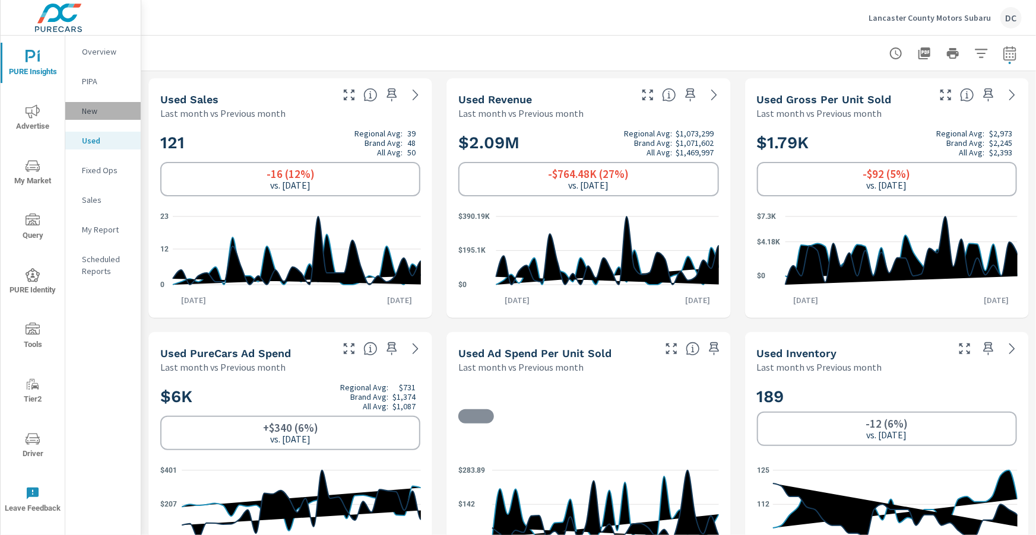
click at [89, 115] on p "New" at bounding box center [106, 111] width 49 height 12
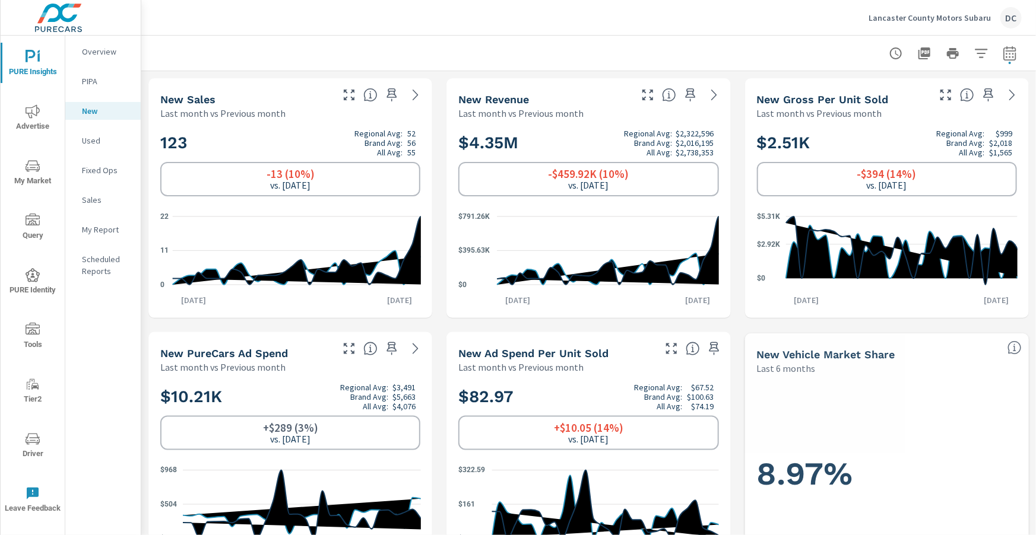
click at [103, 196] on p "Sales" at bounding box center [106, 200] width 49 height 12
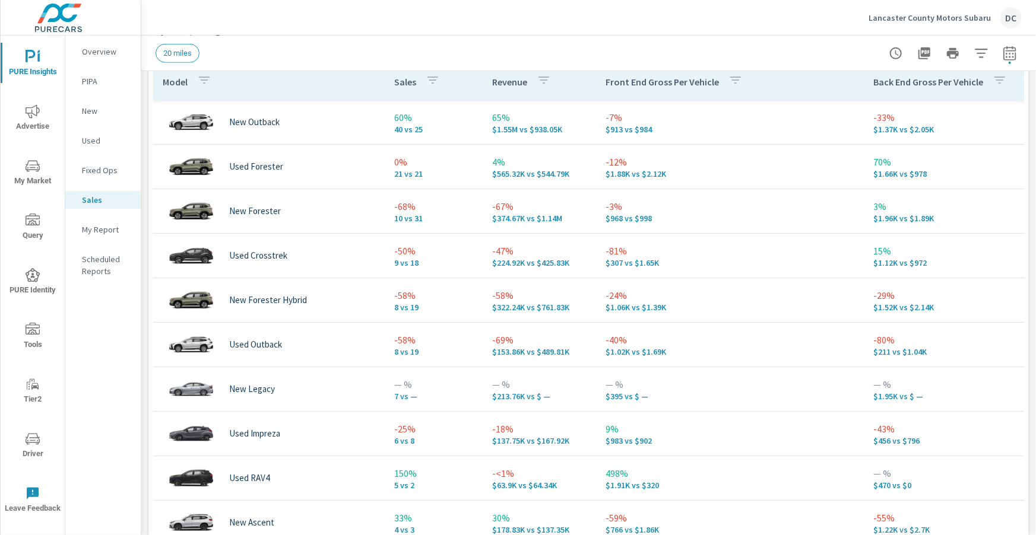
scroll to position [741, 0]
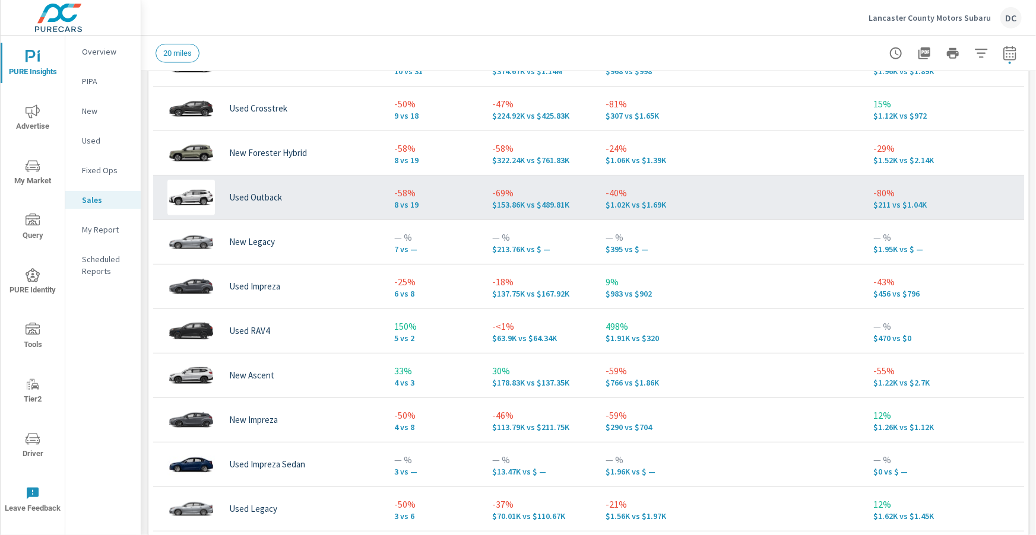
scroll to position [53, 0]
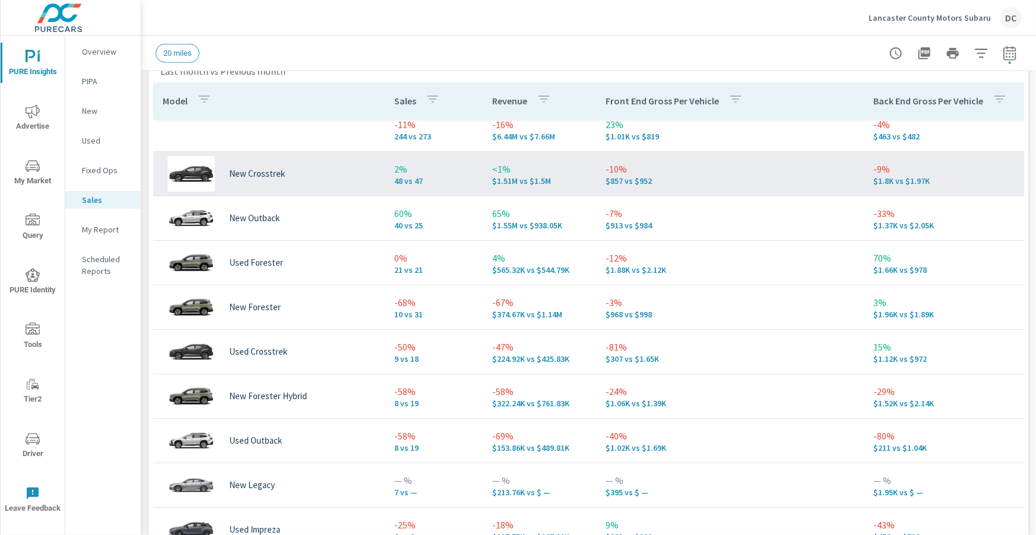
scroll to position [12, 1]
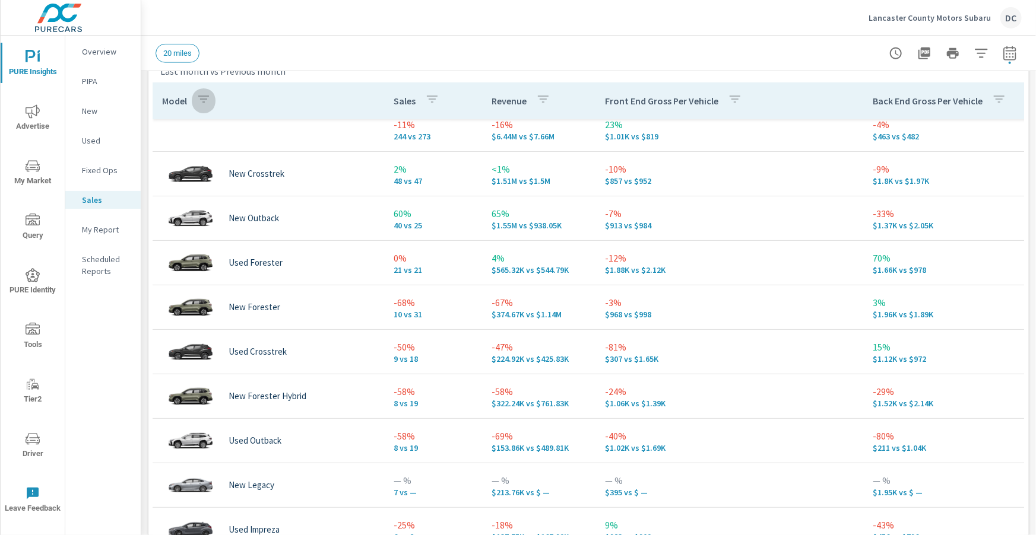
click at [203, 98] on icon "button" at bounding box center [203, 99] width 14 height 14
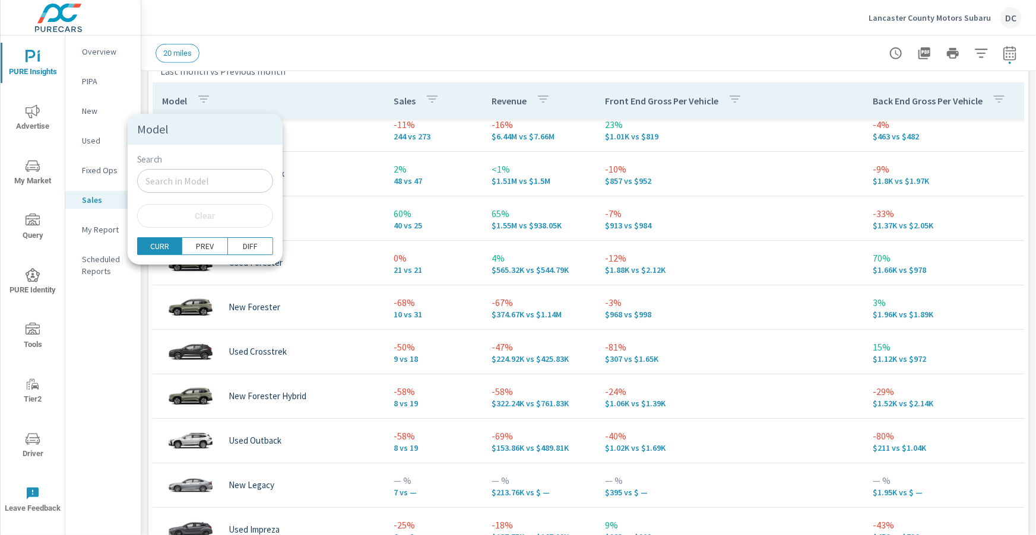
click at [192, 170] on input "Search" at bounding box center [205, 181] width 136 height 24
type input "new"
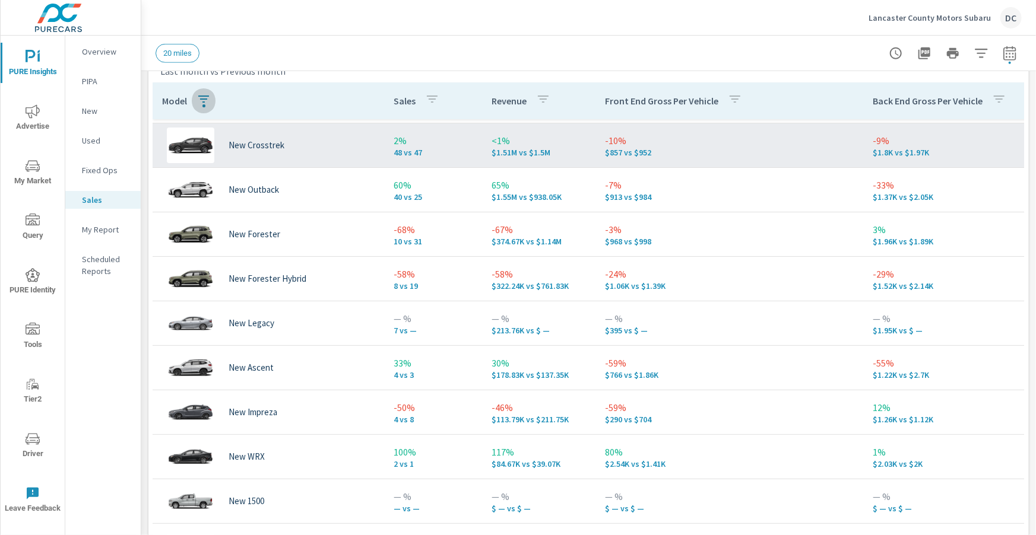
scroll to position [45, 1]
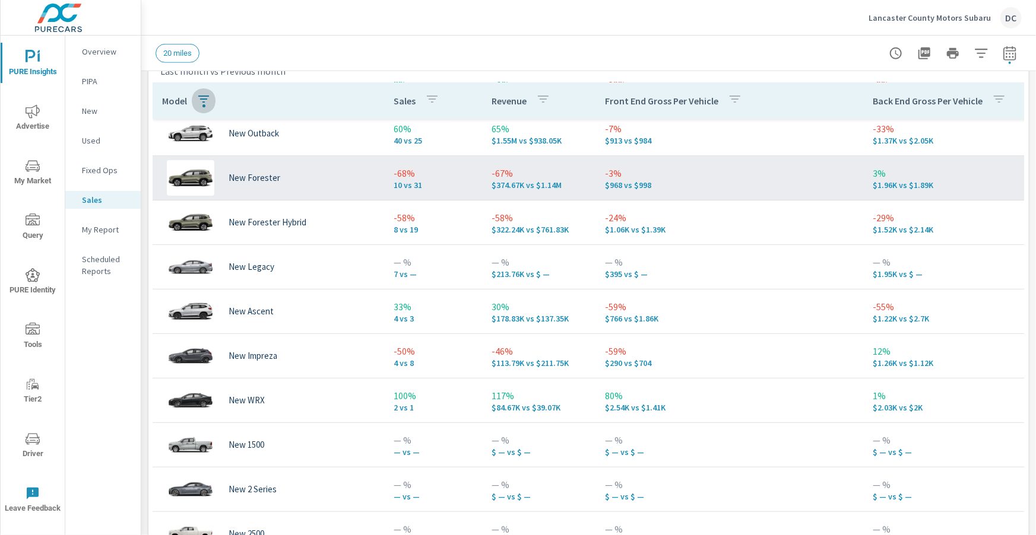
scroll to position [120, 1]
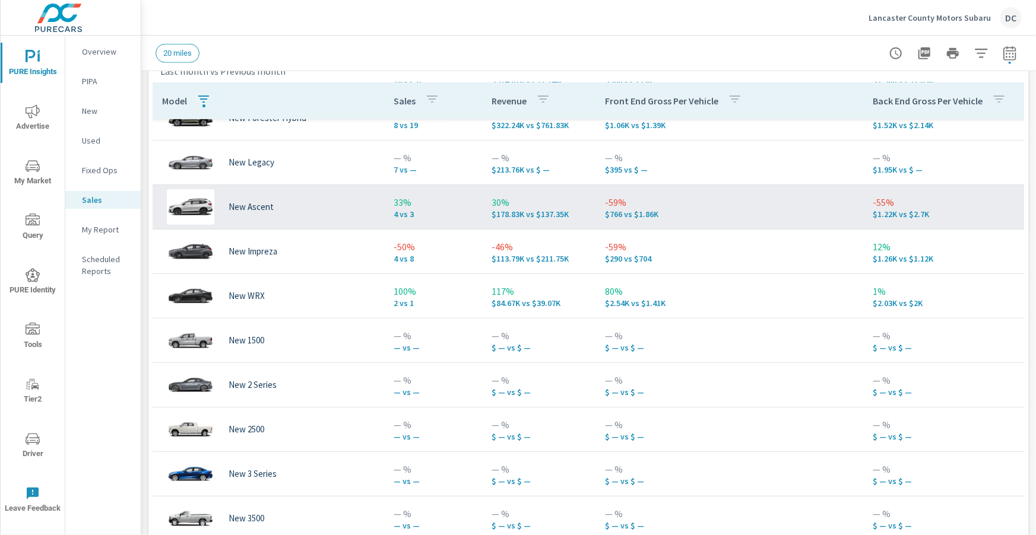
scroll to position [218, 1]
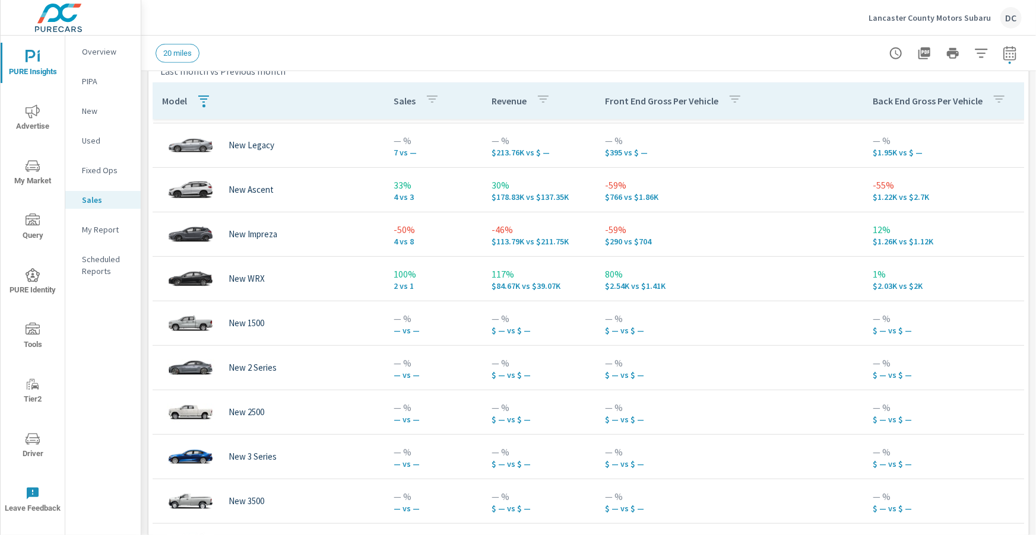
click at [42, 126] on span "Advertise" at bounding box center [32, 118] width 57 height 29
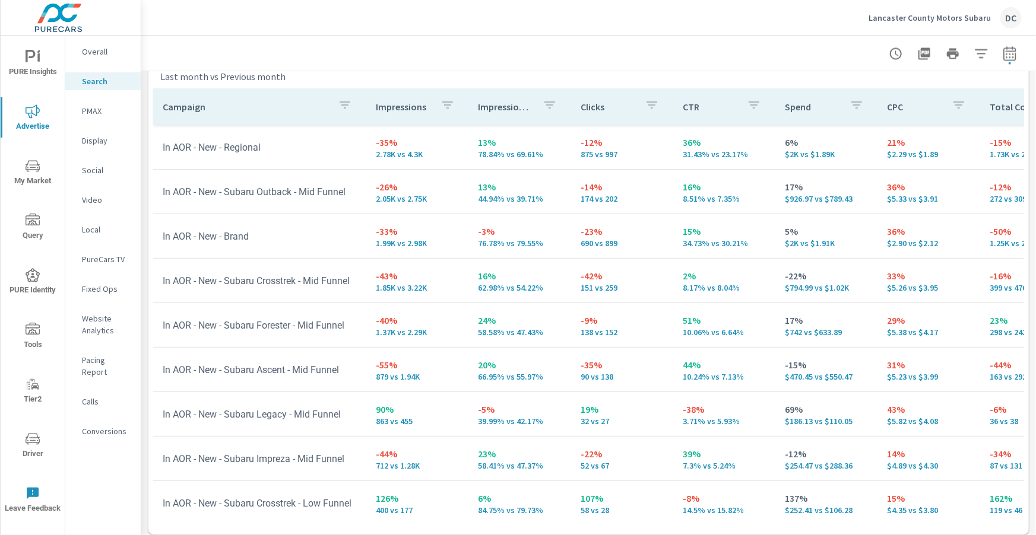
scroll to position [1187, 0]
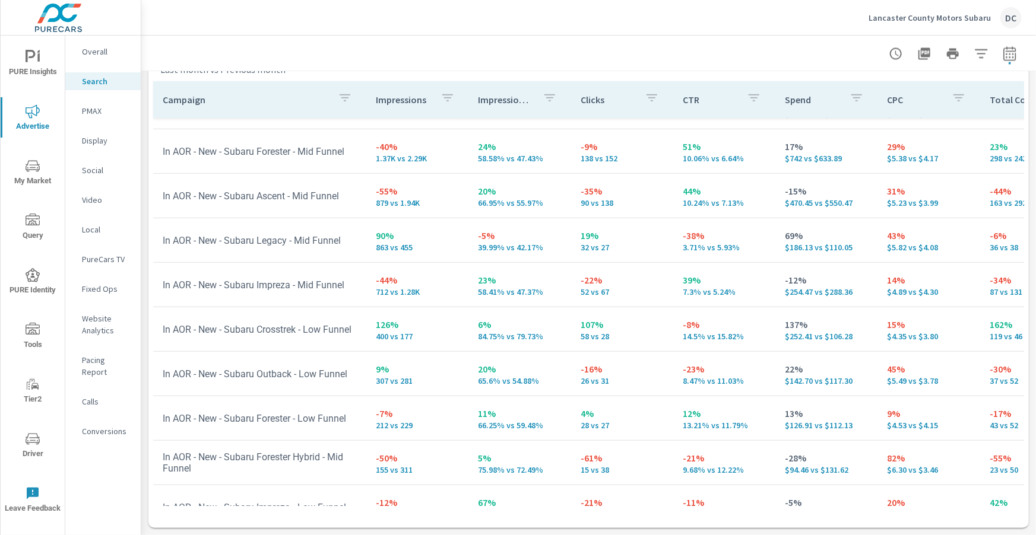
scroll to position [355, 0]
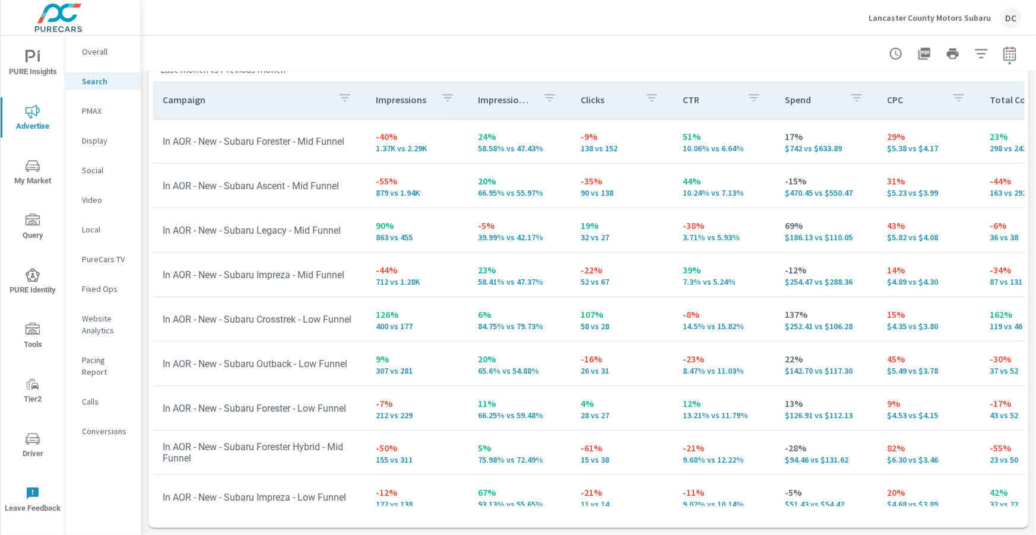
click at [98, 111] on p "PMAX" at bounding box center [106, 111] width 49 height 12
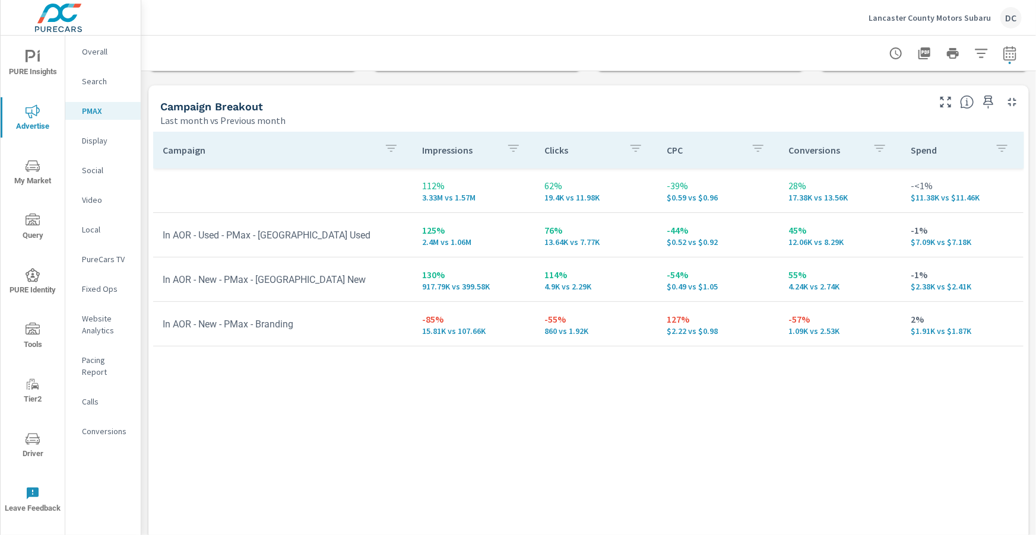
scroll to position [171, 0]
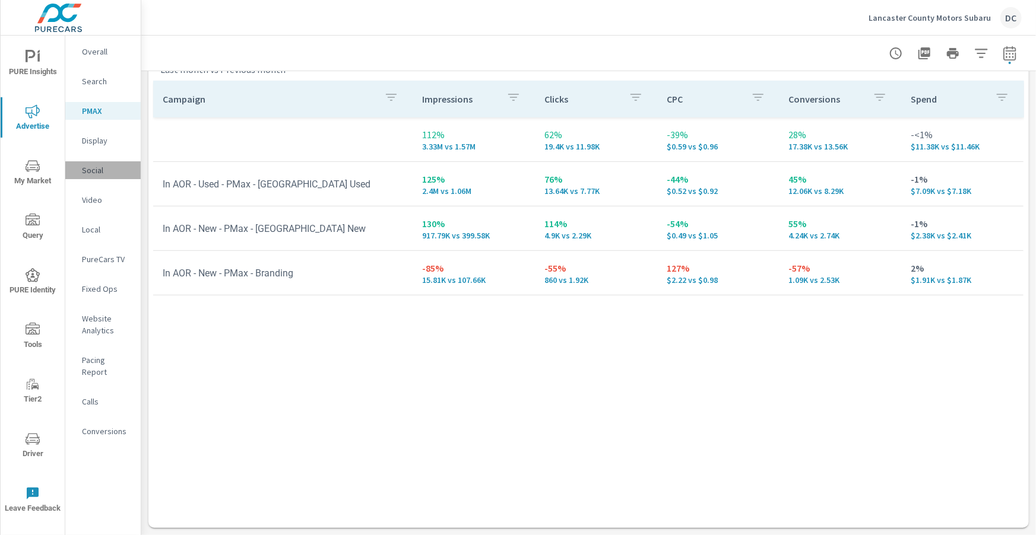
click at [87, 167] on p "Social" at bounding box center [106, 170] width 49 height 12
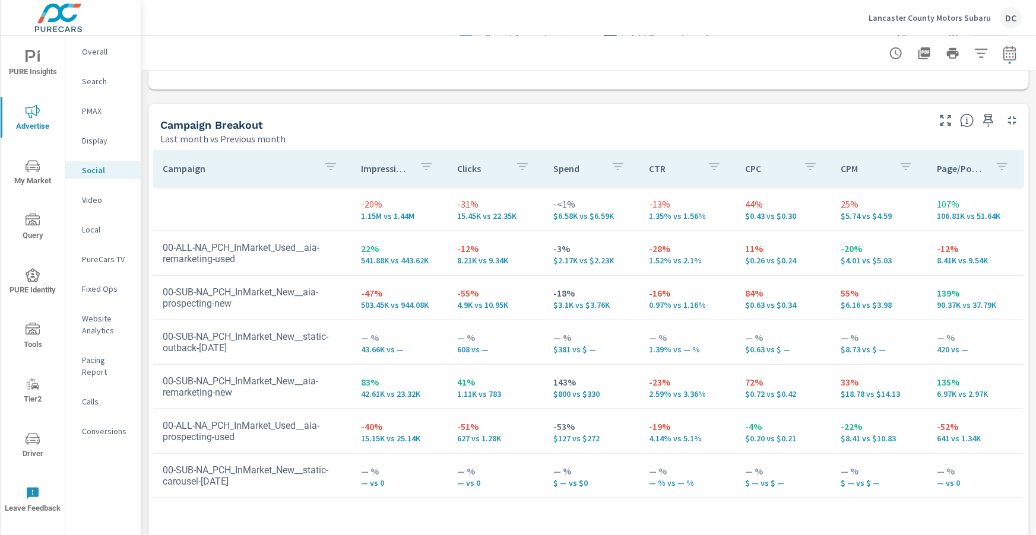
scroll to position [483, 0]
click at [91, 56] on p "Overall" at bounding box center [106, 52] width 49 height 12
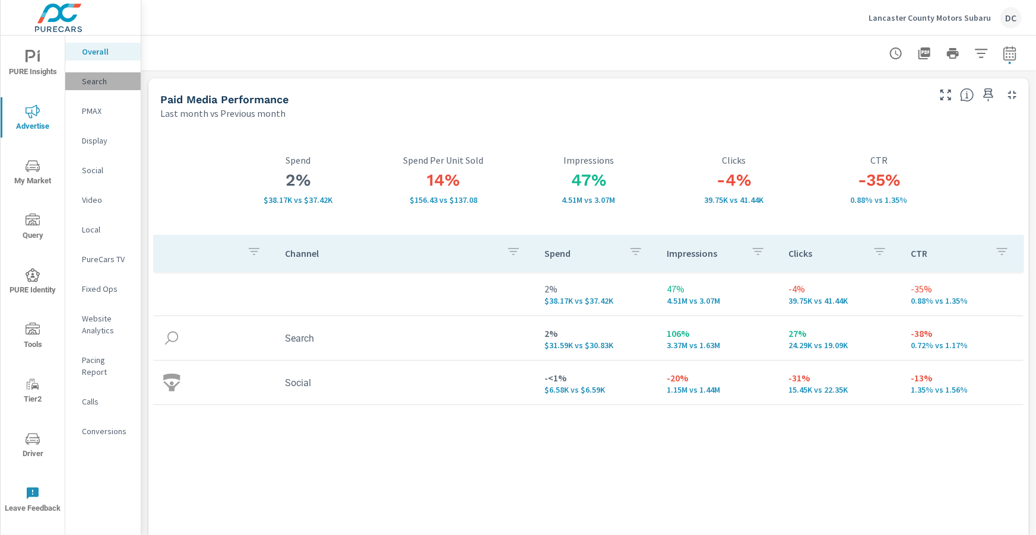
click at [87, 82] on p "Search" at bounding box center [106, 81] width 49 height 12
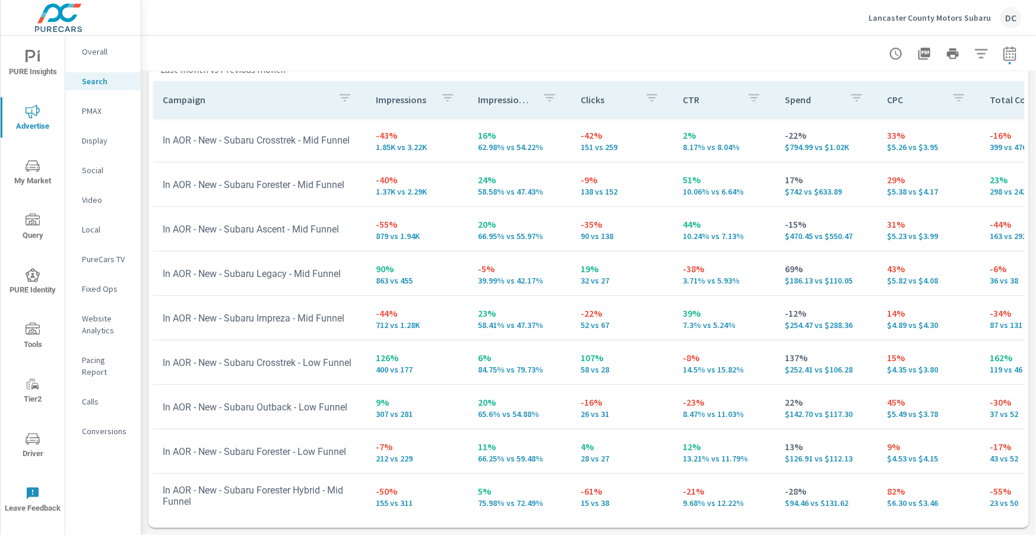
scroll to position [312, 5]
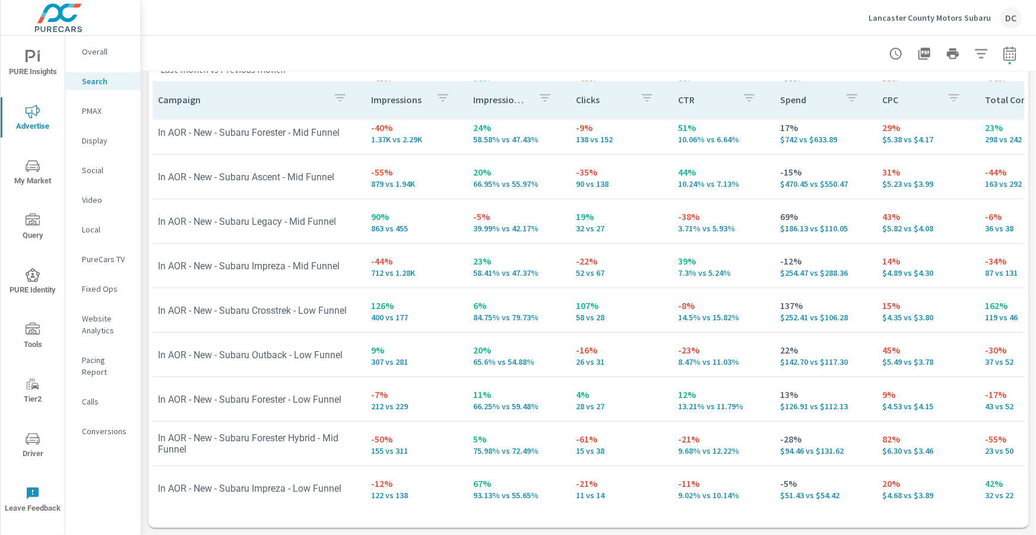
scroll to position [360, 5]
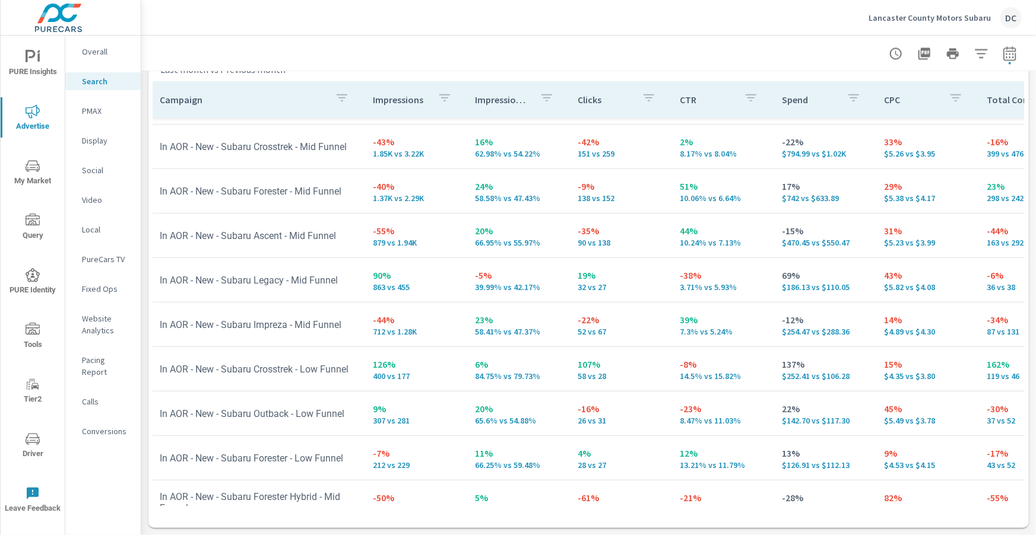
scroll to position [305, 2]
click at [34, 447] on span "Driver" at bounding box center [32, 446] width 57 height 29
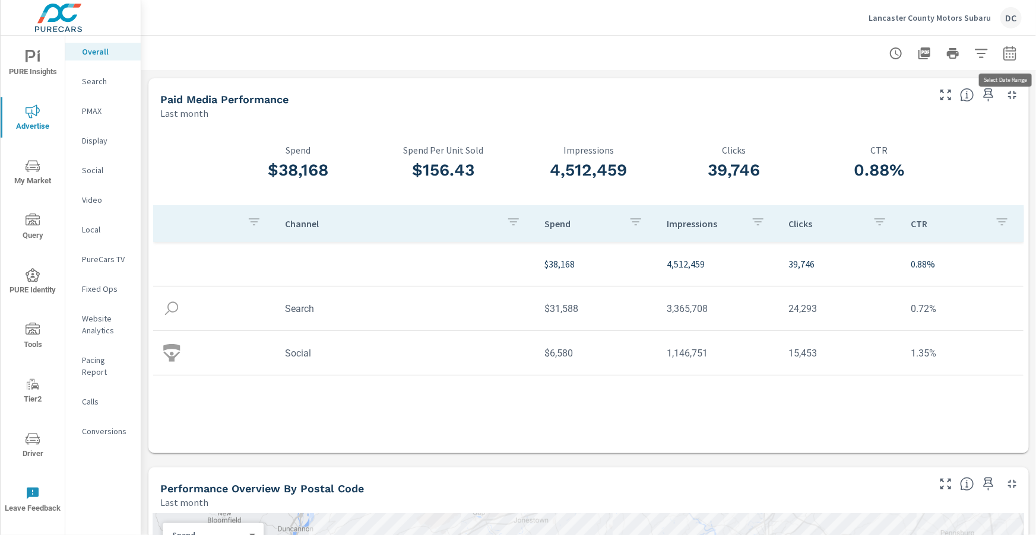
click at [1012, 57] on icon "button" at bounding box center [1010, 53] width 14 height 14
select select "Last month"
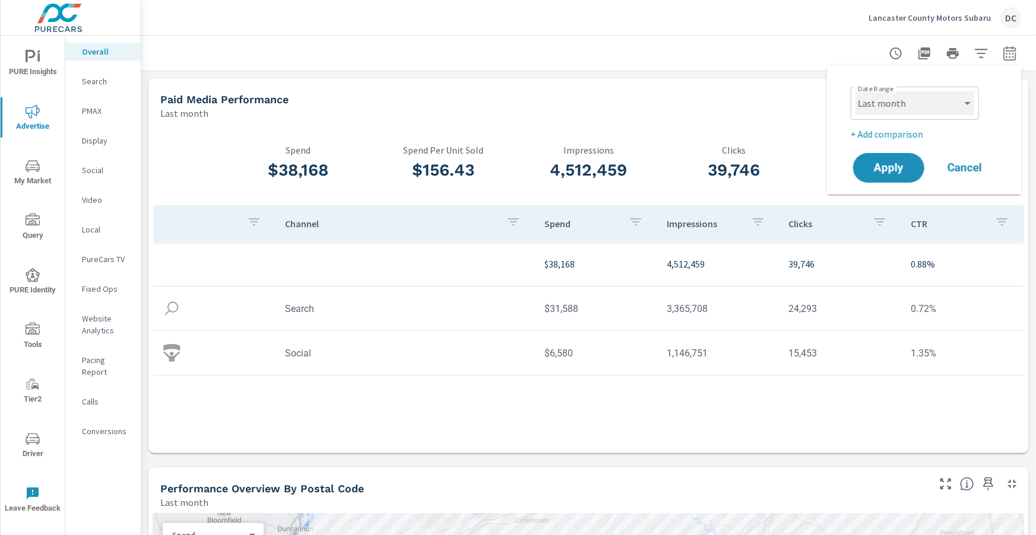
click at [970, 110] on select "Custom [DATE] Last week Last 7 days Last 14 days Last 30 days Last 45 days Last…" at bounding box center [914, 103] width 119 height 24
click at [855, 91] on select "Custom [DATE] Last week Last 7 days Last 14 days Last 30 days Last 45 days Last…" at bounding box center [914, 103] width 119 height 24
click at [924, 136] on p "+ Add comparison" at bounding box center [927, 134] width 152 height 14
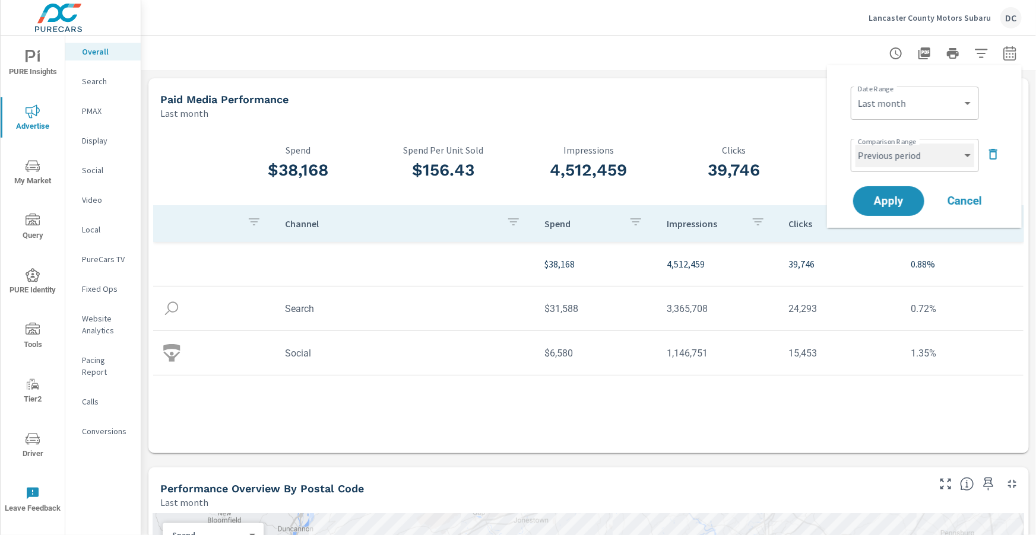
click at [917, 160] on select "Custom Previous period Previous month Previous year" at bounding box center [914, 156] width 119 height 24
click at [855, 144] on select "Custom Previous period Previous month Previous year" at bounding box center [914, 156] width 119 height 24
select select "Previous month"
click at [907, 194] on button "Apply" at bounding box center [889, 201] width 74 height 31
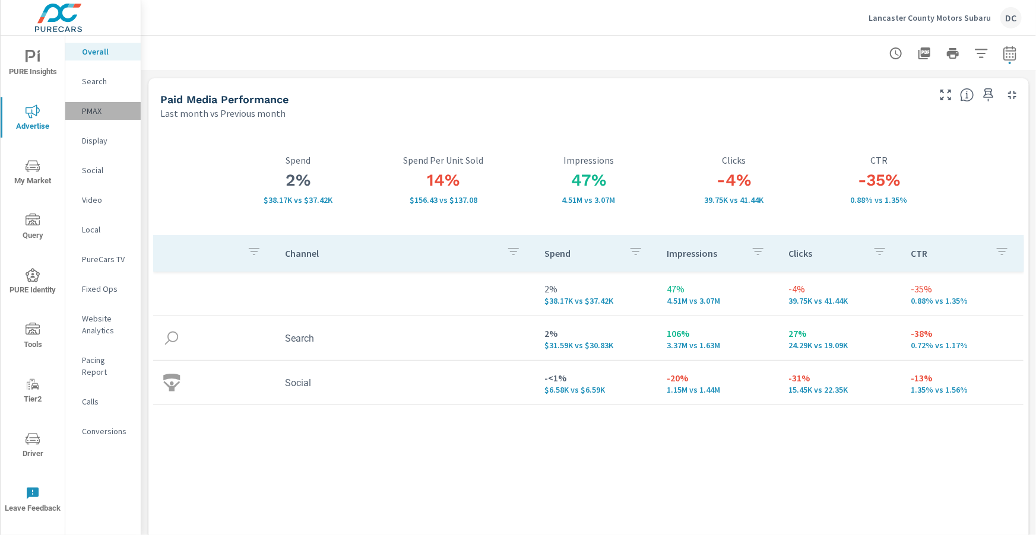
click at [95, 115] on p "PMAX" at bounding box center [106, 111] width 49 height 12
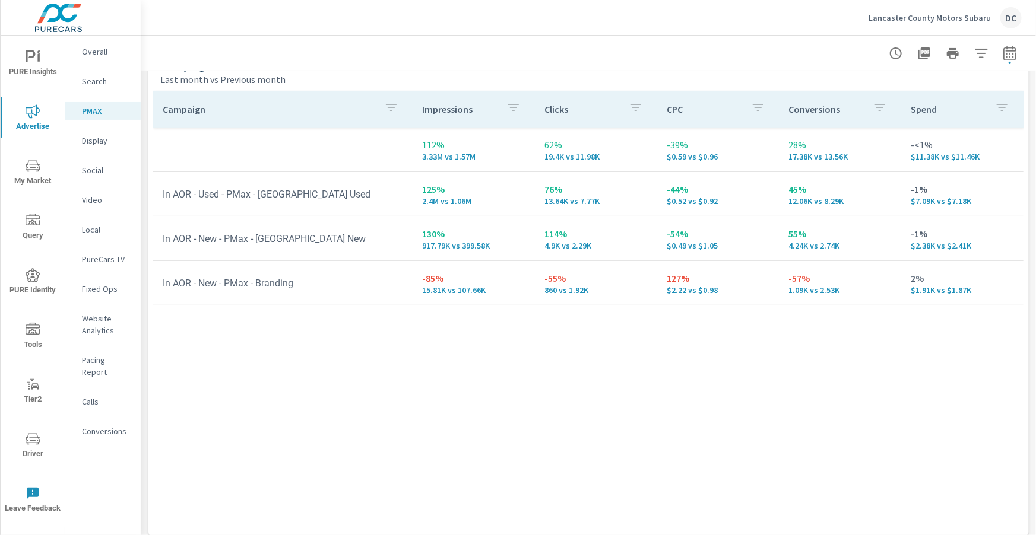
scroll to position [161, 0]
click at [92, 166] on p "Social" at bounding box center [106, 170] width 49 height 12
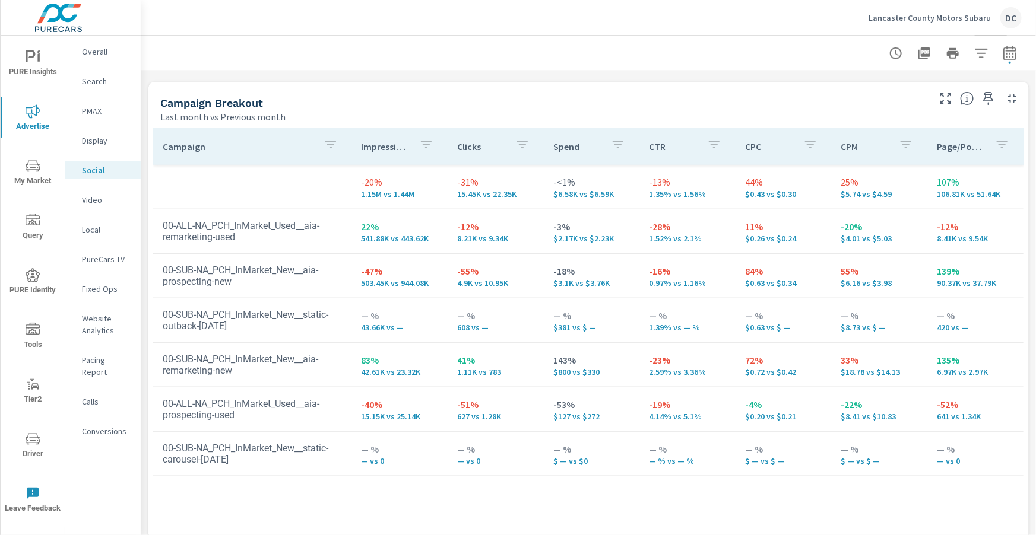
scroll to position [513, 0]
